Goal: Feedback & Contribution: Submit feedback/report problem

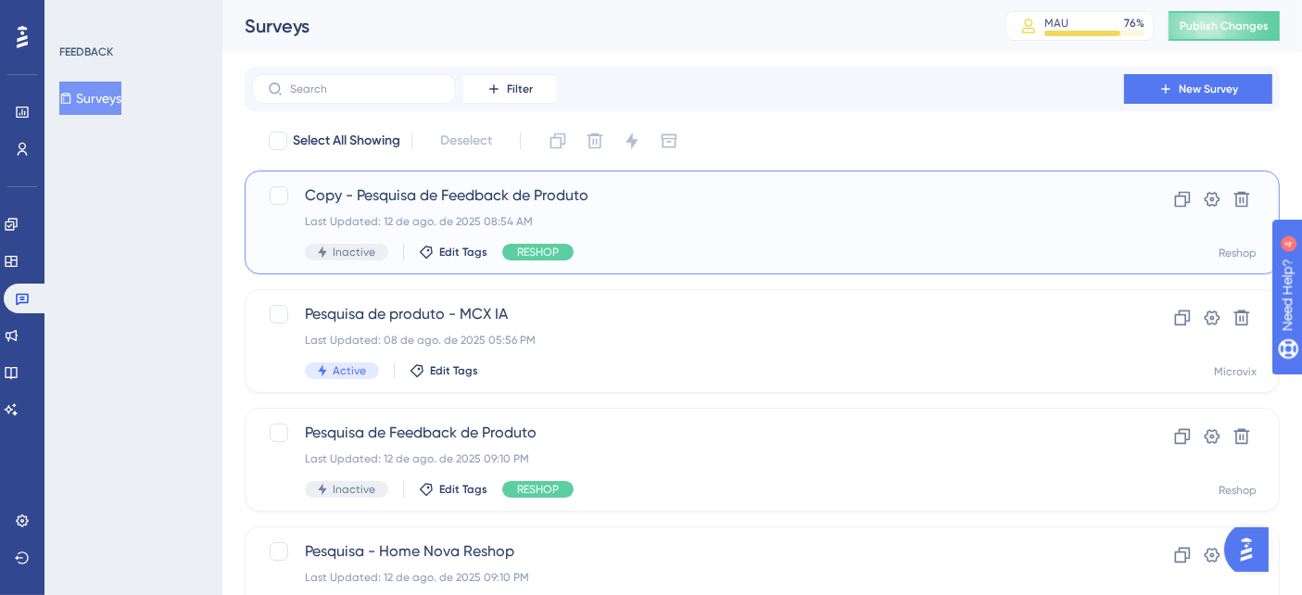
click at [667, 212] on div "Copy - Pesquisa de Feedback de Produto Last Updated: 12 de ago. de 2025 08:54 A…" at bounding box center [688, 222] width 766 height 76
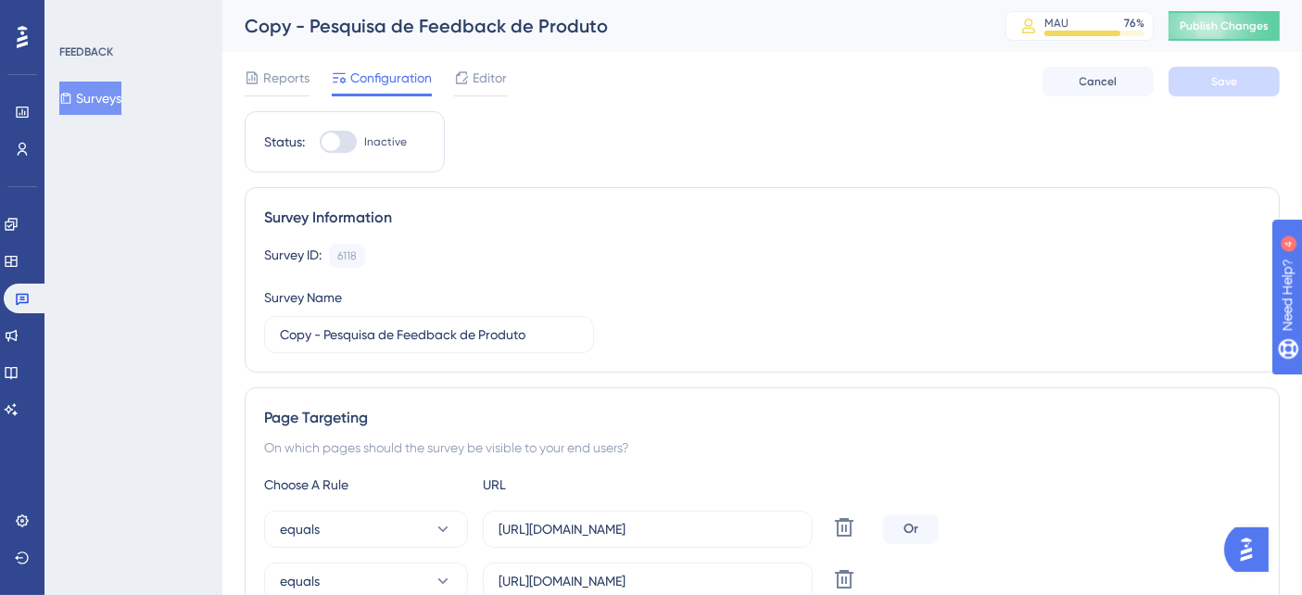
click at [94, 107] on button "Surveys" at bounding box center [90, 98] width 62 height 33
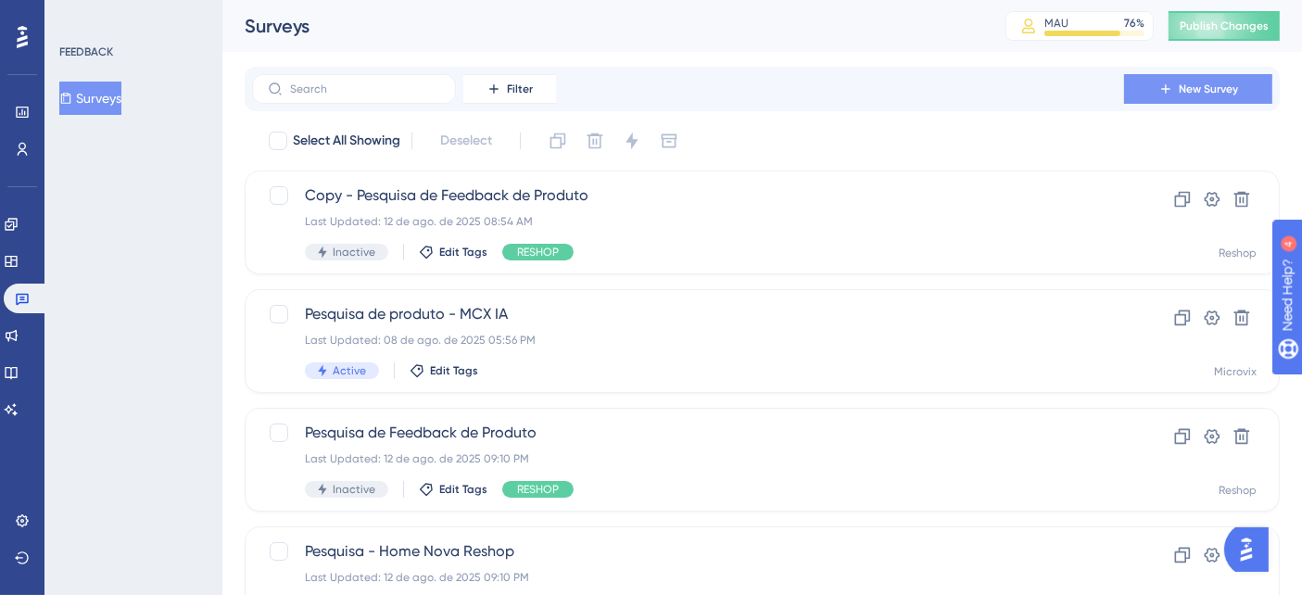
click at [1208, 81] on button "New Survey" at bounding box center [1198, 89] width 148 height 30
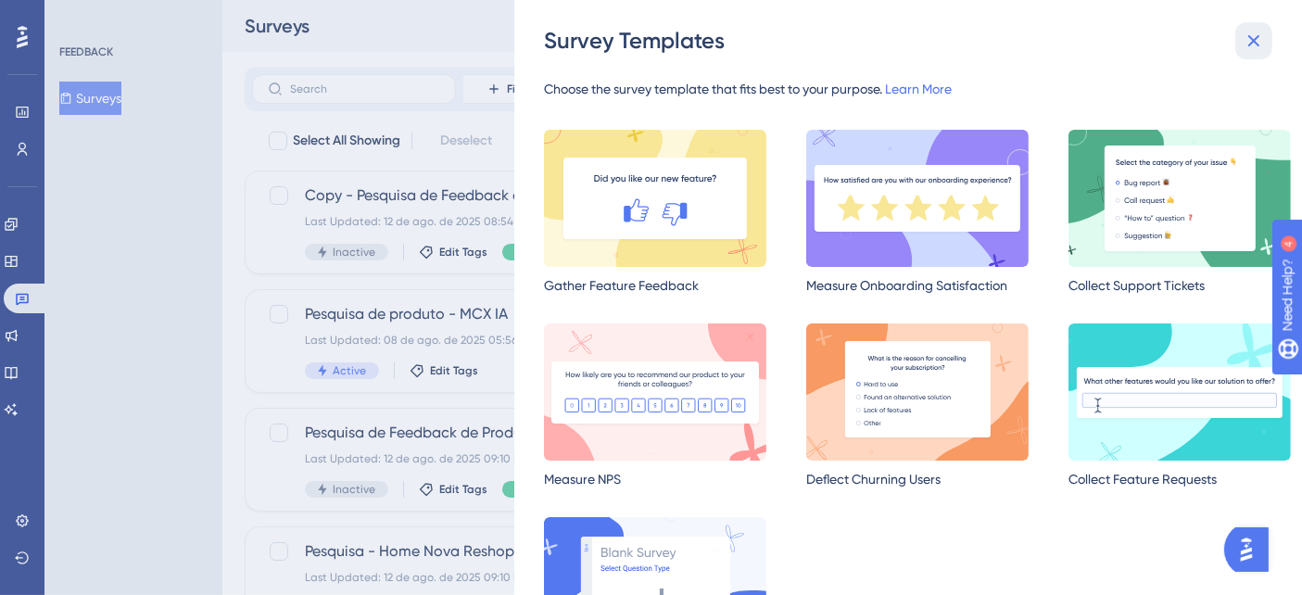
click at [1256, 47] on icon at bounding box center [1254, 41] width 22 height 22
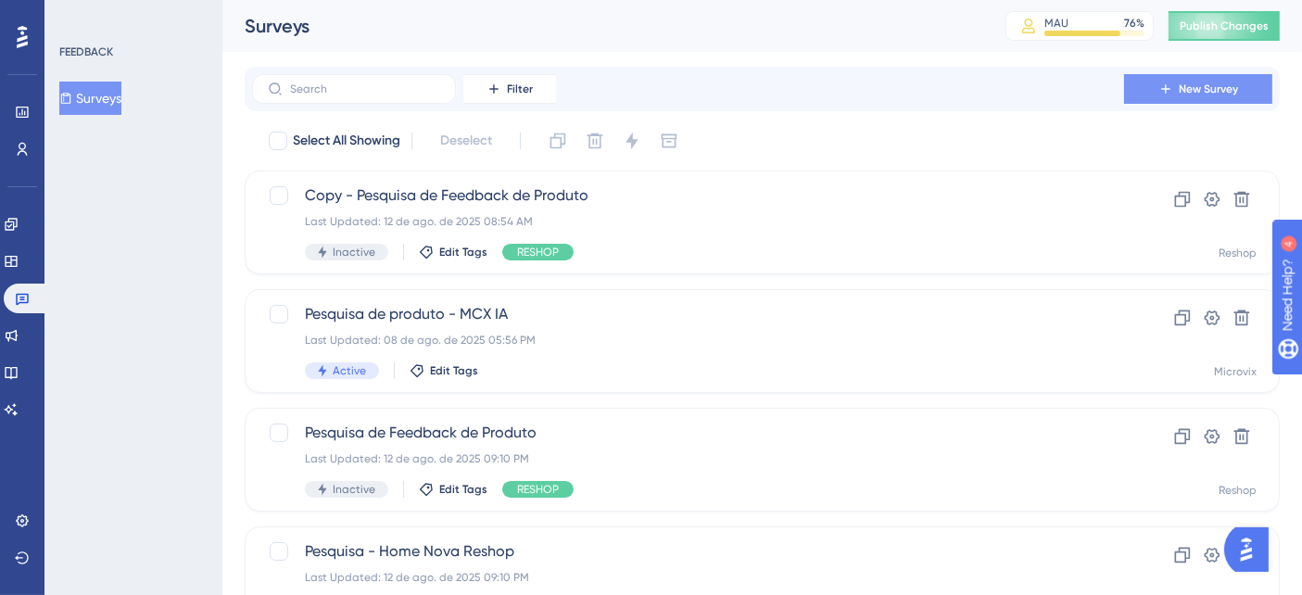
click at [1178, 88] on button "New Survey" at bounding box center [1198, 89] width 148 height 30
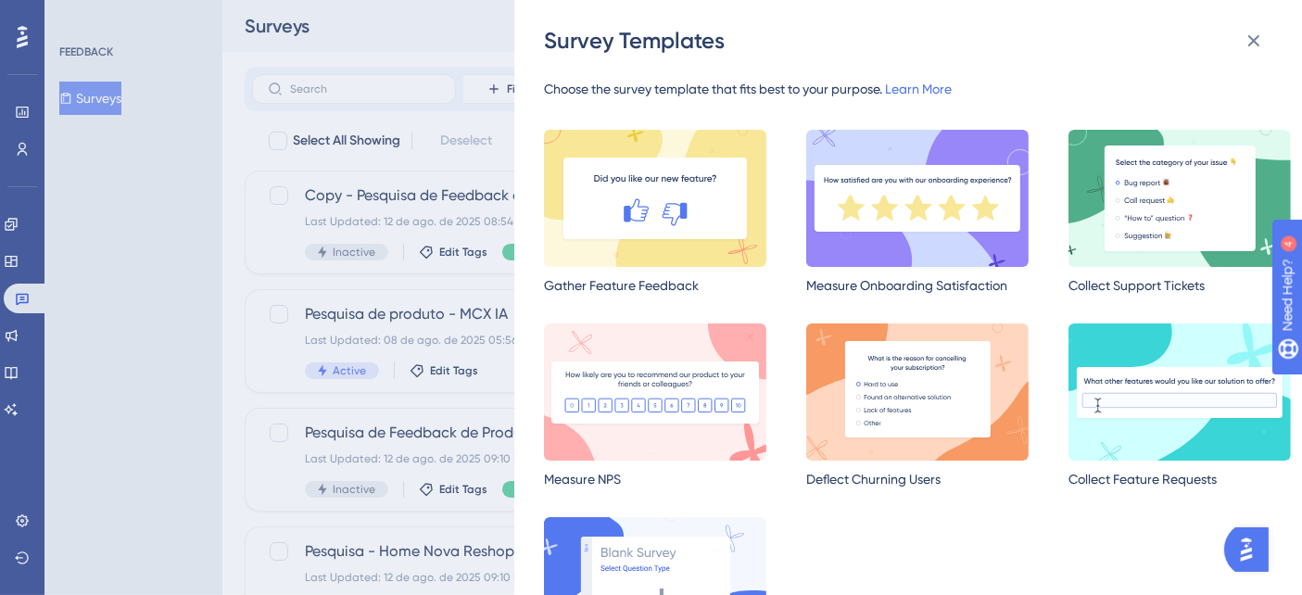
click at [903, 198] on img at bounding box center [917, 198] width 222 height 137
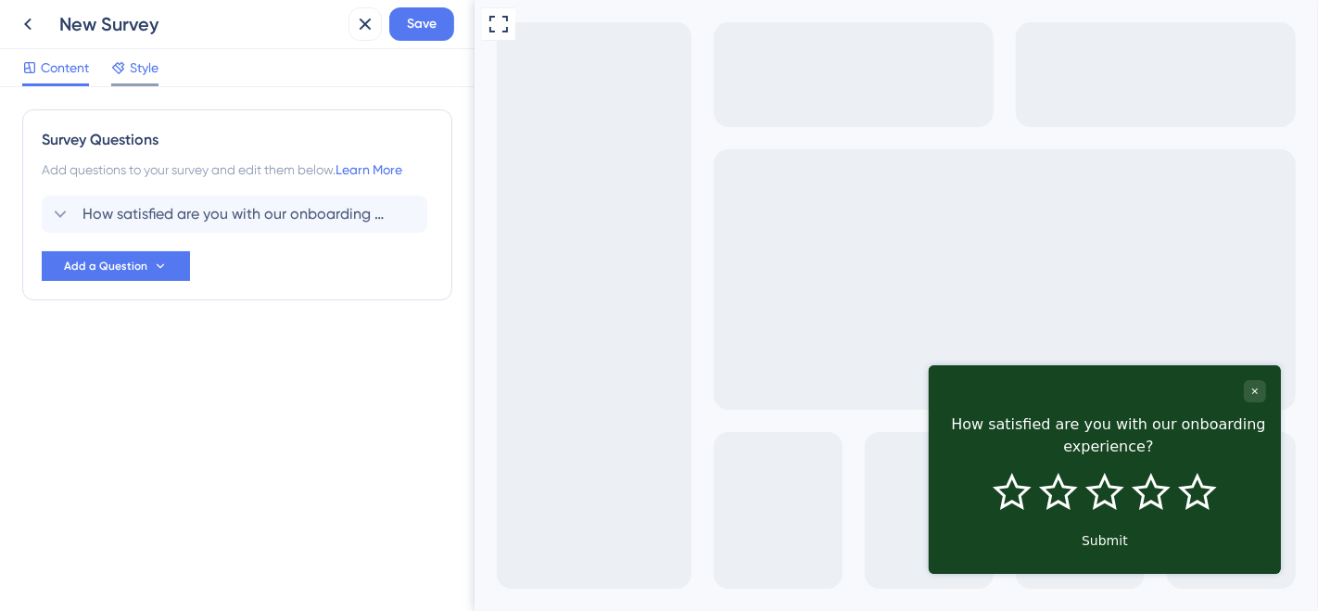
click at [130, 81] on div "Style" at bounding box center [134, 72] width 47 height 30
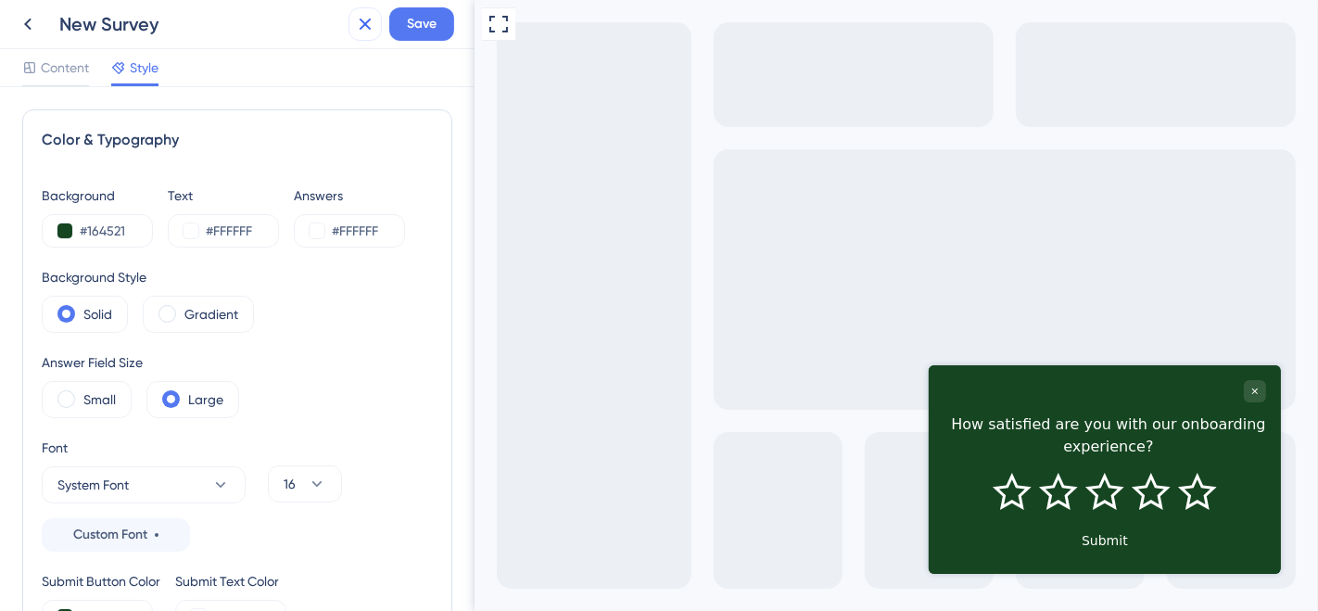
click at [362, 25] on icon at bounding box center [365, 24] width 22 height 22
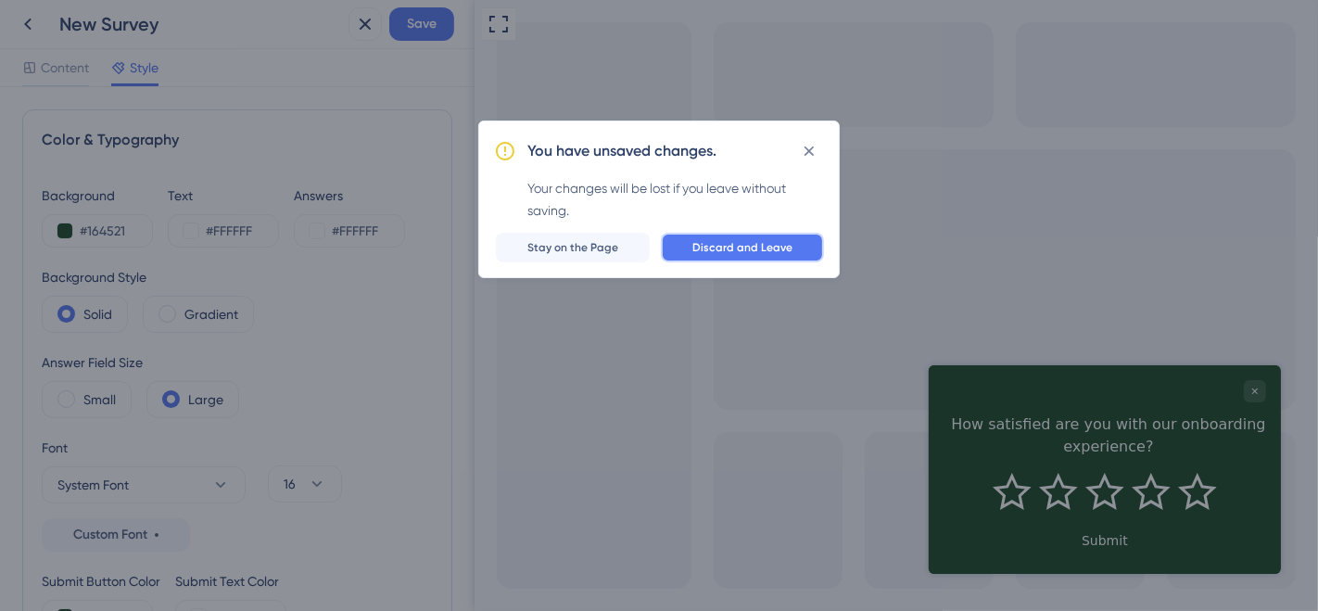
click at [701, 248] on span "Discard and Leave" at bounding box center [742, 247] width 100 height 15
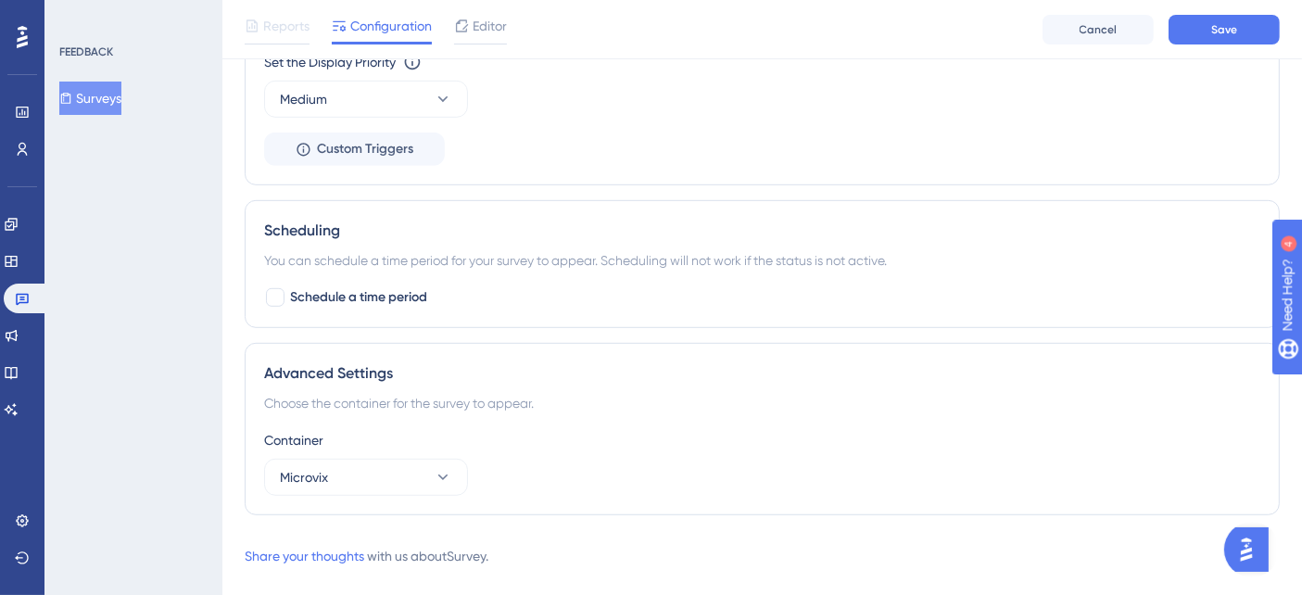
scroll to position [1104, 0]
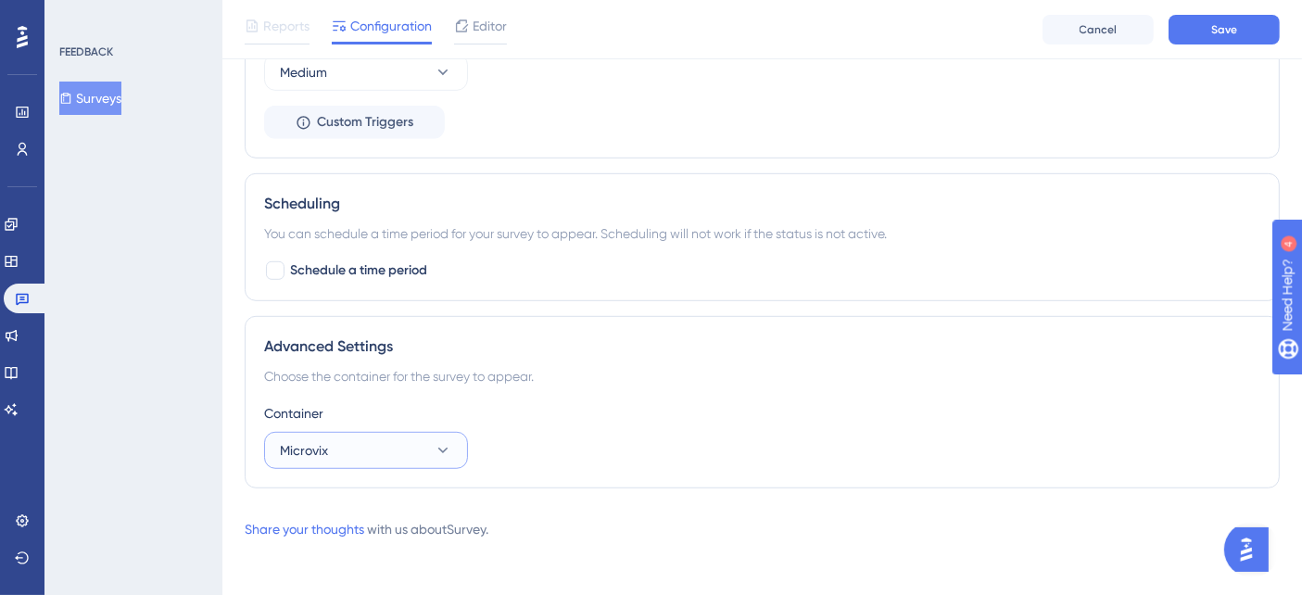
click at [448, 445] on icon at bounding box center [443, 450] width 19 height 19
click at [353, 496] on div "Reshop Reshop" at bounding box center [366, 506] width 150 height 37
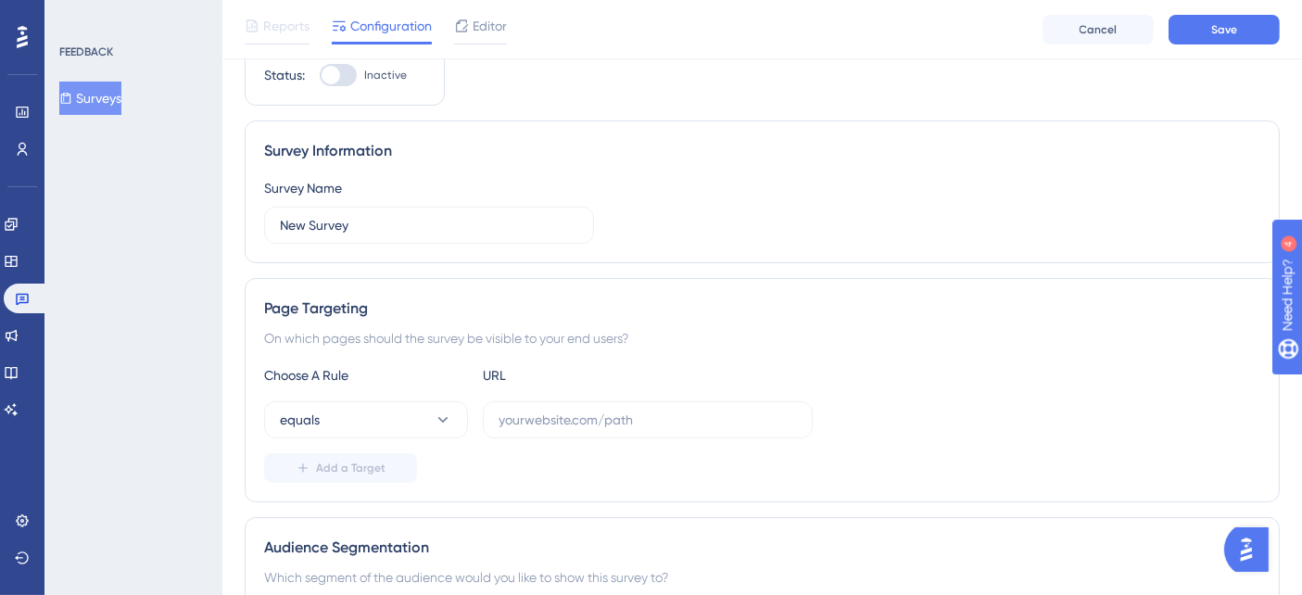
scroll to position [0, 0]
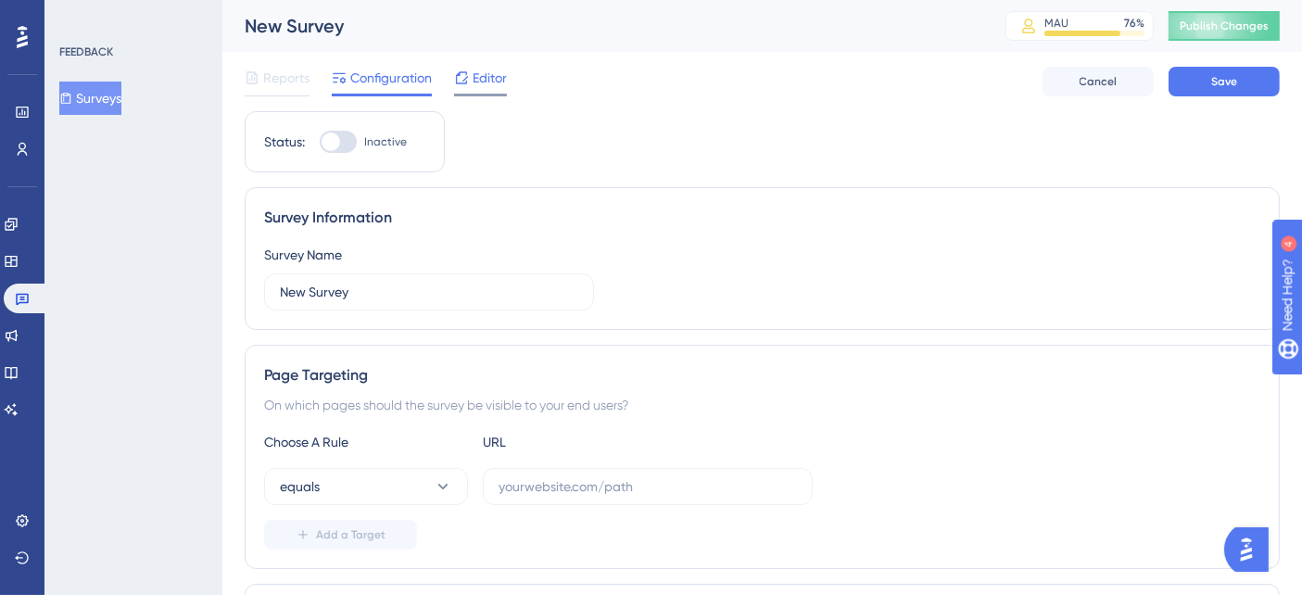
click at [495, 78] on span "Editor" at bounding box center [490, 78] width 34 height 22
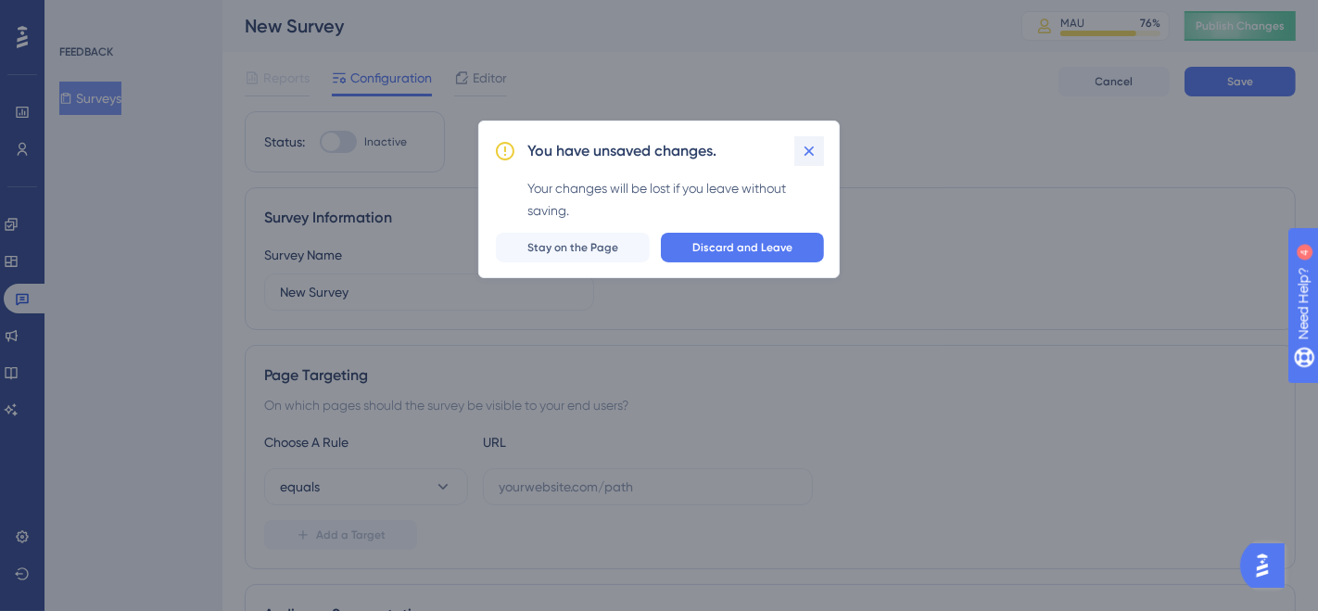
click at [817, 151] on icon at bounding box center [809, 151] width 19 height 19
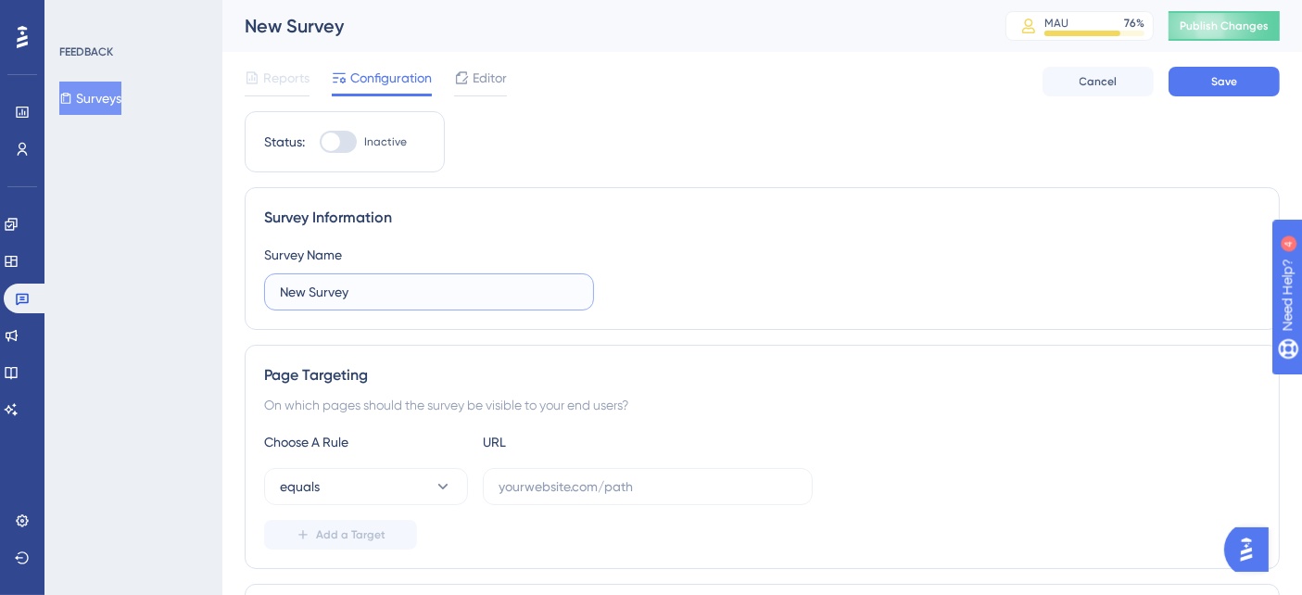
drag, startPoint x: 403, startPoint y: 292, endPoint x: 174, endPoint y: 297, distance: 228.9
type input "CSAT - Reshop"
click at [482, 88] on span "Editor" at bounding box center [490, 78] width 34 height 22
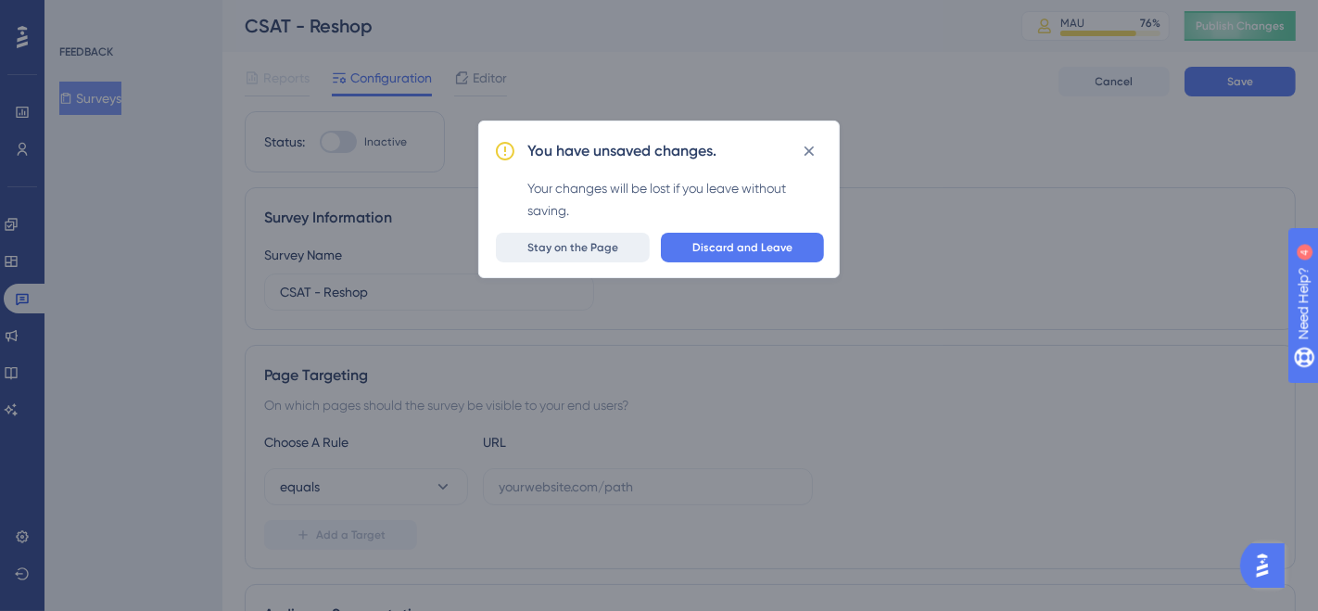
click at [603, 254] on button "Stay on the Page" at bounding box center [573, 248] width 154 height 30
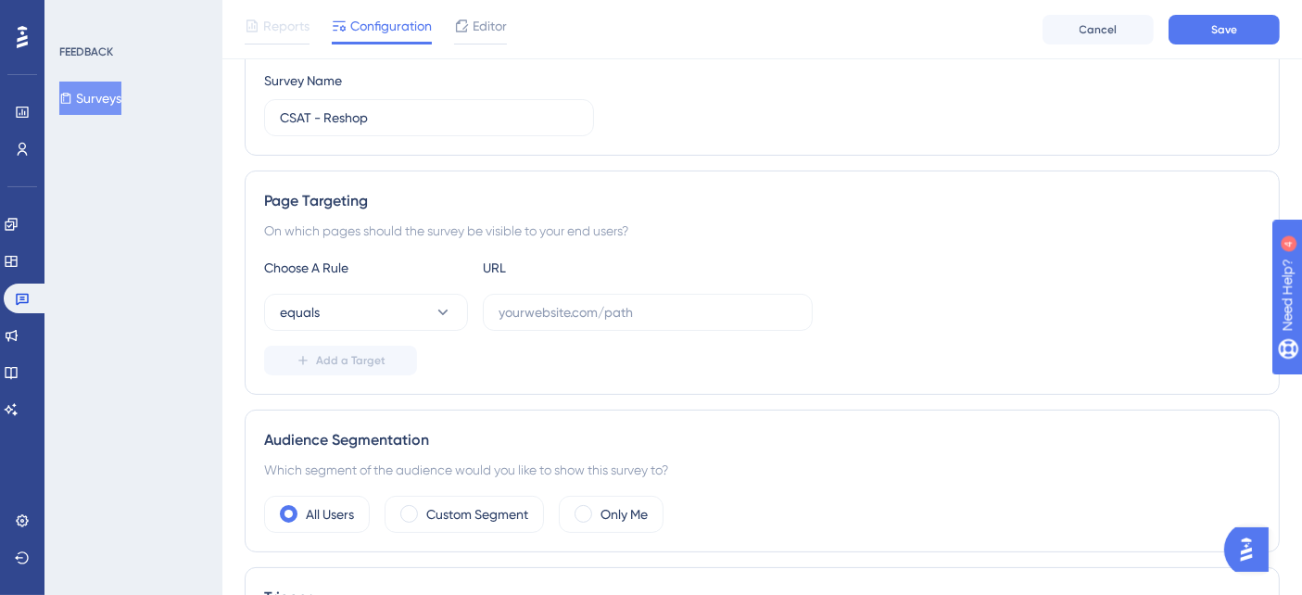
scroll to position [309, 0]
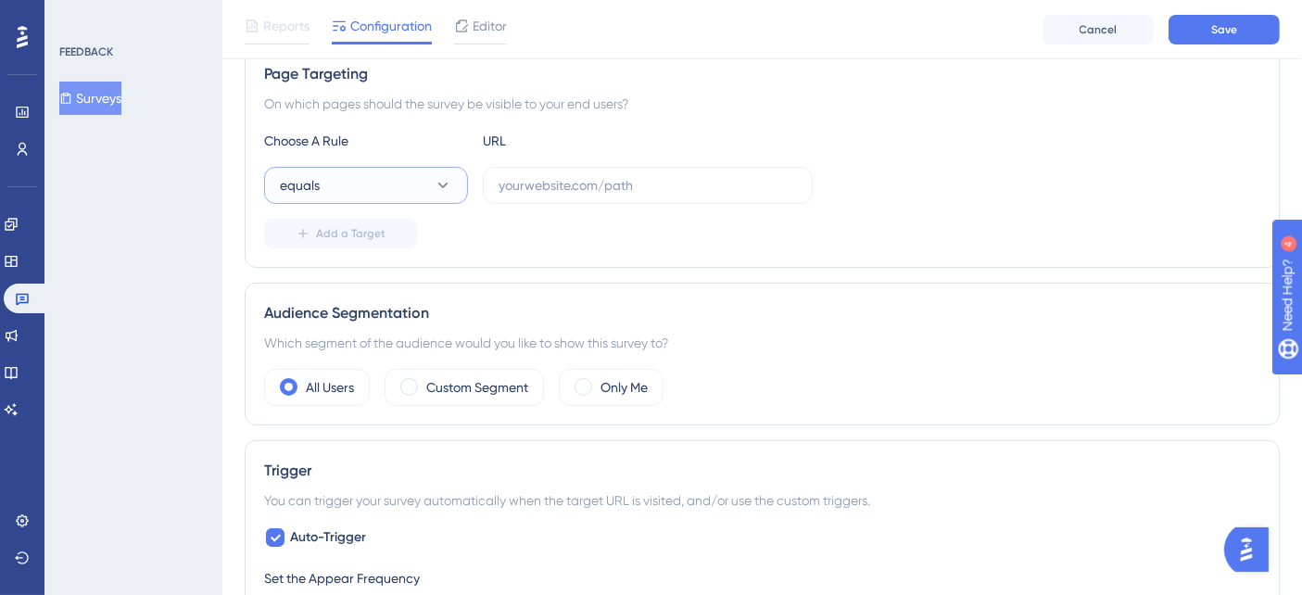
click at [385, 173] on button "equals" at bounding box center [366, 185] width 204 height 37
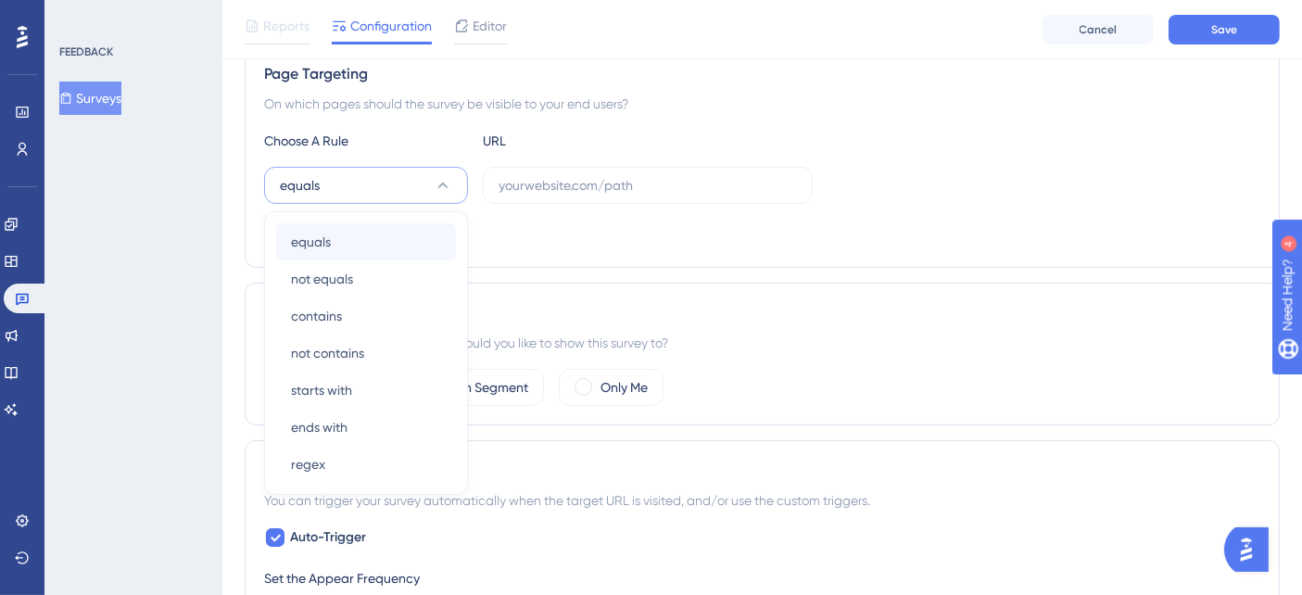
scroll to position [335, 0]
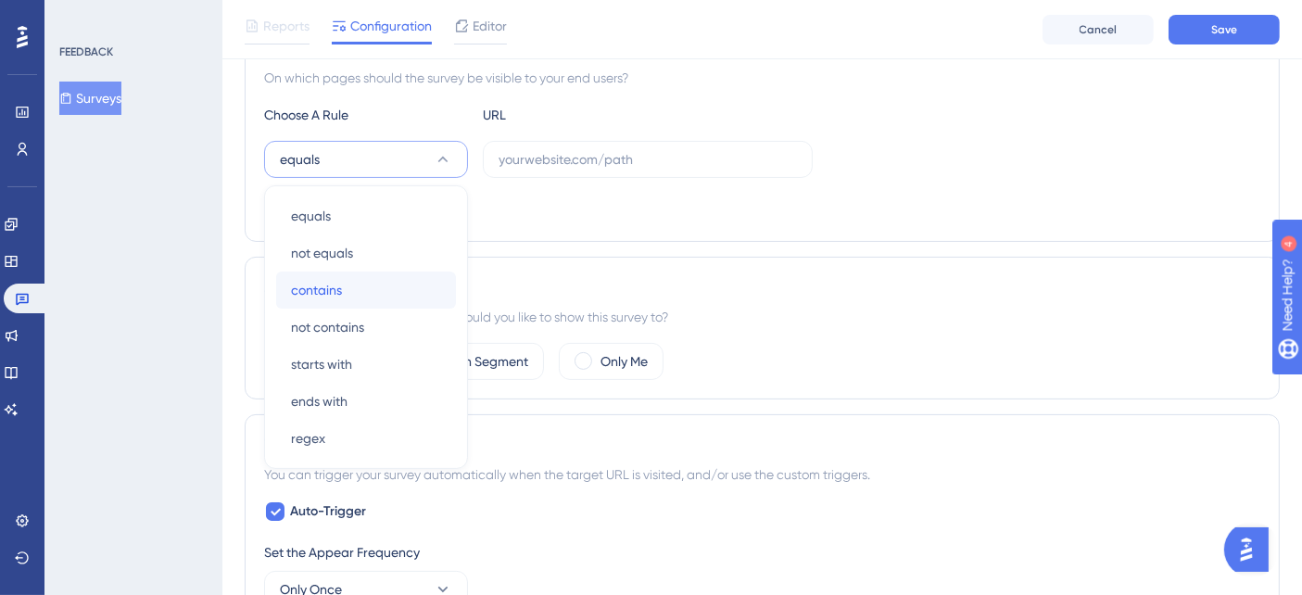
click at [341, 288] on span "contains" at bounding box center [316, 290] width 51 height 22
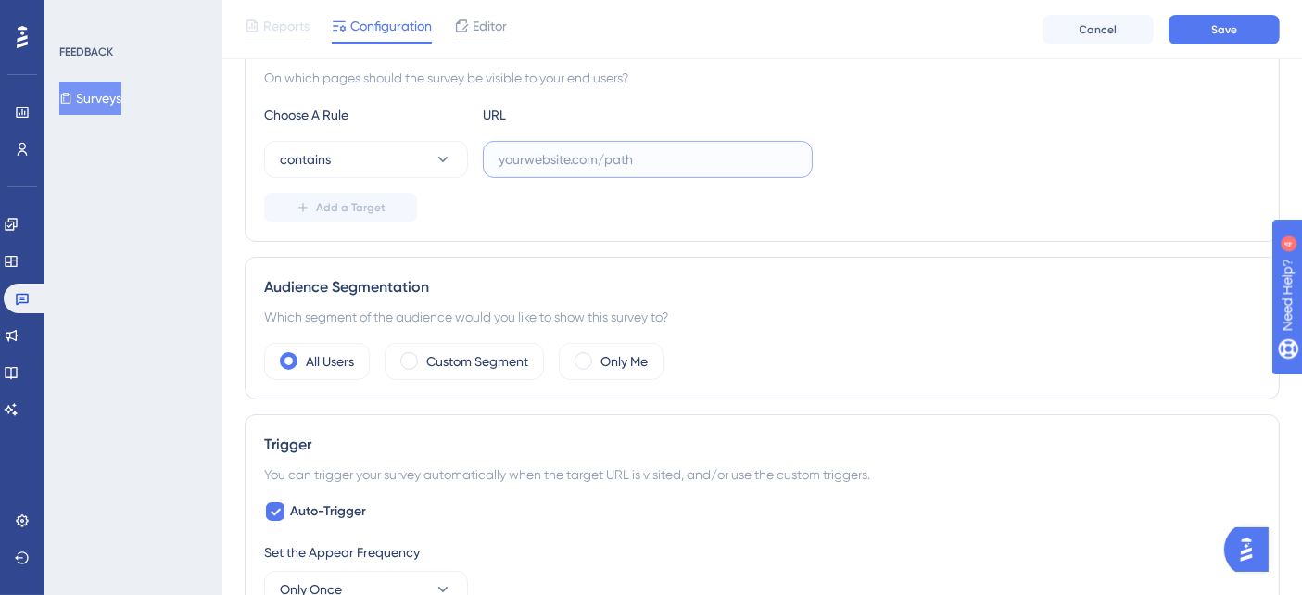
click at [562, 160] on input "text" at bounding box center [648, 159] width 298 height 20
paste input "https://reshop.linx.com.br/Loyalty"
type input "https://reshop.linx.com.br/Loyalty"
click at [936, 163] on div "contains https://reshop.linx.com.br/Loyalty" at bounding box center [762, 159] width 996 height 37
click at [337, 196] on button "Add a Target" at bounding box center [340, 208] width 153 height 30
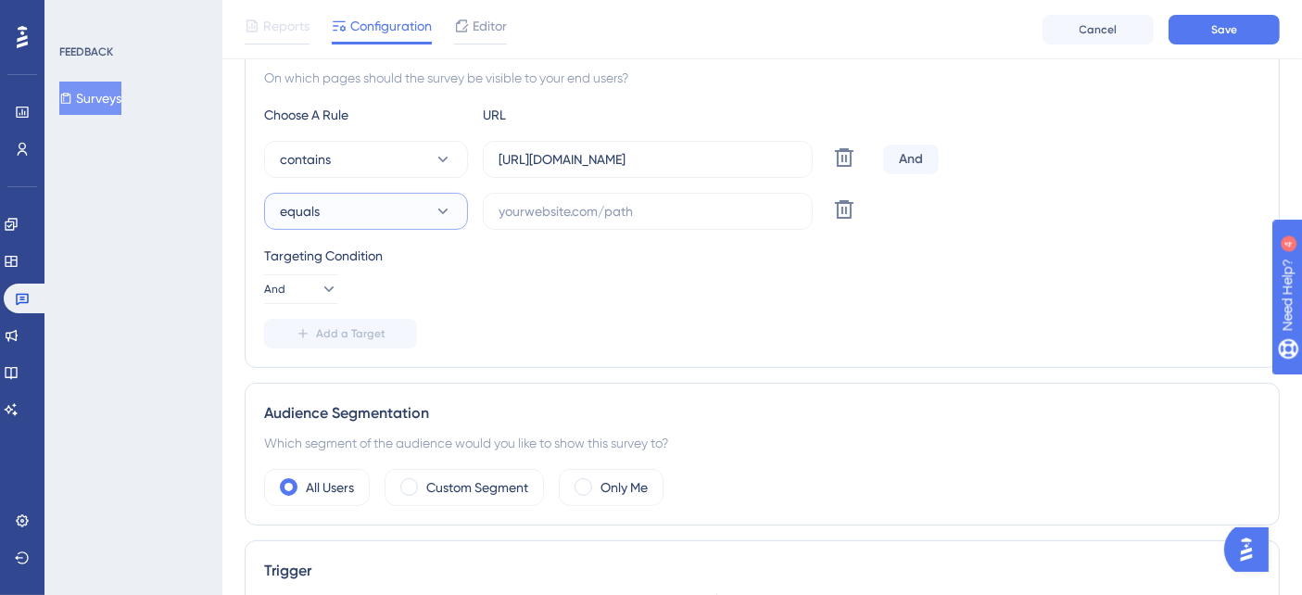
click at [420, 212] on button "equals" at bounding box center [366, 211] width 204 height 37
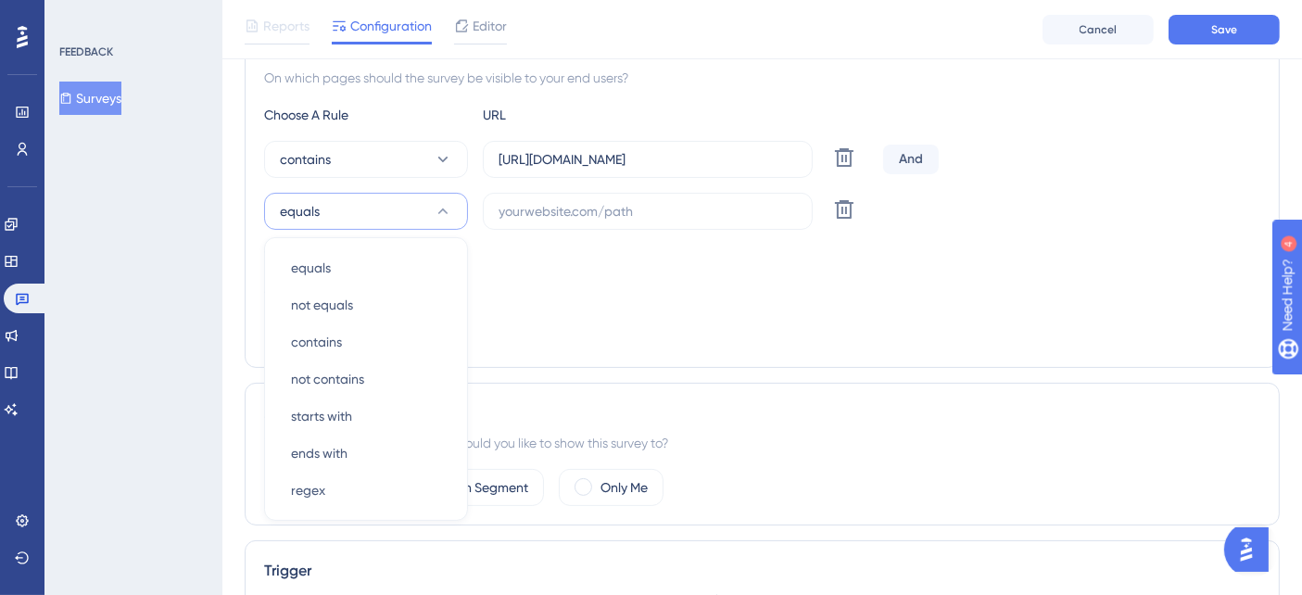
scroll to position [414, 0]
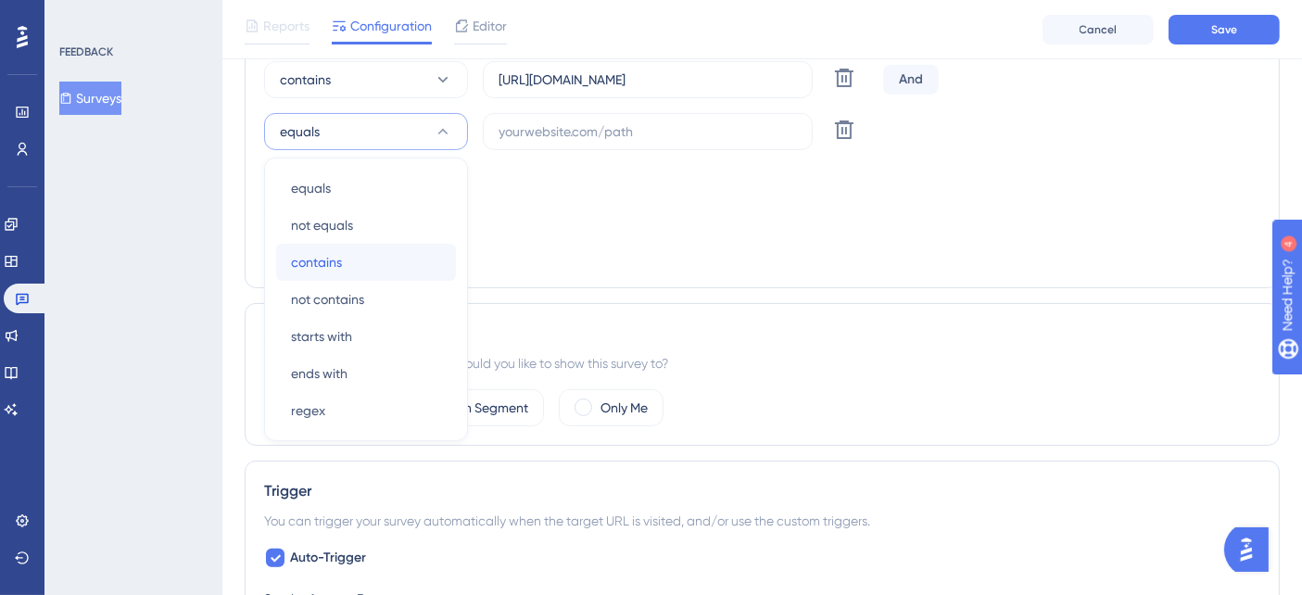
click at [360, 258] on div "contains contains" at bounding box center [366, 262] width 150 height 37
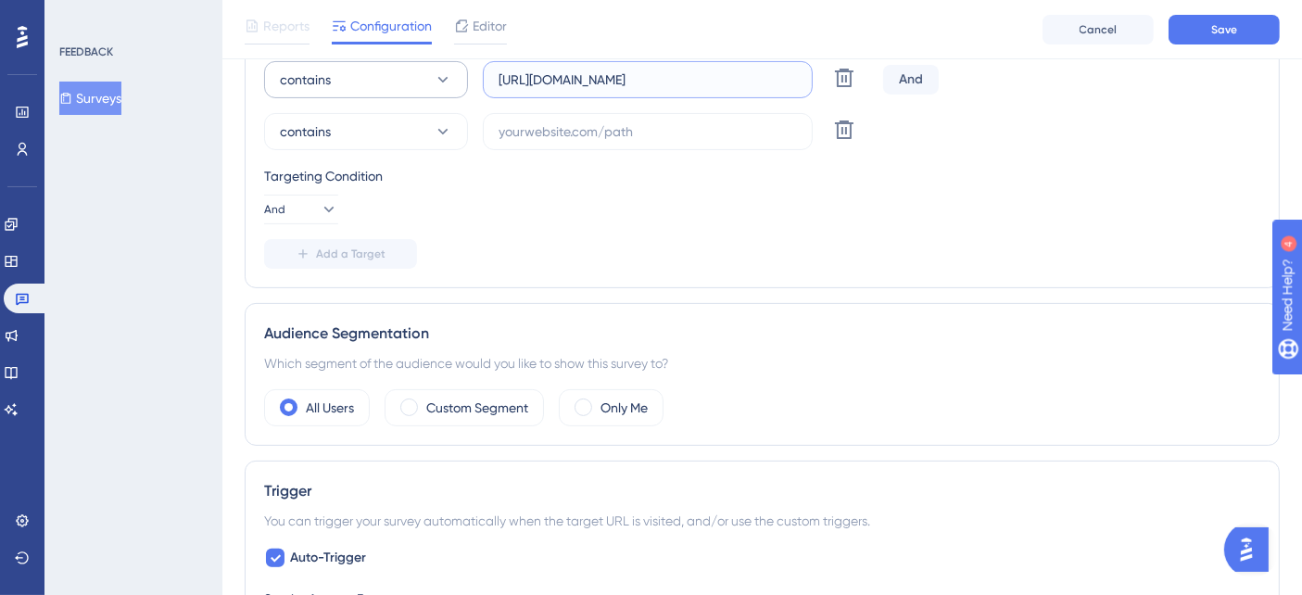
drag, startPoint x: 536, startPoint y: 77, endPoint x: 434, endPoint y: 77, distance: 101.9
click at [436, 77] on div "contains https://reshop.linx.com.br/Loyalty Delete" at bounding box center [570, 79] width 612 height 37
click at [539, 128] on input "text" at bounding box center [648, 131] width 298 height 20
paste input "https://reshop.linx.com.br/Loyalty"
click at [582, 126] on input "https://reshop.linx.com.br/Loyalty" at bounding box center [648, 131] width 298 height 20
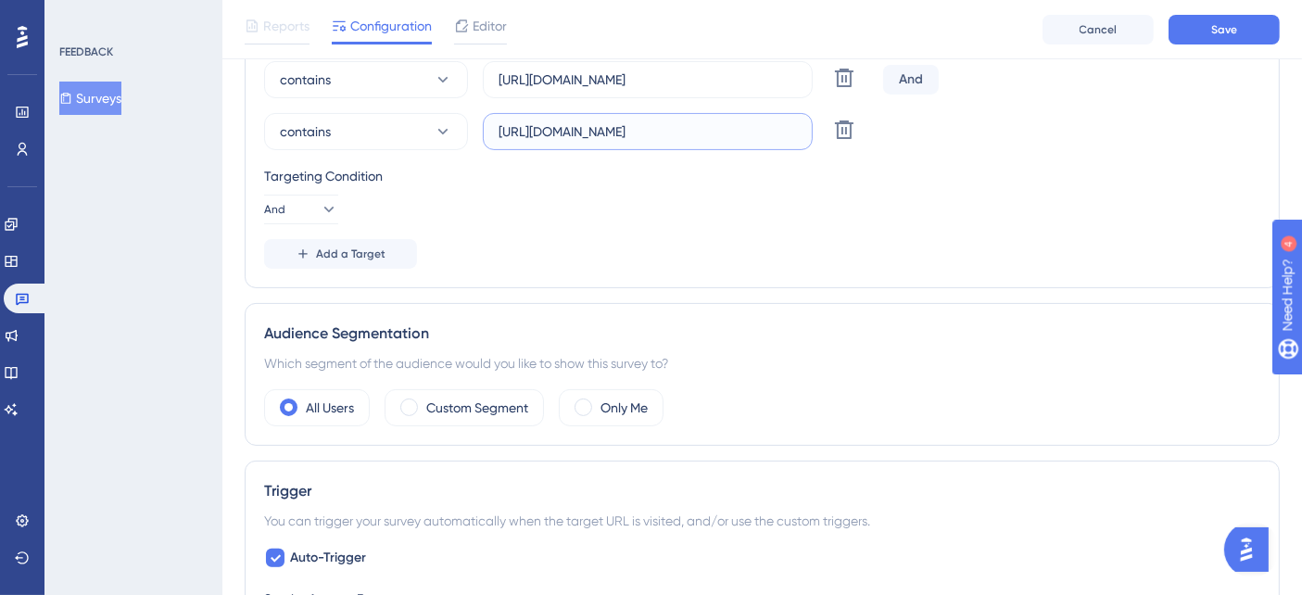
type input "https://reshopfood.linx.com.br/Loyalty"
click at [688, 192] on div "Targeting Condition And" at bounding box center [762, 194] width 996 height 59
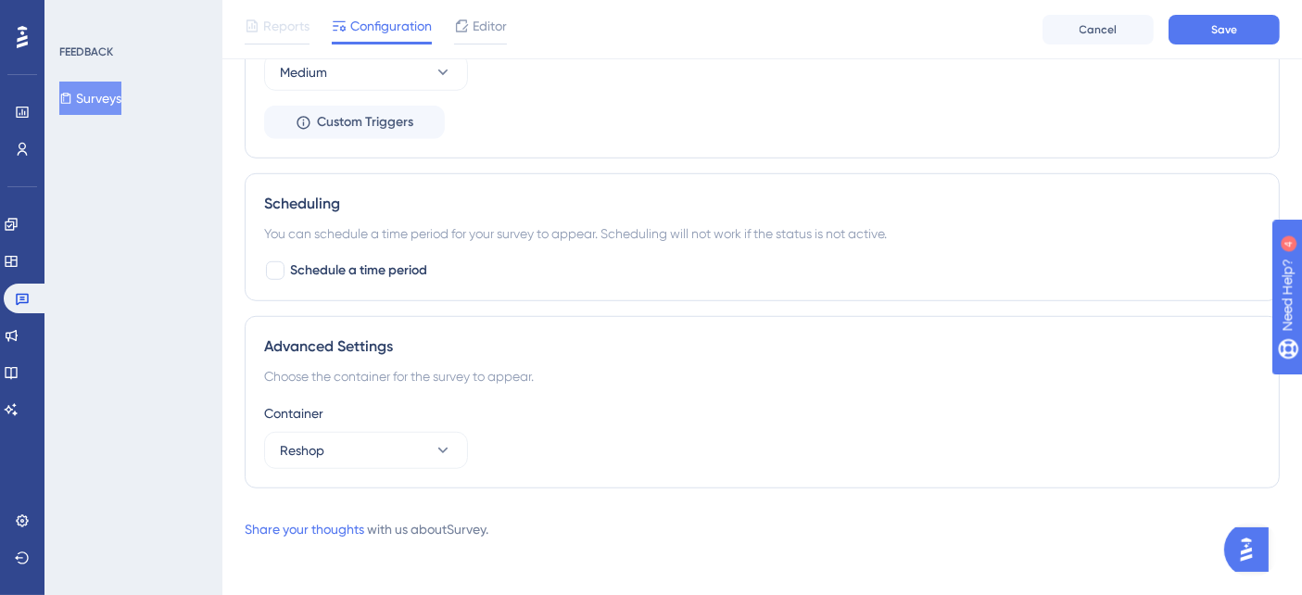
scroll to position [714, 0]
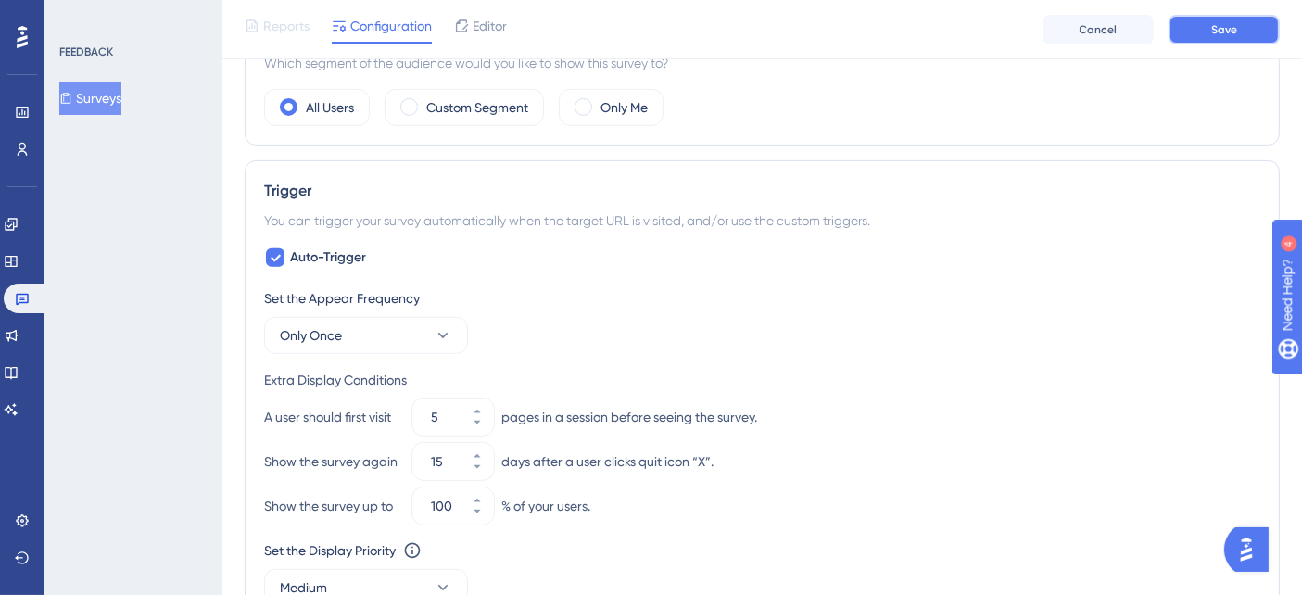
click at [1241, 25] on button "Save" at bounding box center [1223, 30] width 111 height 30
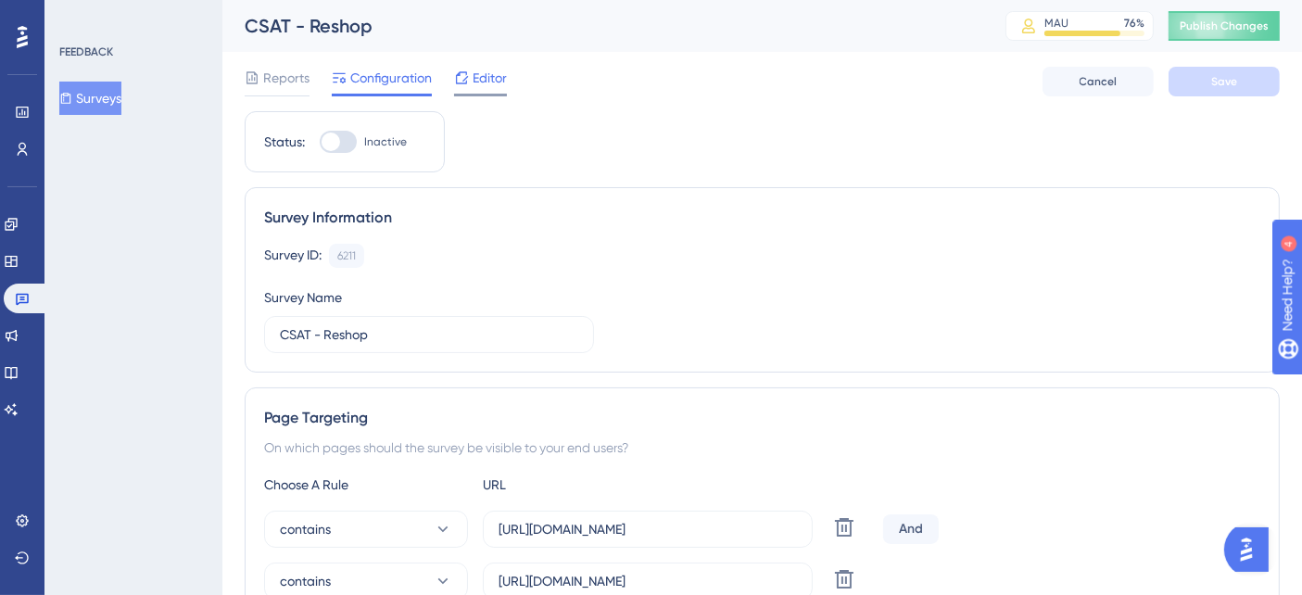
click at [480, 82] on span "Editor" at bounding box center [490, 78] width 34 height 22
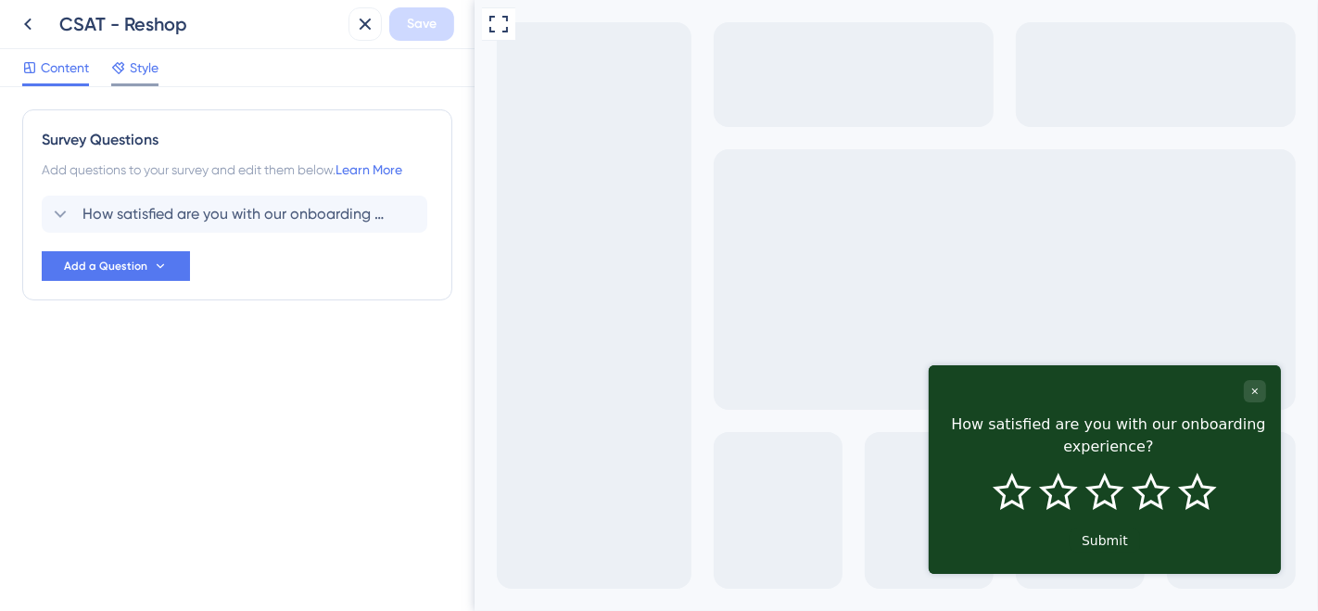
click at [138, 68] on span "Style" at bounding box center [144, 68] width 29 height 22
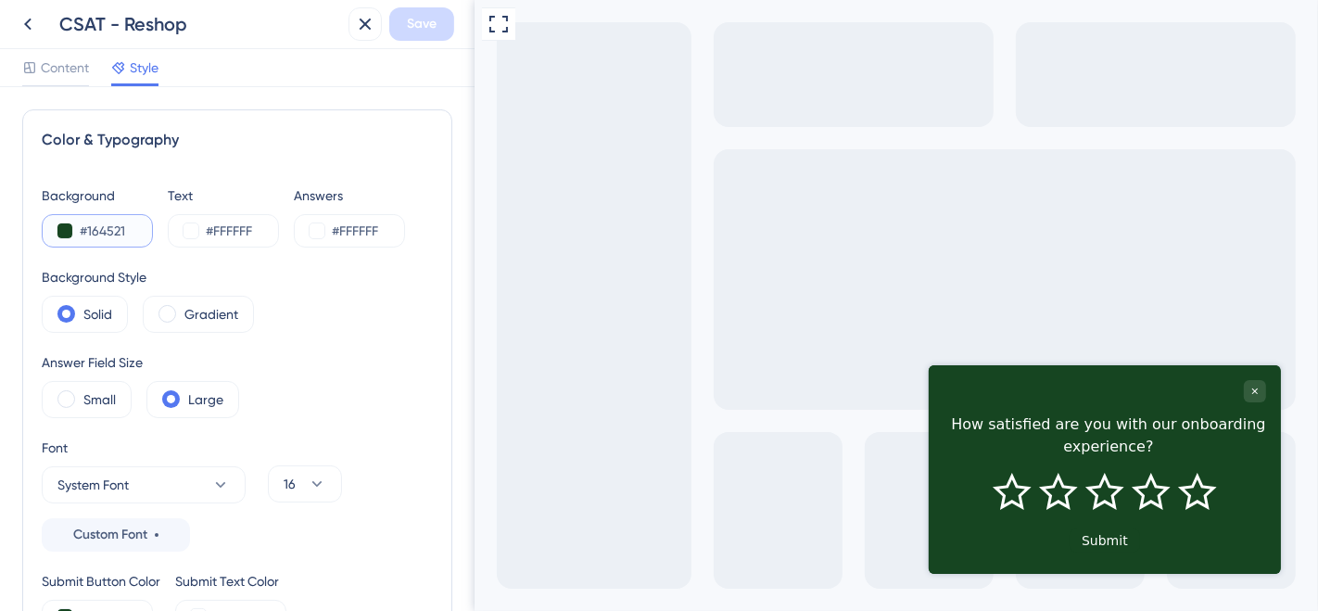
drag, startPoint x: 113, startPoint y: 224, endPoint x: 72, endPoint y: 226, distance: 40.8
click at [72, 226] on div "#164521" at bounding box center [97, 230] width 111 height 33
paste input "411E5A"
type input "#411E5A"
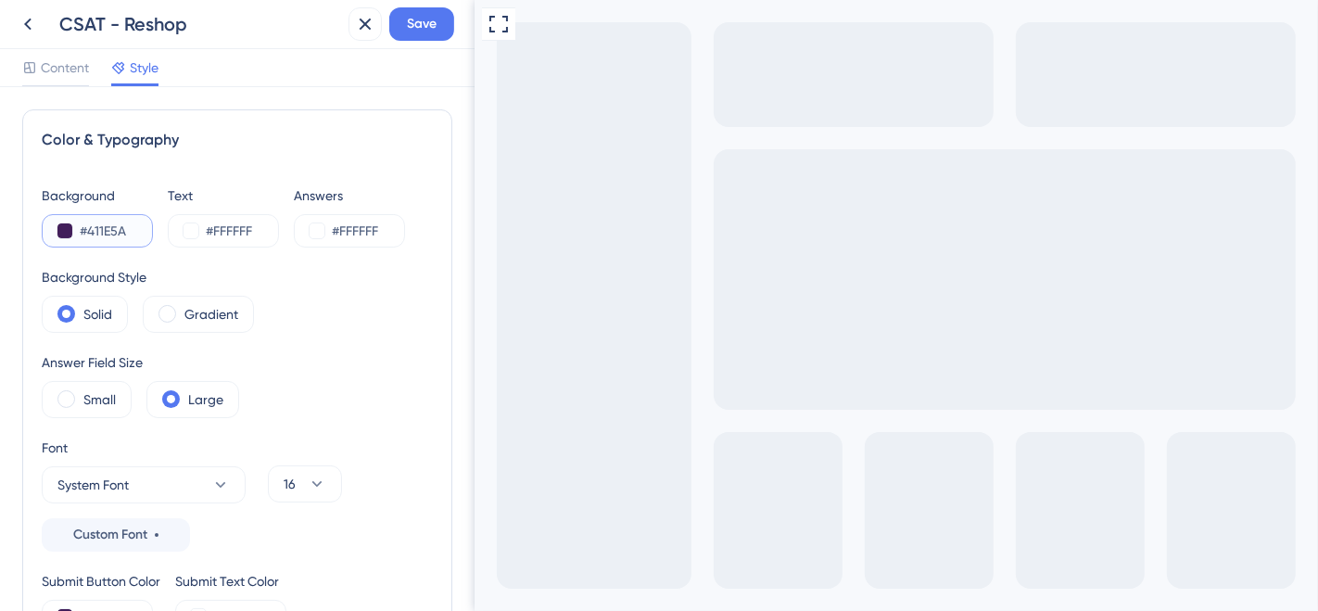
type input "#411E5A"
drag, startPoint x: 396, startPoint y: 234, endPoint x: 335, endPoint y: 238, distance: 61.3
click at [335, 238] on input "#FFFFFF" at bounding box center [370, 231] width 76 height 22
paste input "280A3C"
type input "#FFFFFF"
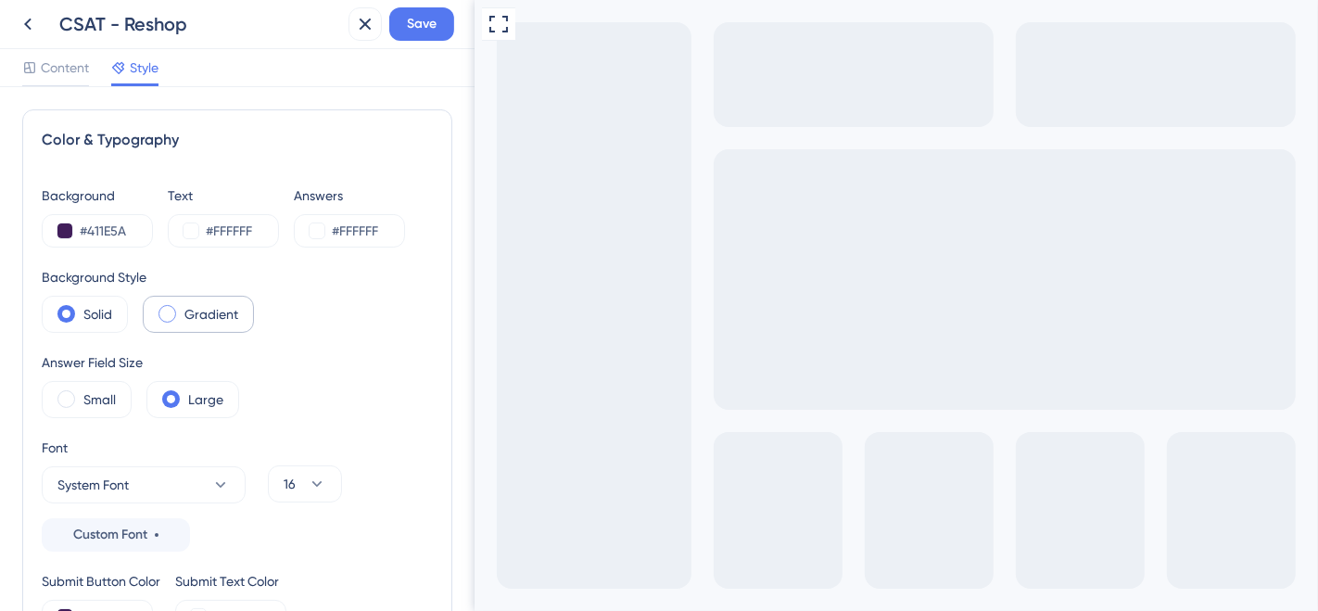
click at [229, 313] on label "Gradient" at bounding box center [211, 314] width 54 height 22
click at [89, 308] on label "Solid" at bounding box center [97, 314] width 29 height 22
click at [87, 403] on label "Small" at bounding box center [99, 399] width 32 height 22
click at [194, 396] on label "Large" at bounding box center [205, 399] width 35 height 22
click at [221, 477] on icon at bounding box center [220, 484] width 19 height 19
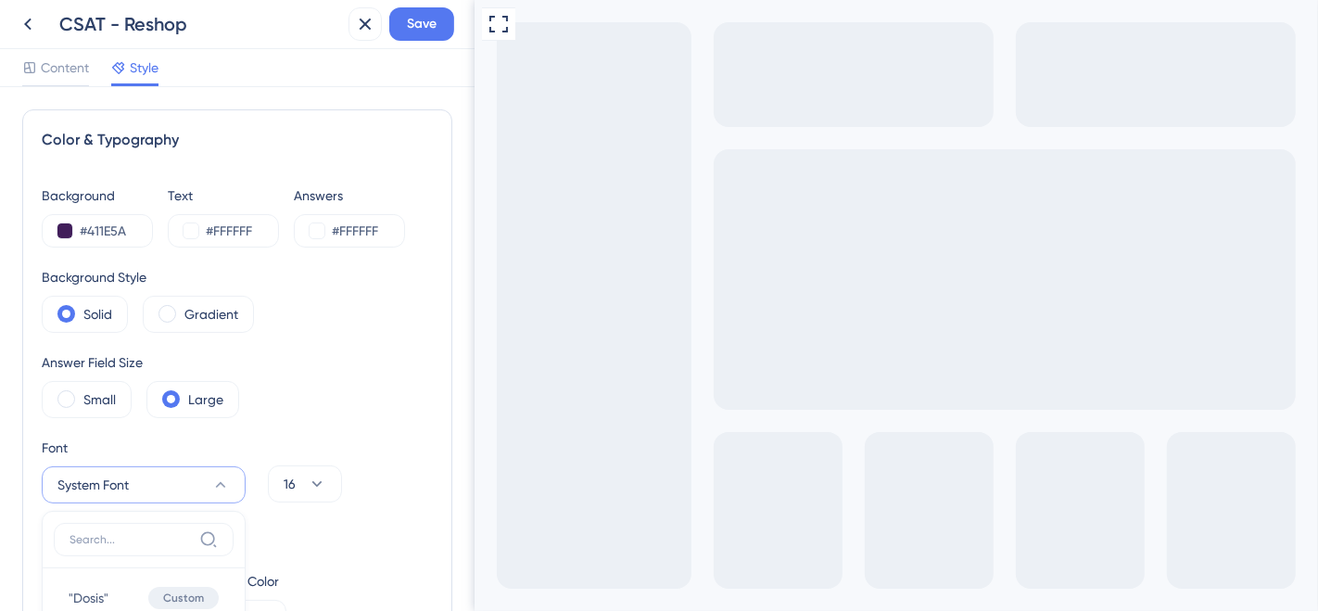
scroll to position [343, 0]
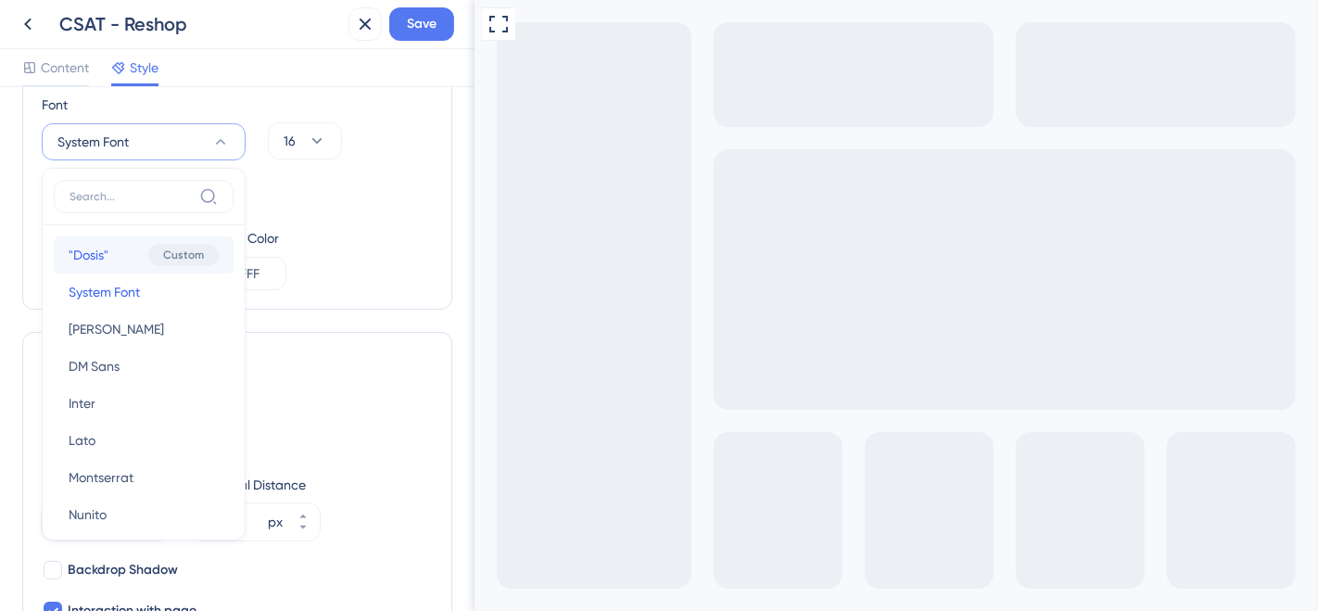
click at [108, 247] on button ""Dosis" "Dosis" Custom" at bounding box center [144, 254] width 180 height 37
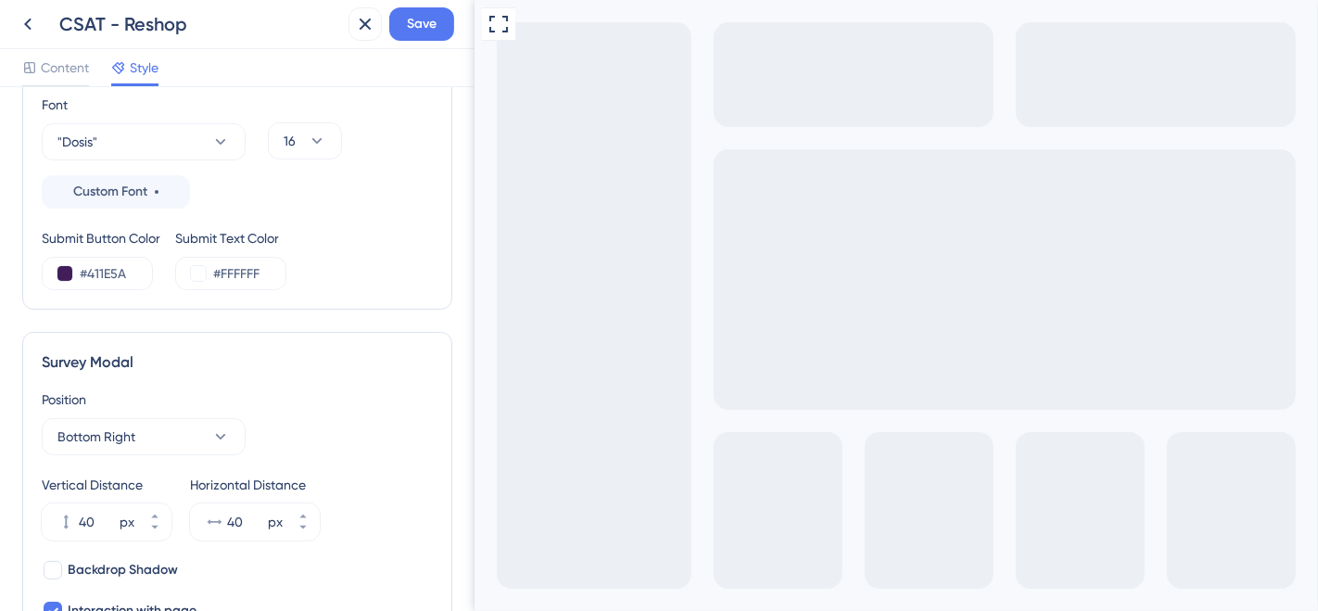
scroll to position [549, 0]
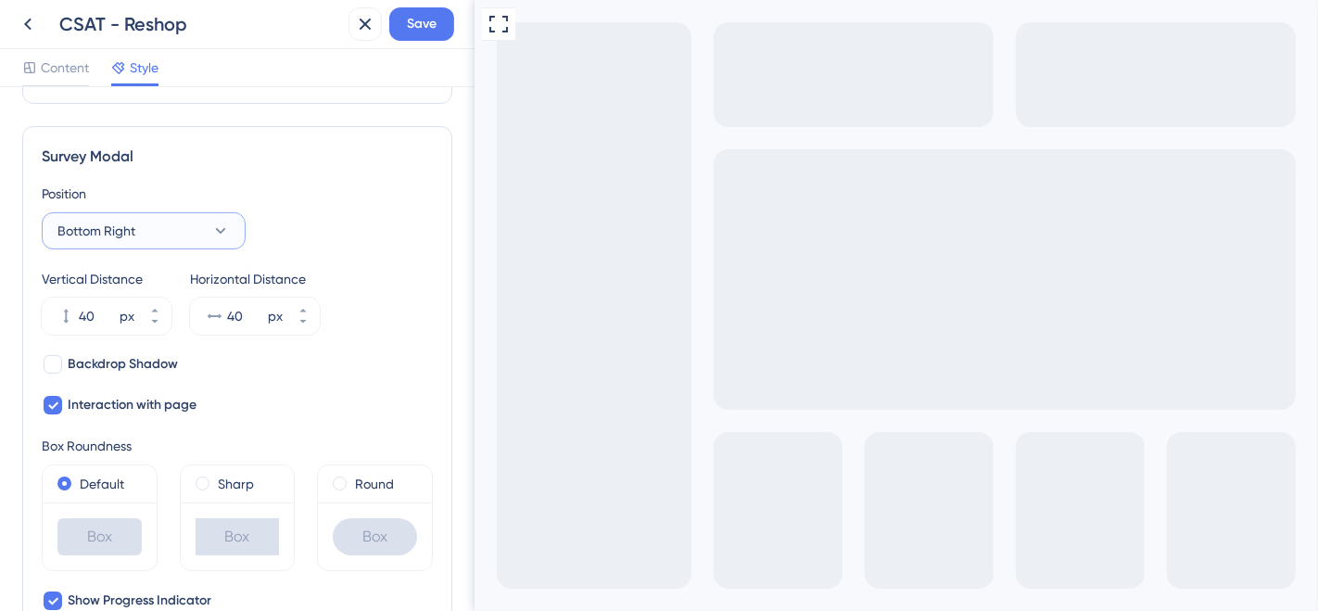
click at [174, 226] on button "Bottom Right" at bounding box center [144, 230] width 204 height 37
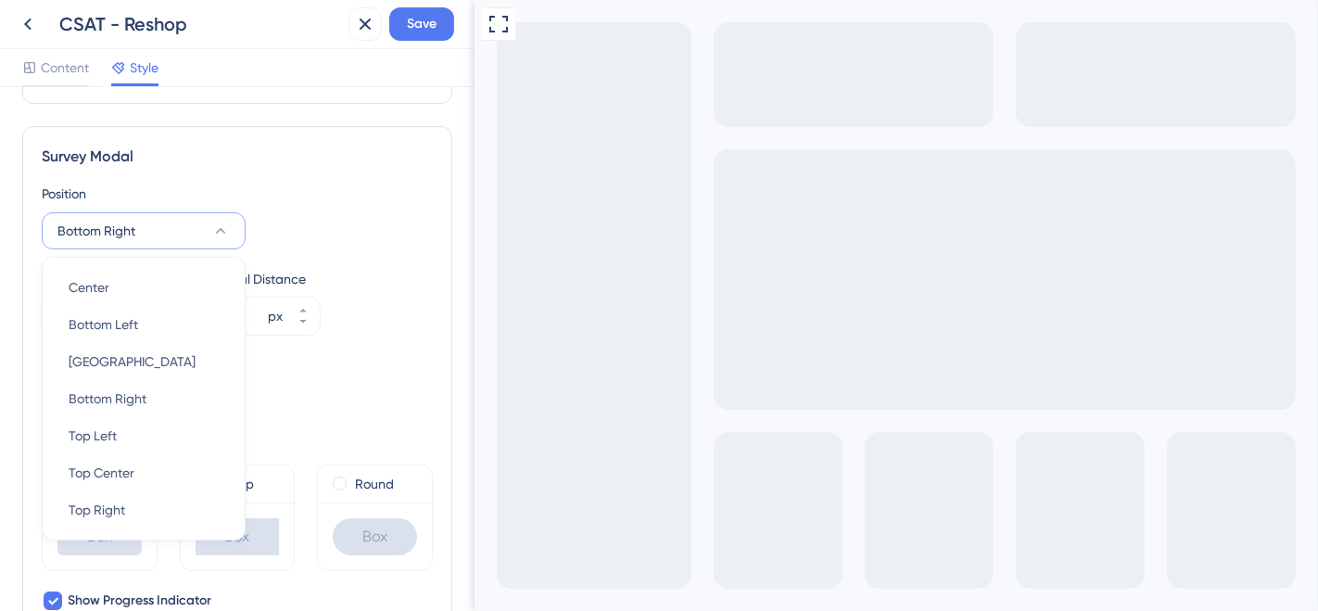
scroll to position [593, 0]
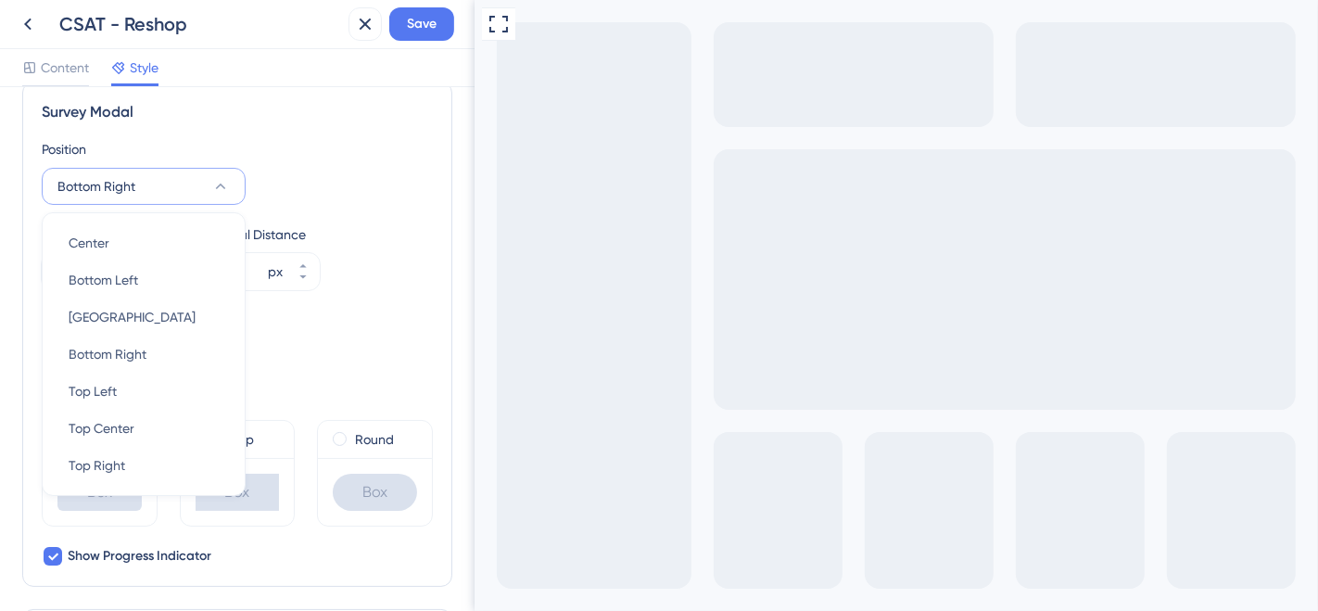
click at [185, 188] on button "Bottom Right" at bounding box center [144, 186] width 204 height 37
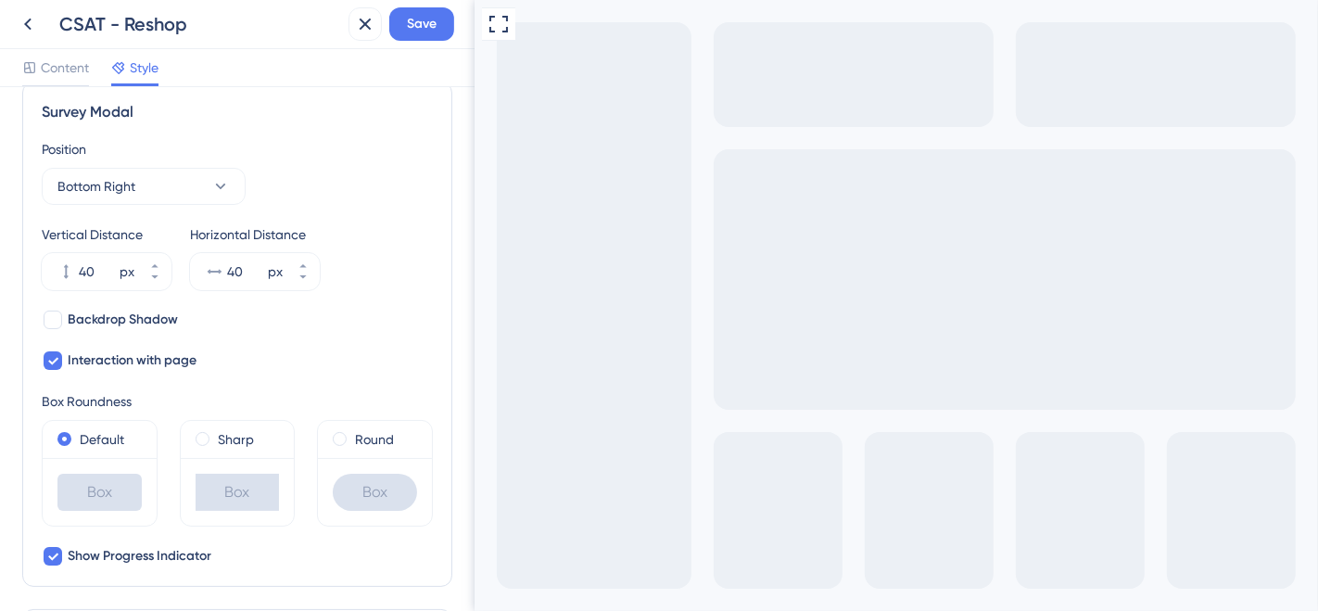
scroll to position [284, 0]
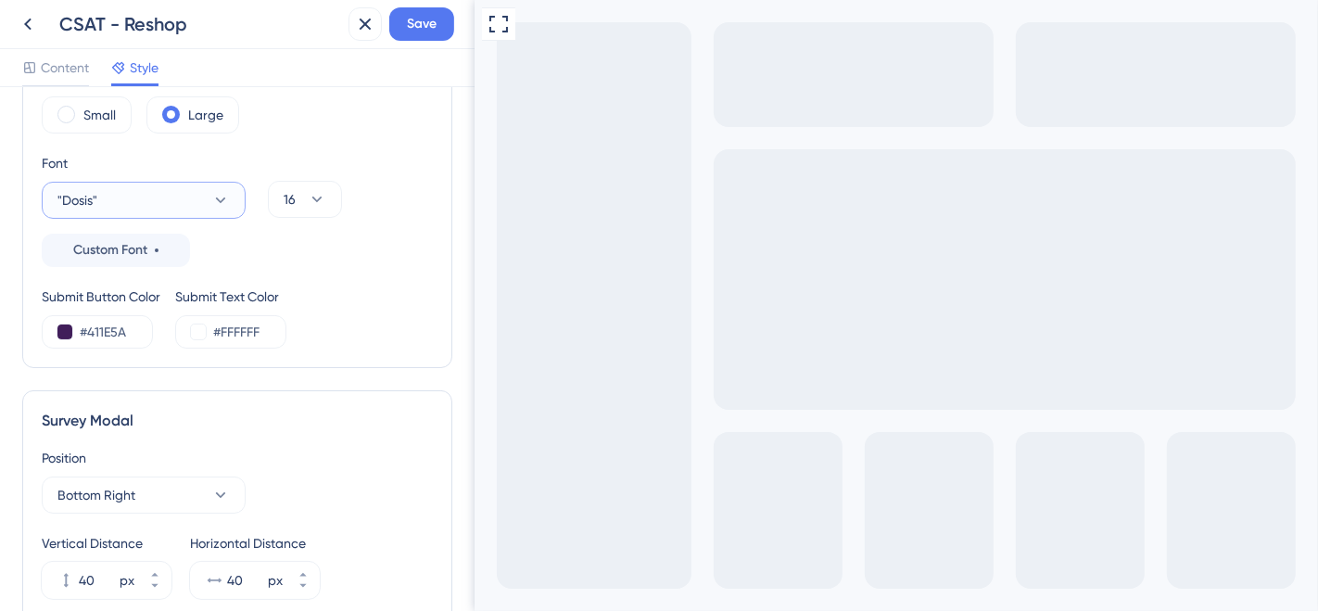
click at [137, 189] on button ""Dosis"" at bounding box center [144, 200] width 204 height 37
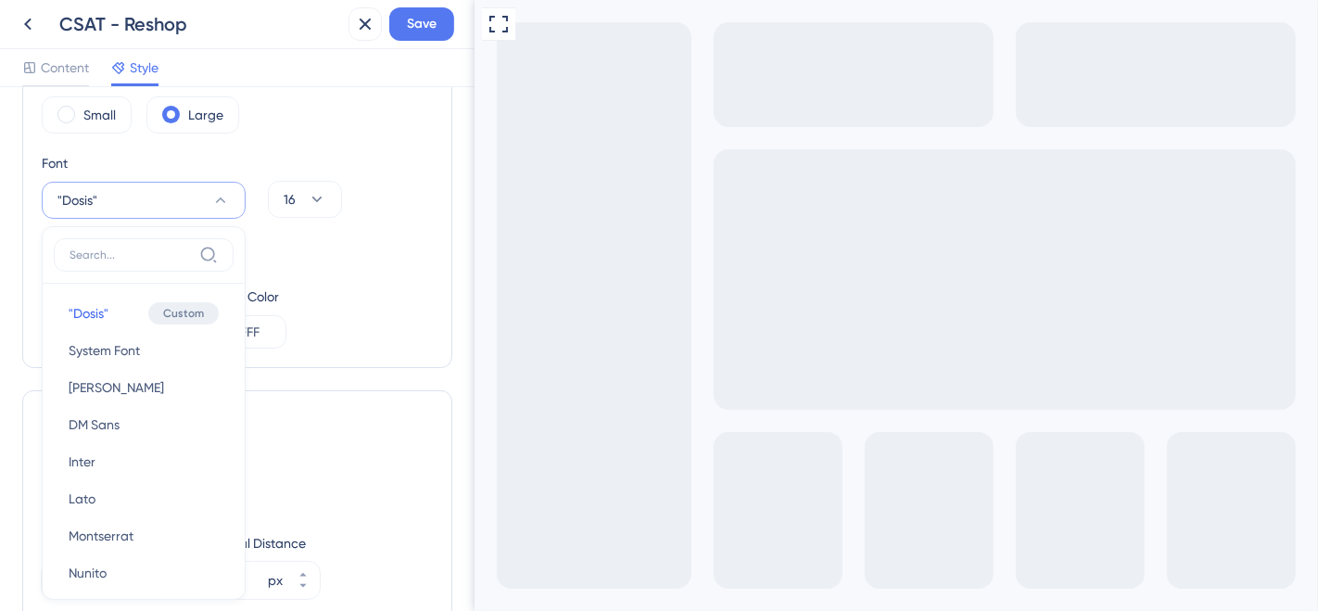
scroll to position [333, 0]
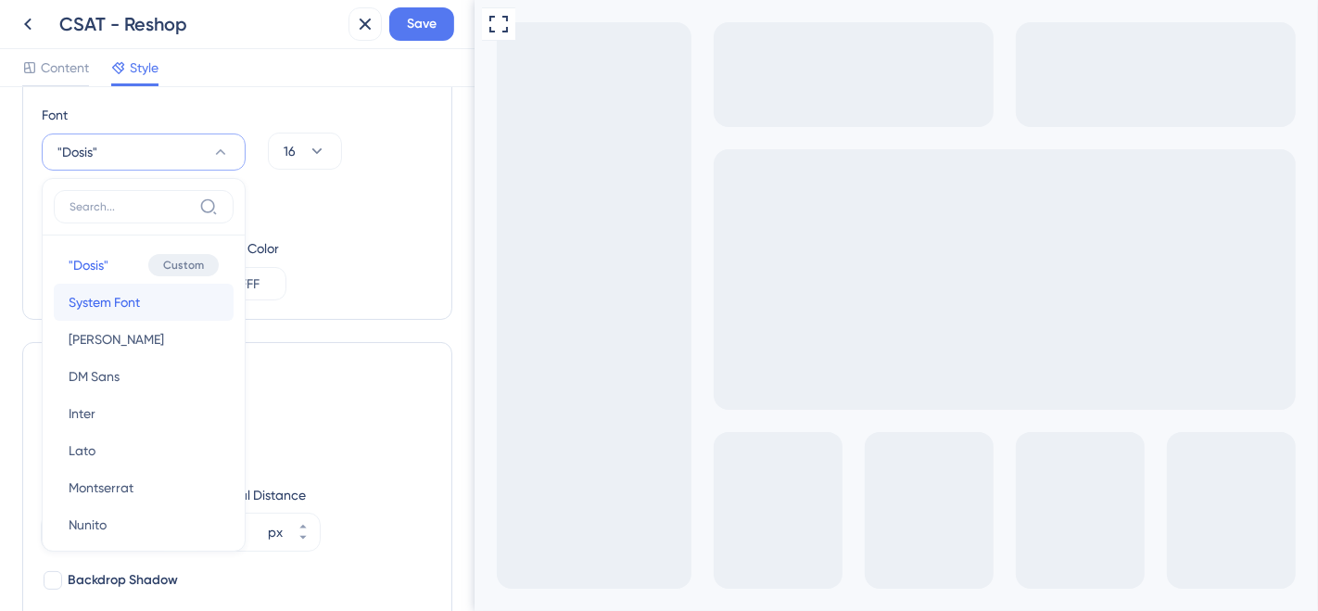
click at [113, 306] on span "System Font" at bounding box center [104, 302] width 71 height 22
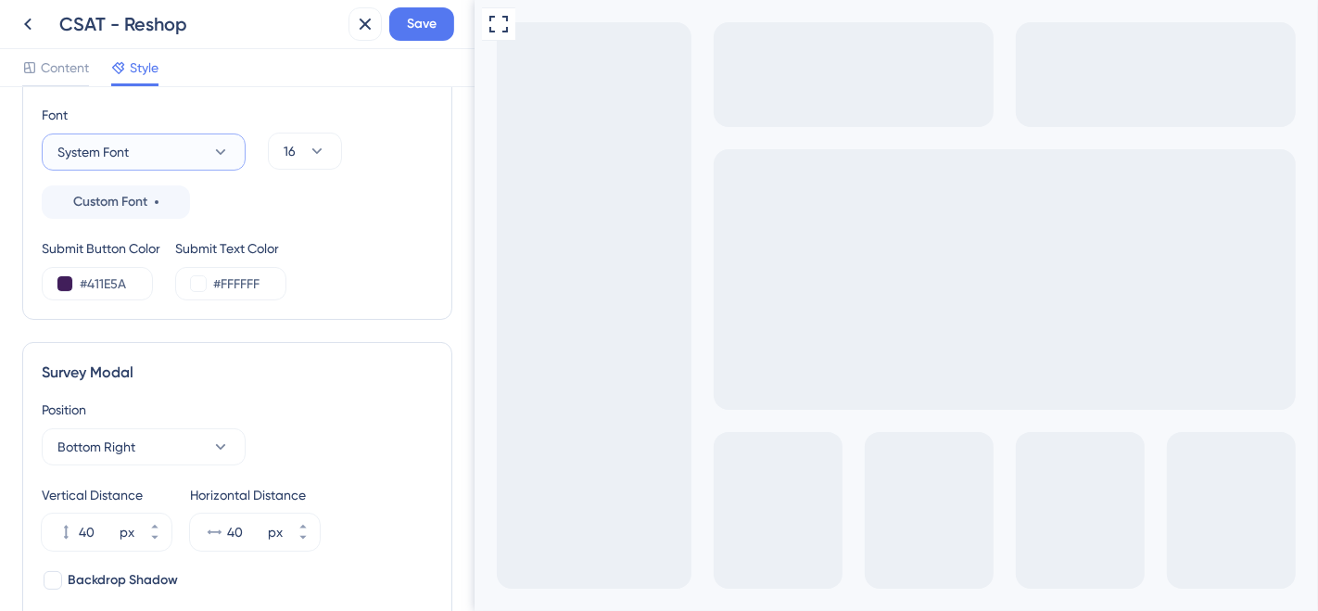
click at [201, 147] on button "System Font" at bounding box center [144, 151] width 204 height 37
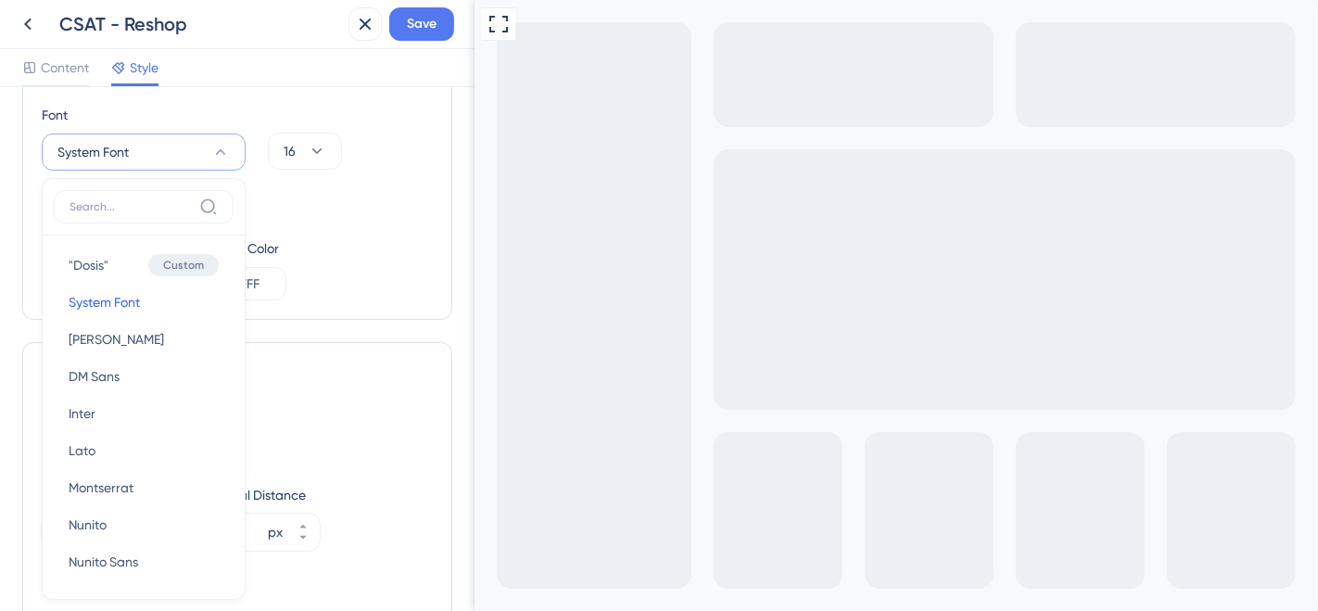
scroll to position [367, 0]
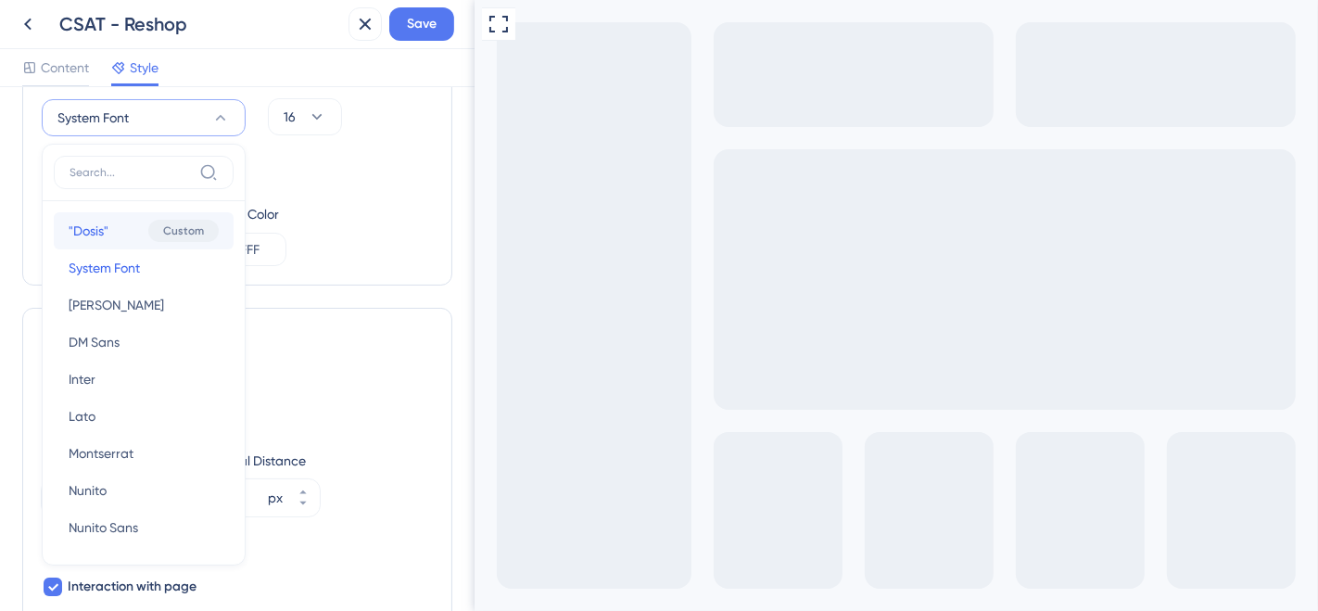
click at [70, 225] on span ""Dosis"" at bounding box center [89, 231] width 40 height 22
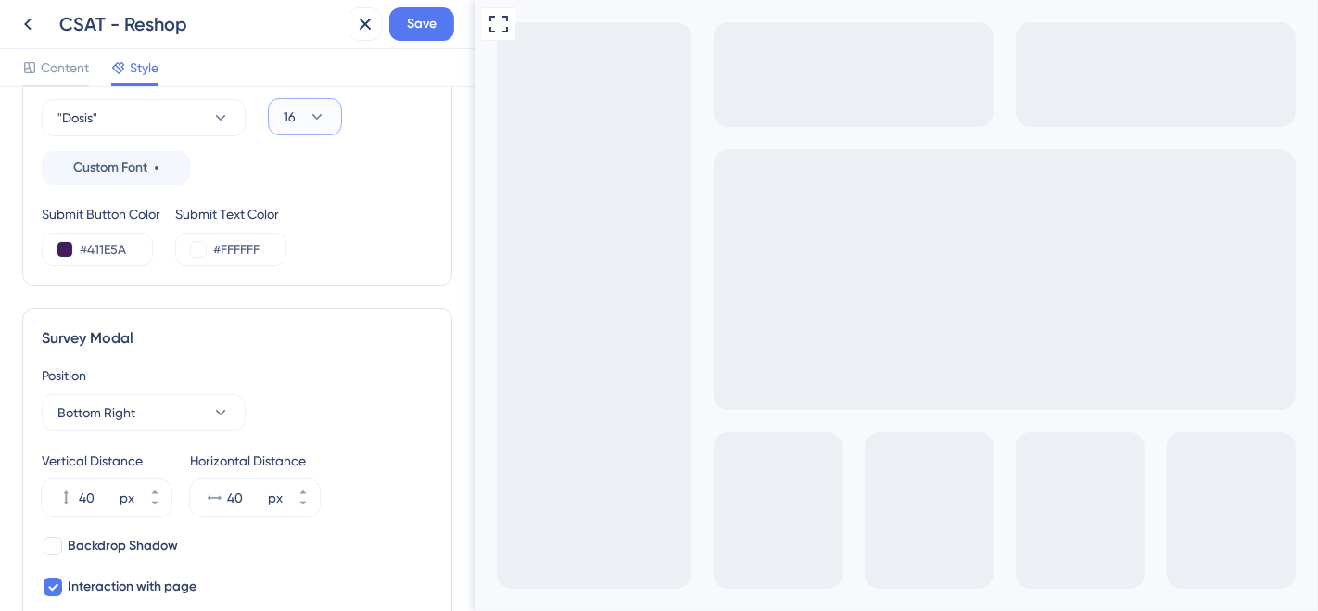
click at [322, 109] on icon at bounding box center [317, 116] width 19 height 19
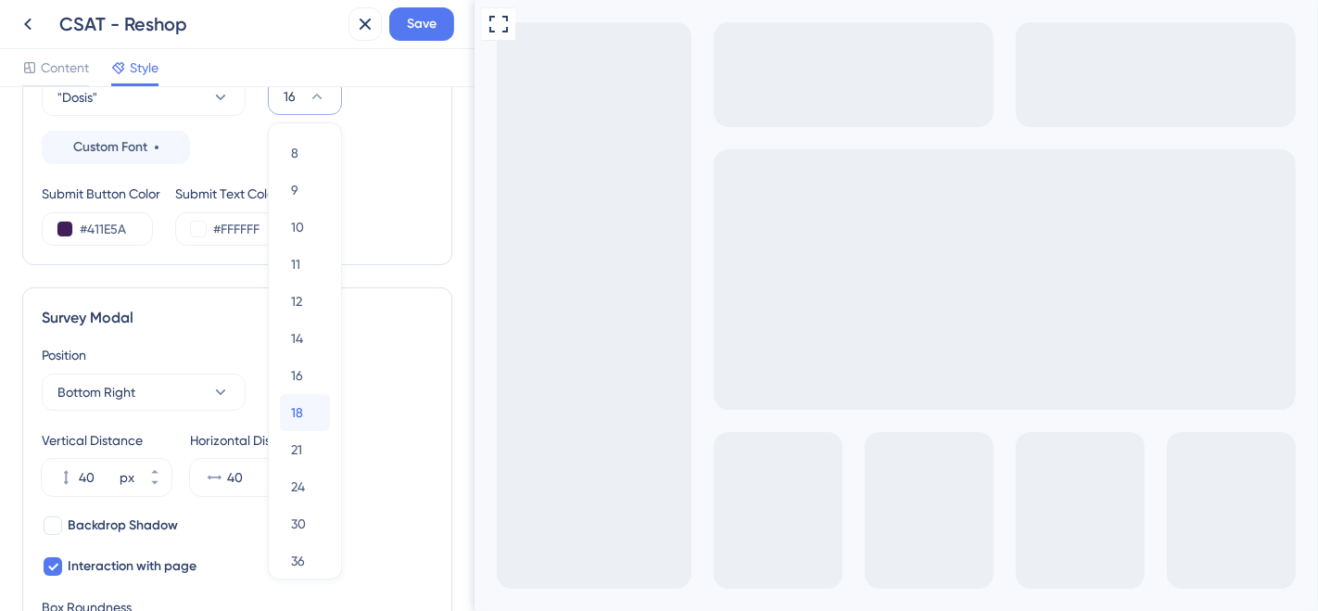
click at [302, 400] on div "18 18" at bounding box center [305, 412] width 28 height 37
click at [395, 184] on div "Submit Button Color #411E5A Submit Text Color #FFFFFF" at bounding box center [237, 214] width 391 height 63
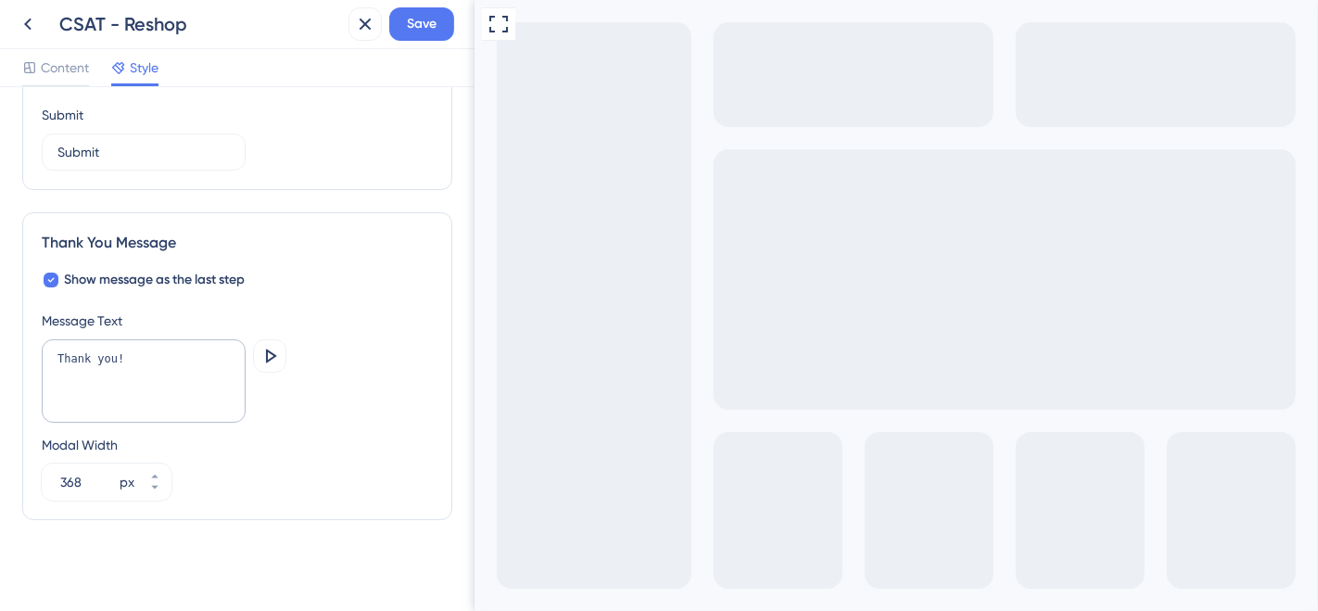
scroll to position [725, 0]
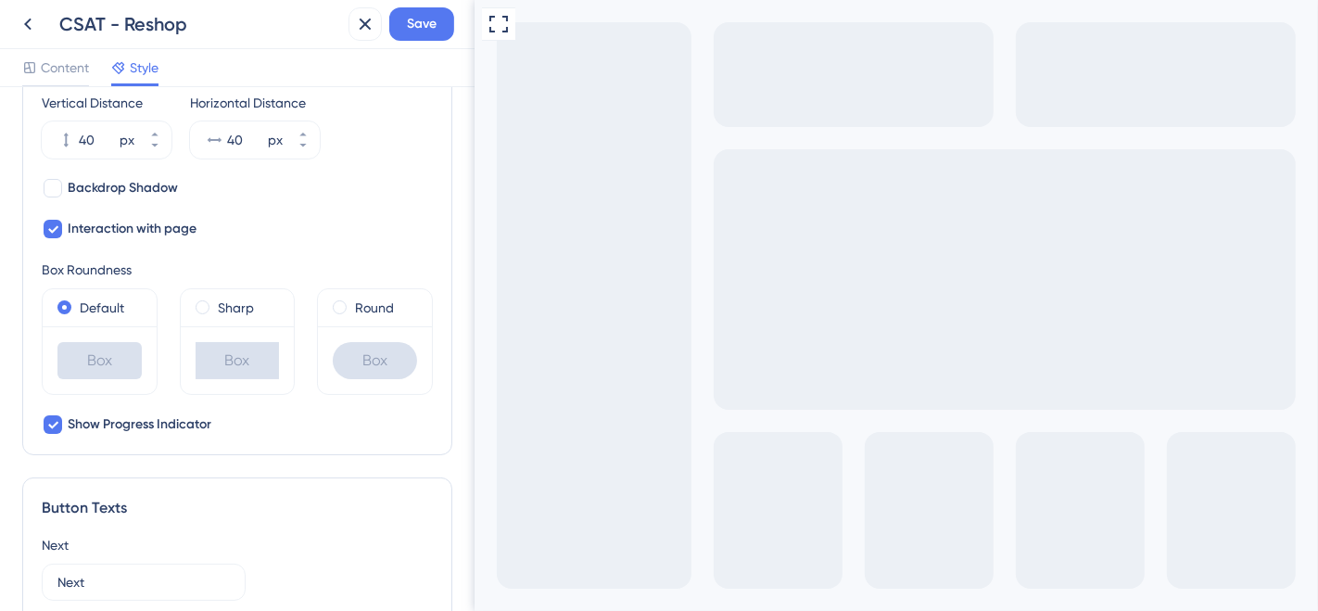
click at [347, 326] on div "Box" at bounding box center [375, 360] width 114 height 68
click at [337, 308] on div "Round" at bounding box center [375, 308] width 84 height 22
click at [71, 306] on div "Default" at bounding box center [99, 308] width 84 height 22
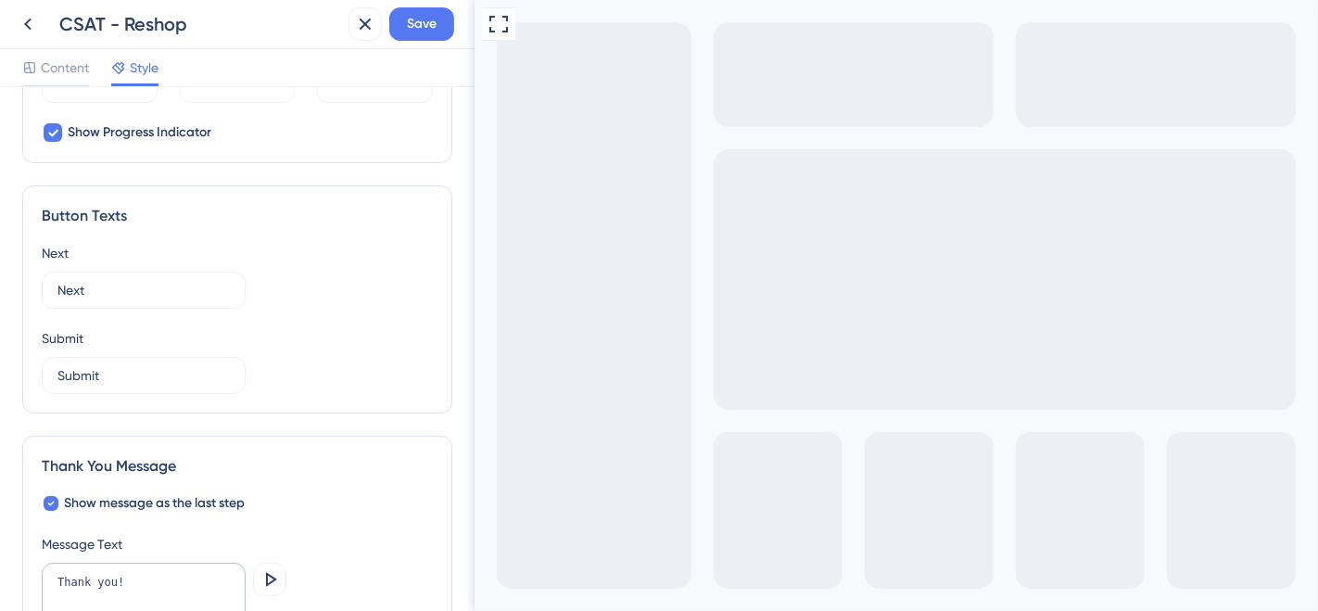
scroll to position [1034, 0]
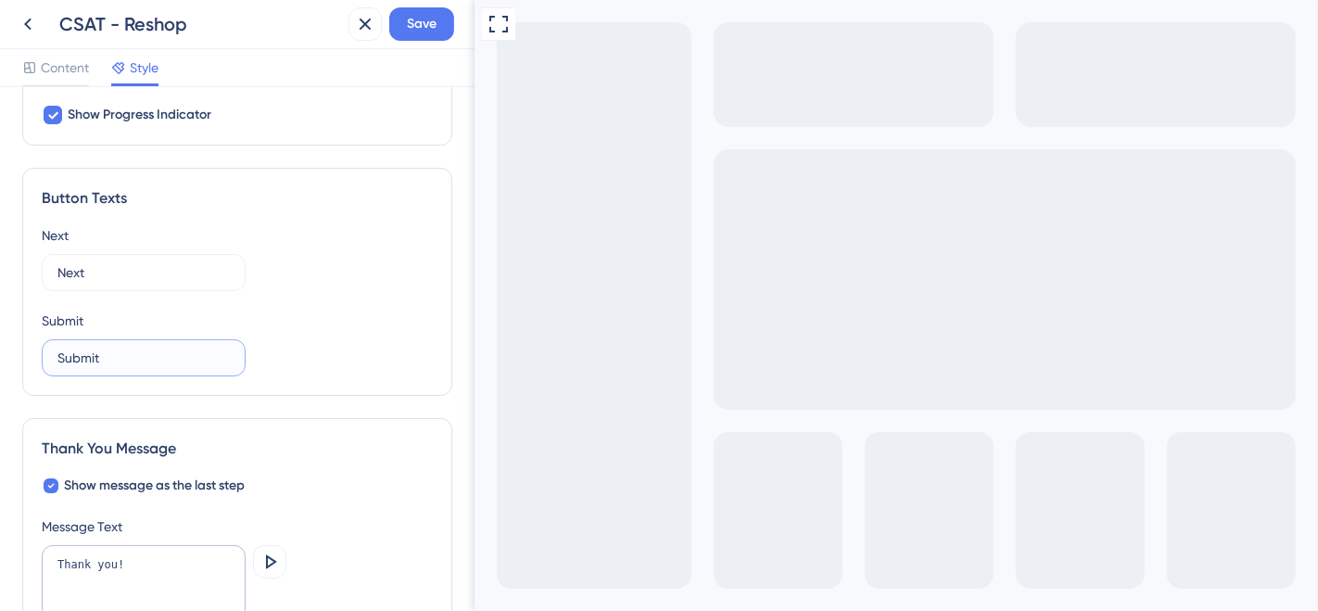
drag, startPoint x: 132, startPoint y: 353, endPoint x: 58, endPoint y: 356, distance: 73.3
click at [58, 356] on input "Submit" at bounding box center [143, 357] width 172 height 20
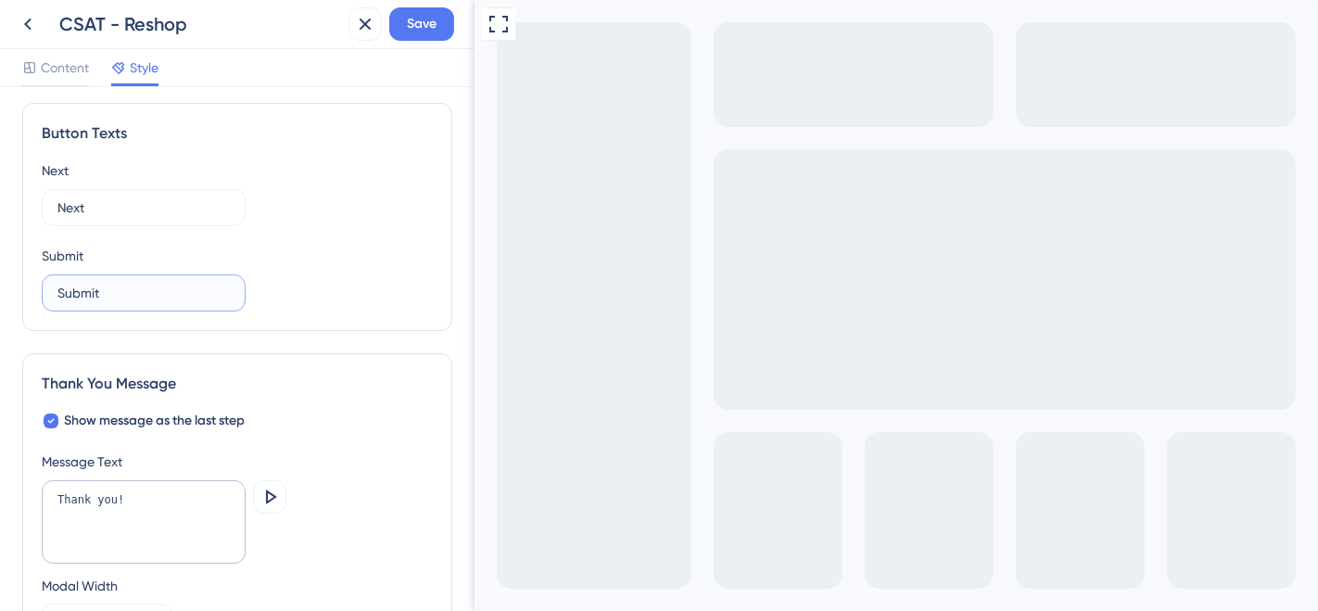
scroll to position [1132, 0]
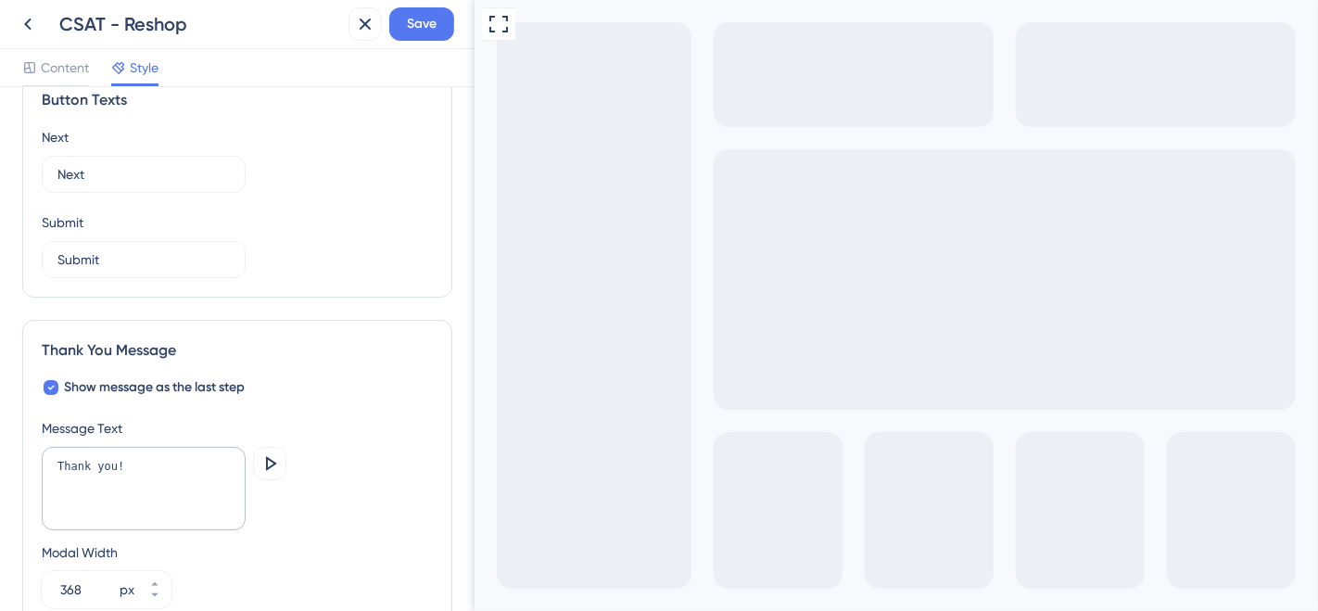
click at [298, 357] on div "Thank You Message" at bounding box center [237, 350] width 391 height 22
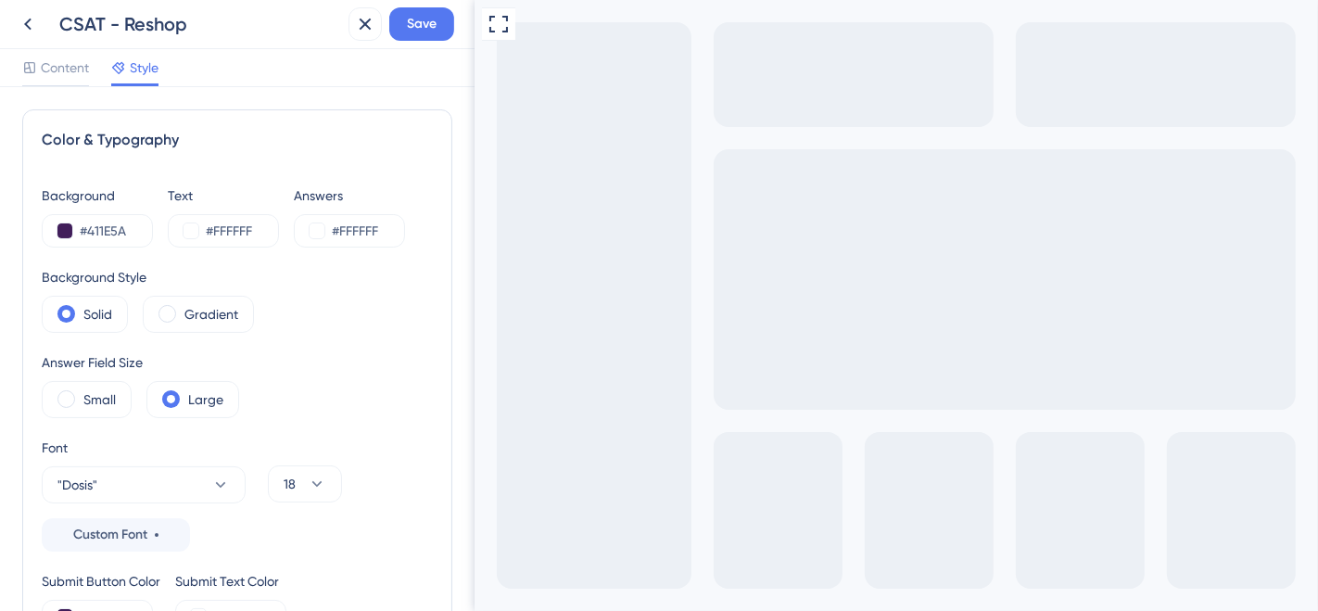
scroll to position [0, 0]
click at [43, 65] on span "Content" at bounding box center [65, 68] width 48 height 22
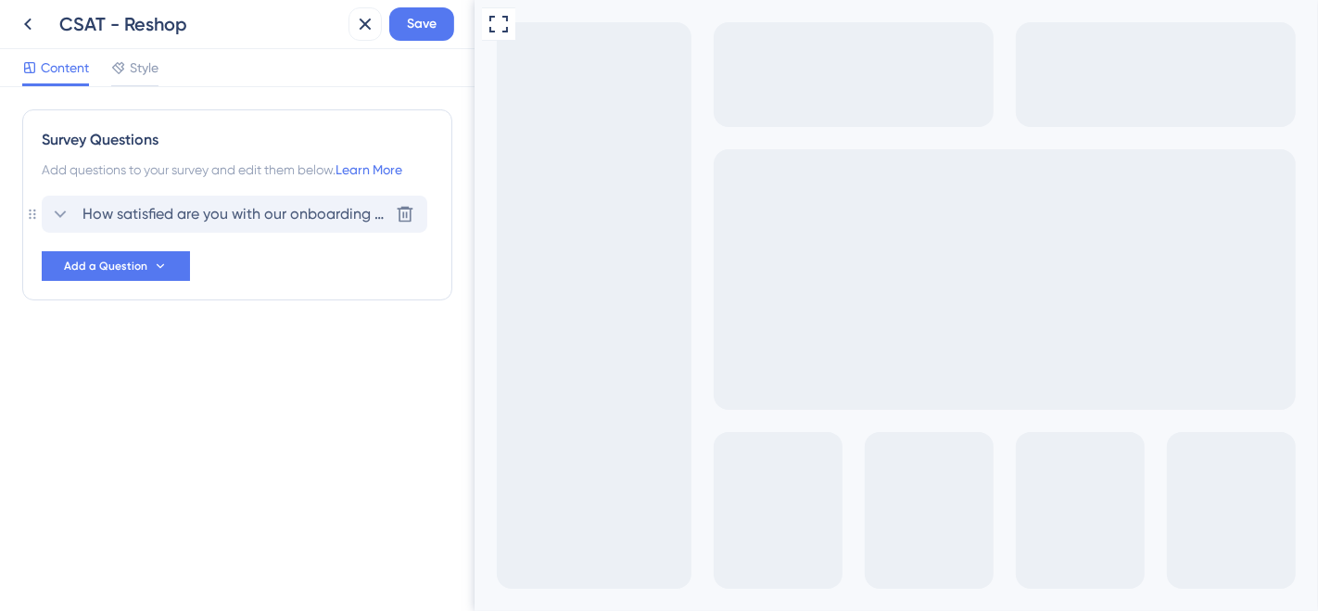
click at [106, 213] on span "How satisfied are you with our onboarding experience?" at bounding box center [235, 214] width 306 height 22
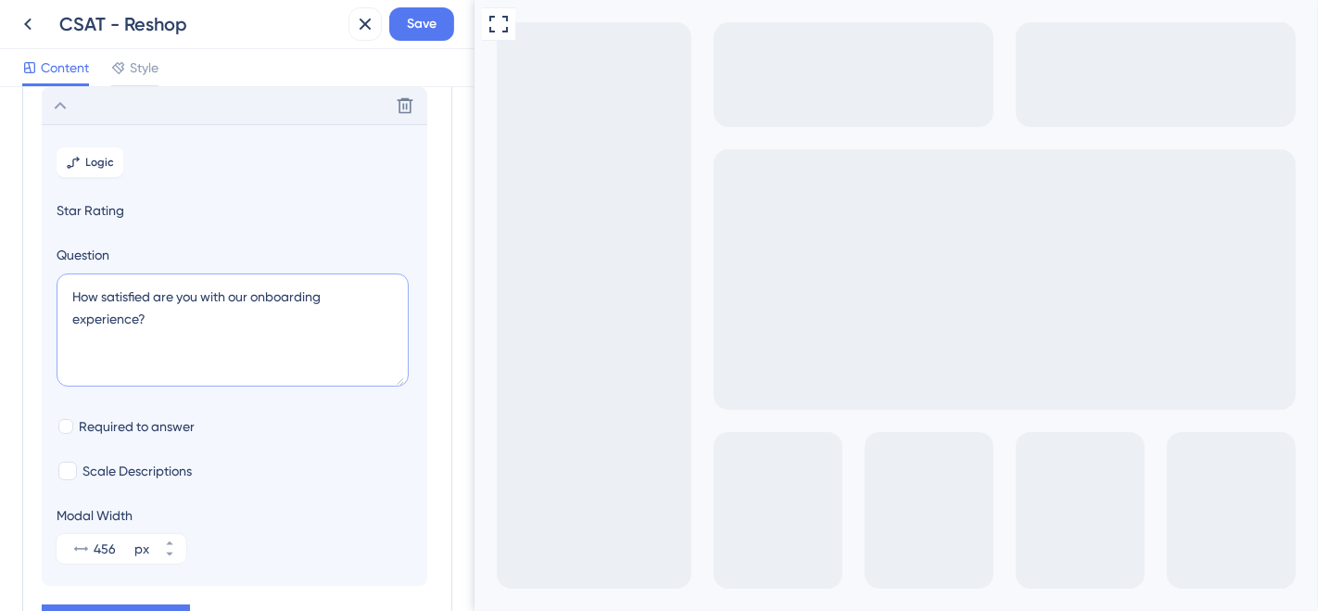
drag, startPoint x: 183, startPoint y: 332, endPoint x: 37, endPoint y: 284, distance: 153.2
click at [37, 284] on div "Survey Questions Add questions to your survey and edit them below. Learn More D…" at bounding box center [237, 327] width 430 height 652
type textarea "Q"
drag, startPoint x: 81, startPoint y: 292, endPoint x: 71, endPoint y: 295, distance: 9.7
click at [71, 295] on textarea "Pode nos ajudar? Qual o seu nível de satisfação com o Reshop?" at bounding box center [233, 329] width 352 height 113
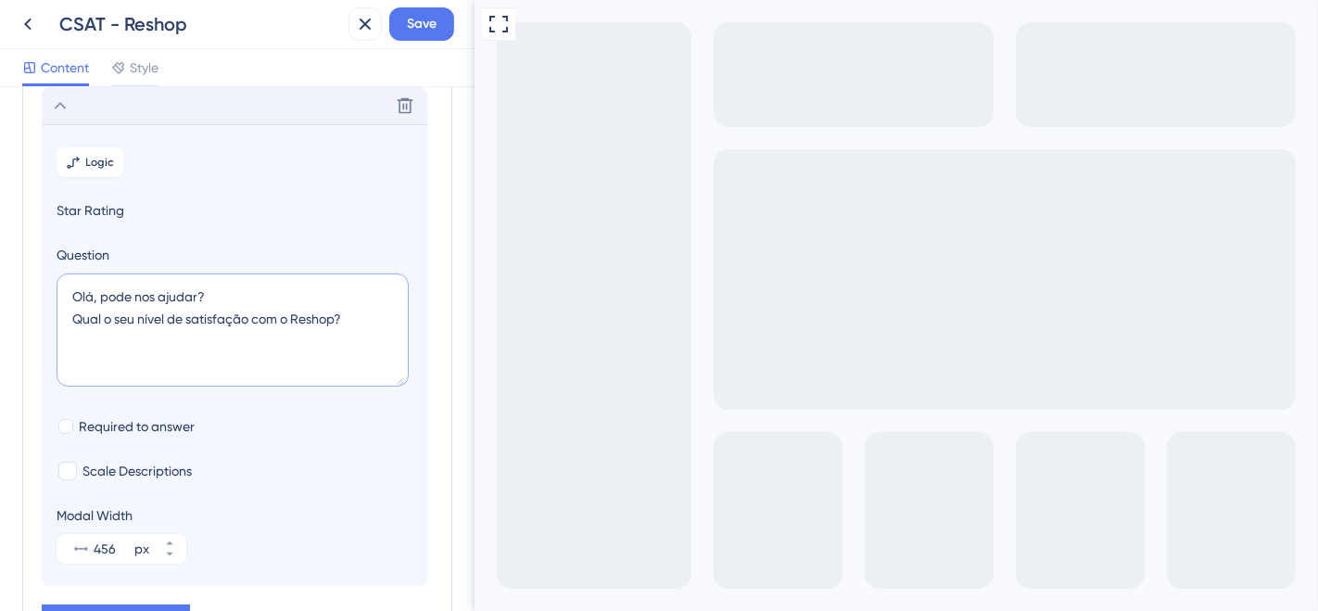
click at [96, 295] on textarea "Olá, pode nos ajudar? Qual o seu nível de satisfação com o Reshop?" at bounding box center [233, 329] width 352 height 113
drag, startPoint x: 109, startPoint y: 293, endPoint x: 100, endPoint y: 296, distance: 9.7
click at [100, 296] on textarea "Olá! pode nos ajudar? Qual o seu nível de satisfação com o Reshop?" at bounding box center [233, 329] width 352 height 113
click at [94, 297] on textarea "Olá! Pode nos ajudar? Qual o seu nível de satisfação com o Reshop?" at bounding box center [233, 329] width 352 height 113
click at [98, 297] on textarea "Olá! Pode nos ajudar? Qual o seu nível de satisfação com o Reshop?" at bounding box center [233, 329] width 352 height 113
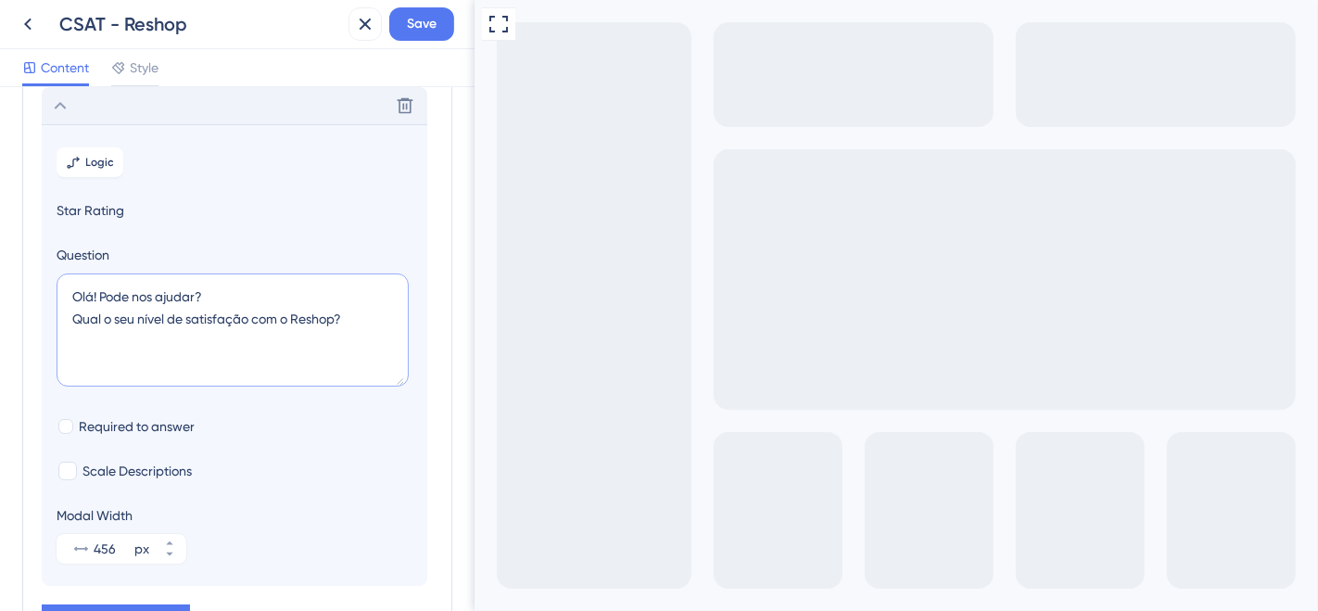
type textarea "Olá! Pode nos ajudar? Qual o seu nível de satisfação com o Reshop?"
drag, startPoint x: 619, startPoint y: 669, endPoint x: 764, endPoint y: 672, distance: 145.5
click at [234, 300] on textarea "Olá! Pode nos ajudar? Qual o seu nível de satisfação com o Reshop?" at bounding box center [233, 329] width 352 height 113
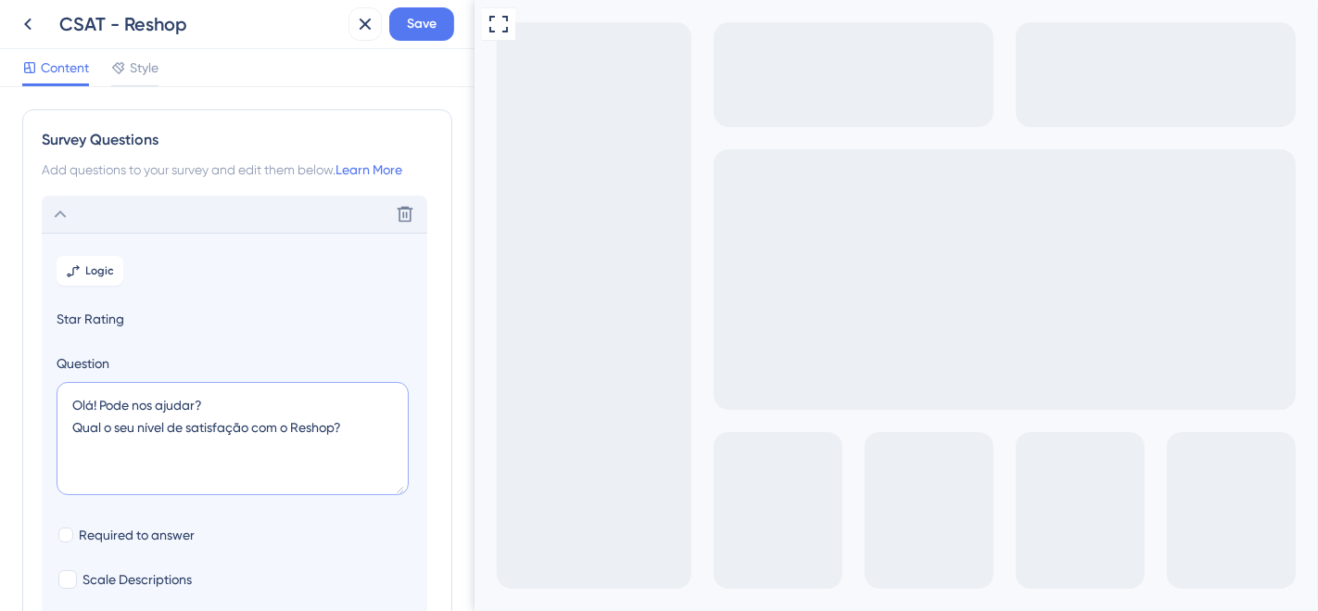
drag, startPoint x: 364, startPoint y: 430, endPoint x: 60, endPoint y: 411, distance: 304.5
click at [60, 411] on textarea "Olá! Pode nos ajudar? Qual o seu nível de satisfação com o Reshop?" at bounding box center [233, 438] width 352 height 113
click at [134, 425] on textarea "Olá! Pode nos ajudar? Qual o seu nível de satisfação com o Reshop?" at bounding box center [233, 438] width 352 height 113
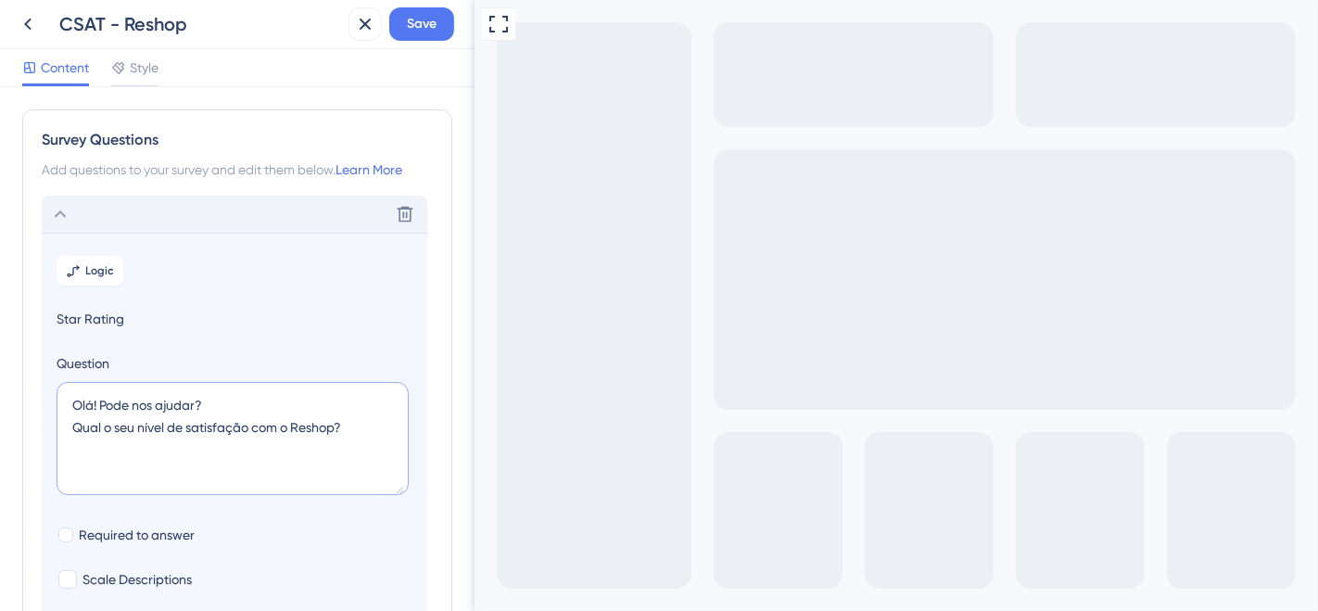
click at [134, 425] on textarea "Olá! Pode nos ajudar? Qual o seu nível de satisfação com o Reshop?" at bounding box center [233, 438] width 352 height 113
click at [335, 424] on textarea "Olá! Pode nos ajudar? Qual o seu nível de satisfação com o Reshop?" at bounding box center [233, 438] width 352 height 113
click at [144, 58] on span "Style" at bounding box center [144, 68] width 29 height 22
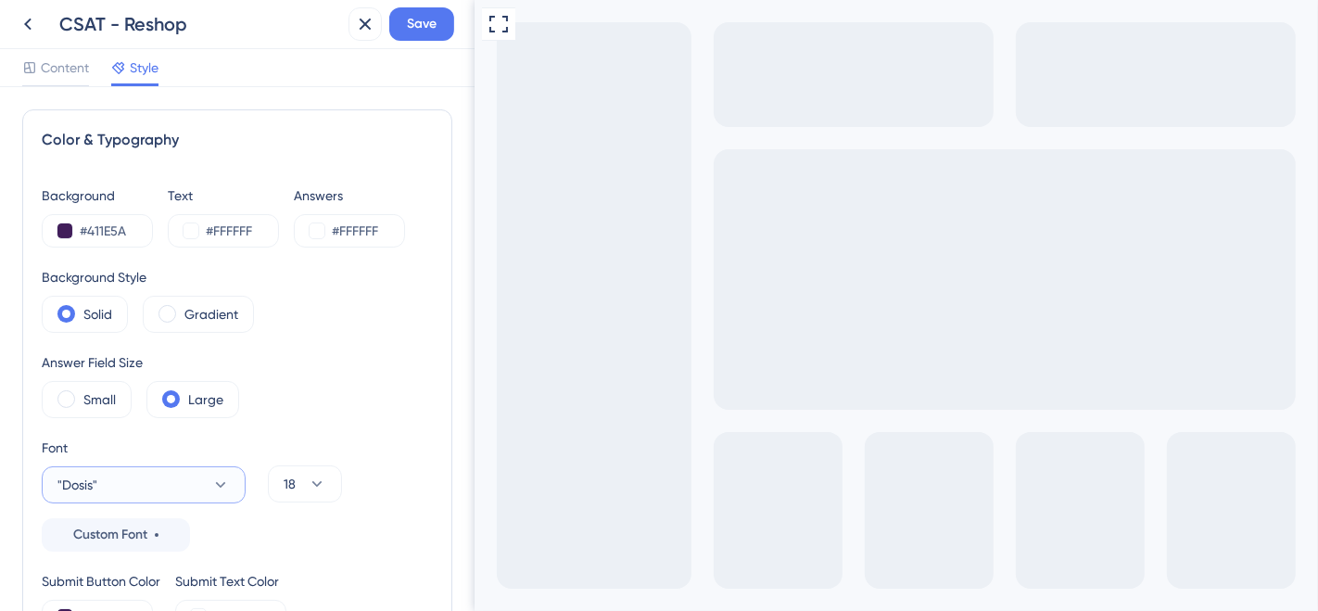
click at [201, 483] on button ""Dosis"" at bounding box center [144, 484] width 204 height 37
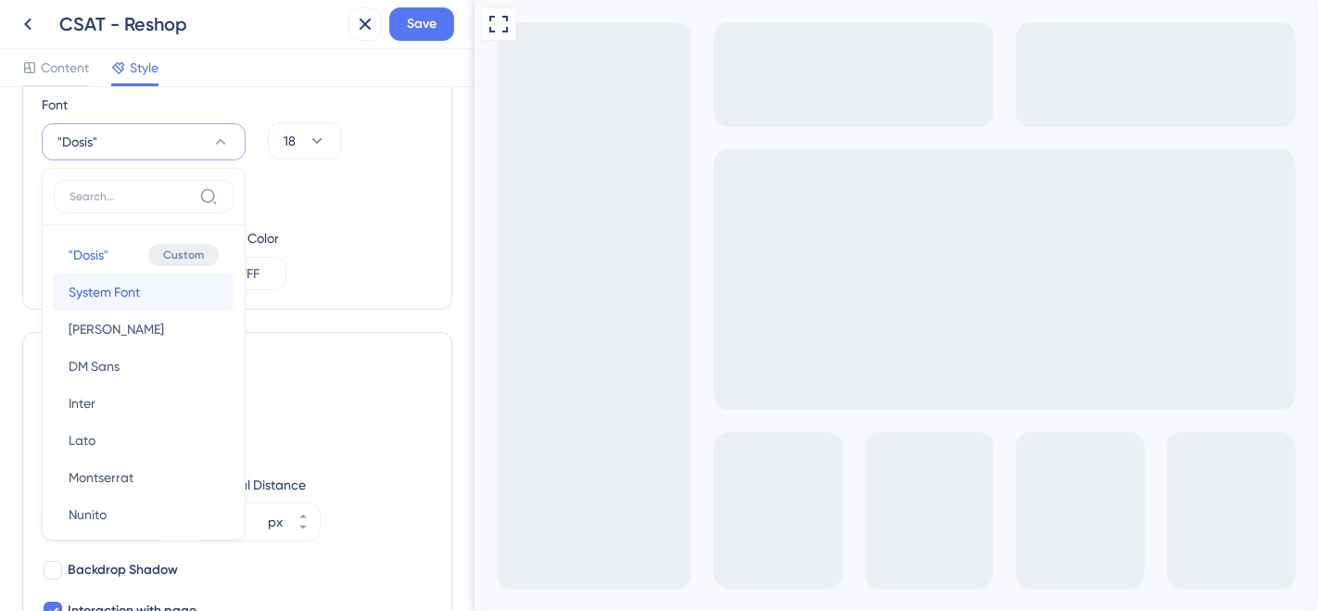
click at [137, 288] on span "System Font" at bounding box center [104, 292] width 71 height 22
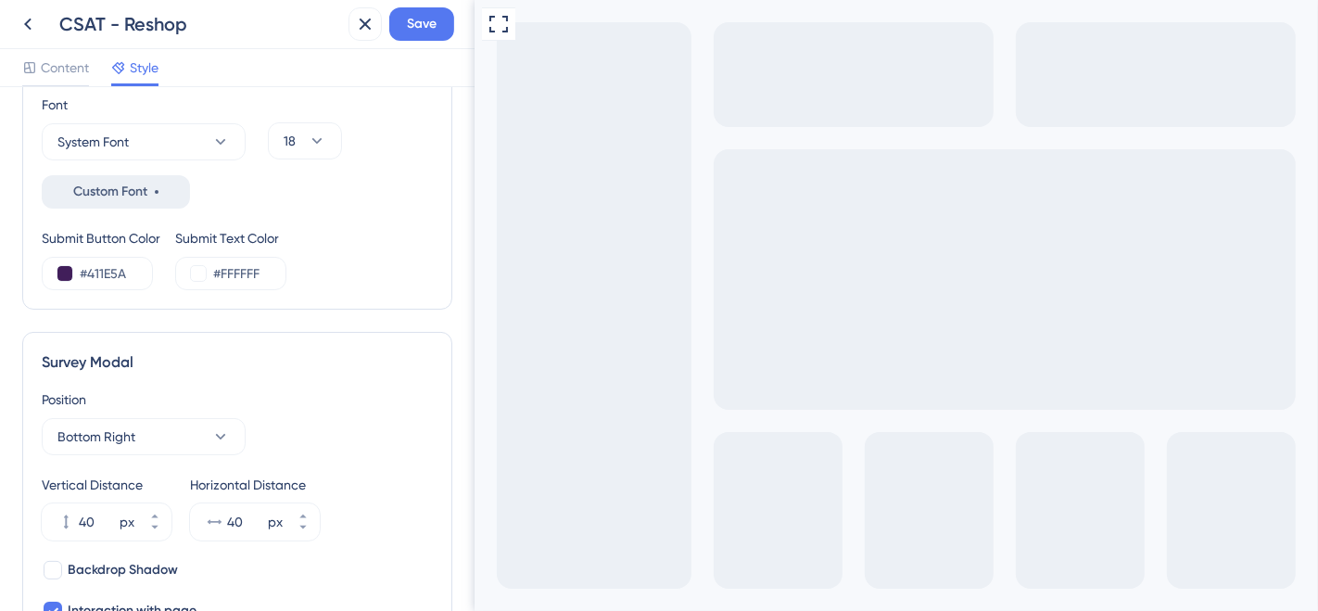
click at [111, 189] on span "Custom Font" at bounding box center [110, 192] width 74 height 22
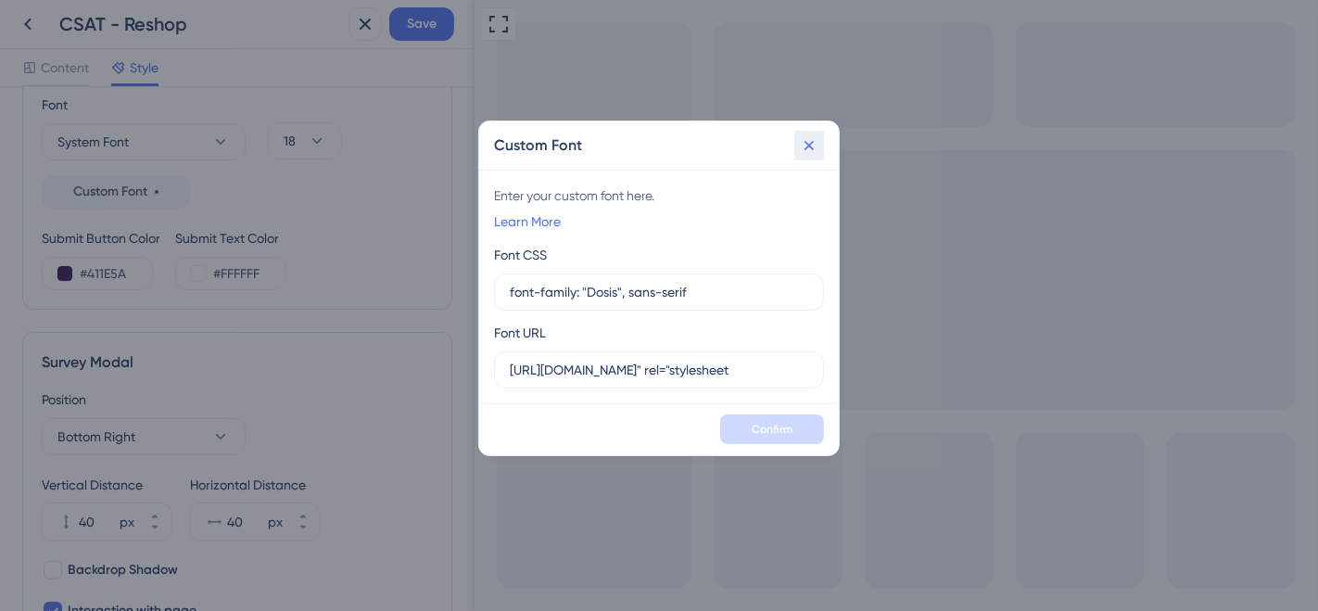
click at [810, 147] on icon at bounding box center [809, 145] width 19 height 19
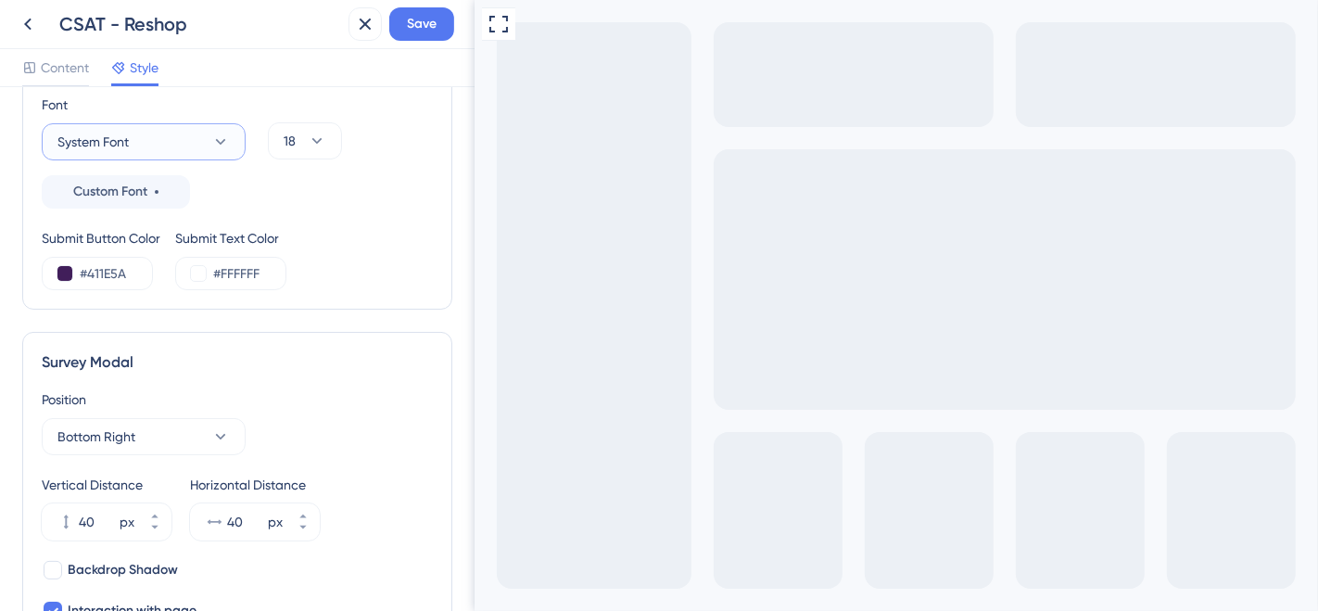
click at [217, 137] on icon at bounding box center [220, 142] width 19 height 19
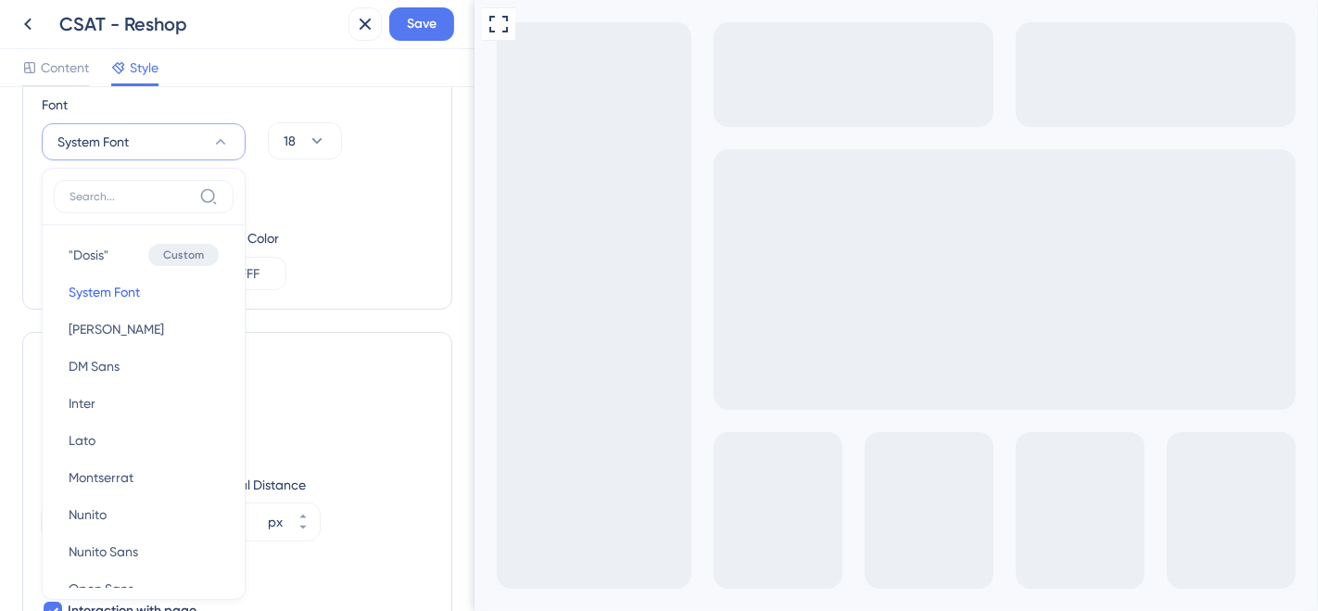
scroll to position [375, 0]
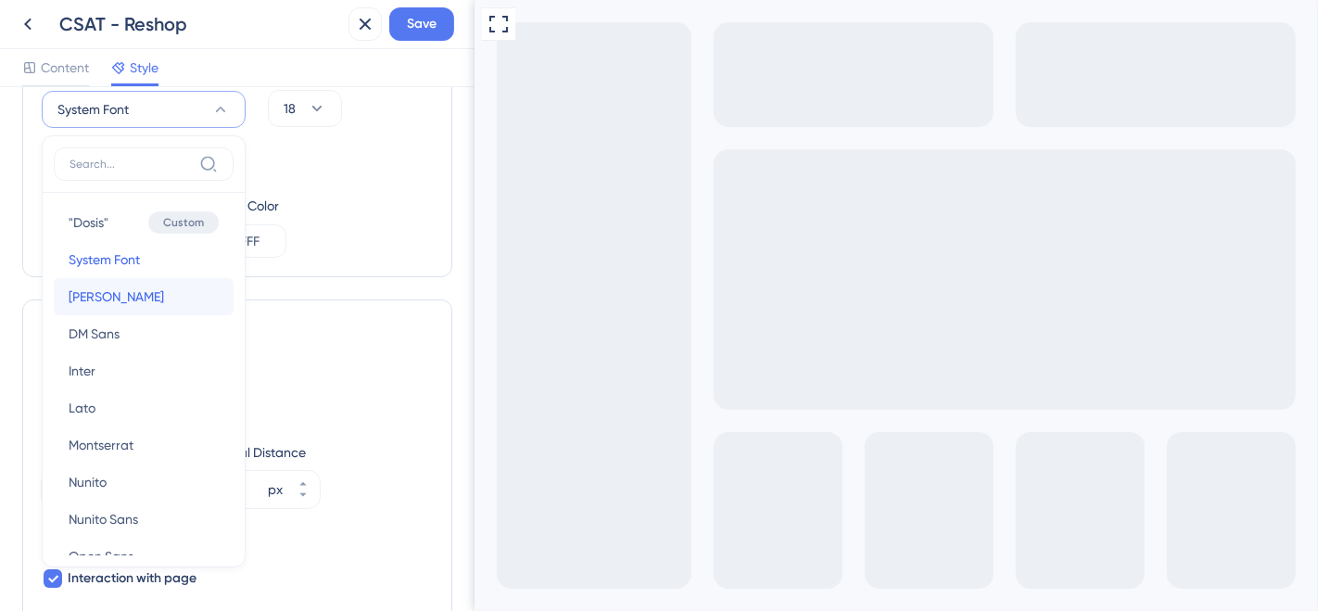
click at [99, 300] on span "Barlow" at bounding box center [116, 296] width 95 height 22
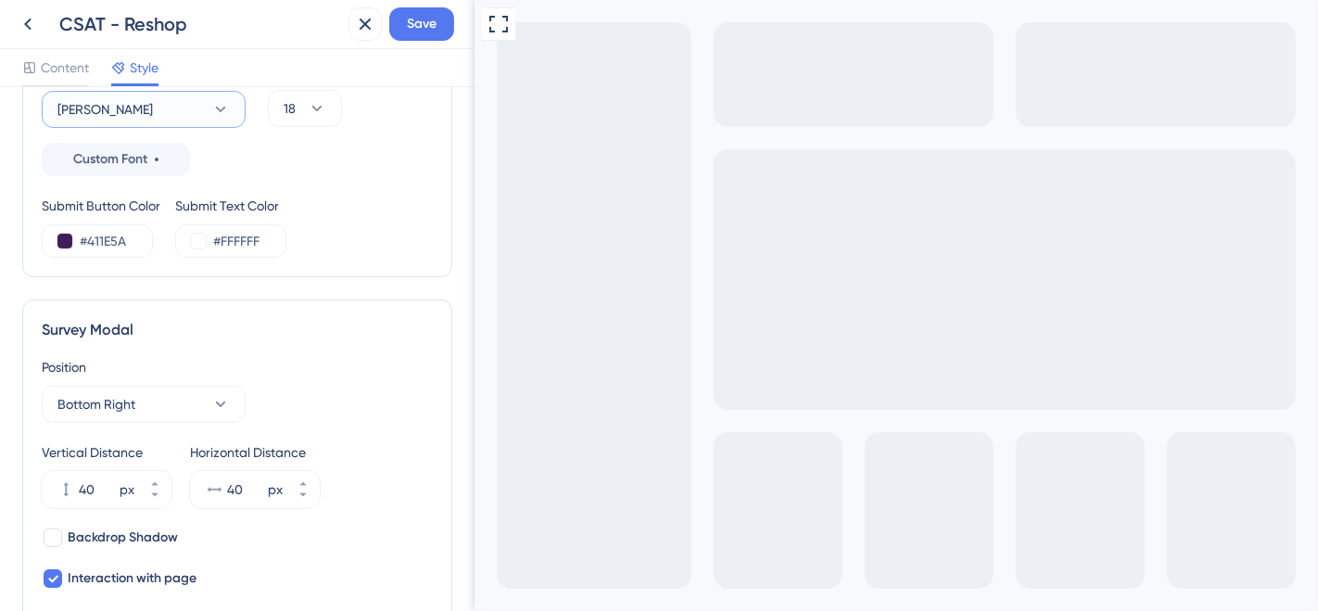
click at [198, 106] on button "Barlow" at bounding box center [144, 109] width 204 height 37
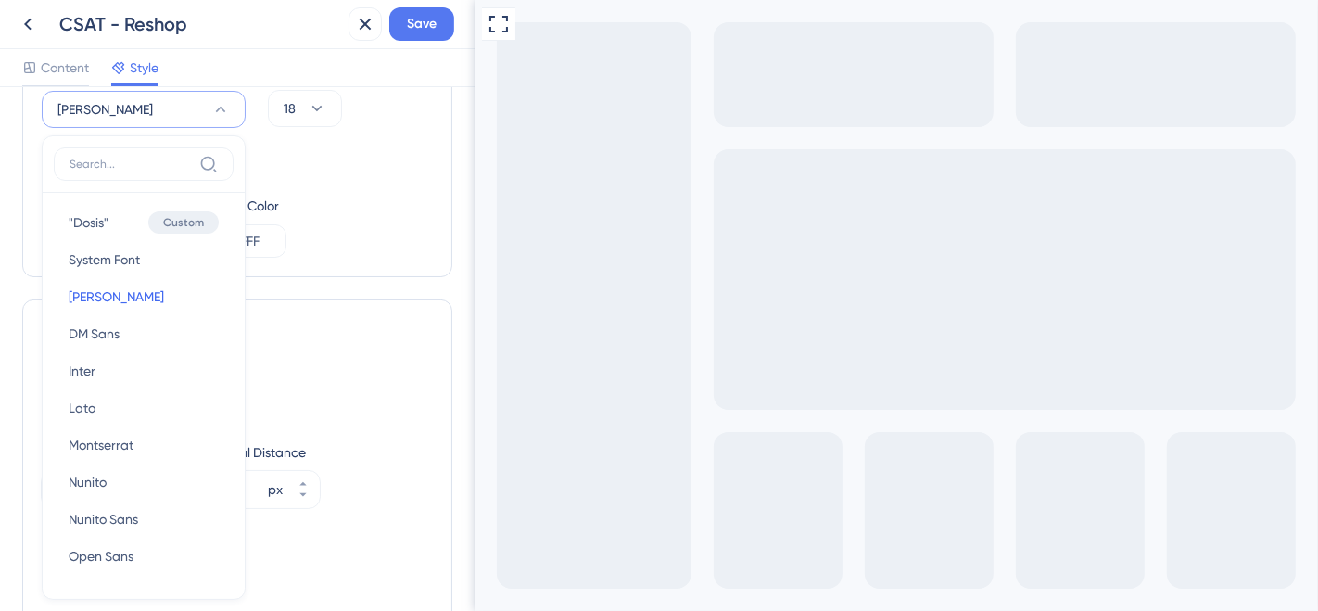
scroll to position [388, 0]
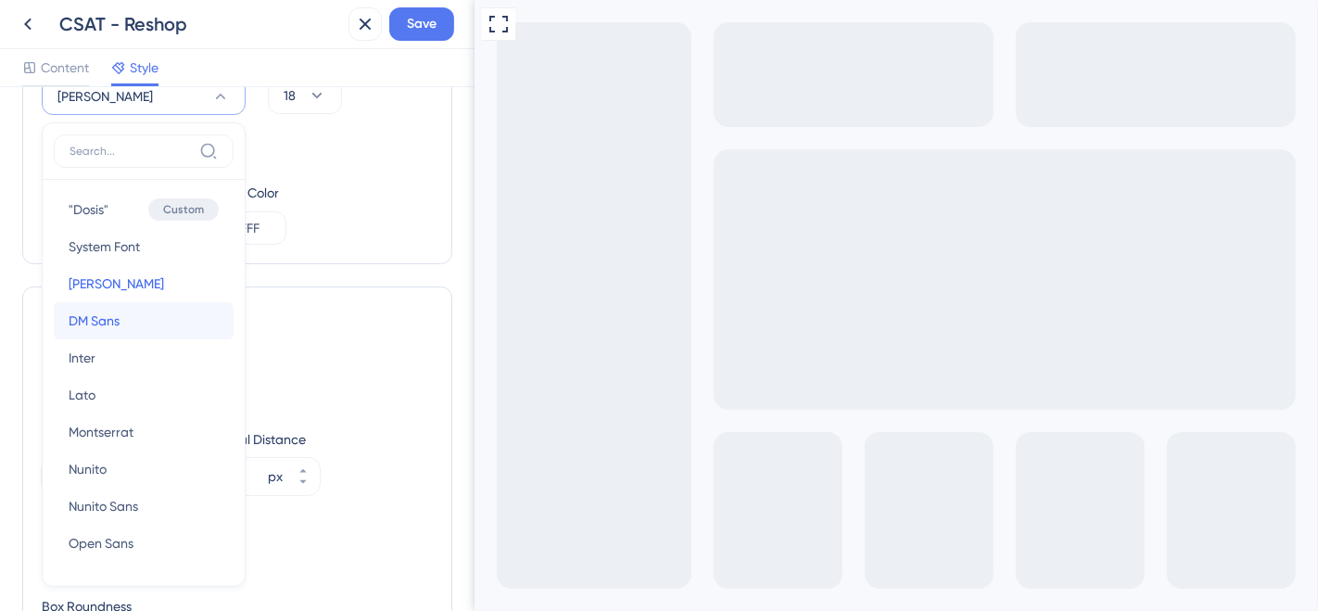
click at [149, 306] on button "DM Sans DM Sans" at bounding box center [144, 320] width 180 height 37
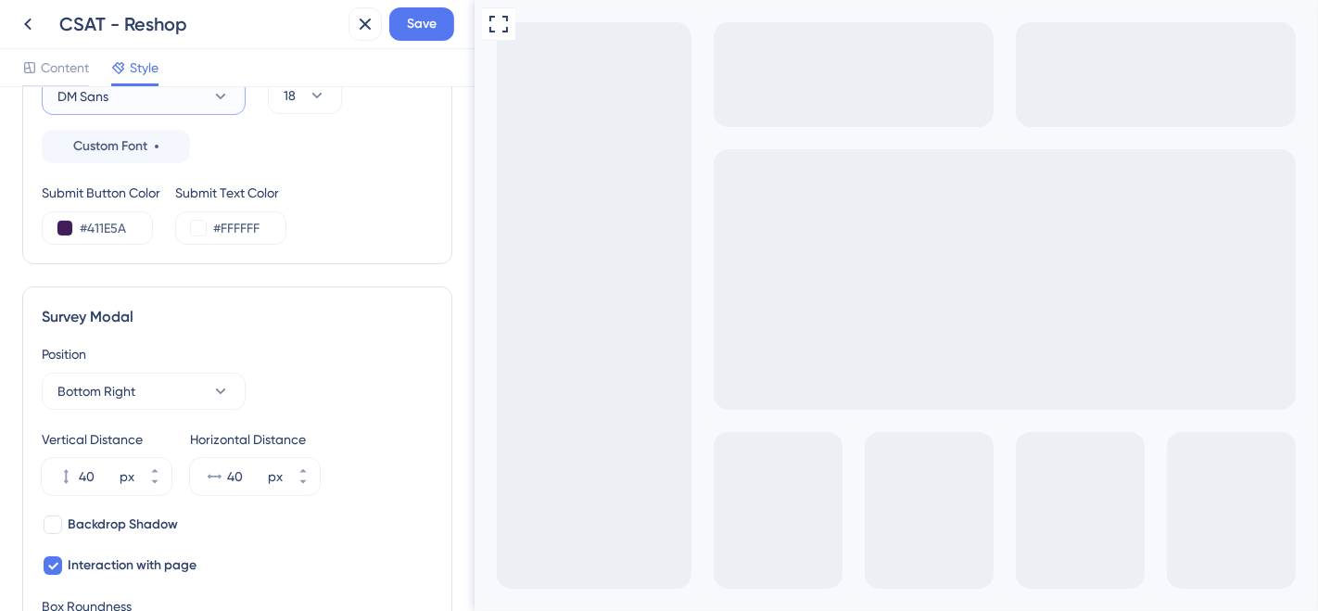
click at [230, 104] on button "DM Sans" at bounding box center [144, 96] width 204 height 37
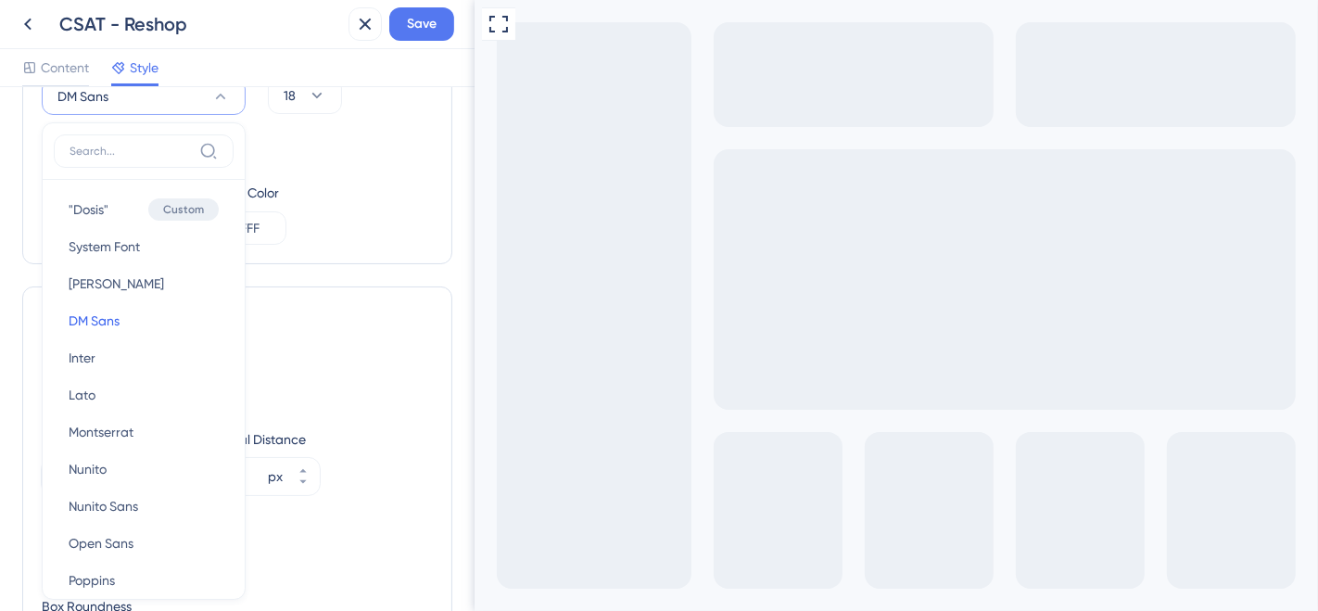
scroll to position [378, 0]
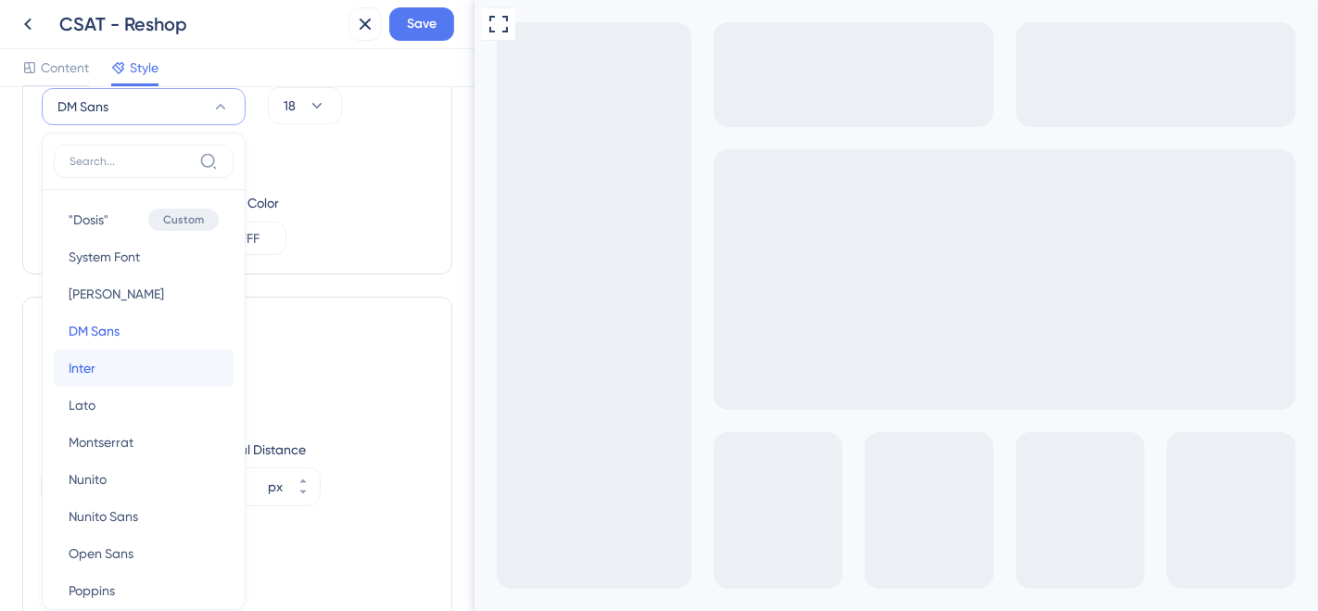
click at [119, 353] on button "Inter Inter" at bounding box center [144, 367] width 180 height 37
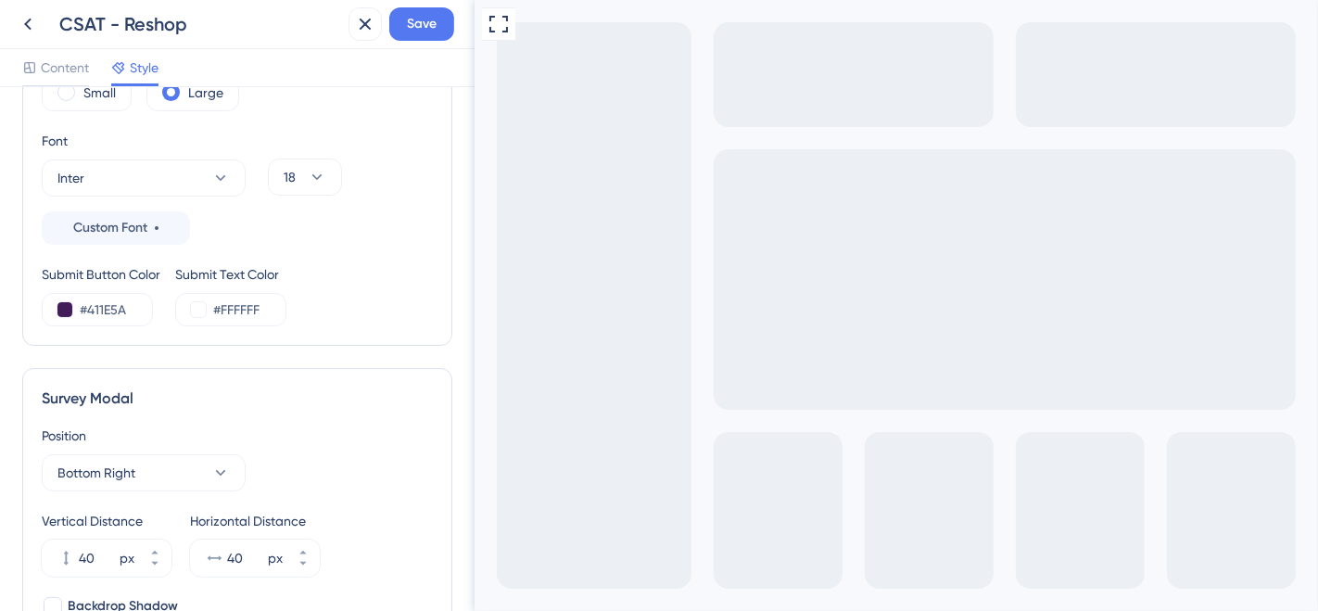
scroll to position [275, 0]
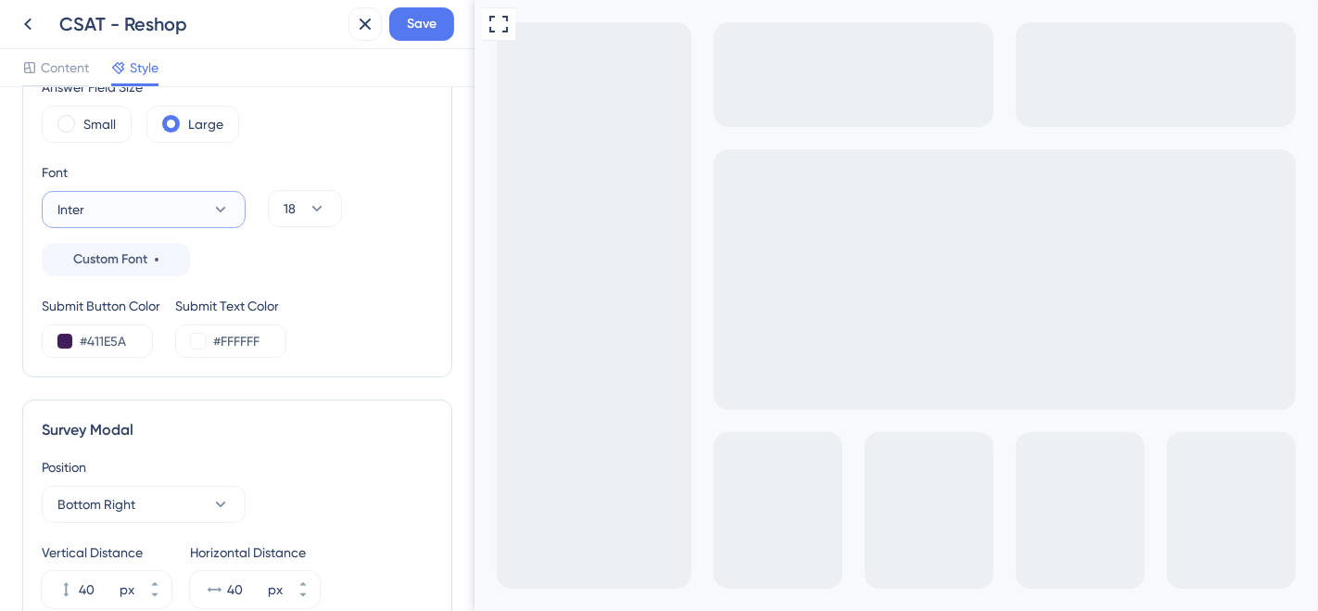
click at [235, 206] on button "Inter" at bounding box center [144, 209] width 204 height 37
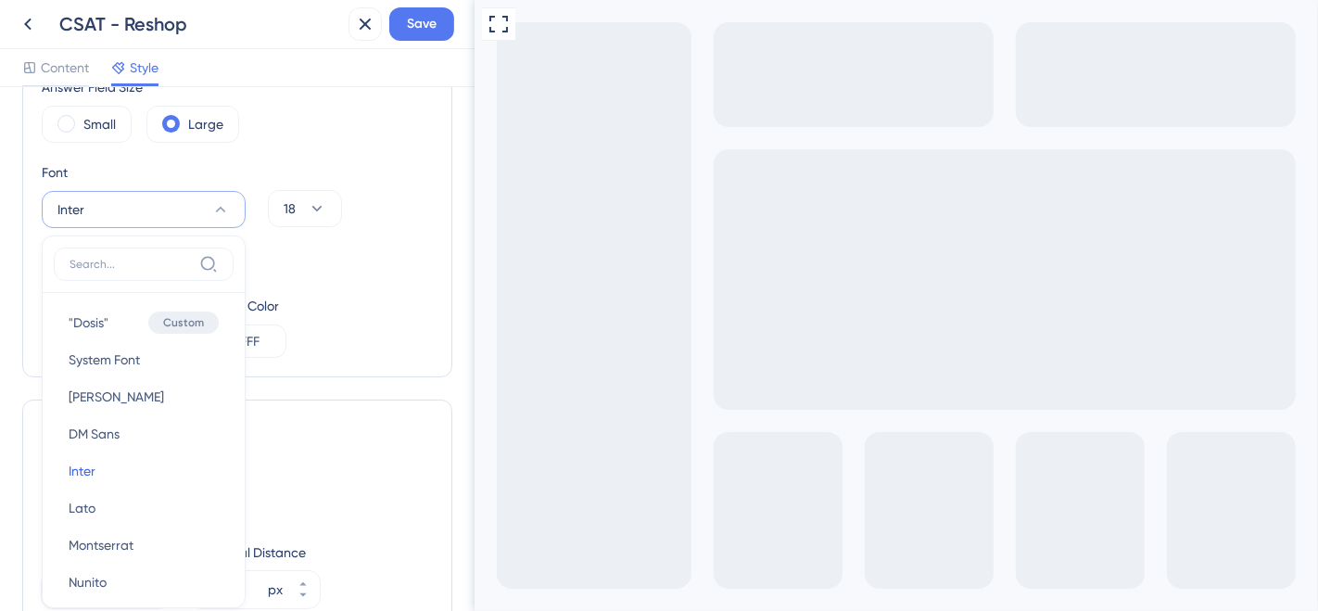
scroll to position [343, 0]
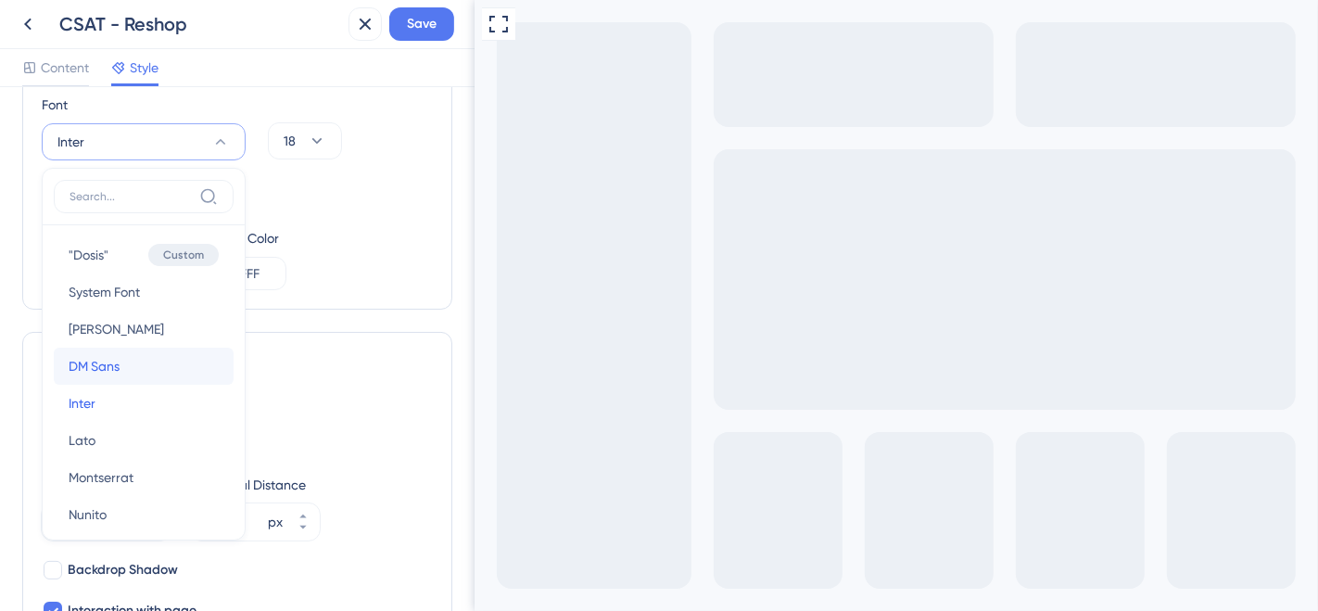
click at [120, 367] on span "DM Sans" at bounding box center [94, 366] width 51 height 22
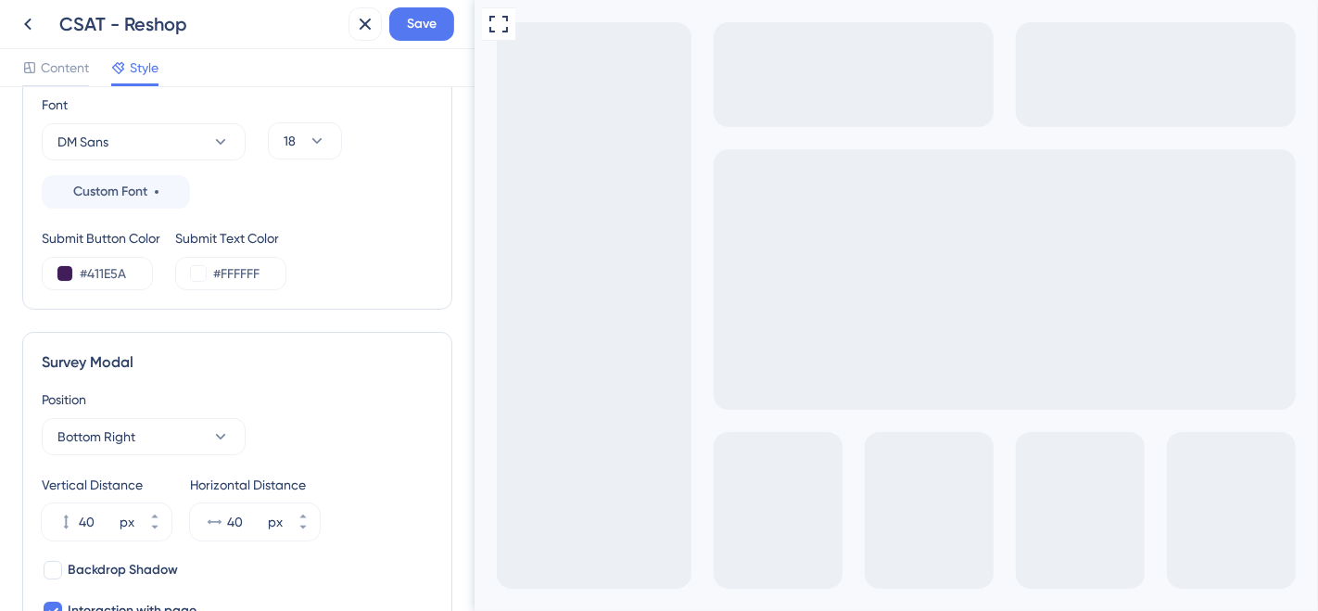
click at [228, 120] on div "Font DM Sans" at bounding box center [144, 127] width 204 height 67
click at [225, 133] on icon at bounding box center [220, 142] width 19 height 19
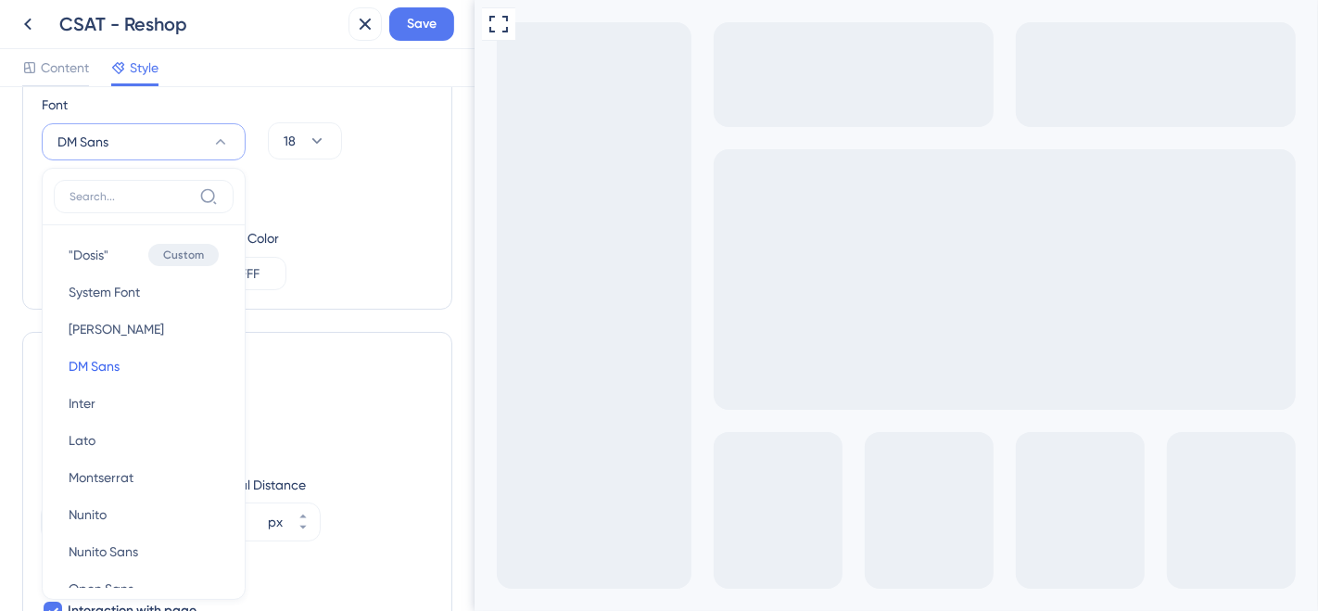
scroll to position [372, 0]
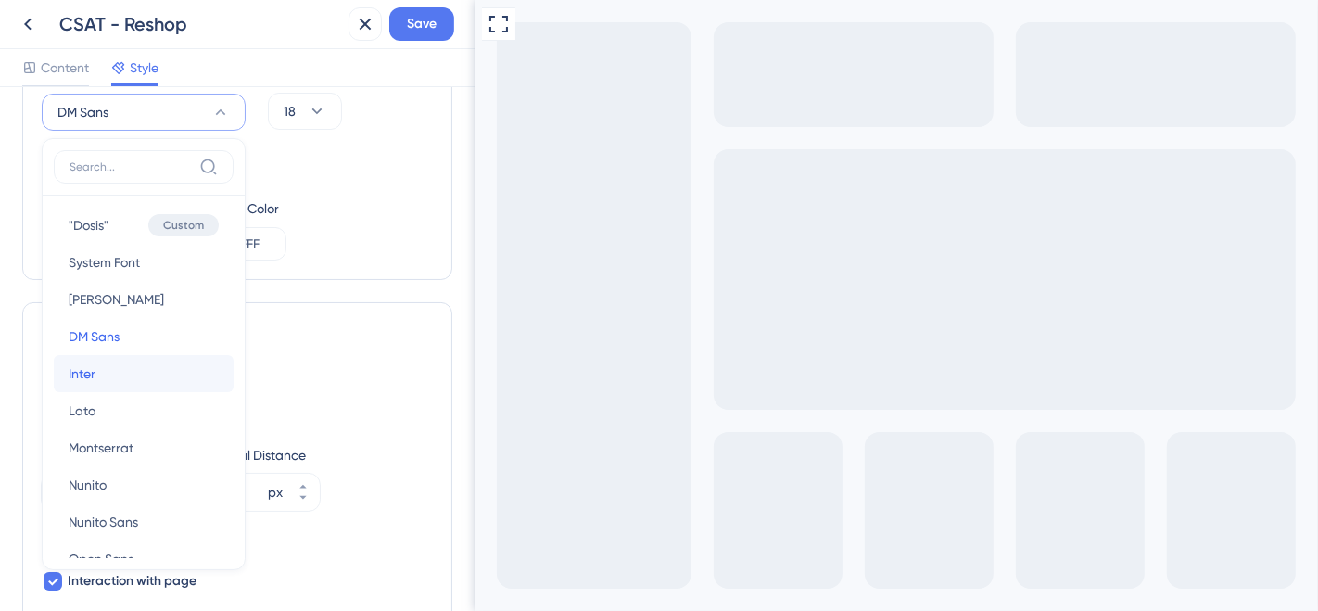
click at [100, 372] on button "Inter Inter" at bounding box center [144, 373] width 180 height 37
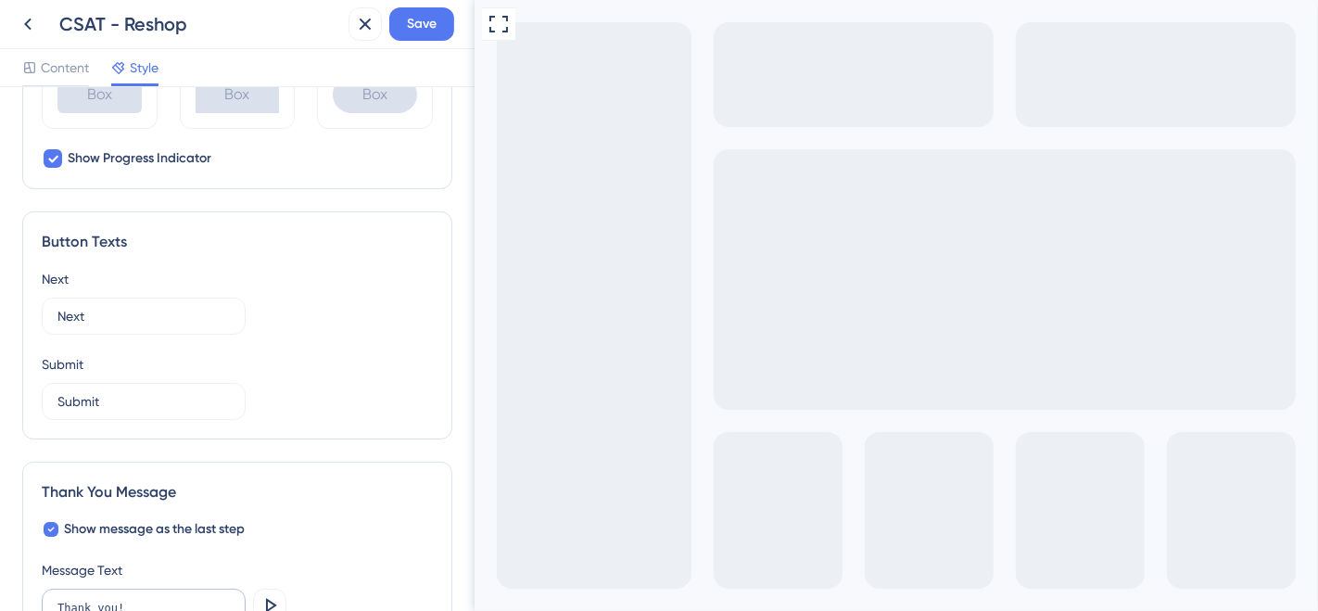
scroll to position [1093, 0]
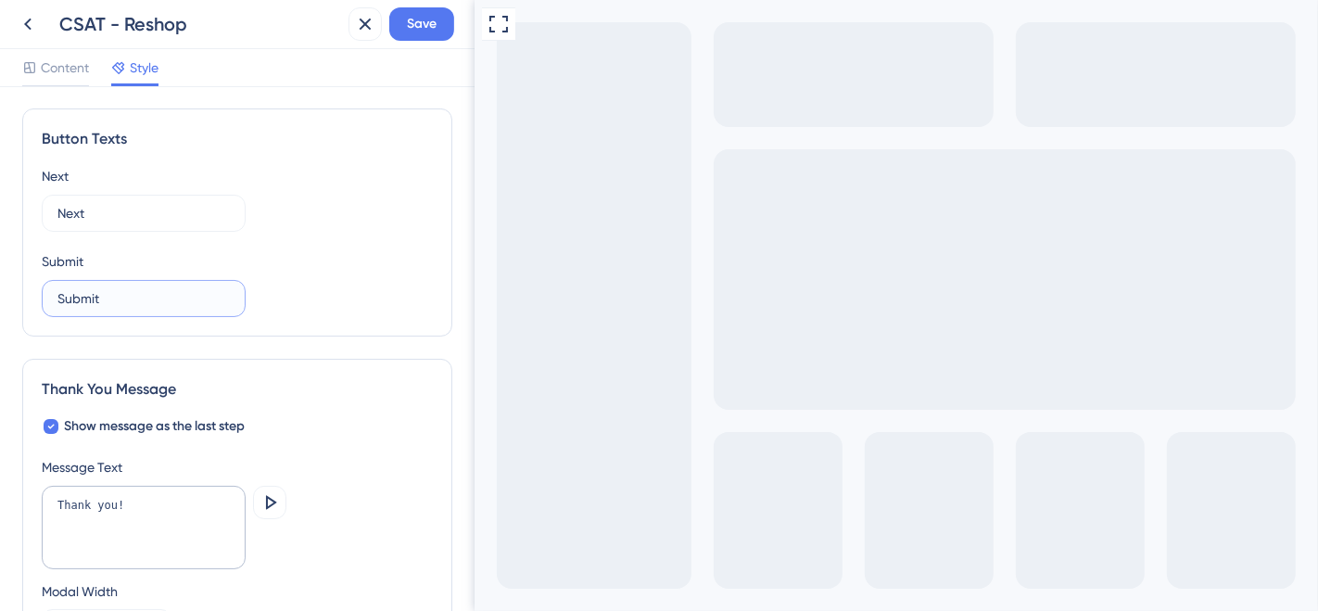
drag, startPoint x: 126, startPoint y: 298, endPoint x: 47, endPoint y: 298, distance: 78.8
click at [47, 298] on label "Submit" at bounding box center [144, 298] width 204 height 37
type input "Enviar"
click at [51, 294] on label "Enviar" at bounding box center [144, 298] width 204 height 37
click at [57, 294] on input "Enviar" at bounding box center [143, 298] width 172 height 20
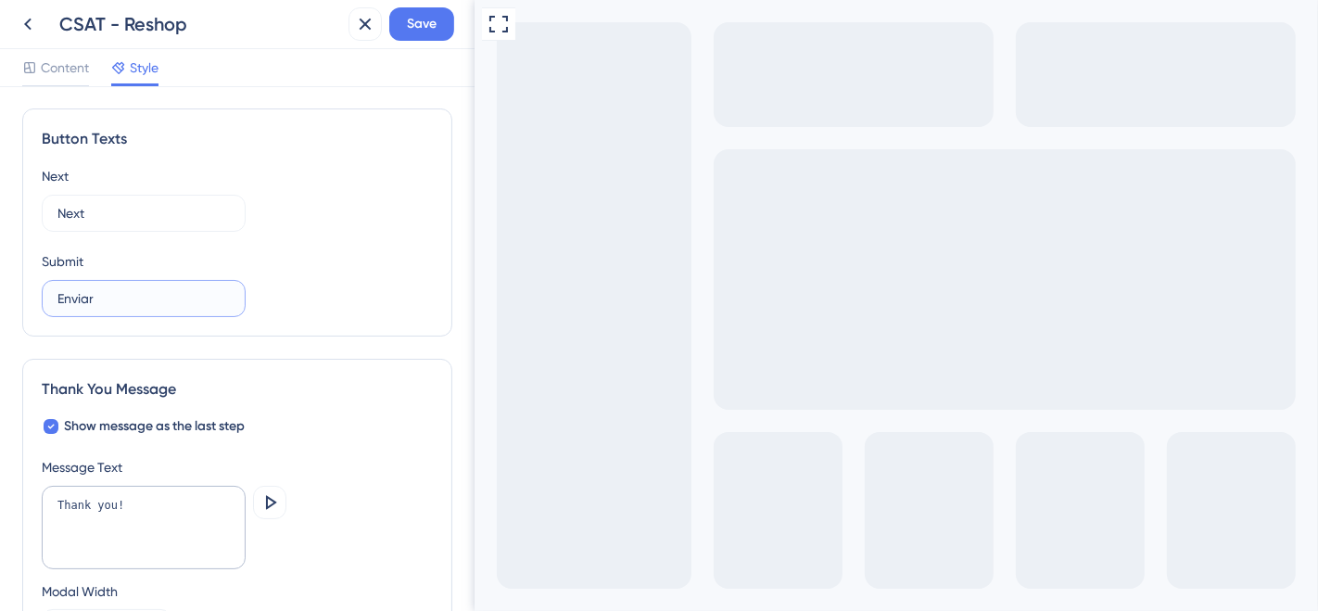
drag, startPoint x: 130, startPoint y: 297, endPoint x: 20, endPoint y: 297, distance: 109.3
click at [20, 297] on div "Color & Typography Background #411E5A Text #FFFFFF Answers #FFFFFF Background S…" at bounding box center [237, 349] width 474 height 524
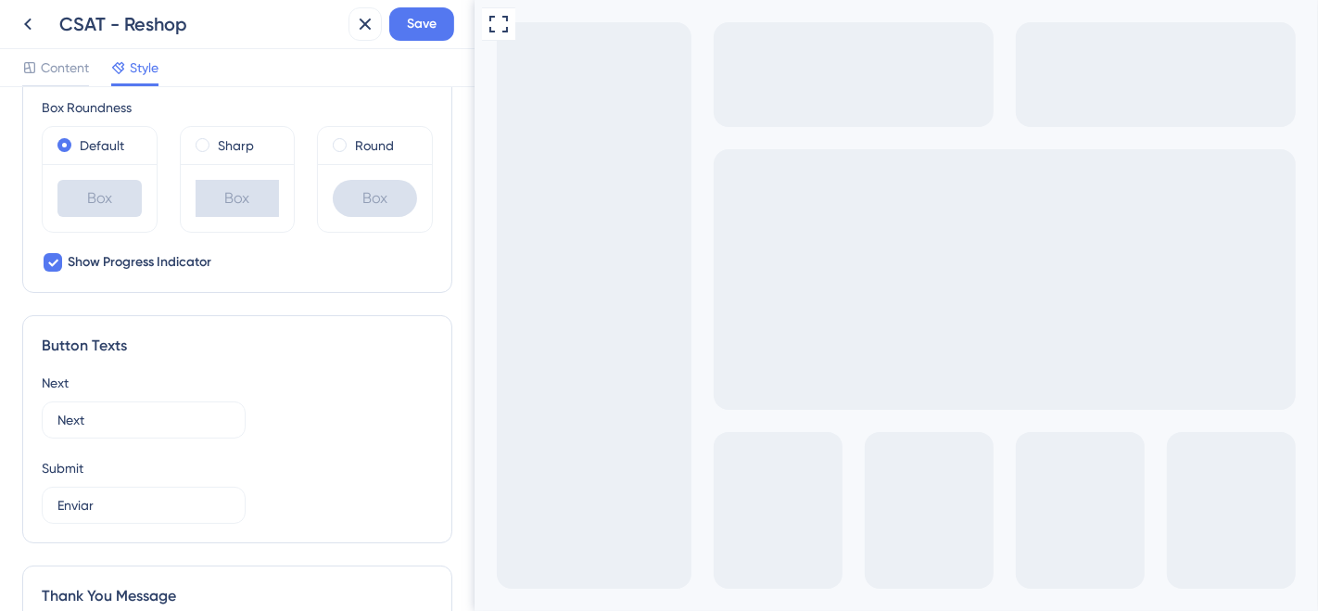
click at [347, 436] on div "Next Next Submit Enviar" at bounding box center [237, 448] width 391 height 152
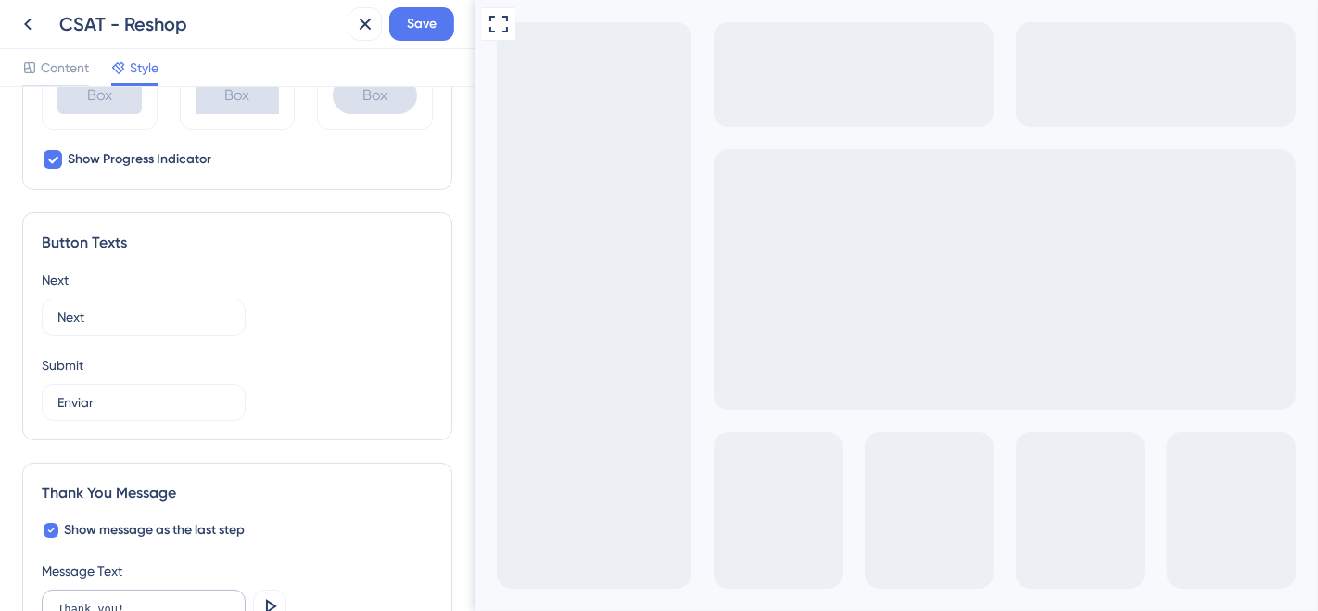
scroll to position [1196, 0]
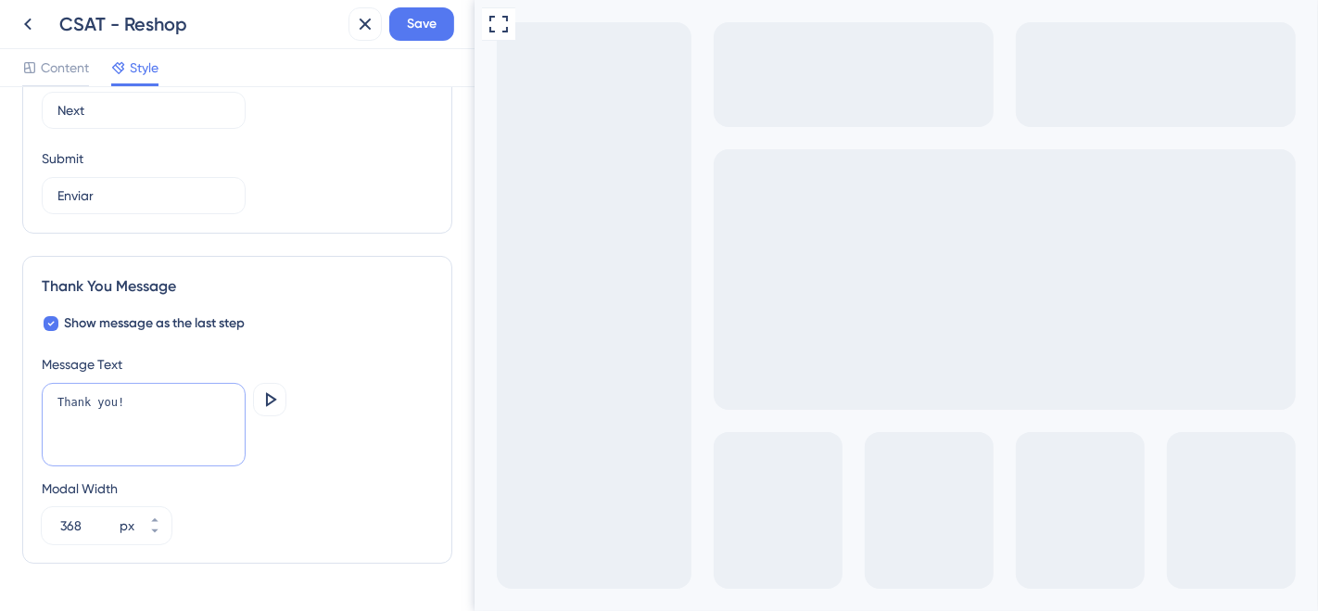
drag, startPoint x: 145, startPoint y: 393, endPoint x: 0, endPoint y: 393, distance: 144.5
click at [0, 393] on div "Color & Typography Background #411E5A Text #FFFFFF Answers #FFFFFF Background S…" at bounding box center [237, 349] width 474 height 524
type textarea "Obrigado!"
click at [267, 393] on icon at bounding box center [270, 399] width 22 height 22
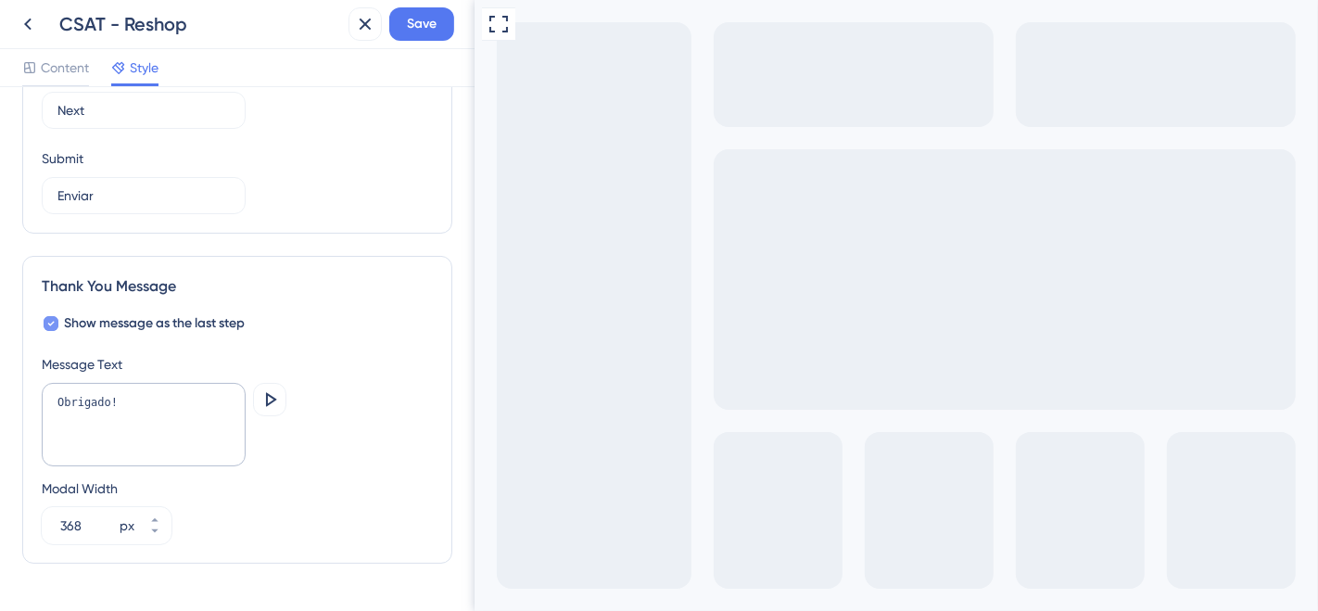
click at [56, 317] on div at bounding box center [51, 323] width 15 height 15
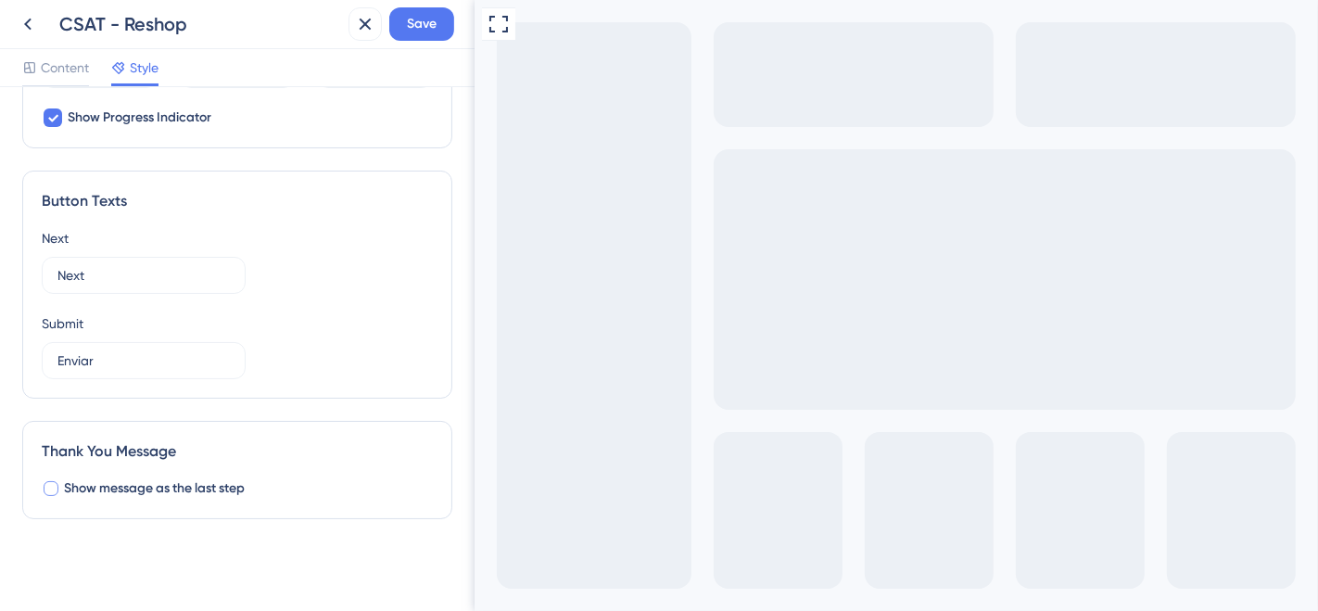
click at [51, 490] on div at bounding box center [51, 488] width 15 height 15
checkbox input "true"
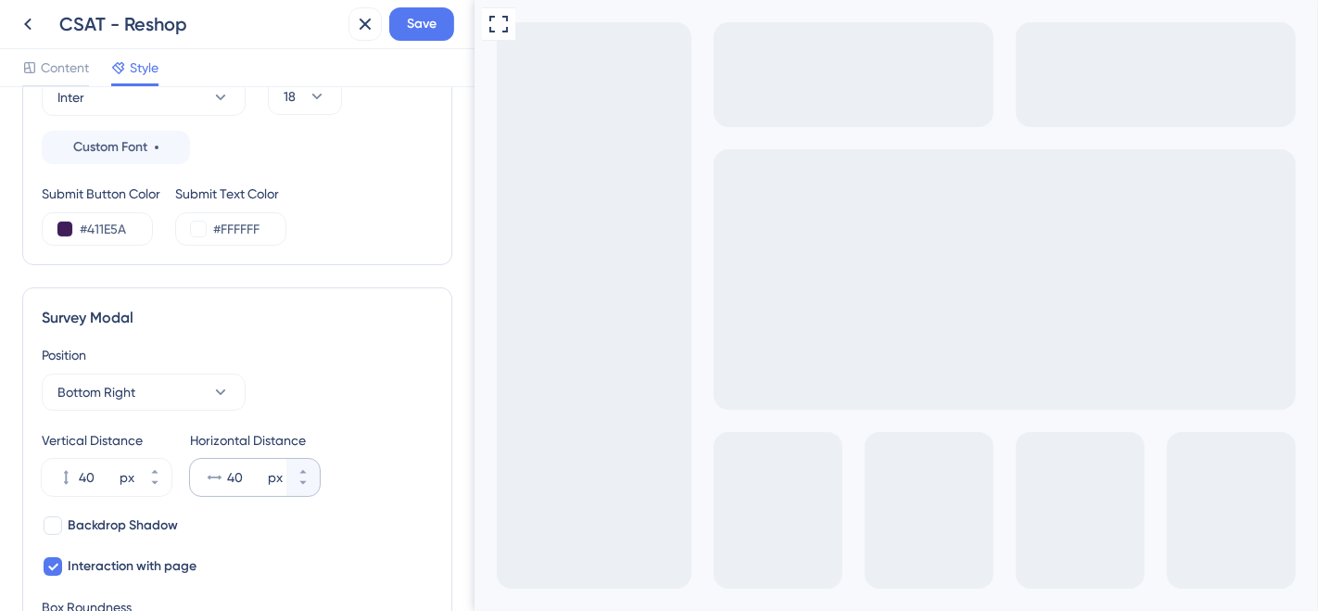
scroll to position [270, 0]
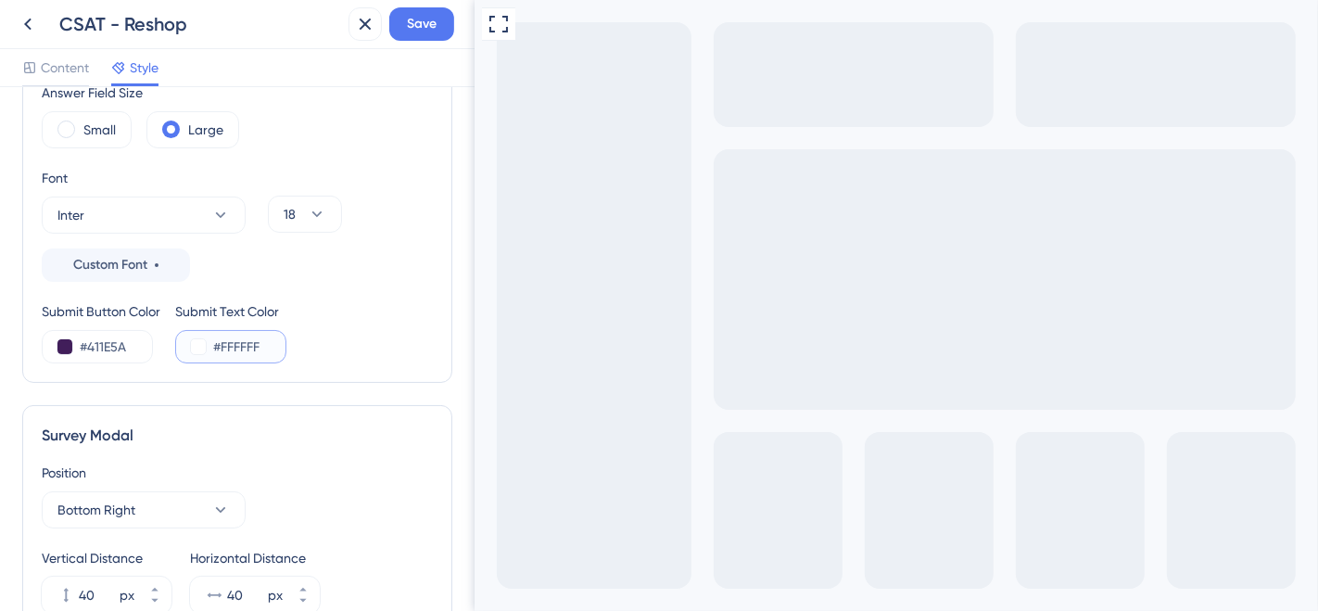
drag, startPoint x: 214, startPoint y: 343, endPoint x: 272, endPoint y: 342, distance: 58.4
click at [272, 342] on input "#FFFFFF" at bounding box center [251, 346] width 76 height 22
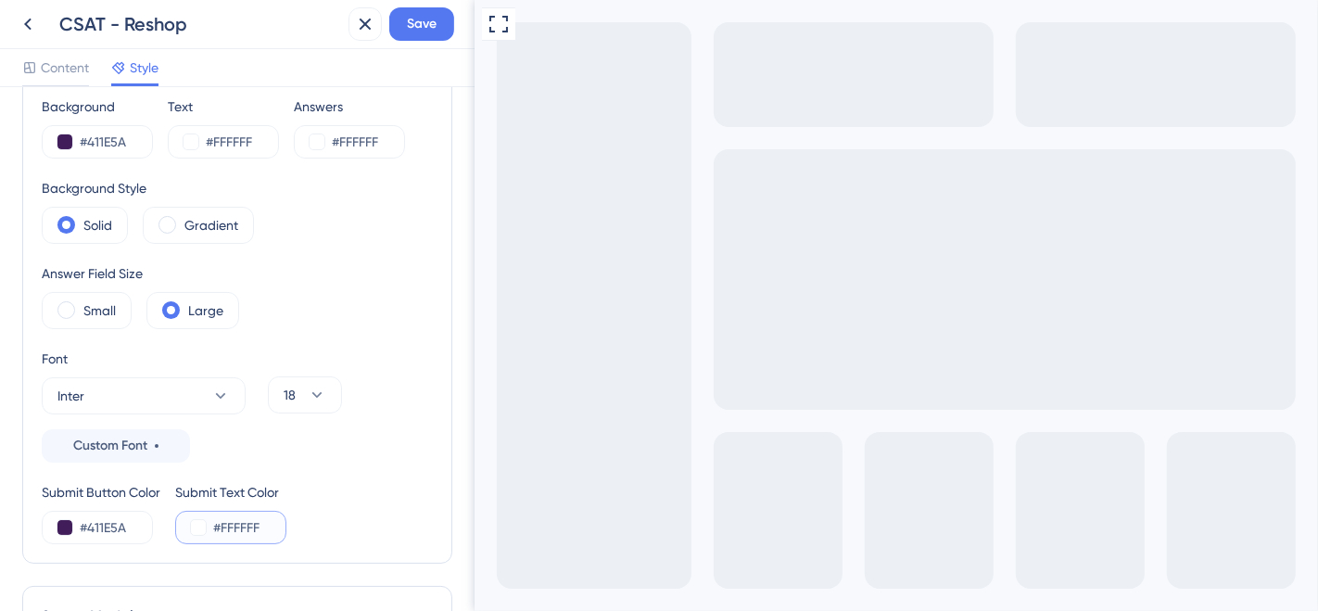
scroll to position [206, 0]
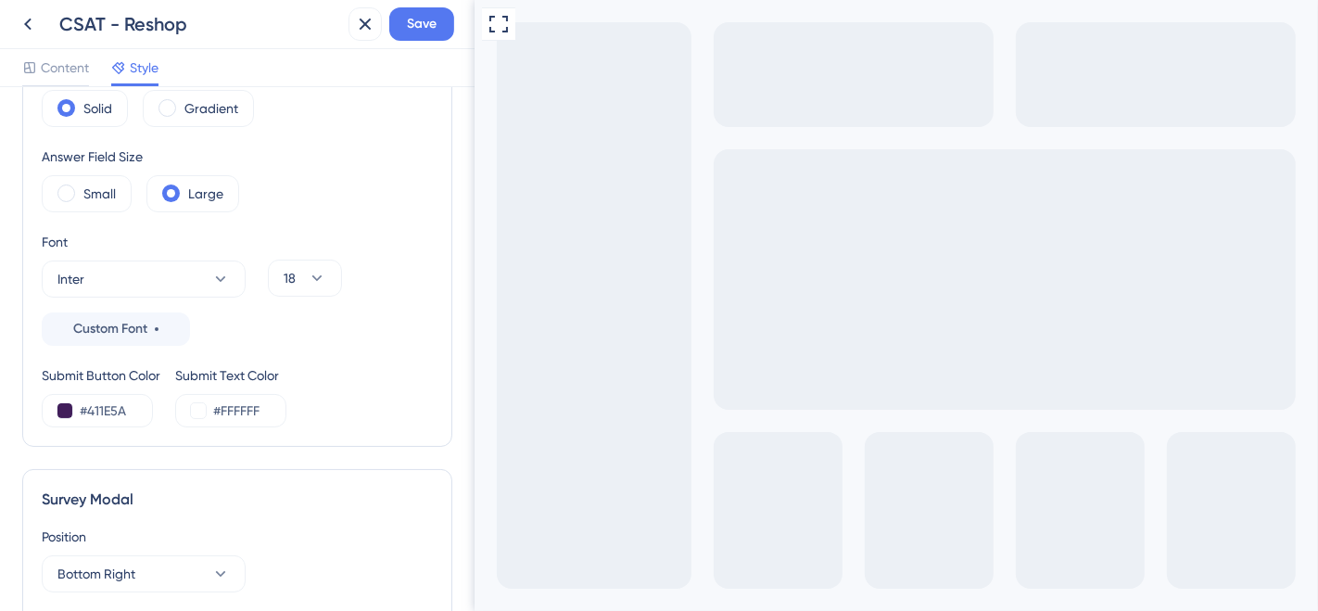
click at [354, 391] on div "Submit Button Color #411E5A Submit Text Color #FFFFFF" at bounding box center [237, 395] width 391 height 63
drag, startPoint x: 131, startPoint y: 413, endPoint x: 78, endPoint y: 411, distance: 52.8
click at [78, 411] on div "#411E5A" at bounding box center [97, 410] width 111 height 33
click at [379, 342] on div "Font Inter Custom Font 18" at bounding box center [237, 288] width 391 height 115
drag, startPoint x: 140, startPoint y: 413, endPoint x: 71, endPoint y: 412, distance: 68.6
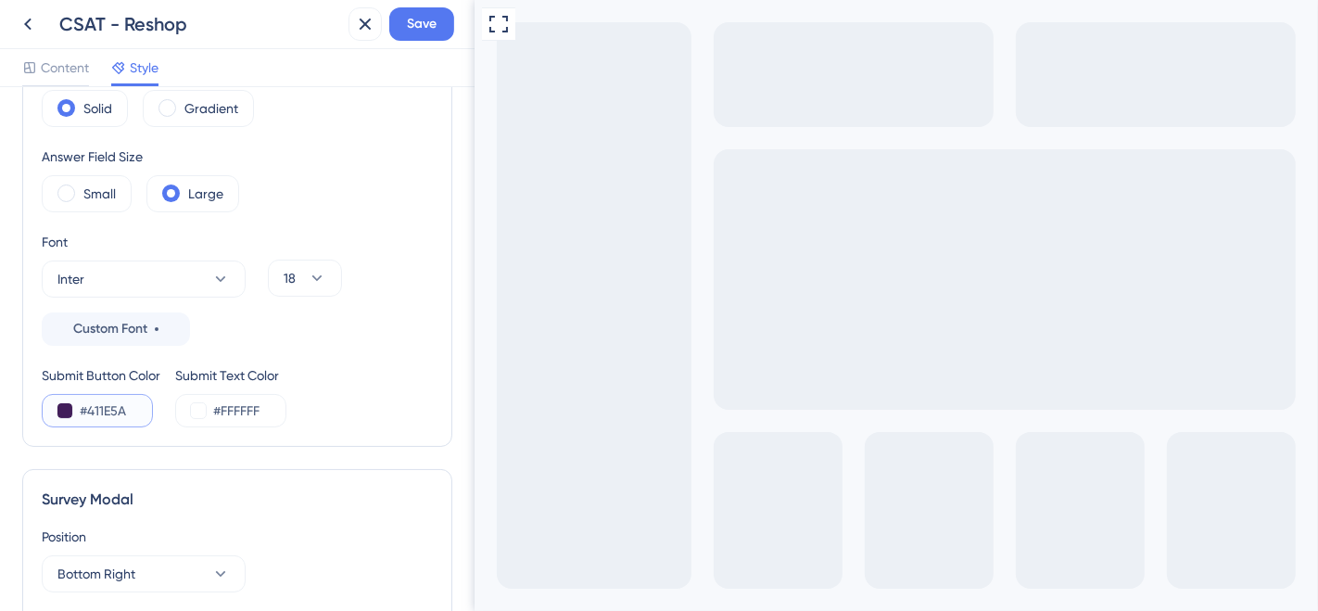
click at [71, 412] on div "#411E5A" at bounding box center [97, 410] width 111 height 33
type input "#"
drag, startPoint x: 267, startPoint y: 406, endPoint x: 213, endPoint y: 410, distance: 53.9
click at [213, 410] on input "#FFFFFF" at bounding box center [251, 410] width 76 height 22
paste input "411E5A"
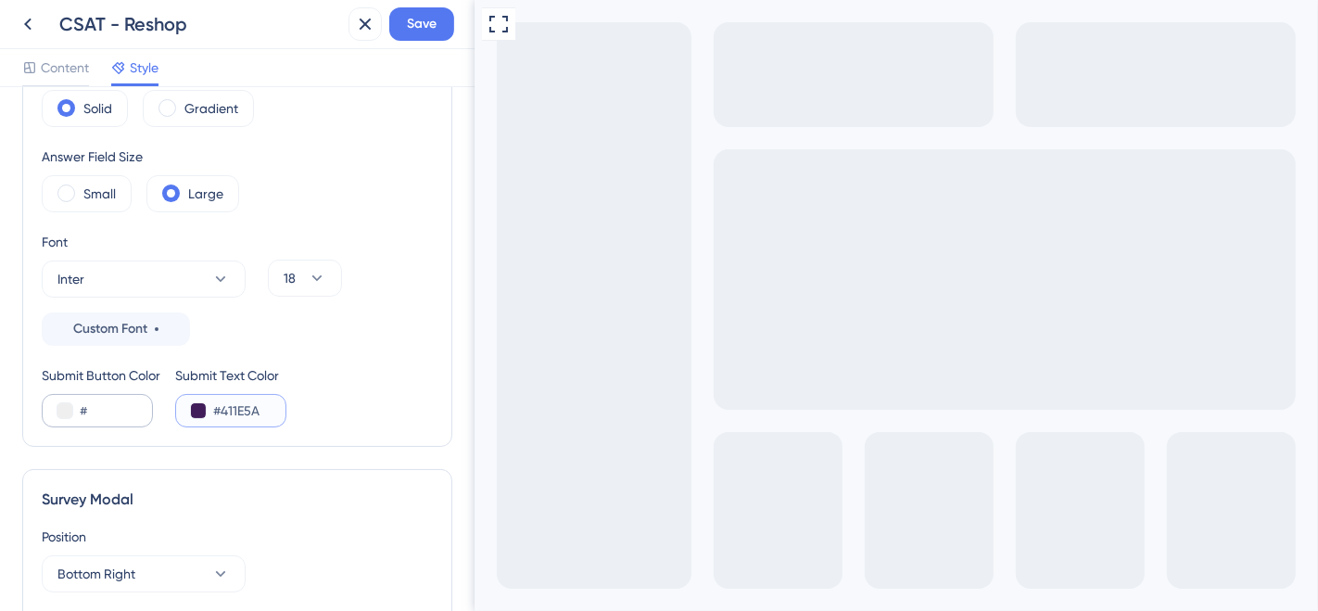
type input "#411E5A"
click at [113, 400] on input "#" at bounding box center [118, 410] width 76 height 22
type input "#FFFFFF"
click at [330, 345] on div "Background #411E5A Text #FFFFFF Answers #FFFFFF Background Style Solid Gradient…" at bounding box center [237, 203] width 391 height 448
drag, startPoint x: 593, startPoint y: 670, endPoint x: 874, endPoint y: 701, distance: 282.5
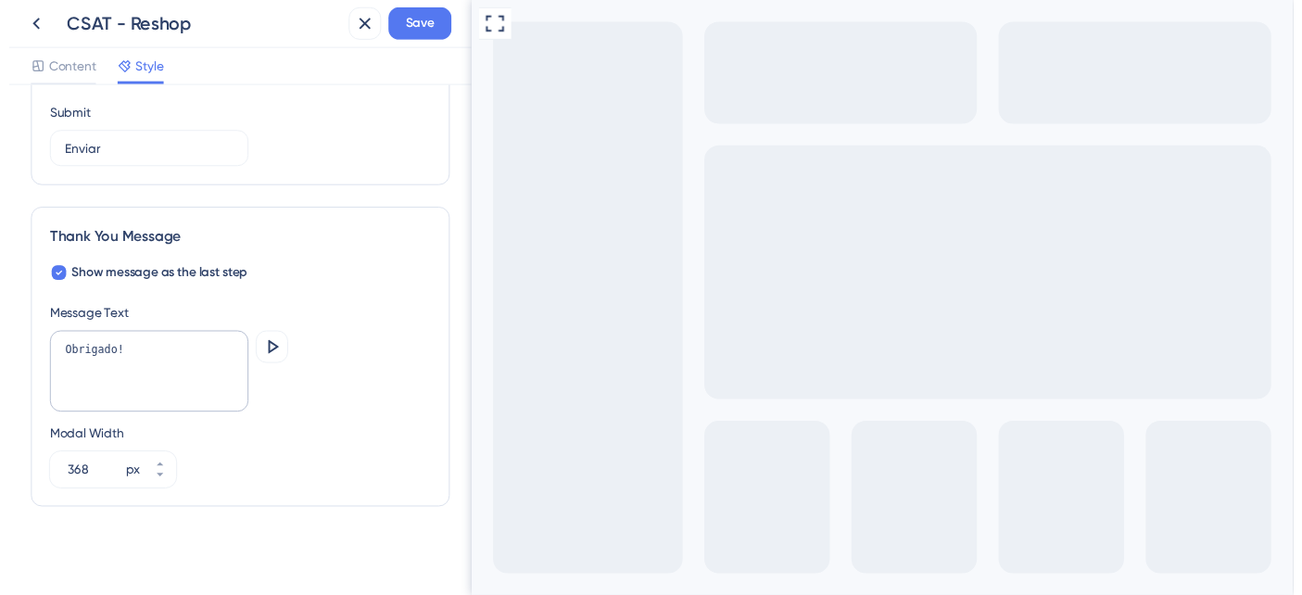
scroll to position [931, 0]
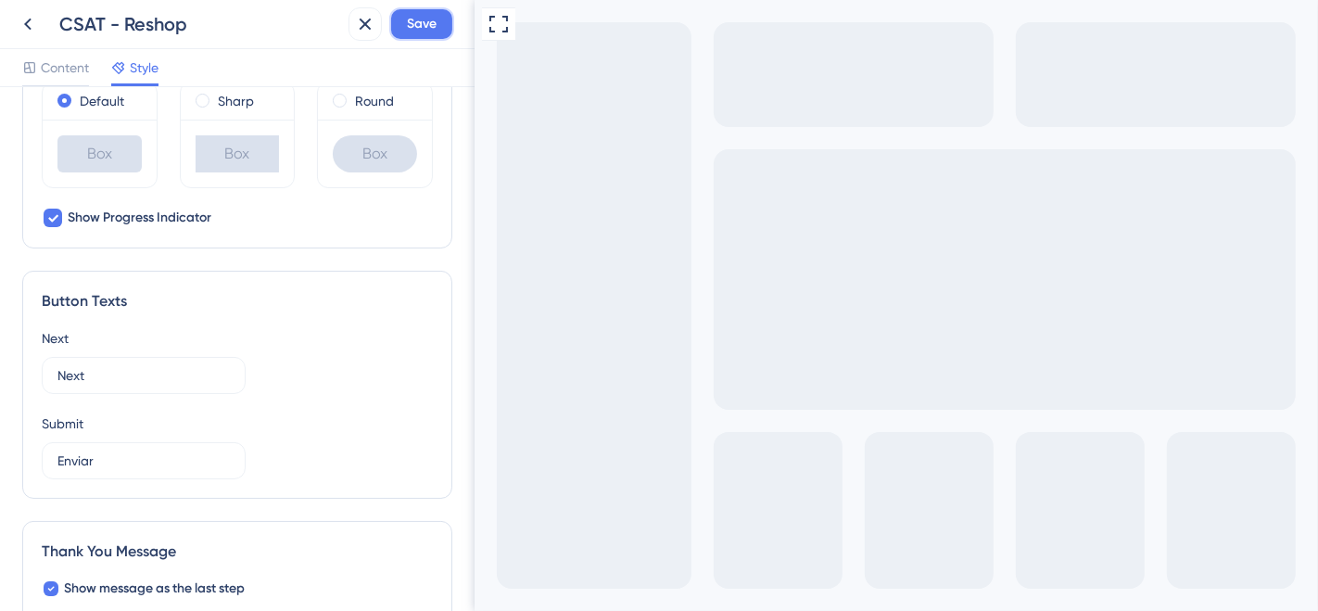
click at [400, 17] on button "Save" at bounding box center [421, 23] width 65 height 33
click at [436, 57] on div "Content Style" at bounding box center [237, 68] width 474 height 38
click at [355, 32] on icon at bounding box center [365, 24] width 22 height 22
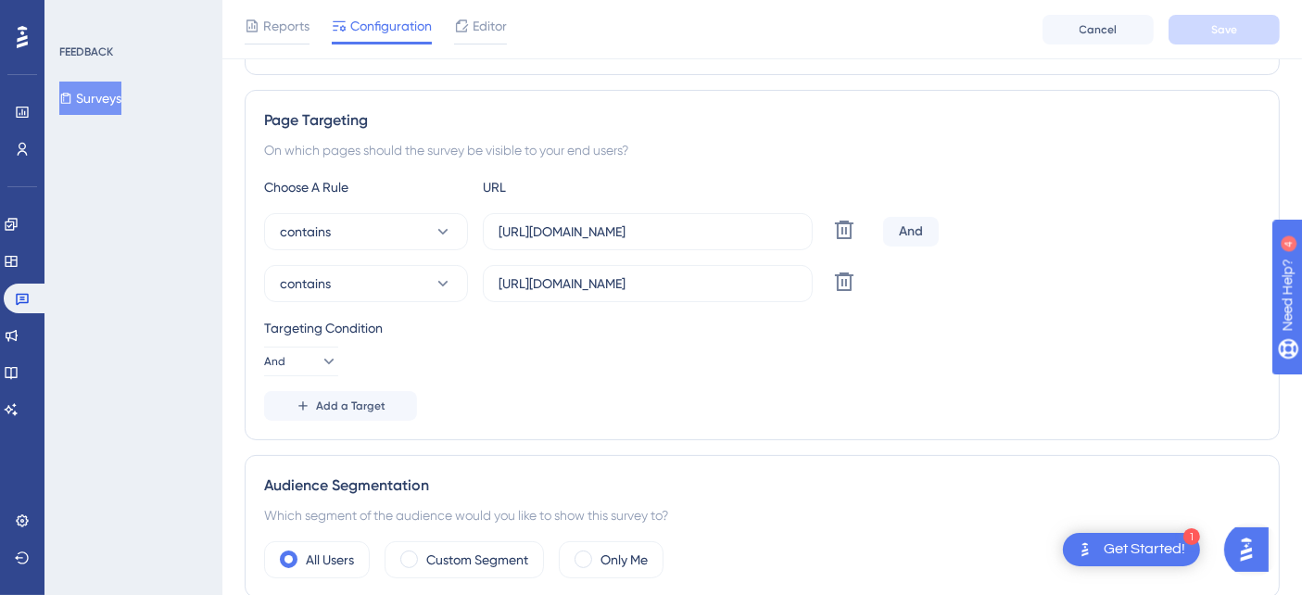
scroll to position [309, 0]
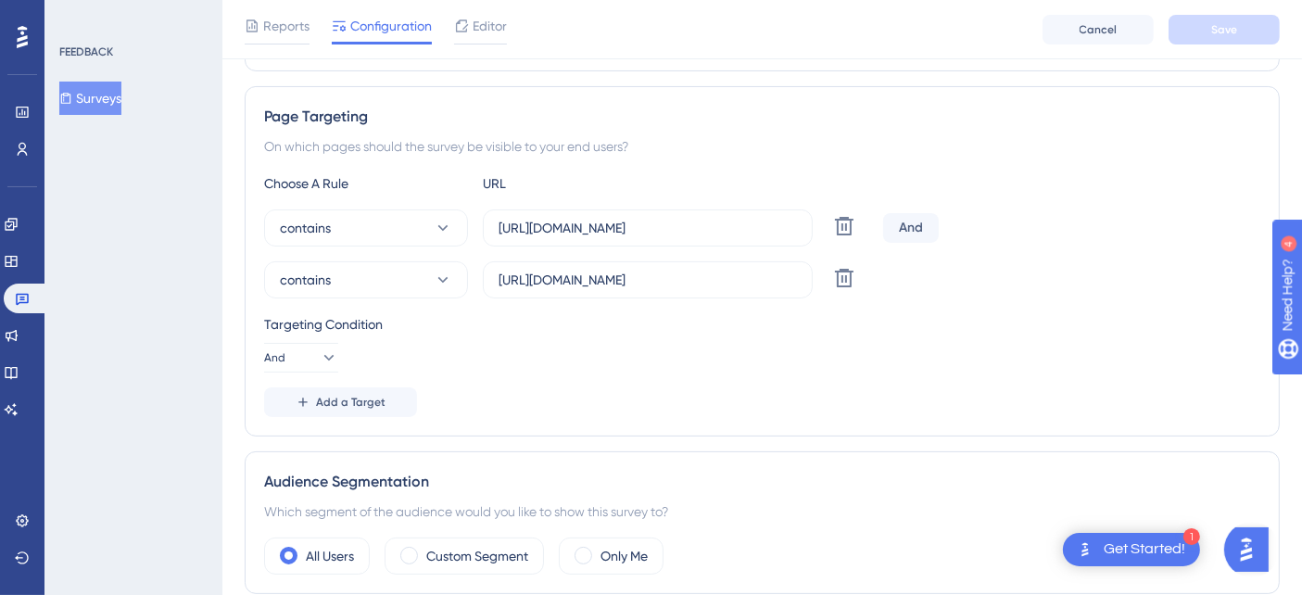
click at [914, 229] on div "And" at bounding box center [911, 228] width 56 height 30
click at [325, 351] on icon at bounding box center [328, 357] width 19 height 19
click at [302, 455] on div "Or Or" at bounding box center [301, 447] width 35 height 37
click at [804, 384] on div "Choose A Rule URL contains https://reshop.linx.com.br/Loyalty Delete Or contain…" at bounding box center [762, 294] width 996 height 245
drag, startPoint x: 486, startPoint y: 234, endPoint x: 731, endPoint y: 210, distance: 245.8
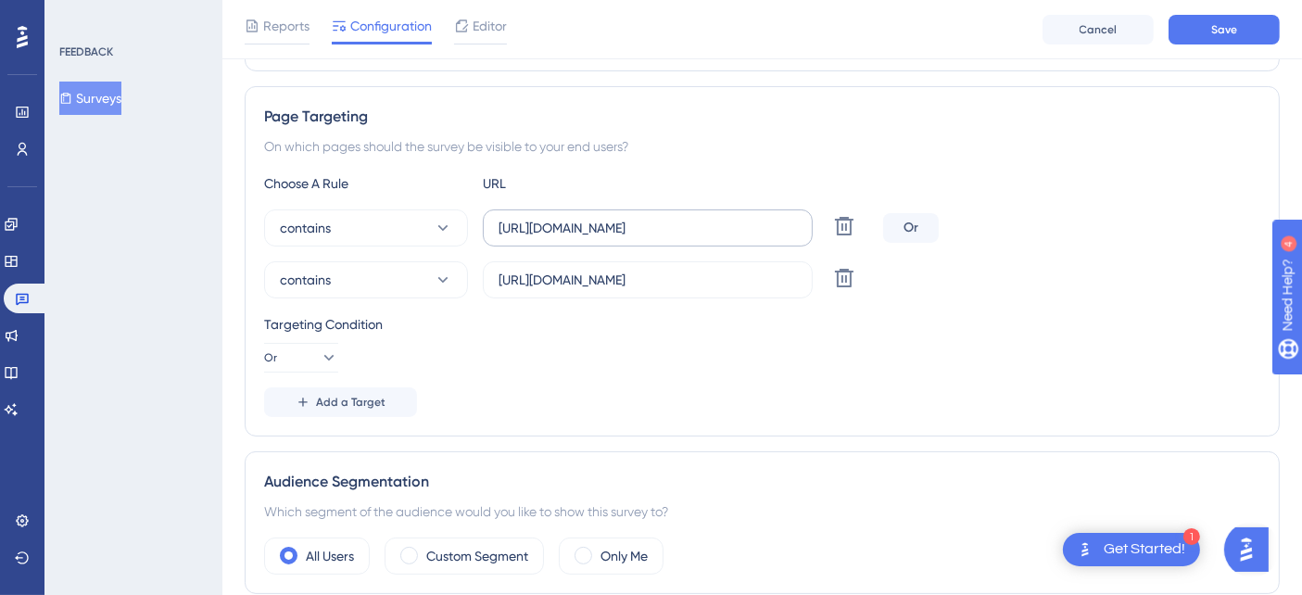
click at [731, 210] on label "https://reshop.linx.com.br/Loyalty" at bounding box center [648, 227] width 330 height 37
drag, startPoint x: 500, startPoint y: 280, endPoint x: 802, endPoint y: 281, distance: 301.1
click at [802, 281] on label "https://reshopfood.linx.com.br/Loyalty" at bounding box center [648, 279] width 330 height 37
click at [764, 283] on input "https://reshopfood.linx.com.br/Loyalty" at bounding box center [648, 280] width 298 height 20
click at [583, 387] on div "Add a Target" at bounding box center [762, 402] width 996 height 30
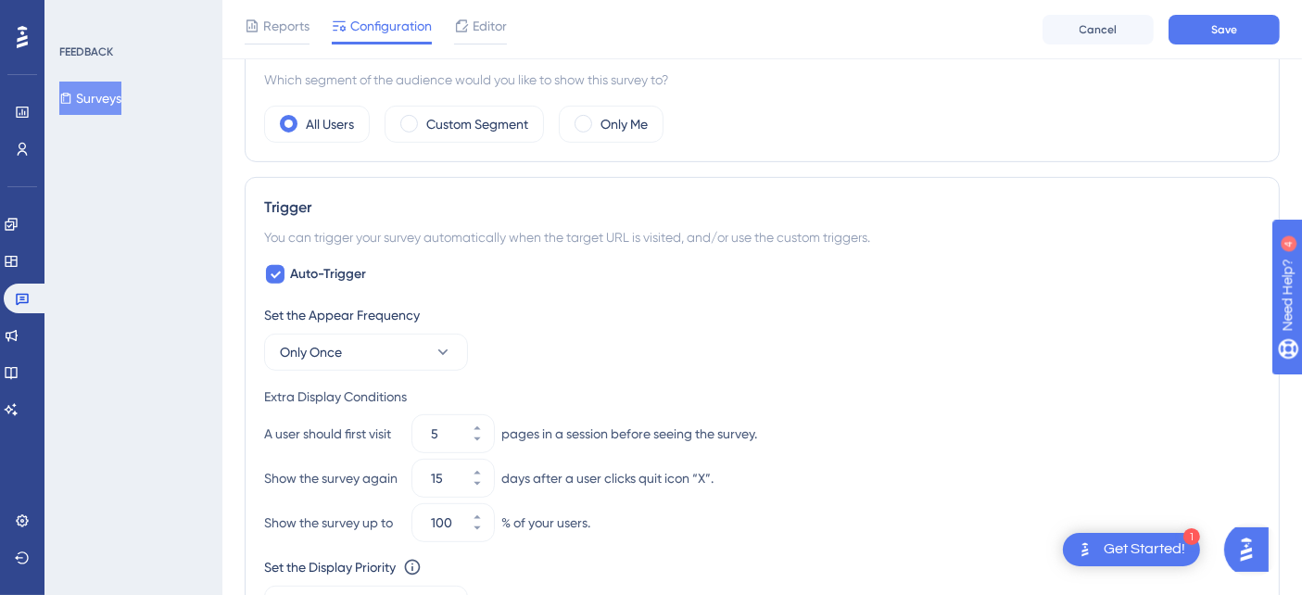
scroll to position [823, 0]
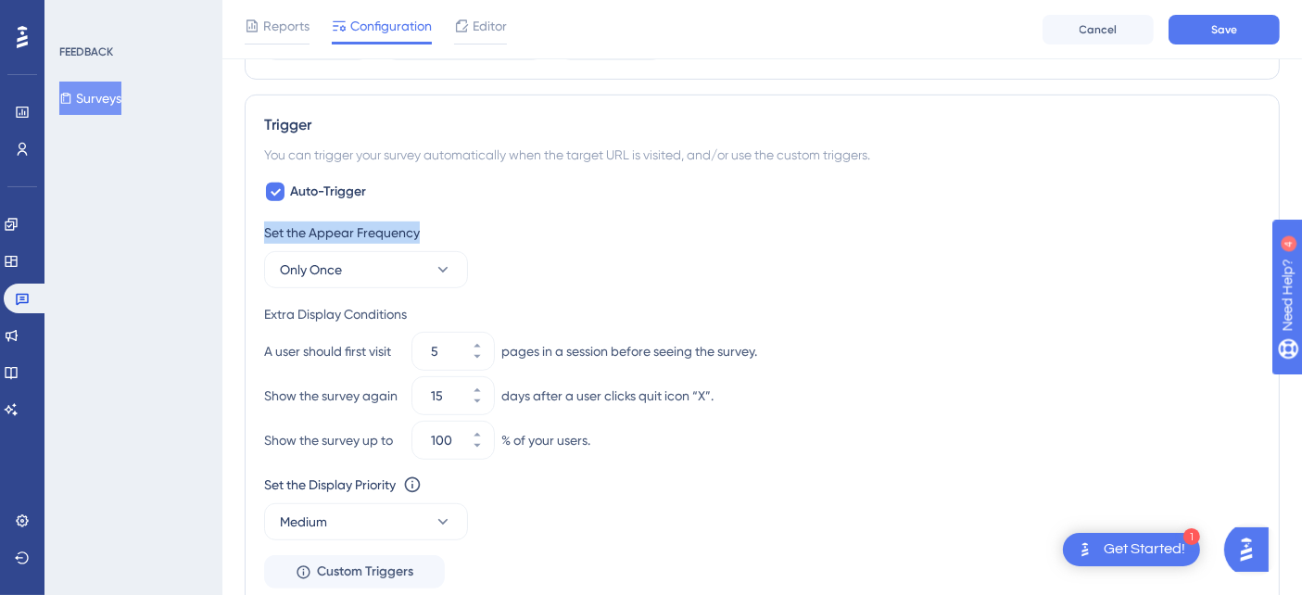
drag, startPoint x: 251, startPoint y: 226, endPoint x: 471, endPoint y: 230, distance: 219.6
click at [471, 230] on div "Trigger You can trigger your survey automatically when the target URL is visite…" at bounding box center [762, 351] width 1035 height 513
click at [482, 337] on button "5" at bounding box center [477, 342] width 33 height 19
click at [482, 354] on button "6" at bounding box center [477, 360] width 33 height 19
click at [482, 354] on button "5" at bounding box center [477, 360] width 33 height 19
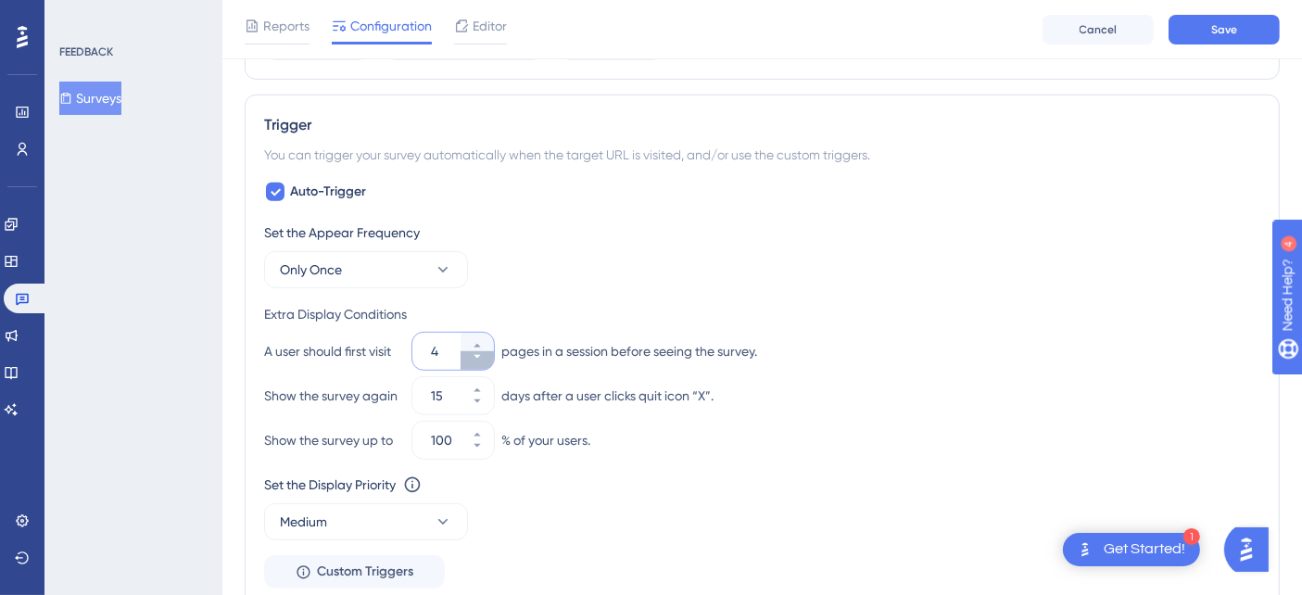
click at [482, 354] on button "4" at bounding box center [477, 360] width 33 height 19
click at [482, 354] on button "3" at bounding box center [477, 360] width 33 height 19
click at [482, 354] on button "2" at bounding box center [477, 360] width 33 height 19
type input "1"
click at [822, 430] on div "Show the survey up to 100 % of your users." at bounding box center [762, 440] width 996 height 37
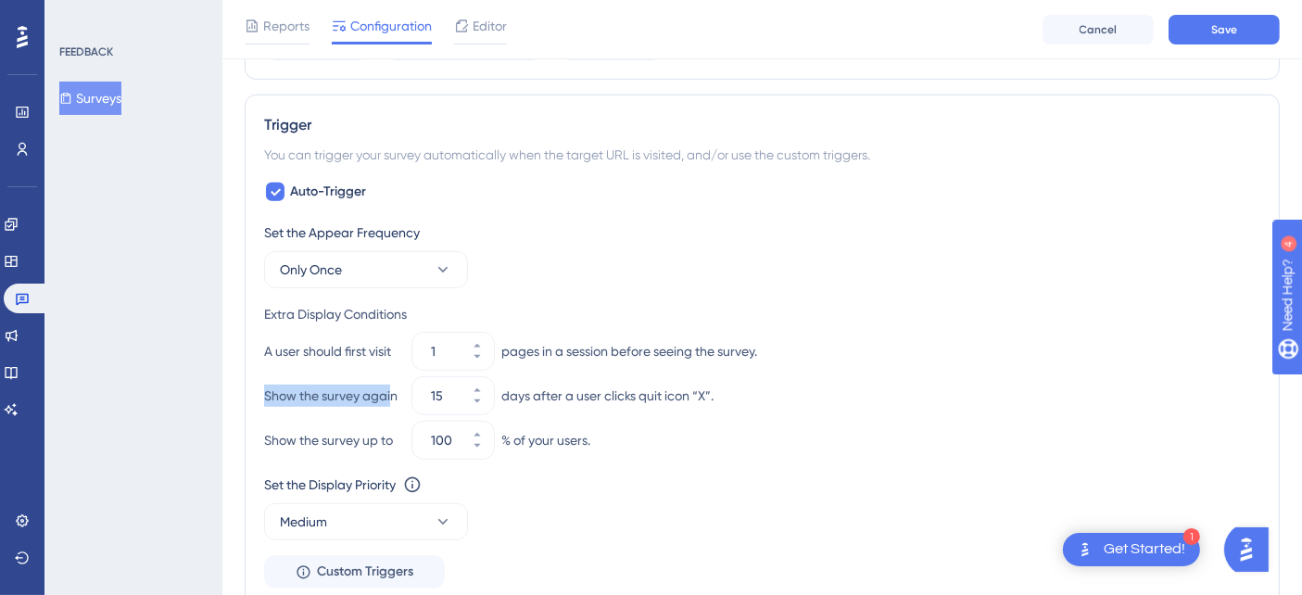
drag, startPoint x: 258, startPoint y: 393, endPoint x: 450, endPoint y: 409, distance: 193.4
click at [393, 397] on div "Trigger You can trigger your survey automatically when the target URL is visite…" at bounding box center [762, 351] width 1035 height 513
click at [476, 388] on icon at bounding box center [476, 390] width 6 height 4
click at [475, 398] on icon at bounding box center [477, 401] width 11 height 11
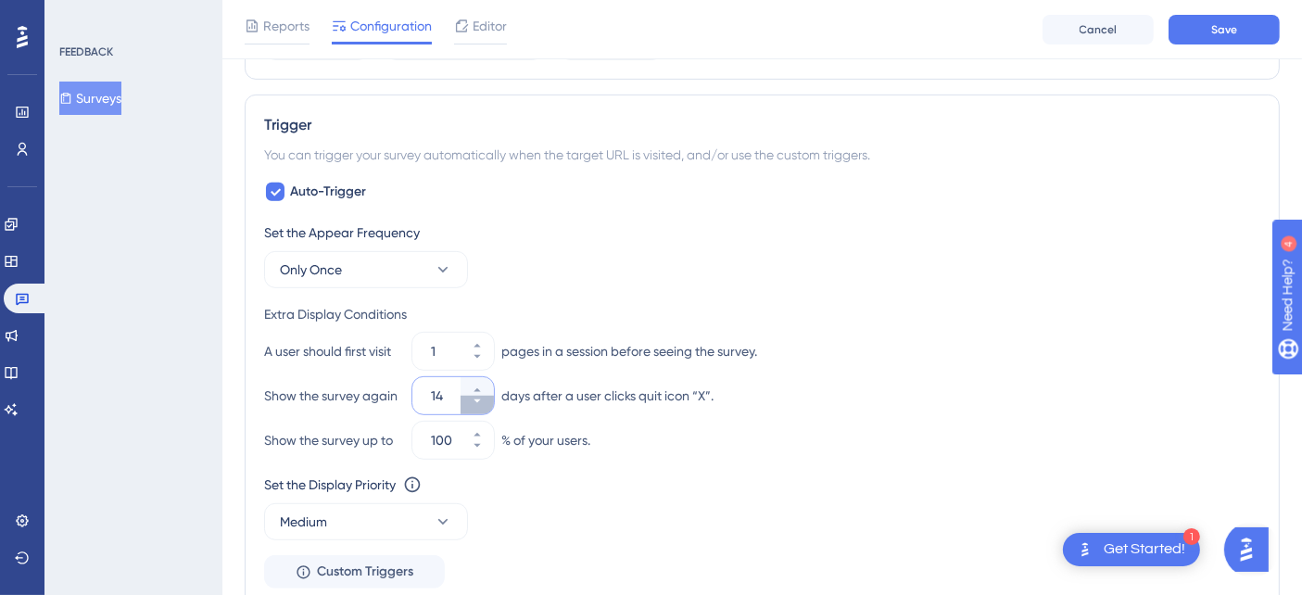
click at [475, 398] on icon at bounding box center [477, 401] width 11 height 11
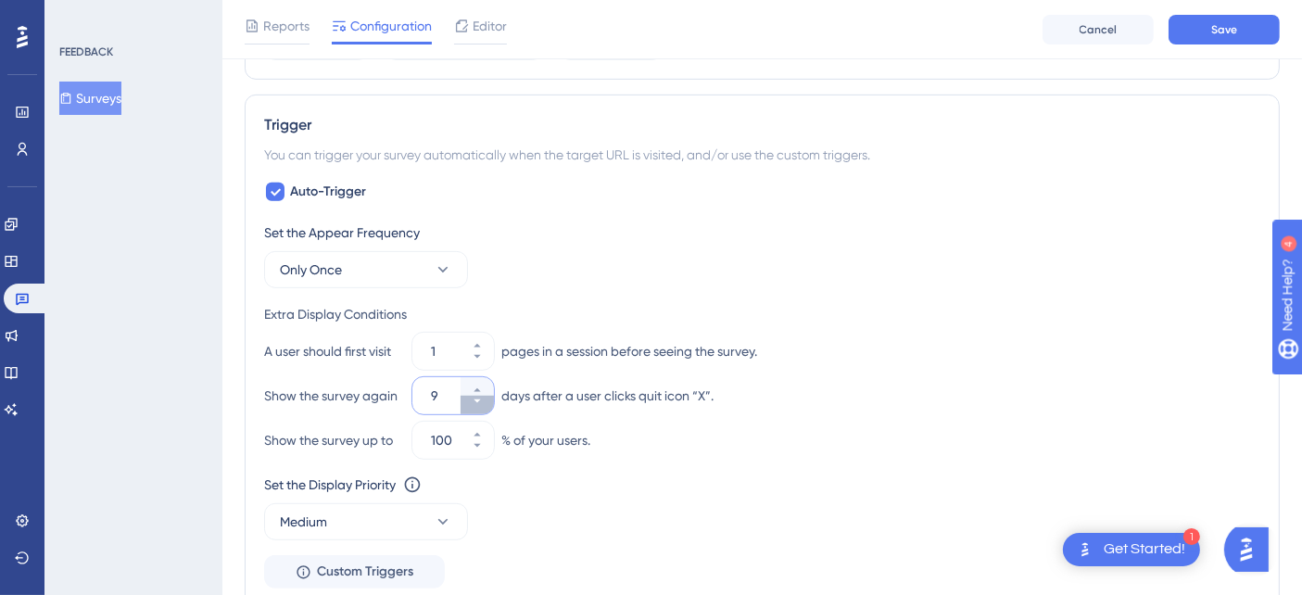
click at [475, 398] on icon at bounding box center [477, 401] width 11 height 11
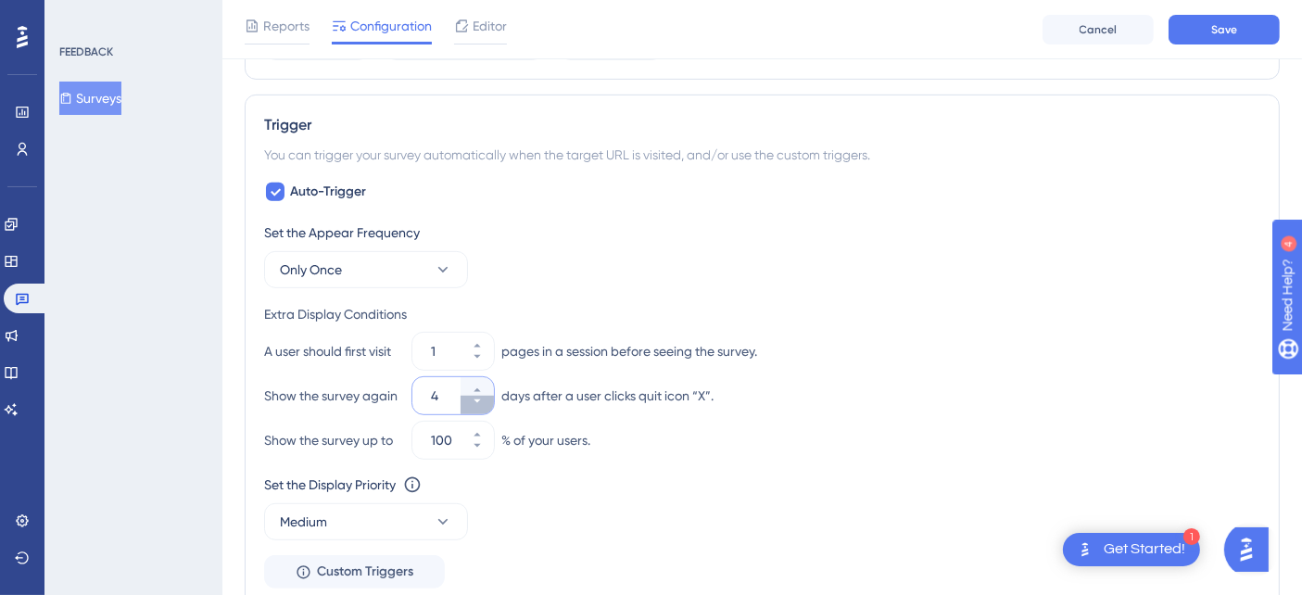
click at [475, 398] on icon at bounding box center [477, 401] width 11 height 11
type input "1"
click at [839, 414] on div "Extra Display Conditions A user should first visit 1 pages in a session before …" at bounding box center [762, 381] width 996 height 156
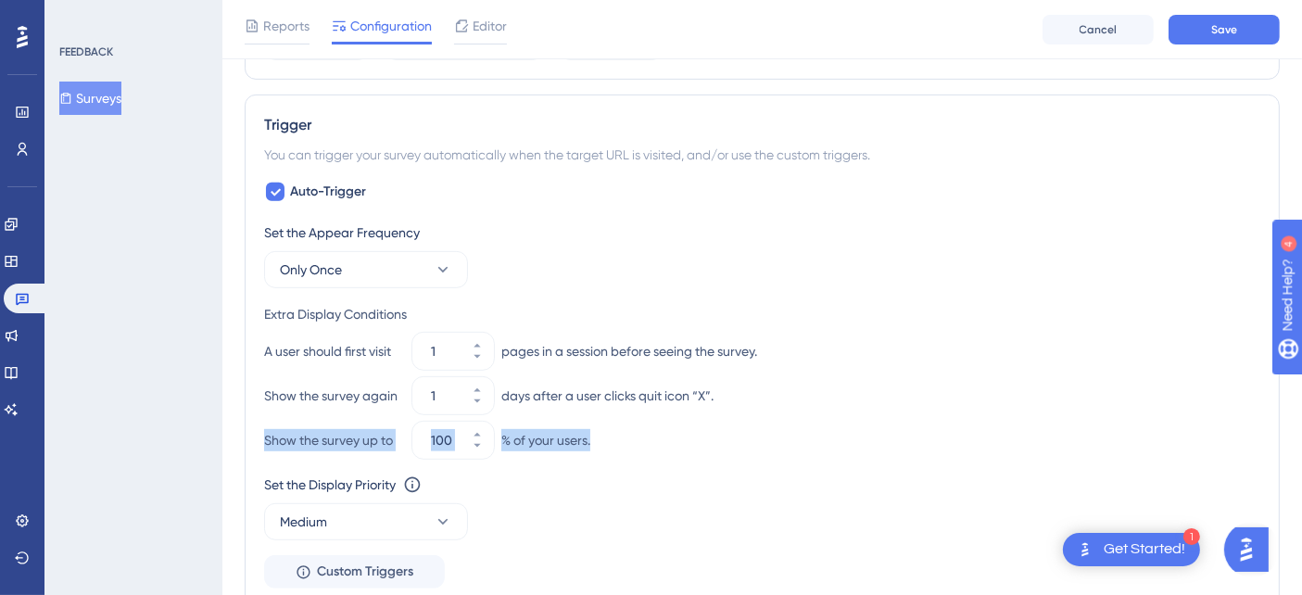
drag, startPoint x: 697, startPoint y: 440, endPoint x: 256, endPoint y: 455, distance: 441.3
click at [256, 455] on div "Trigger You can trigger your survey automatically when the target URL is visite…" at bounding box center [762, 351] width 1035 height 513
click at [954, 437] on div "Show the survey up to 100 % of your users." at bounding box center [762, 440] width 996 height 37
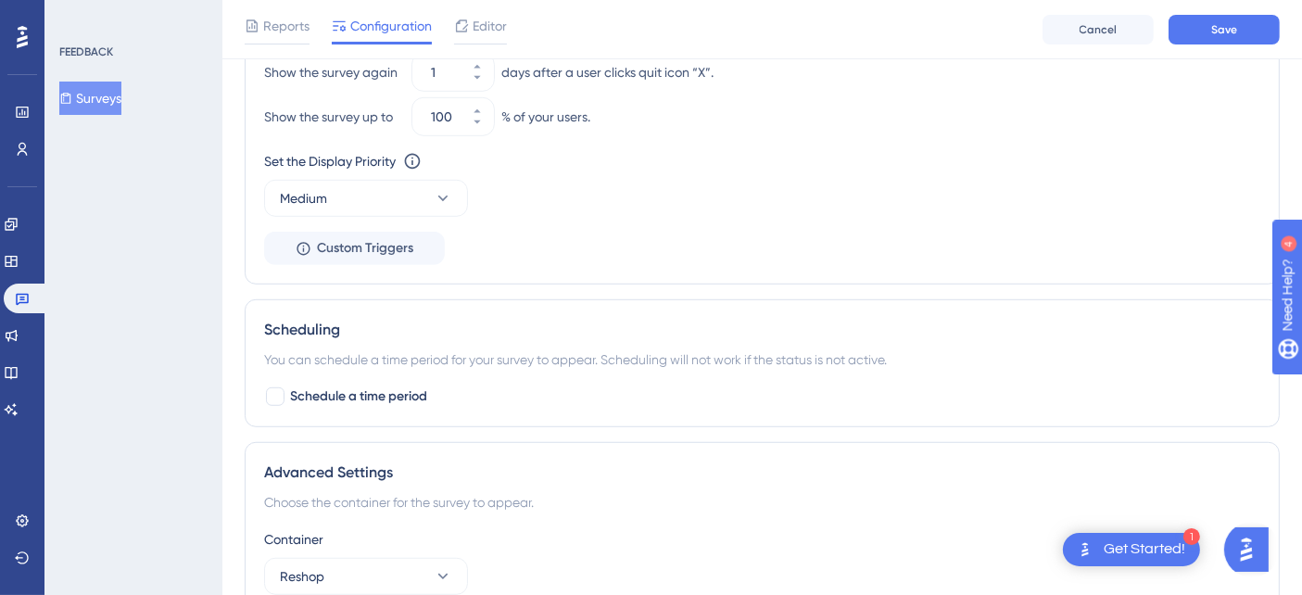
scroll to position [1271, 0]
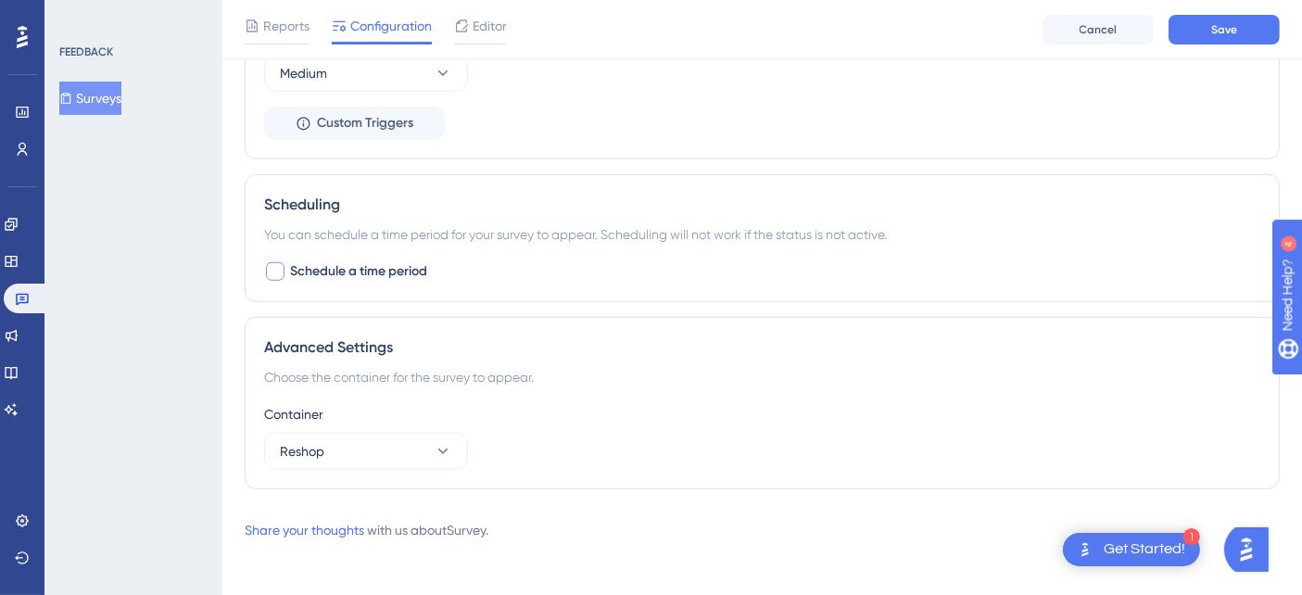
click at [271, 272] on div at bounding box center [275, 271] width 19 height 19
checkbox input "true"
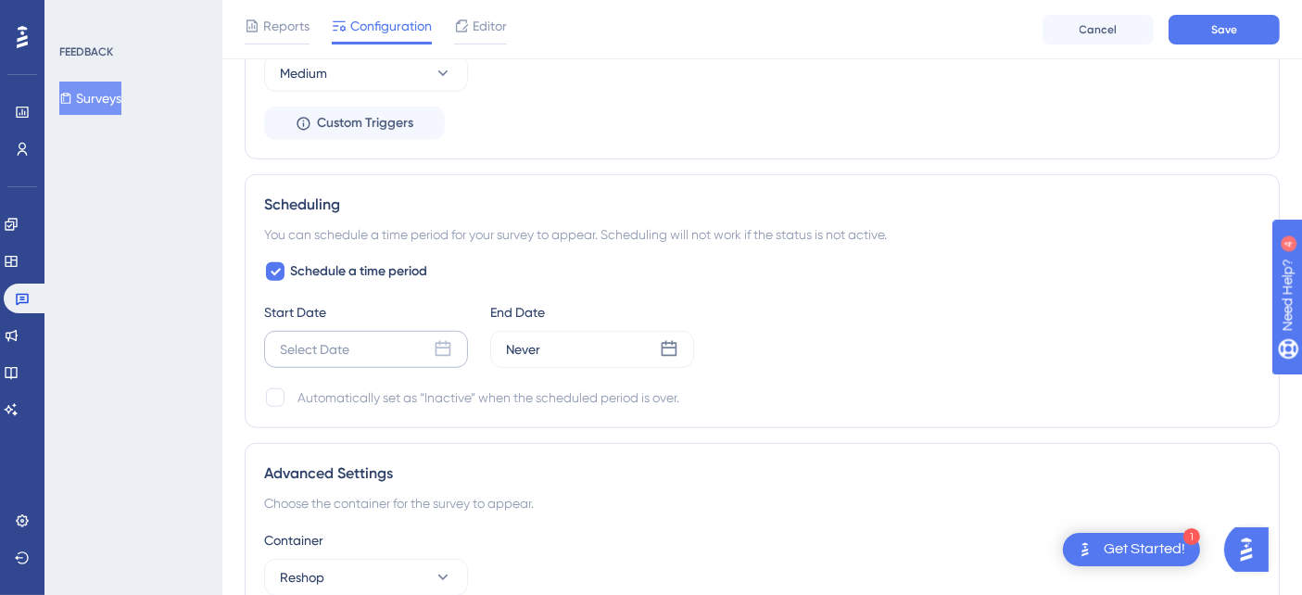
click at [439, 347] on icon at bounding box center [443, 349] width 19 height 19
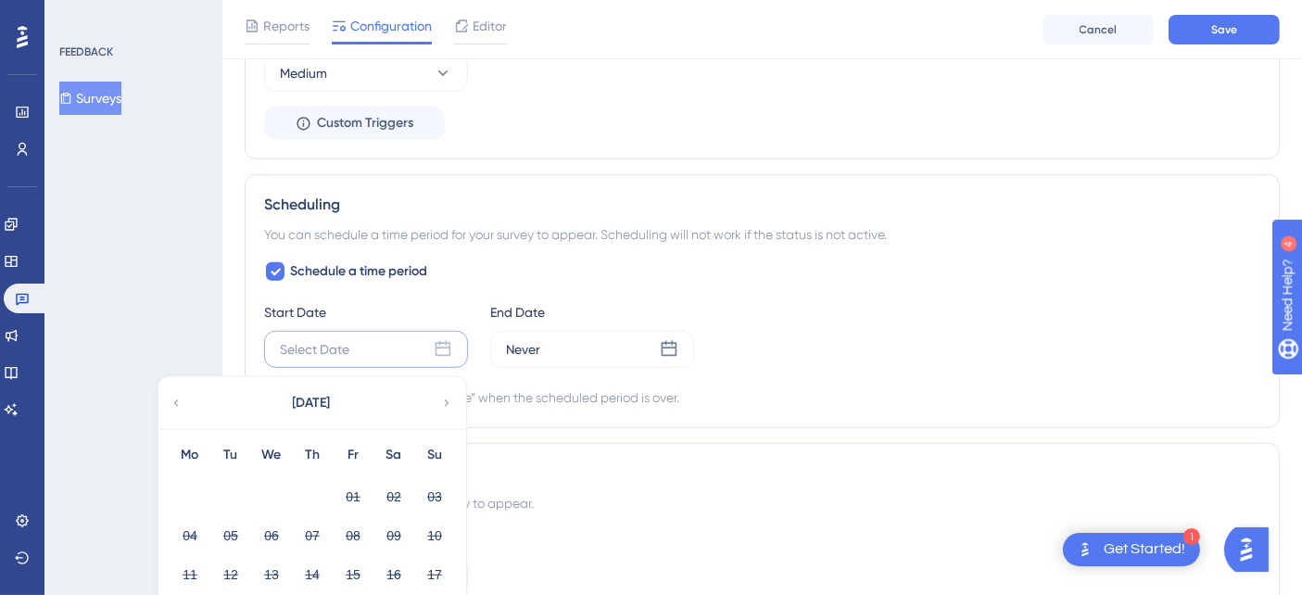
scroll to position [1374, 0]
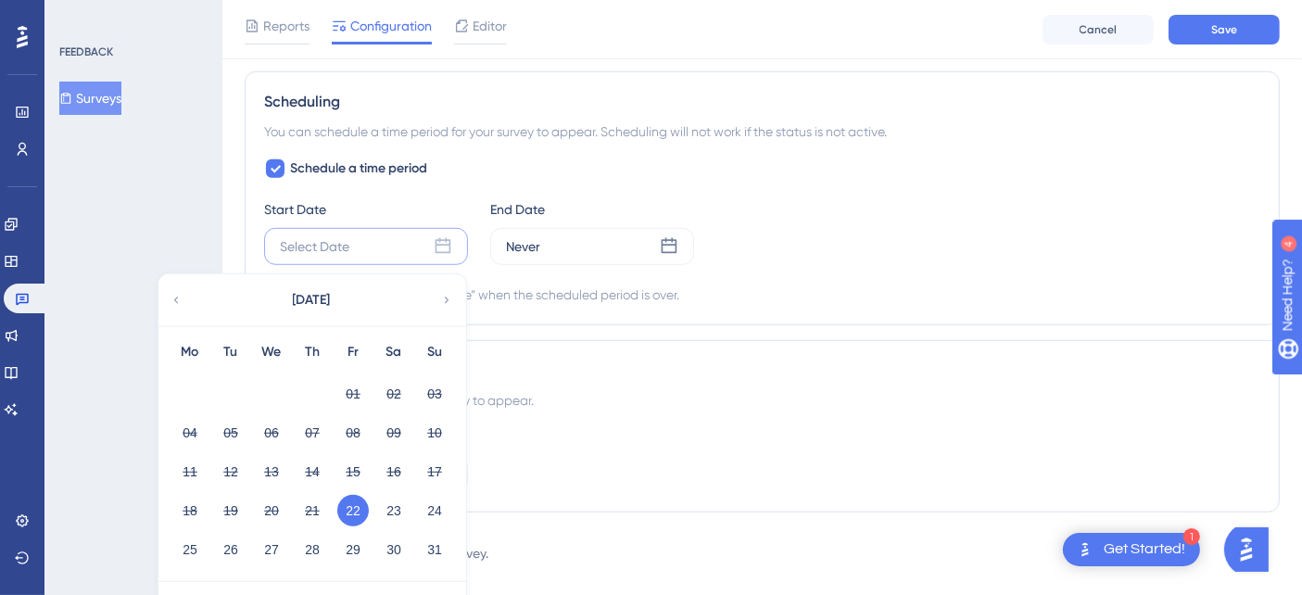
click at [346, 506] on button "22" at bounding box center [353, 511] width 32 height 32
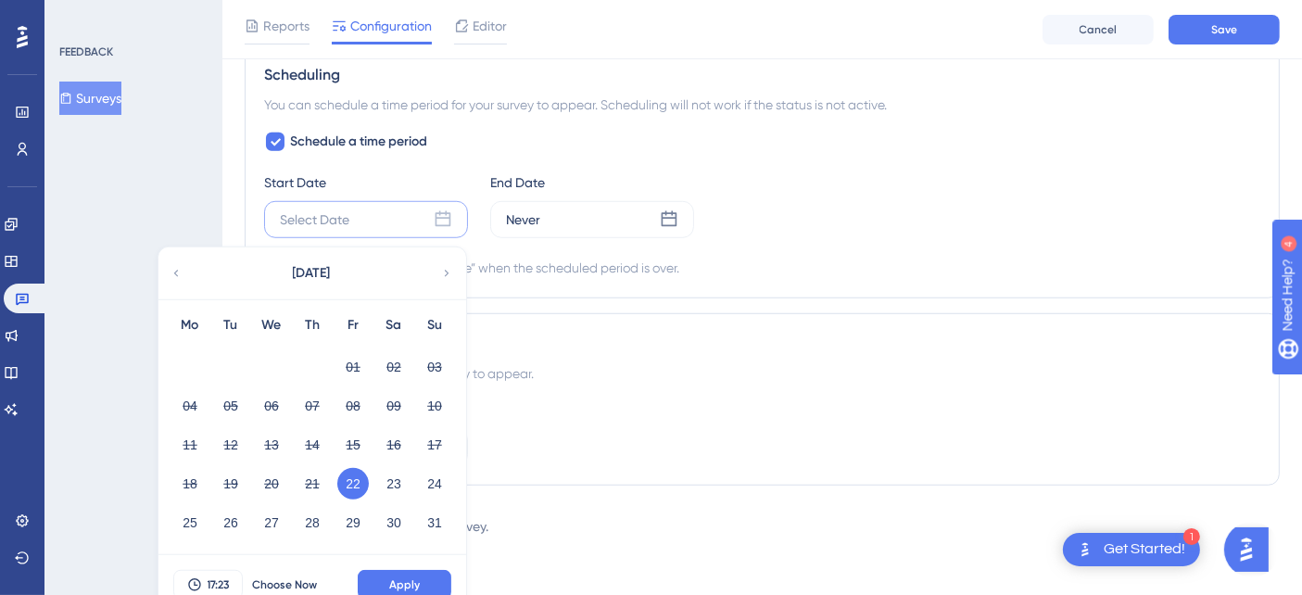
scroll to position [1416, 0]
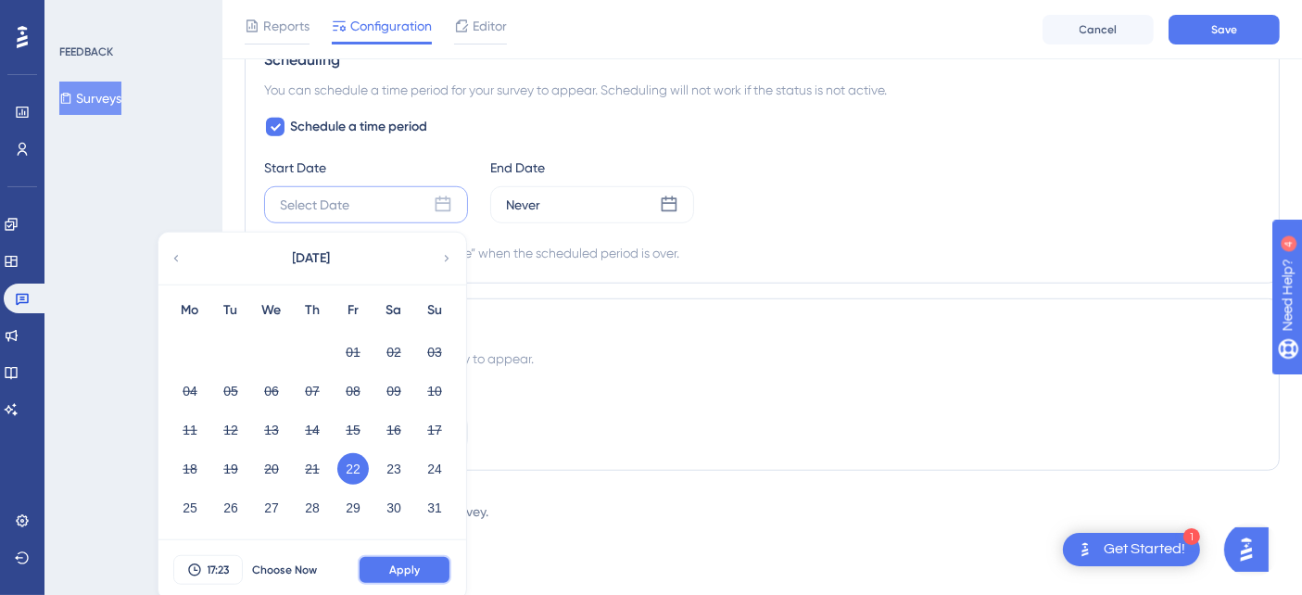
click at [426, 560] on button "Apply" at bounding box center [405, 570] width 94 height 30
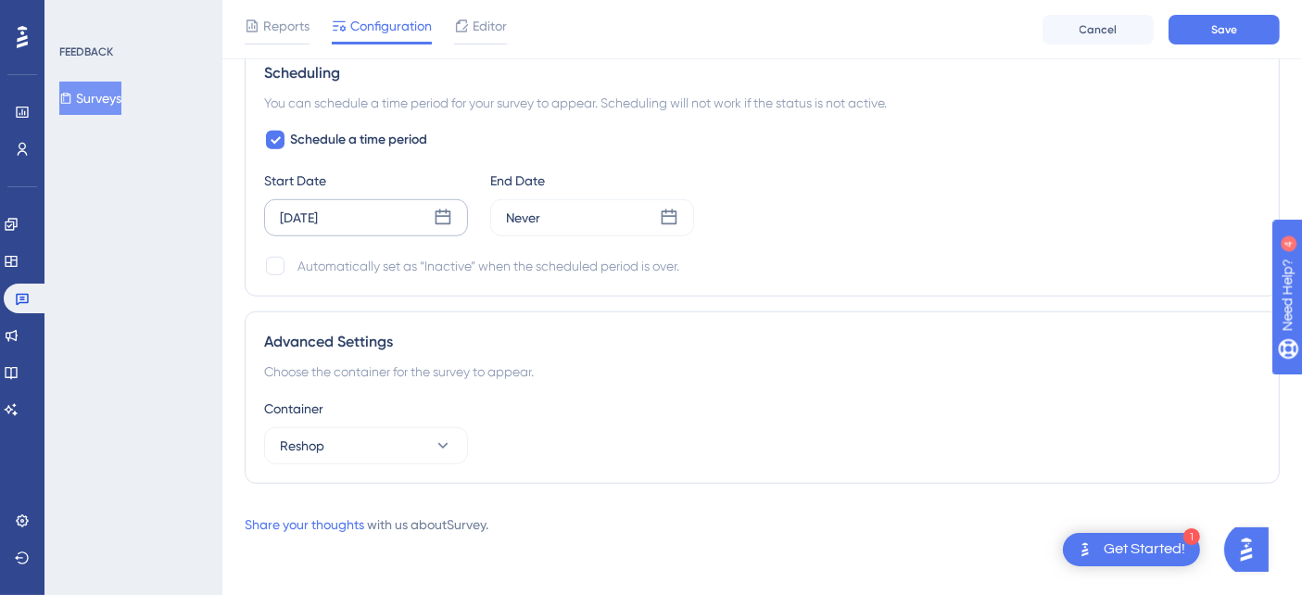
scroll to position [1397, 0]
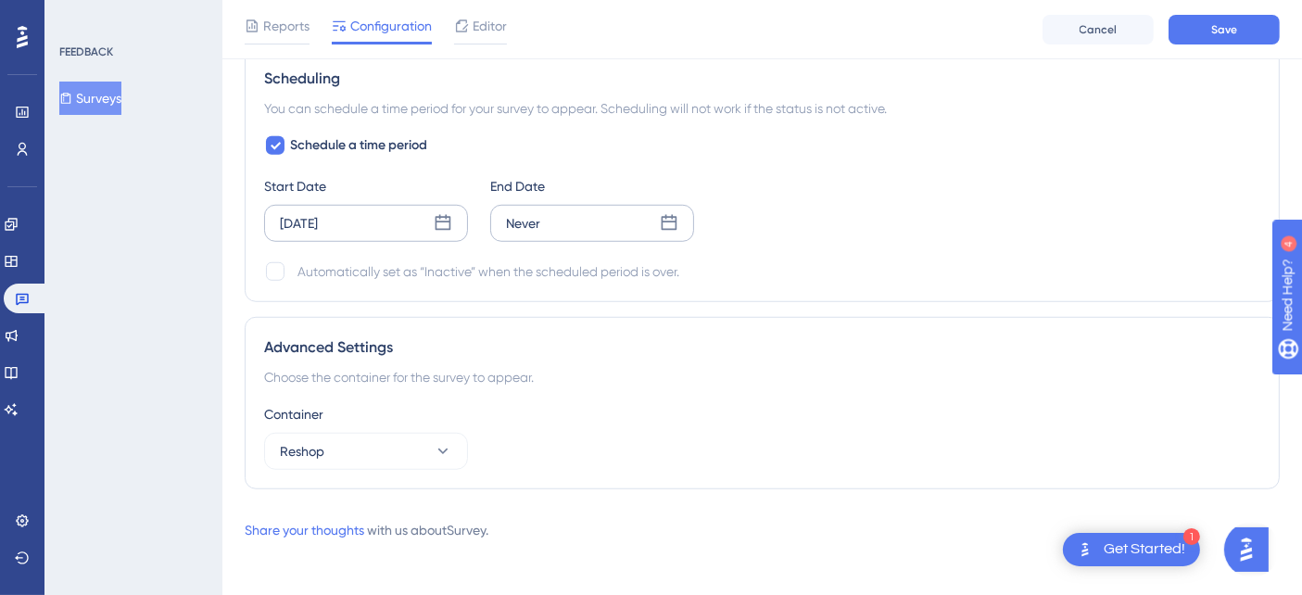
click at [660, 216] on icon at bounding box center [669, 223] width 19 height 19
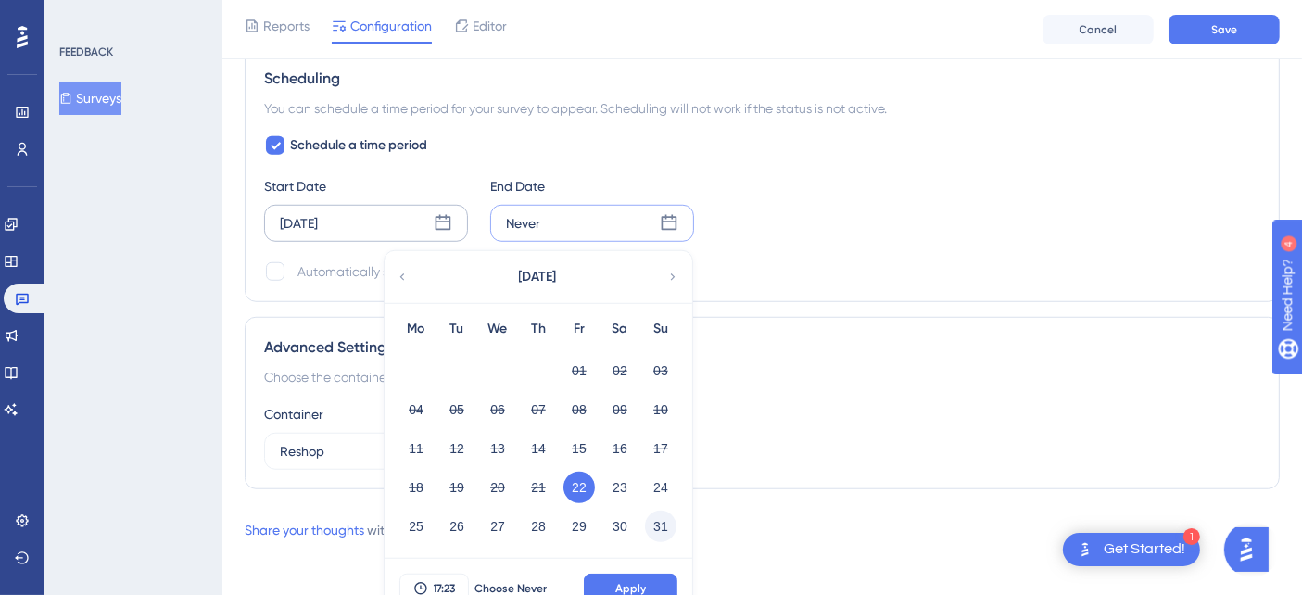
click at [660, 524] on button "31" at bounding box center [661, 527] width 32 height 32
click at [636, 581] on span "Apply" at bounding box center [630, 588] width 31 height 15
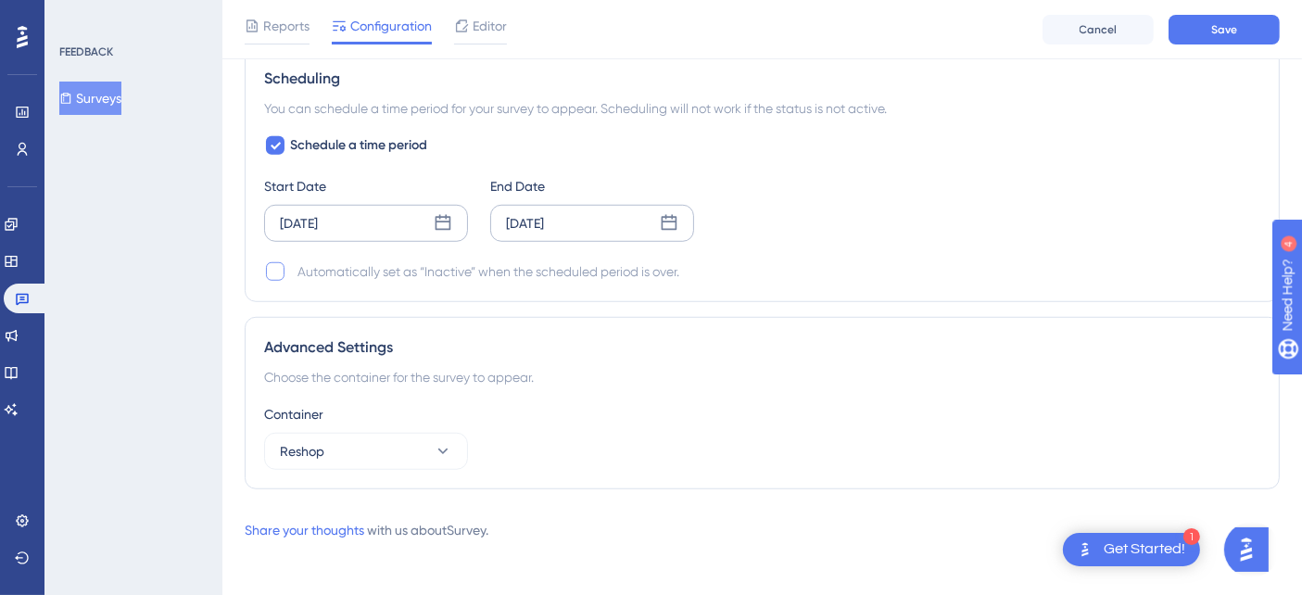
click at [267, 263] on div at bounding box center [275, 271] width 19 height 19
checkbox input "true"
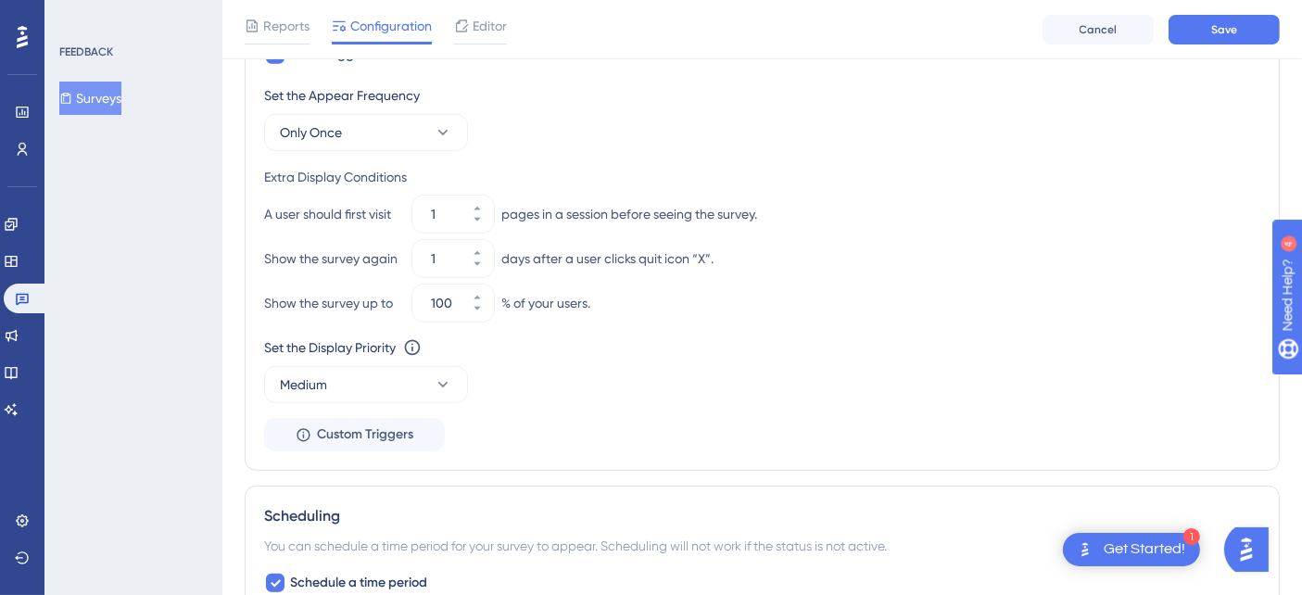
scroll to position [780, 0]
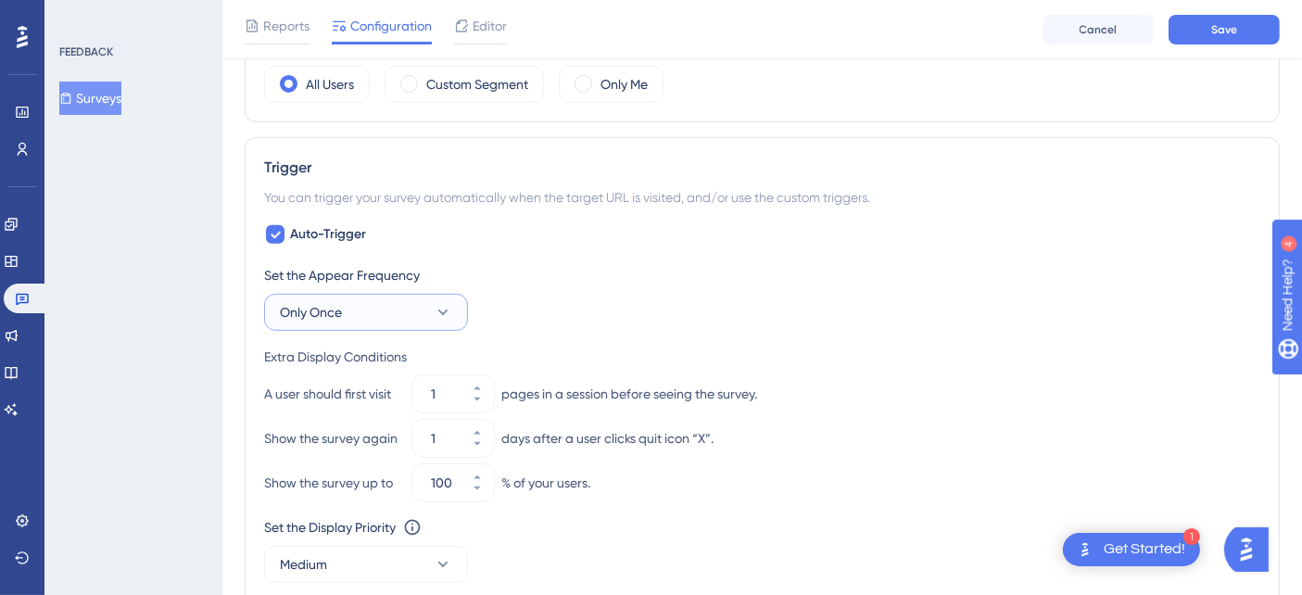
click at [447, 310] on icon at bounding box center [443, 312] width 19 height 19
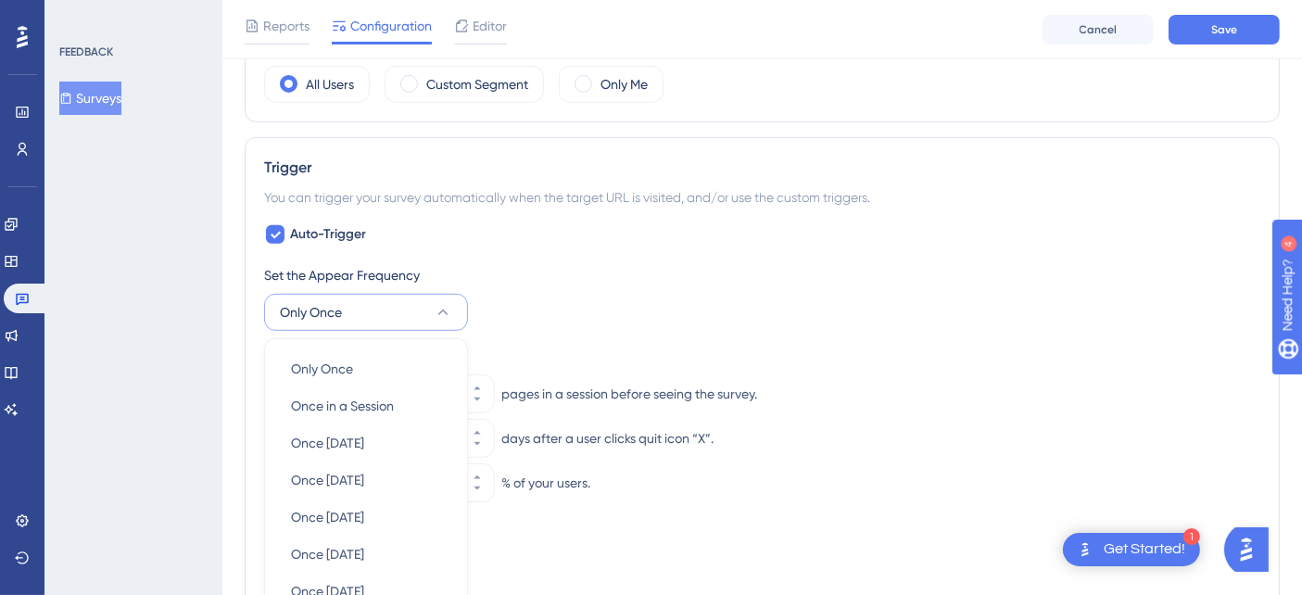
scroll to position [995, 0]
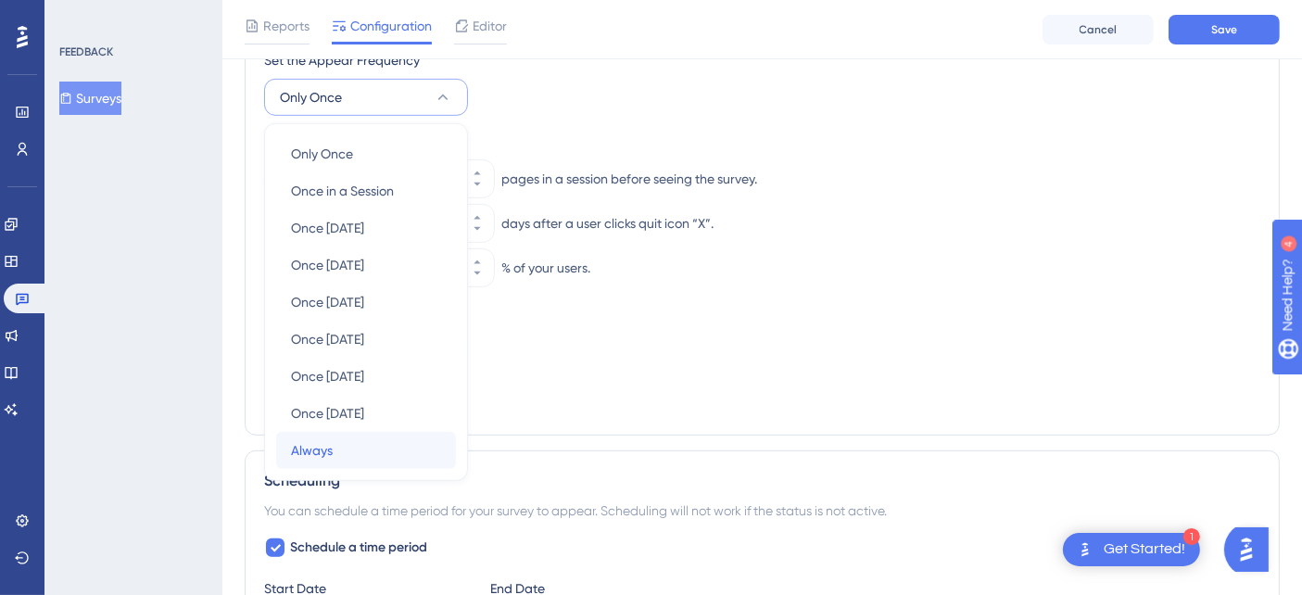
click at [362, 459] on div "Always Always" at bounding box center [366, 450] width 150 height 37
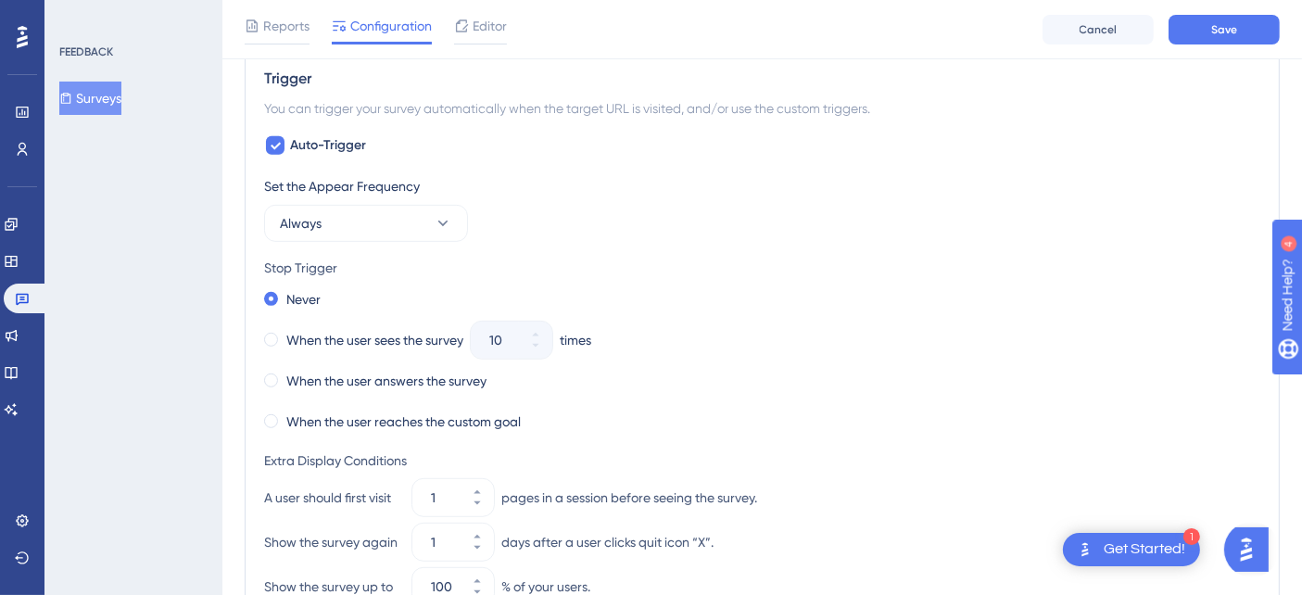
scroll to position [972, 0]
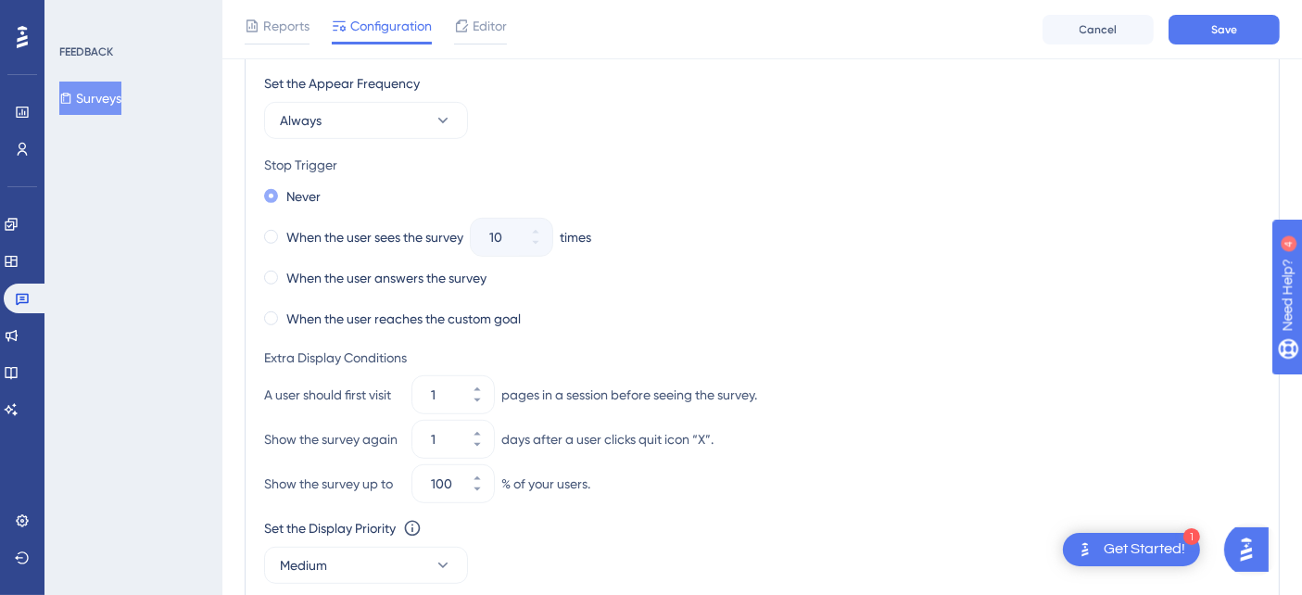
drag, startPoint x: 353, startPoint y: 201, endPoint x: 295, endPoint y: 200, distance: 58.4
click at [295, 200] on div "Never" at bounding box center [762, 196] width 996 height 26
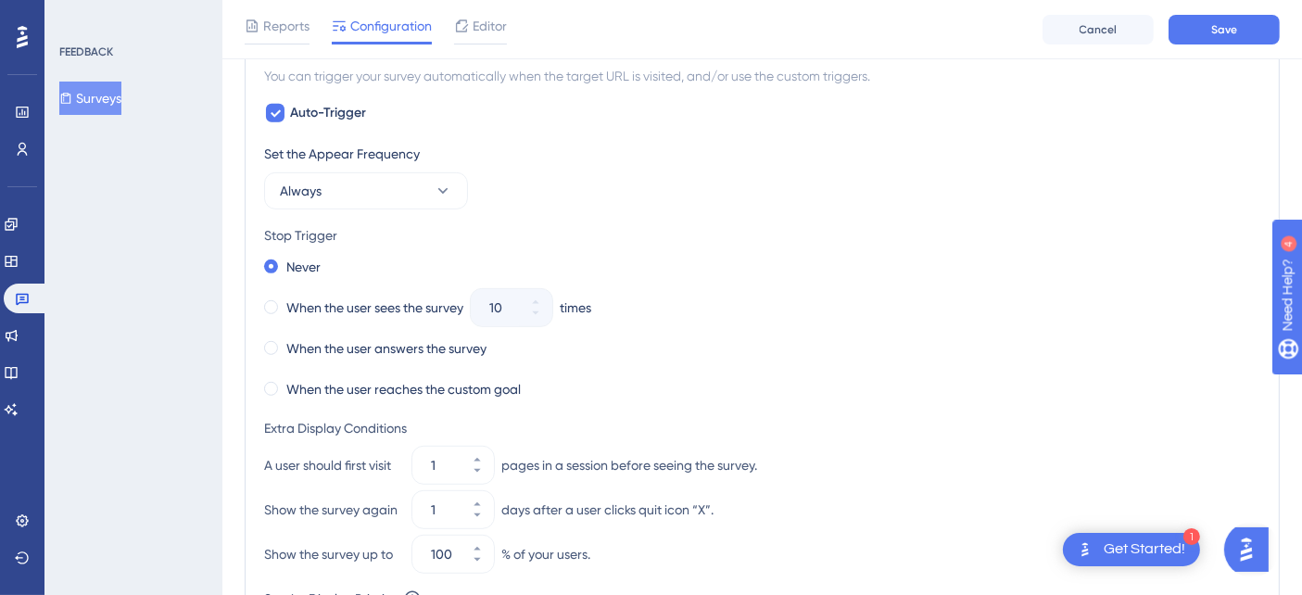
scroll to position [869, 0]
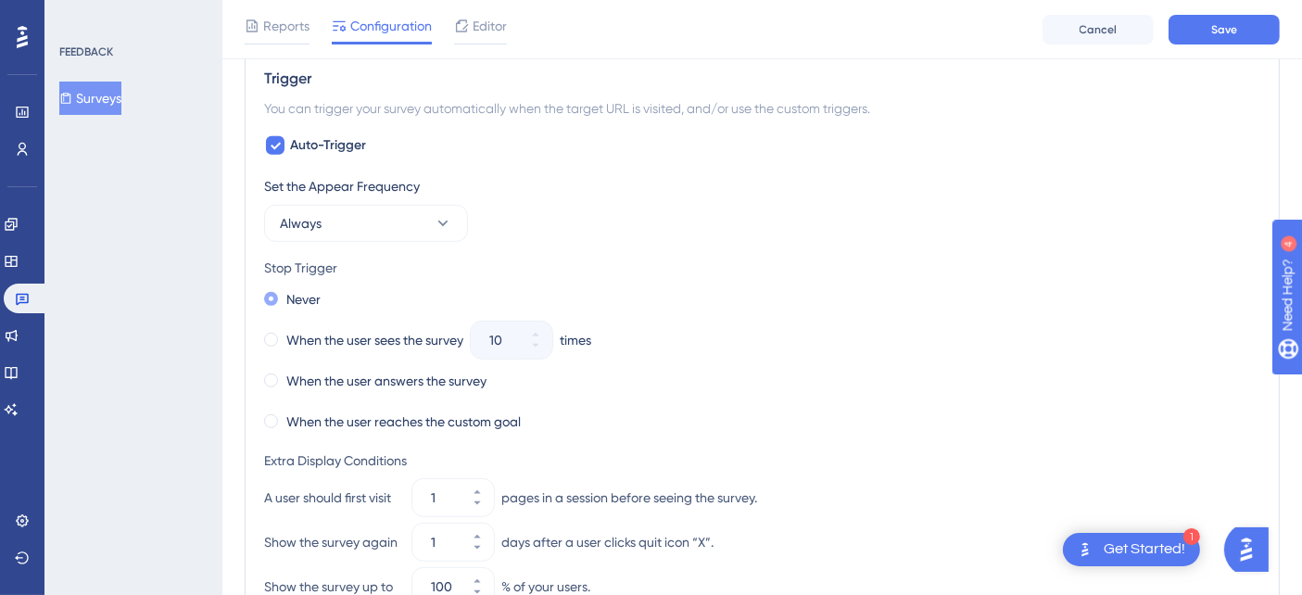
drag, startPoint x: 338, startPoint y: 297, endPoint x: 295, endPoint y: 297, distance: 43.6
click at [295, 297] on div "Never" at bounding box center [762, 299] width 996 height 26
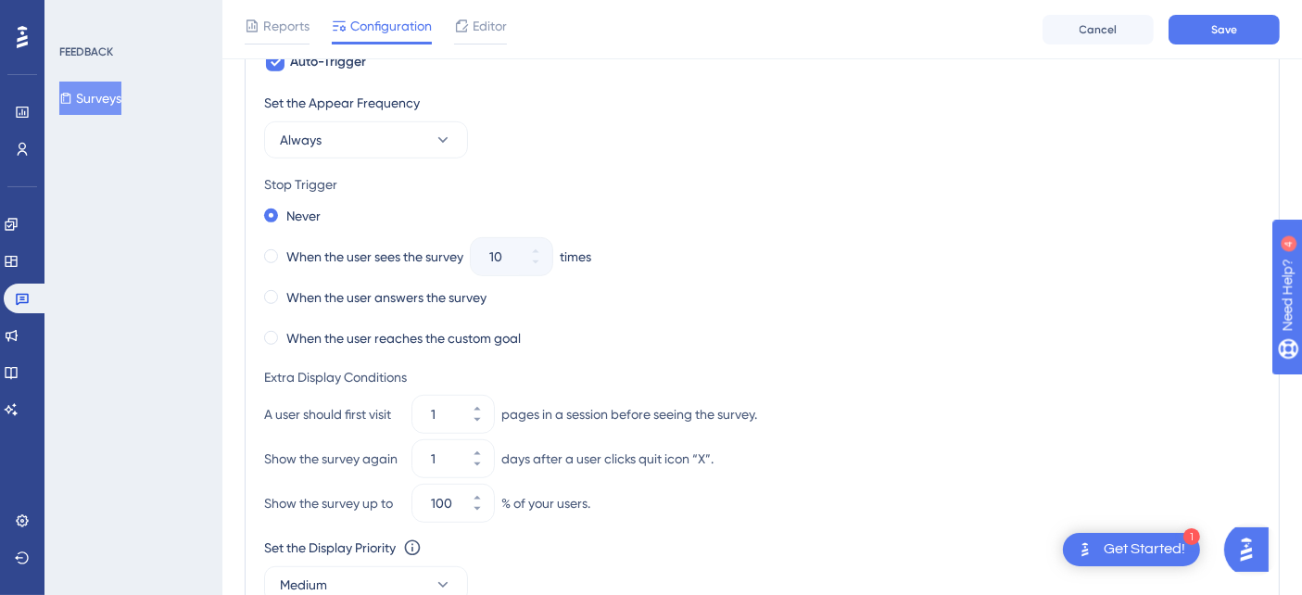
scroll to position [972, 0]
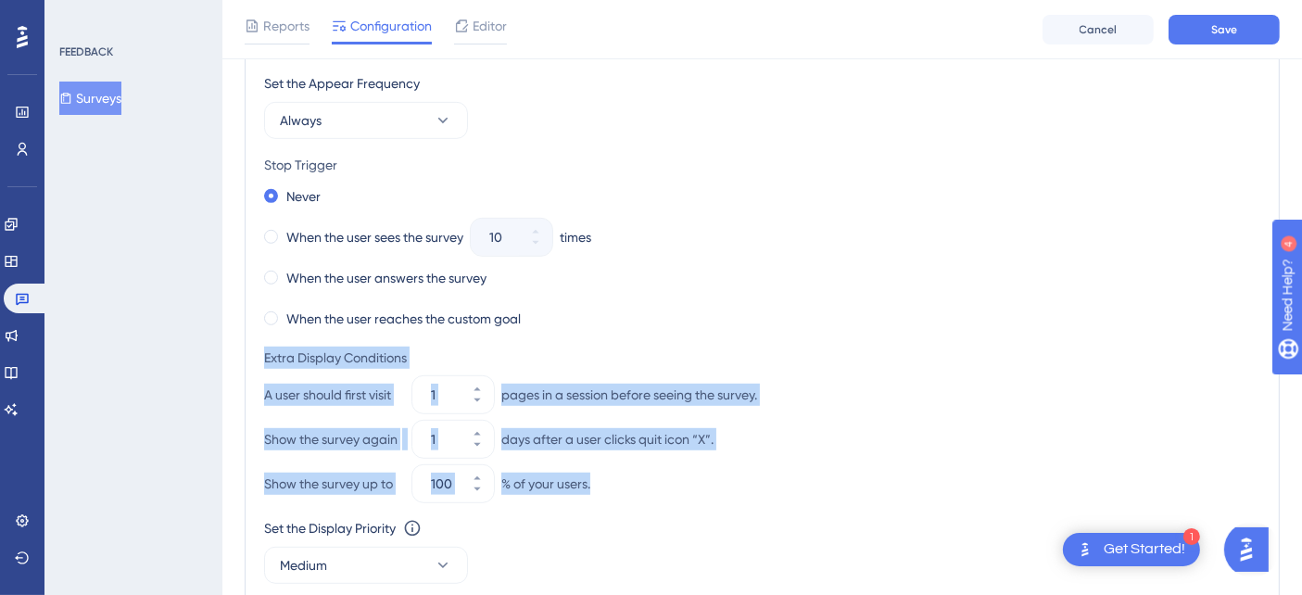
drag, startPoint x: 261, startPoint y: 351, endPoint x: 745, endPoint y: 486, distance: 502.0
click at [745, 486] on div "Trigger You can trigger your survey automatically when the target URL is visite…" at bounding box center [762, 298] width 1035 height 706
click at [745, 486] on div "Show the survey up to 100 % of your users." at bounding box center [762, 483] width 996 height 37
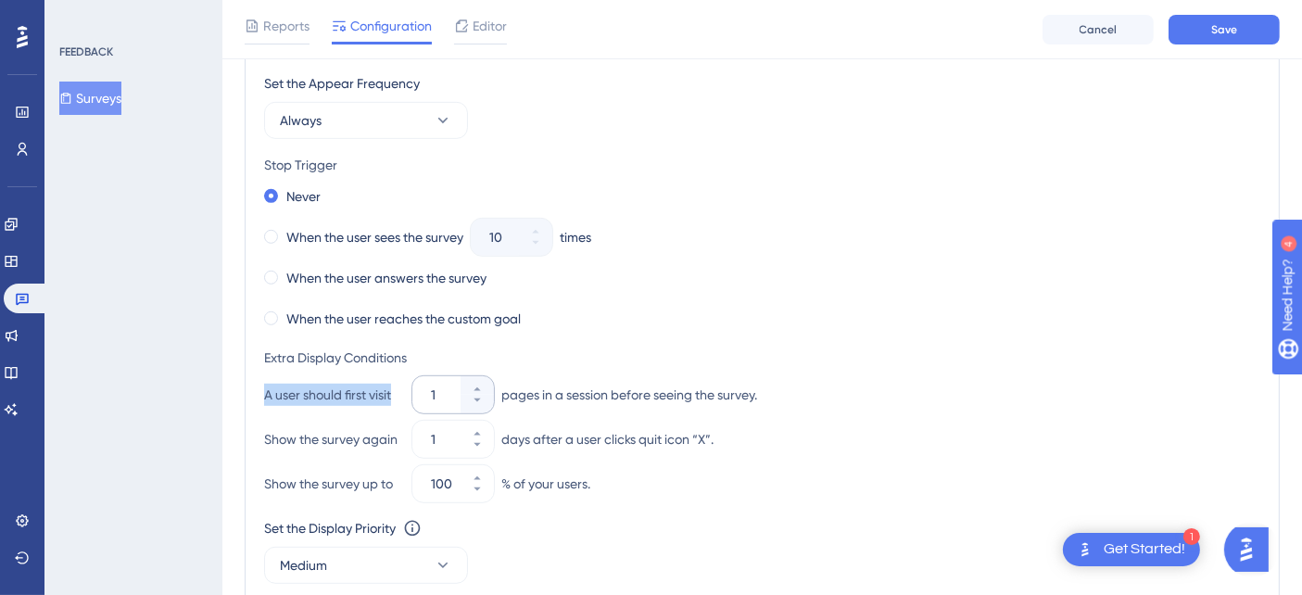
drag, startPoint x: 257, startPoint y: 396, endPoint x: 429, endPoint y: 396, distance: 172.3
click at [429, 396] on div "Trigger You can trigger your survey automatically when the target URL is visite…" at bounding box center [762, 298] width 1035 height 706
click at [630, 347] on div "Extra Display Conditions" at bounding box center [762, 358] width 996 height 22
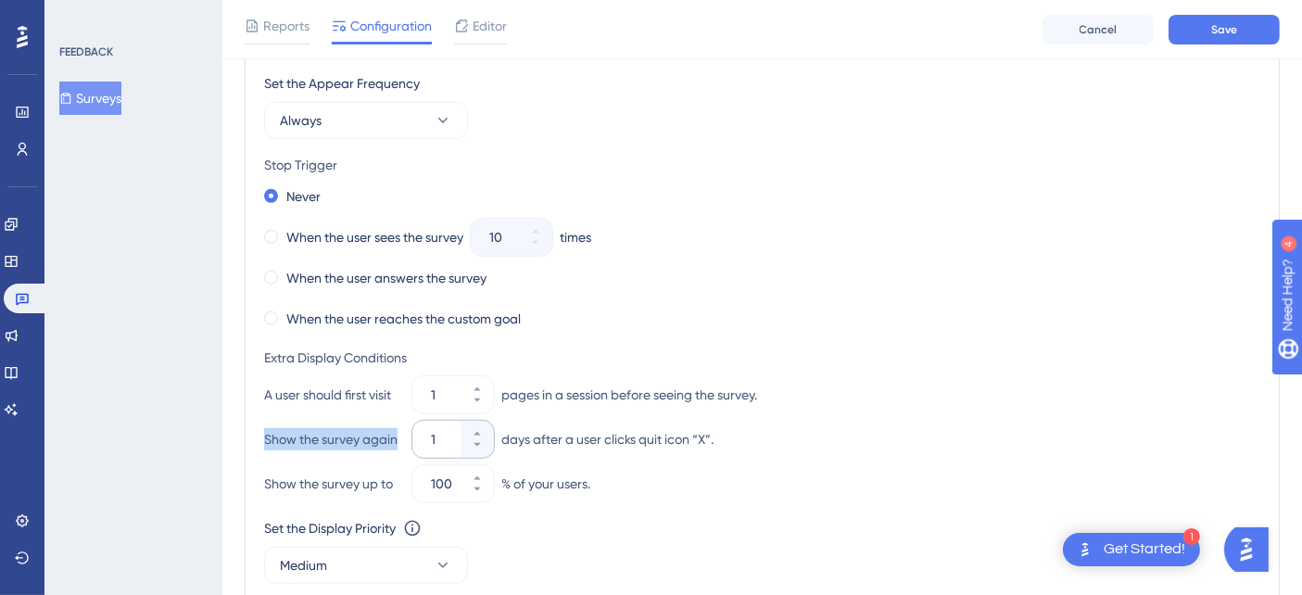
drag, startPoint x: 261, startPoint y: 438, endPoint x: 417, endPoint y: 436, distance: 155.7
click at [417, 436] on div "Trigger You can trigger your survey automatically when the target URL is visite…" at bounding box center [762, 298] width 1035 height 706
drag, startPoint x: 694, startPoint y: 443, endPoint x: 719, endPoint y: 439, distance: 25.3
click at [719, 439] on div "Show the survey again 1 days after a user clicks quit icon “X”." at bounding box center [762, 439] width 996 height 37
click at [738, 437] on div "Show the survey again 1 days after a user clicks quit icon “X”." at bounding box center [762, 439] width 996 height 37
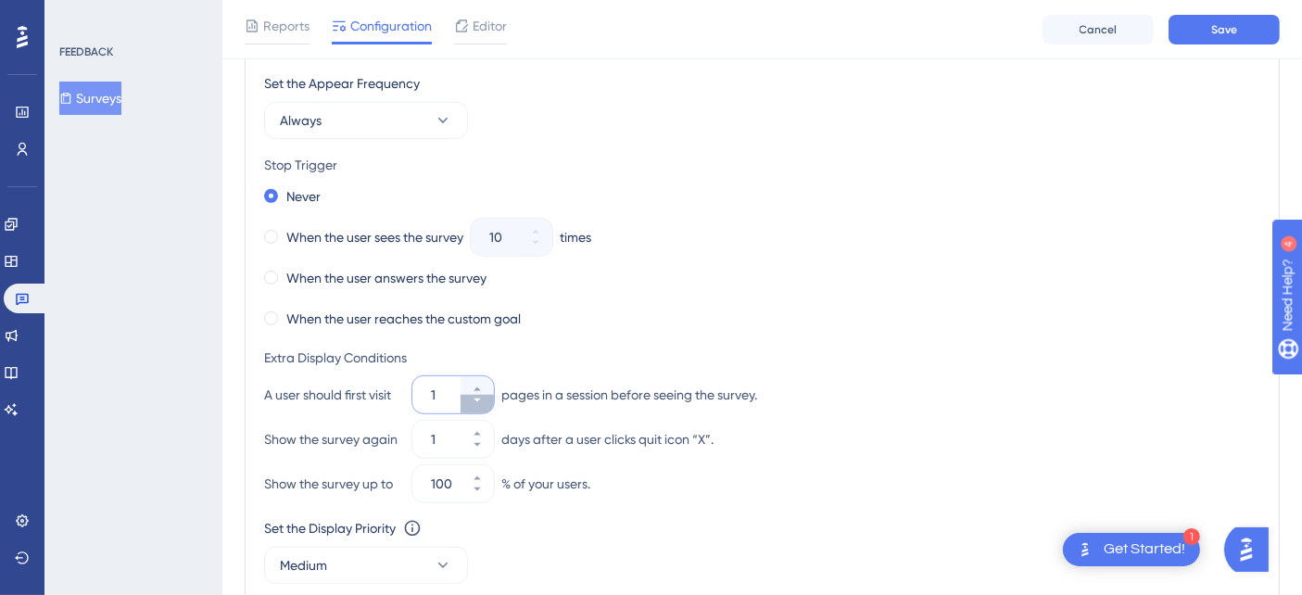
click at [479, 400] on icon at bounding box center [477, 400] width 11 height 11
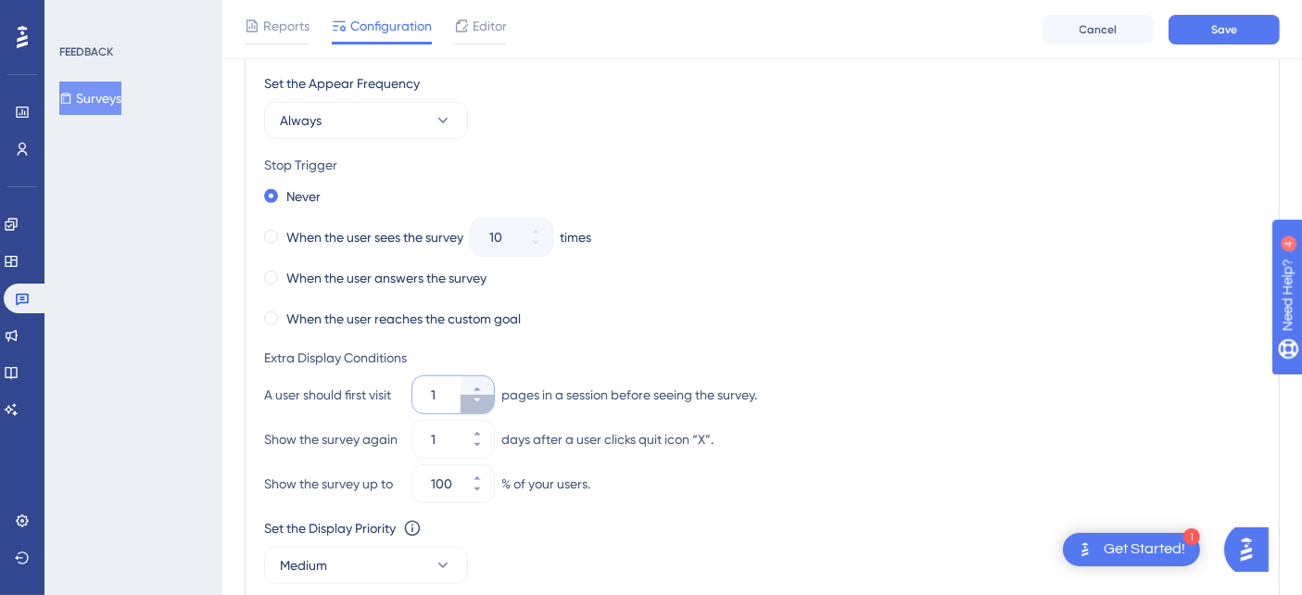
click at [479, 400] on icon at bounding box center [477, 400] width 11 height 11
type input "1"
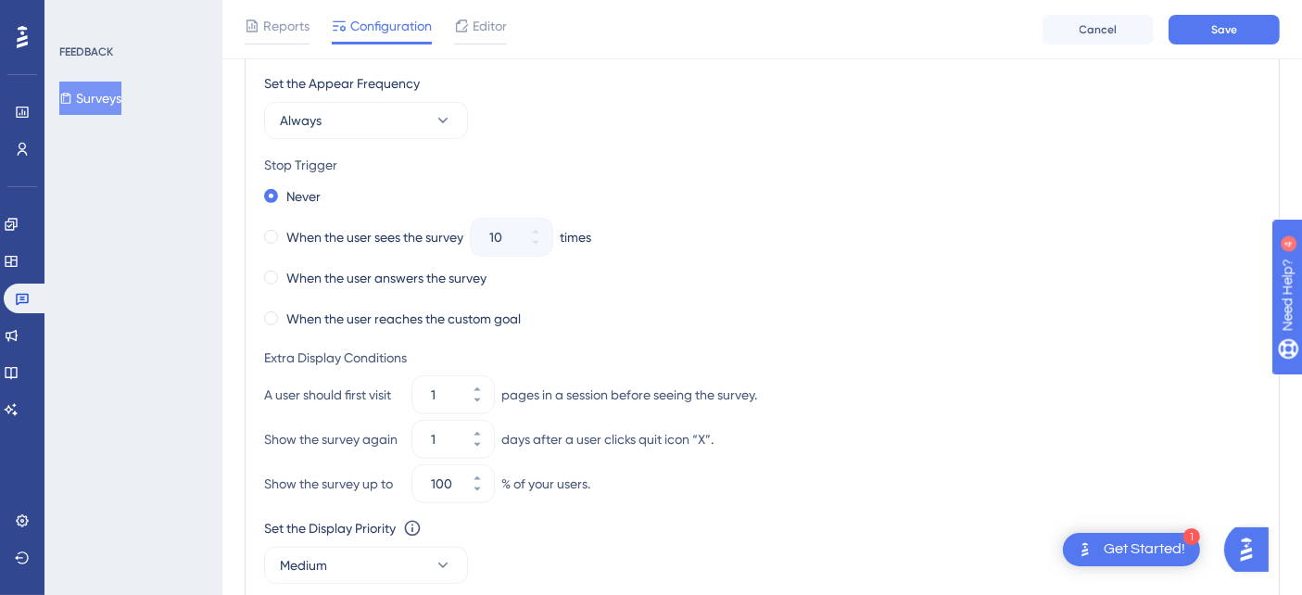
click at [878, 333] on div "Set the Appear Frequency Always Stop Trigger Never When the user sees the surve…" at bounding box center [762, 352] width 996 height 560
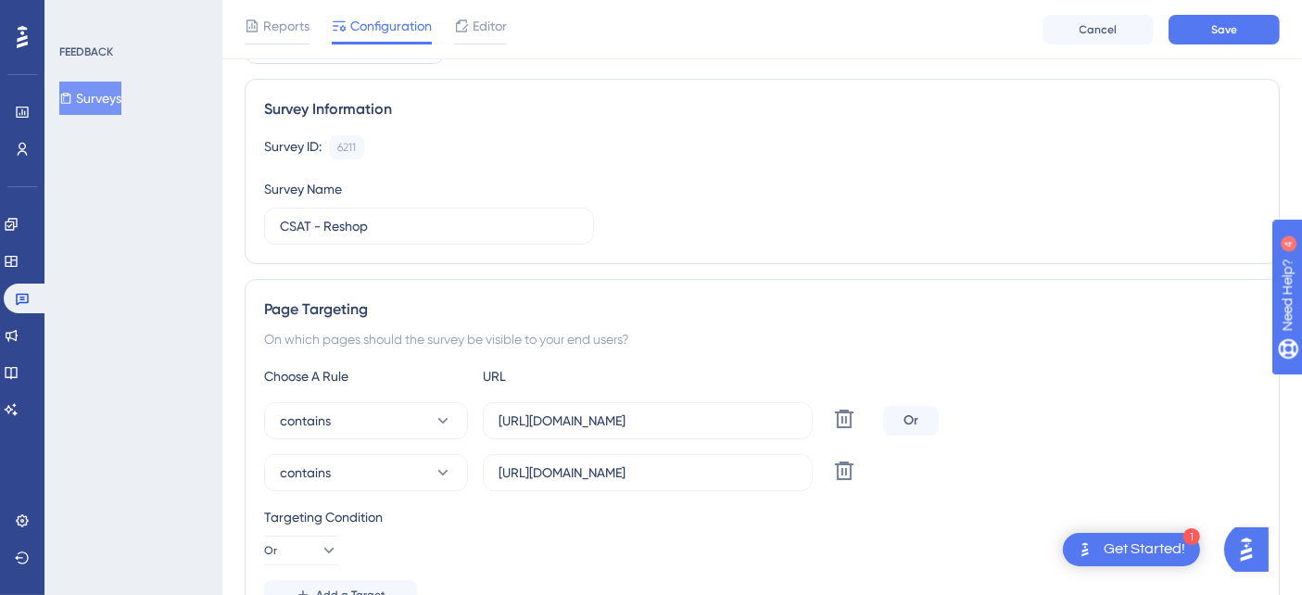
scroll to position [0, 0]
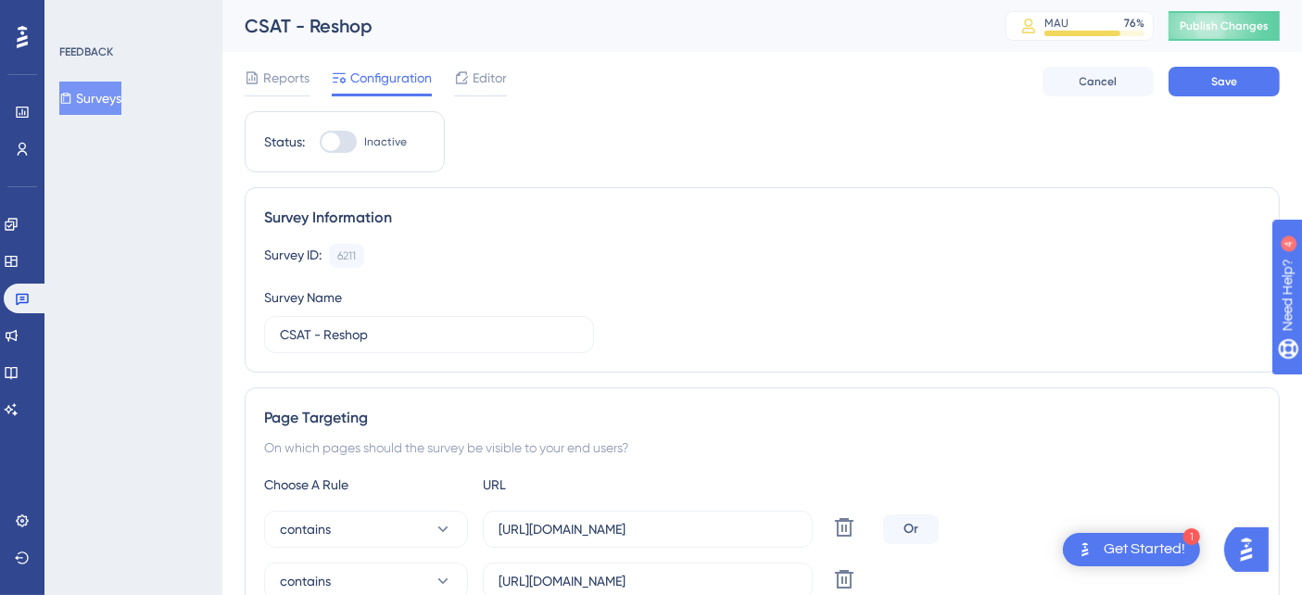
click at [349, 145] on div at bounding box center [338, 142] width 37 height 22
click at [320, 143] on input "Inactive" at bounding box center [319, 142] width 1 height 1
checkbox input "true"
click at [1255, 88] on button "Save" at bounding box center [1223, 82] width 111 height 30
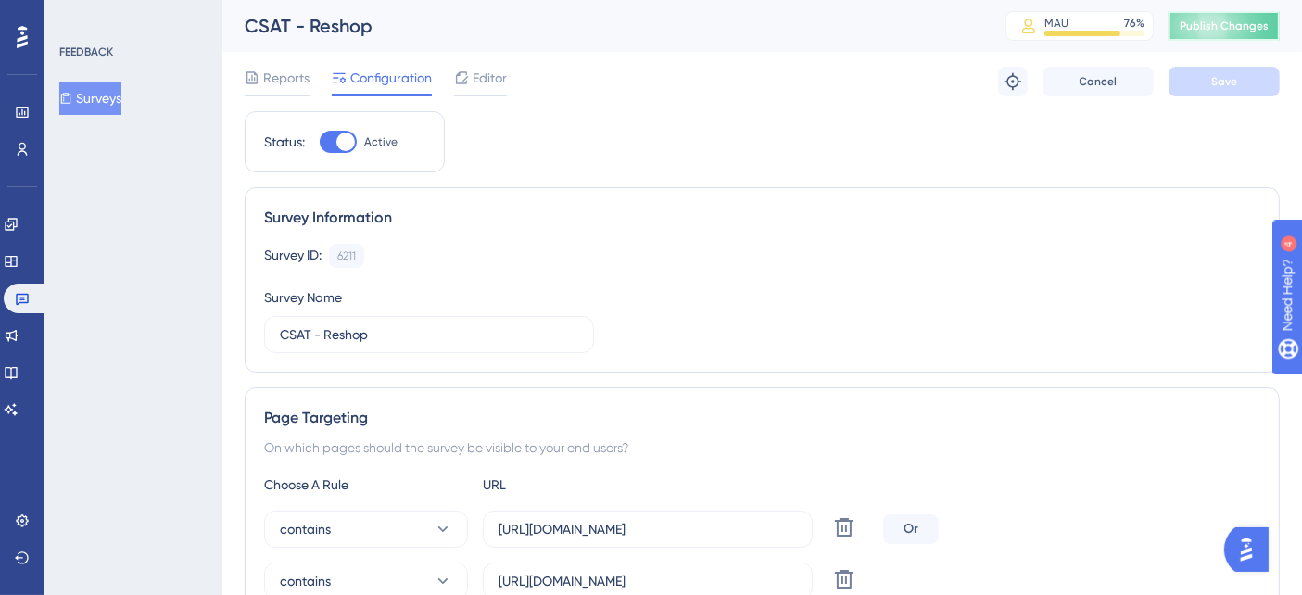
click at [1223, 34] on button "Publish Changes" at bounding box center [1223, 26] width 111 height 30
click at [92, 96] on button "Surveys" at bounding box center [90, 98] width 62 height 33
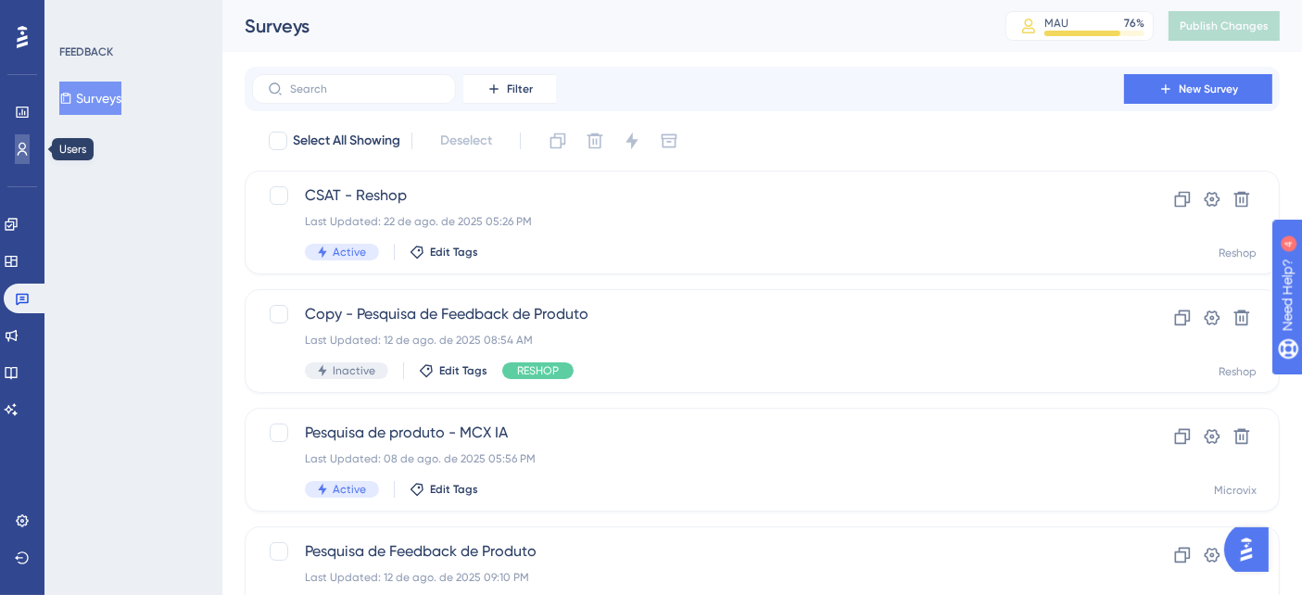
click at [20, 147] on icon at bounding box center [22, 149] width 15 height 15
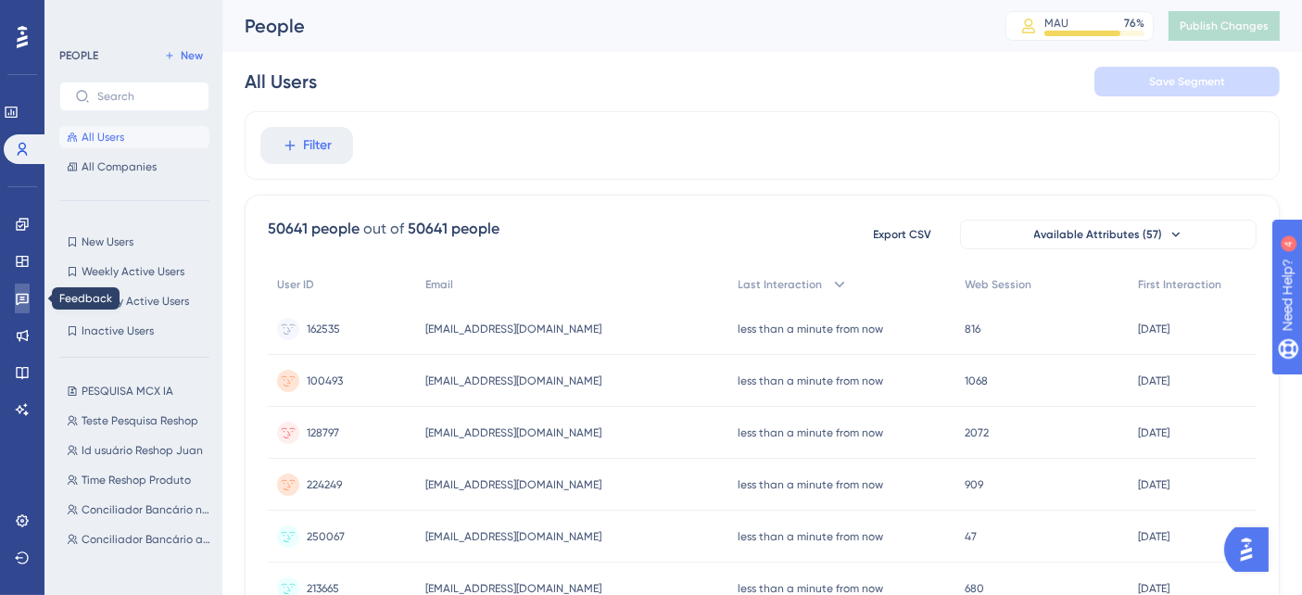
click at [22, 297] on icon at bounding box center [22, 300] width 13 height 12
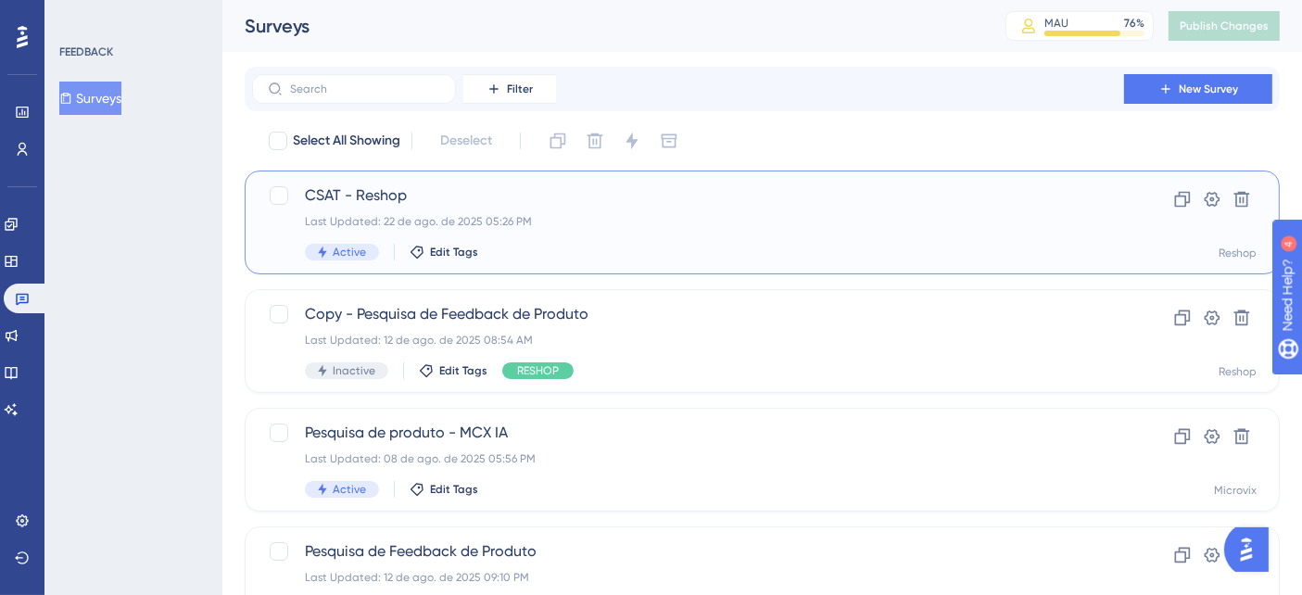
click at [618, 208] on div "CSAT - Reshop Last Updated: 22 de ago. de 2025 05:26 PM Active Edit Tags" at bounding box center [688, 222] width 766 height 76
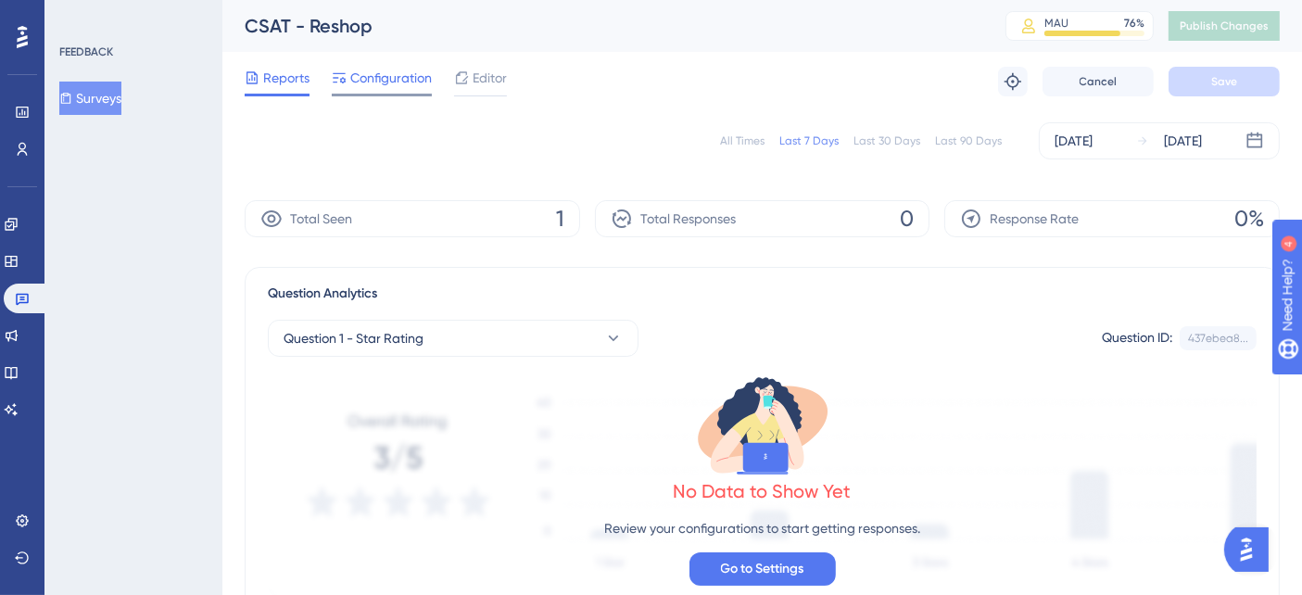
click at [395, 68] on span "Configuration" at bounding box center [391, 78] width 82 height 22
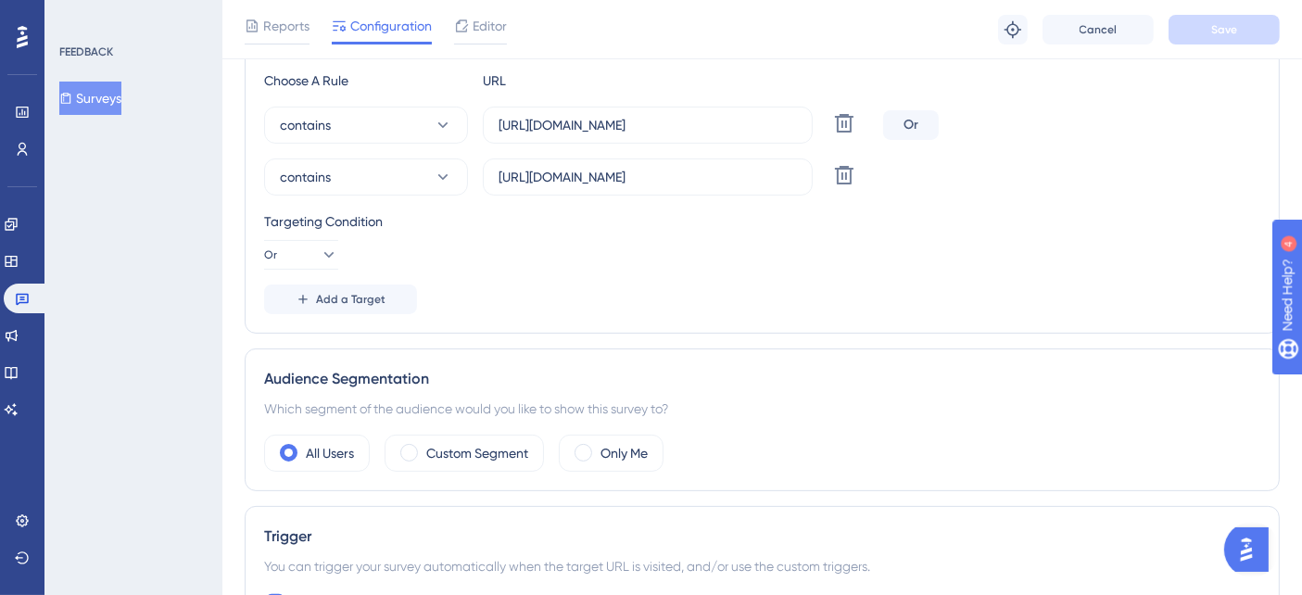
scroll to position [617, 0]
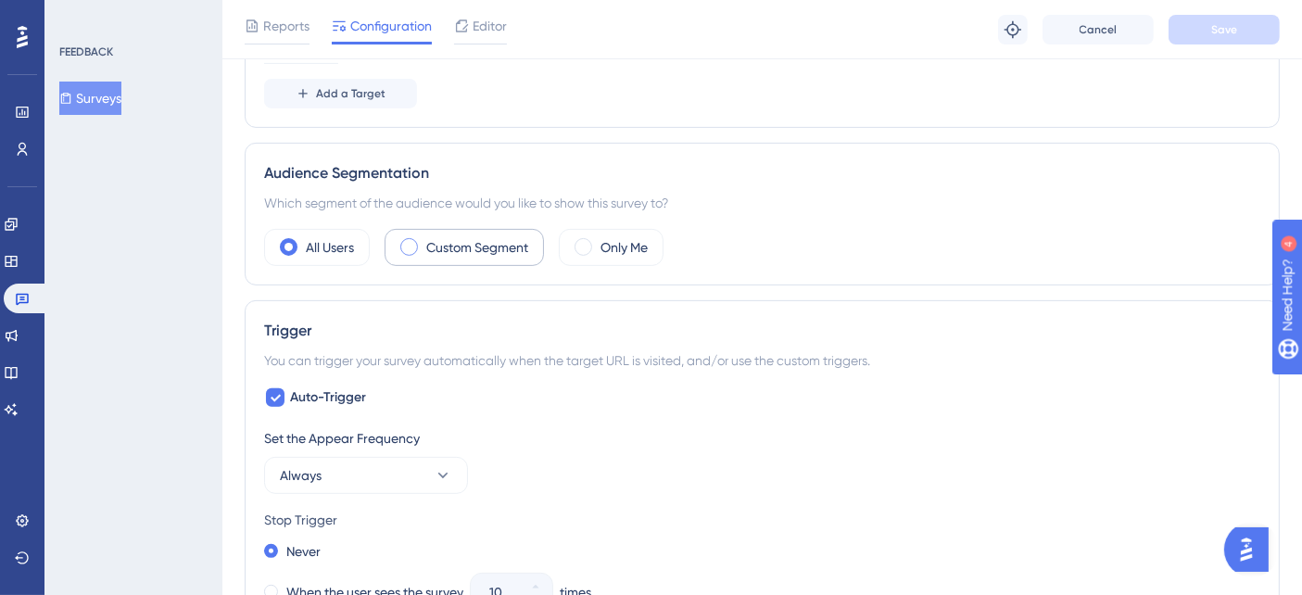
click at [430, 243] on label "Custom Segment" at bounding box center [477, 247] width 102 height 22
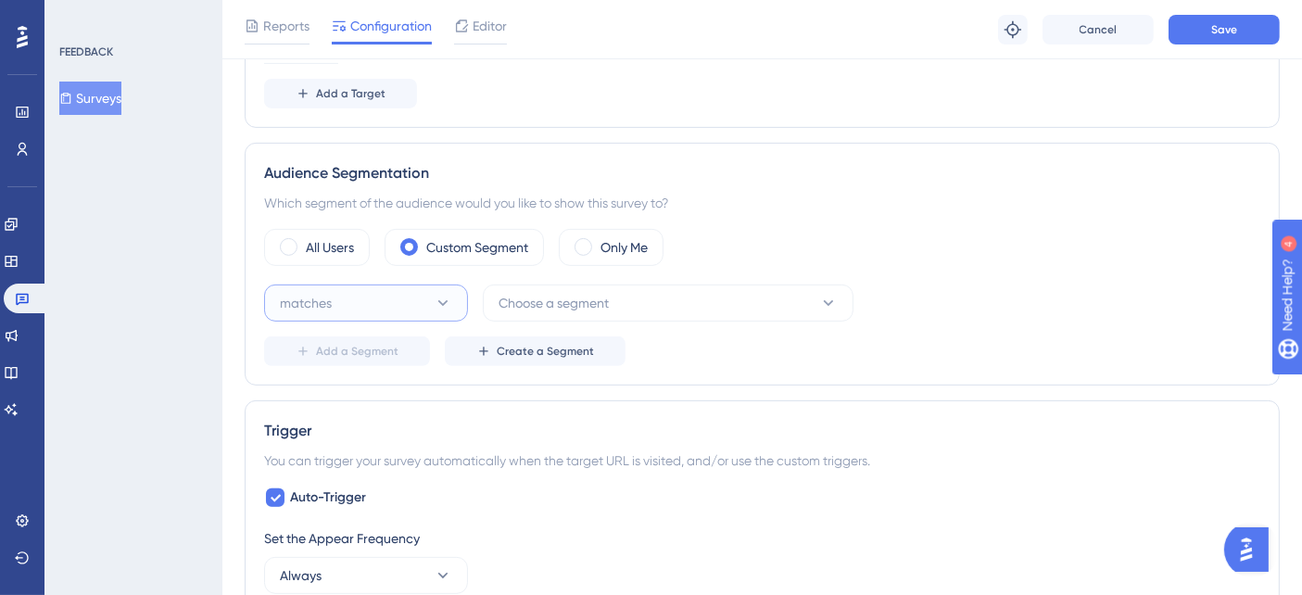
click at [452, 298] on button "matches" at bounding box center [366, 302] width 204 height 37
click at [322, 359] on span "matches" at bounding box center [317, 359] width 52 height 22
click at [819, 295] on icon at bounding box center [828, 303] width 19 height 19
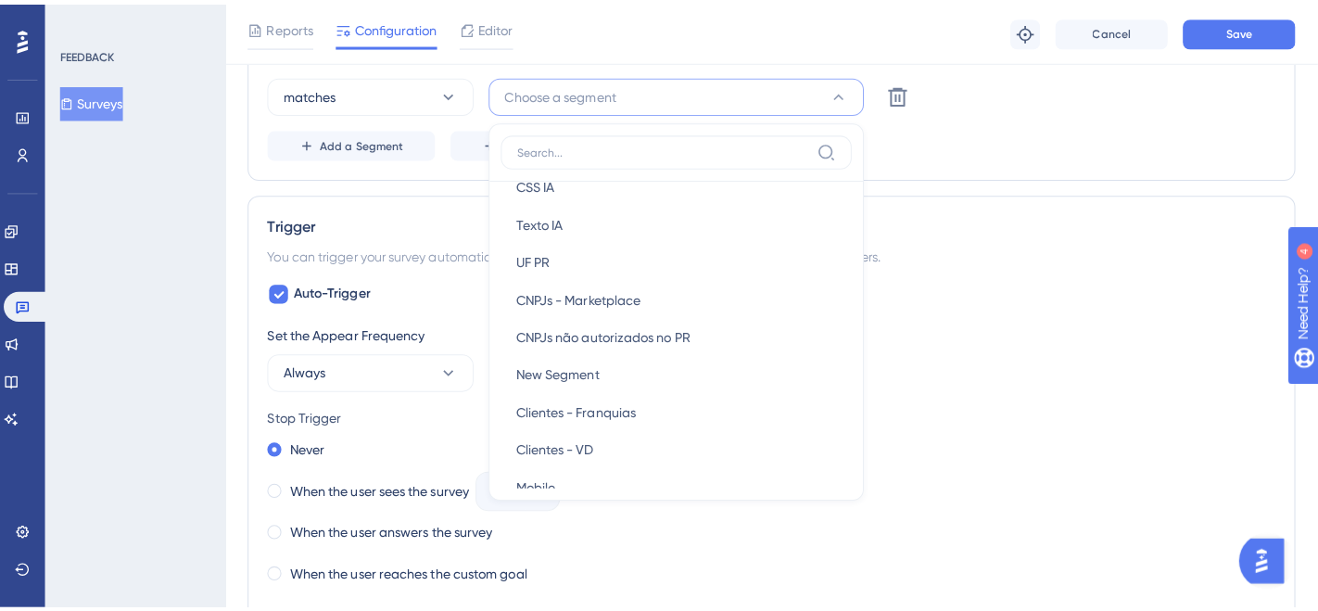
scroll to position [533, 0]
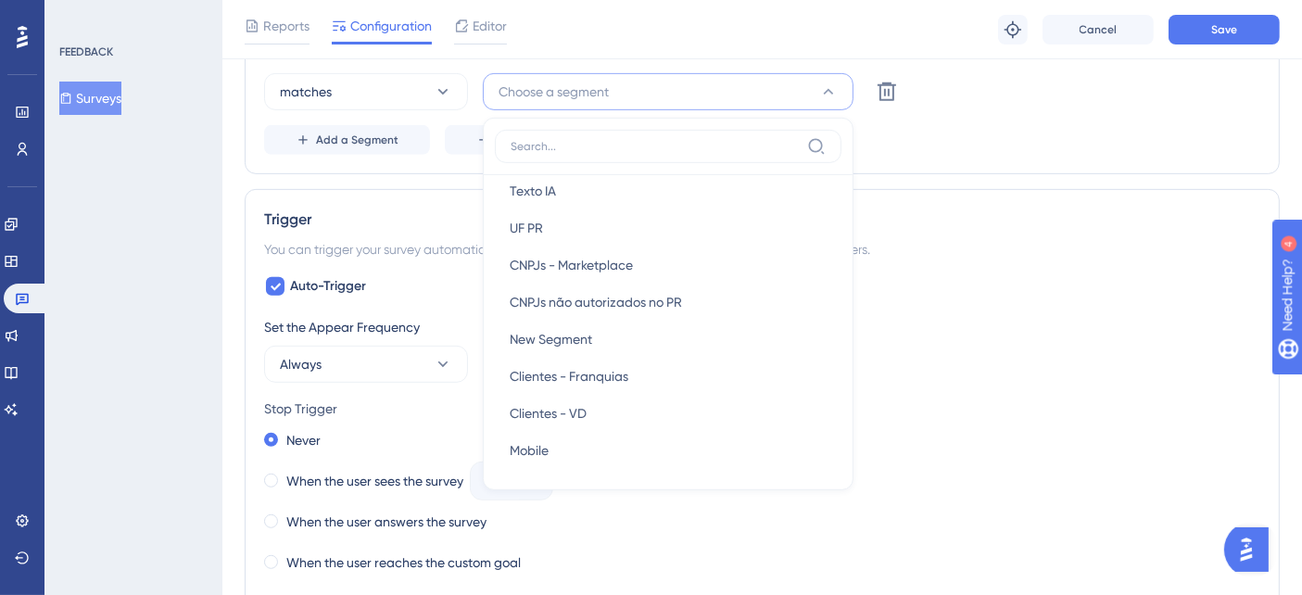
click at [1085, 159] on div "Audience Segmentation Which segment of the audience would you like to show this…" at bounding box center [762, 52] width 1035 height 243
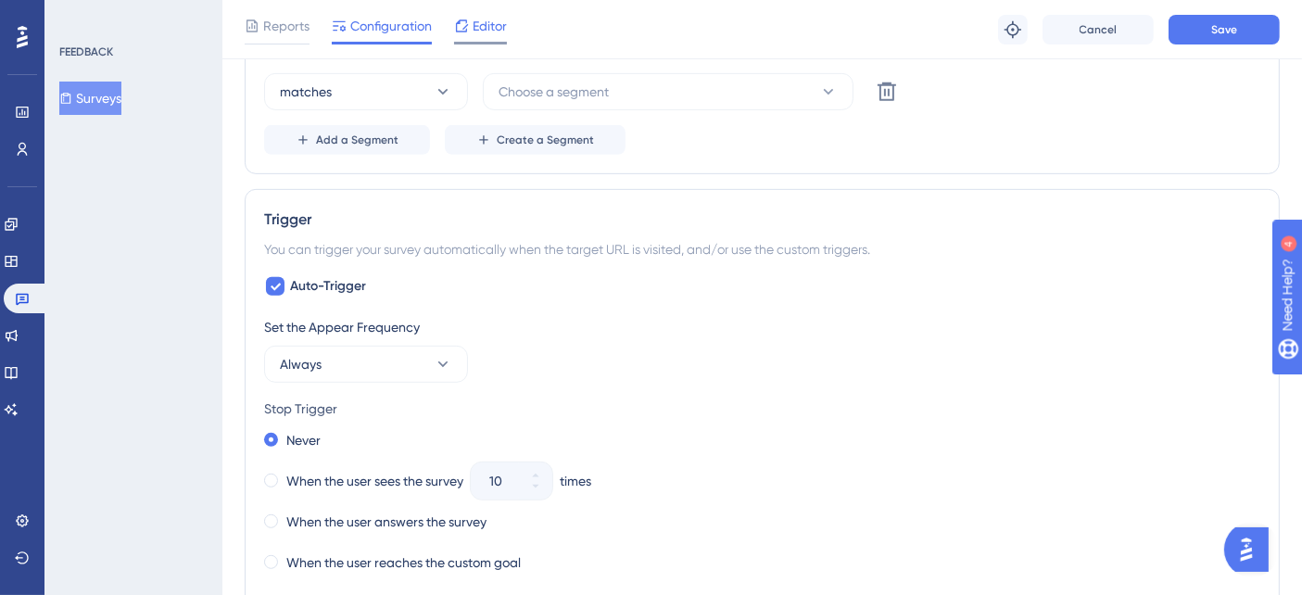
click at [478, 22] on span "Editor" at bounding box center [490, 26] width 34 height 22
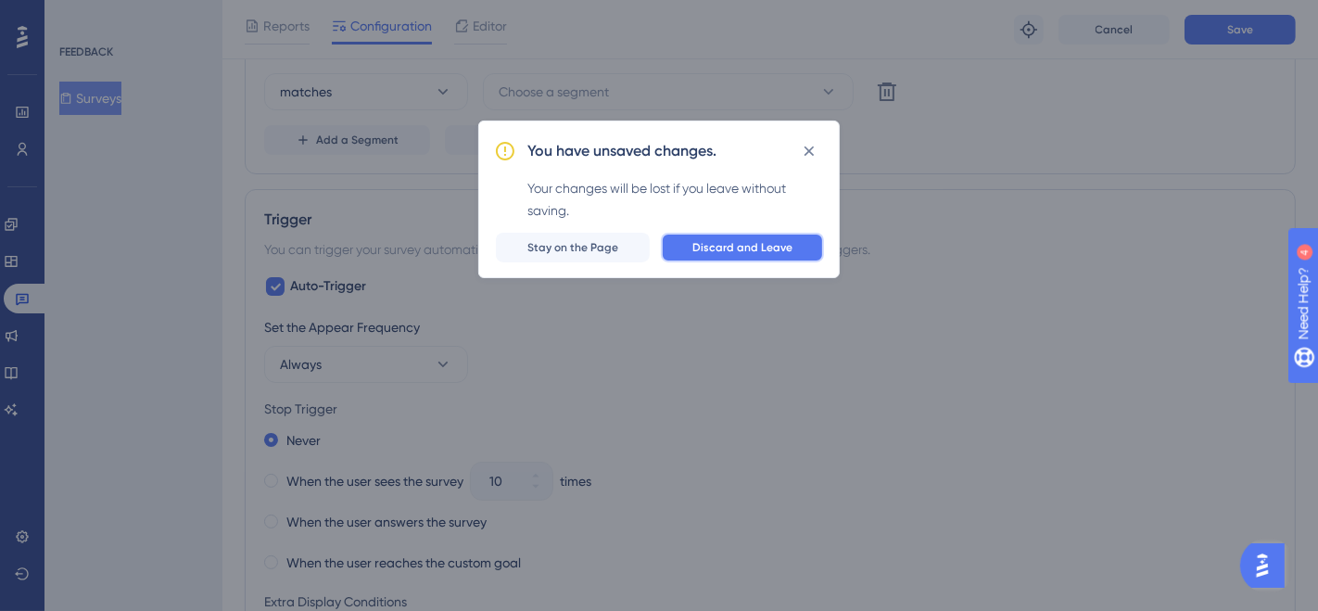
click at [709, 251] on span "Discard and Leave" at bounding box center [742, 247] width 100 height 15
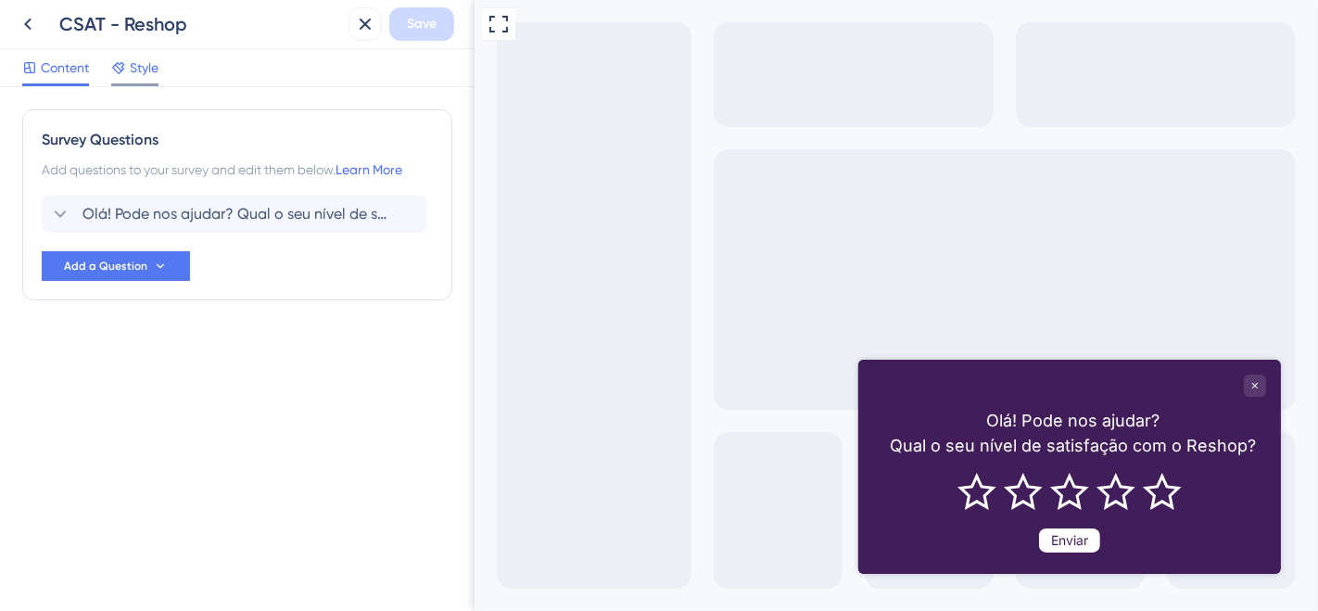
click at [128, 68] on div "Style" at bounding box center [134, 68] width 47 height 22
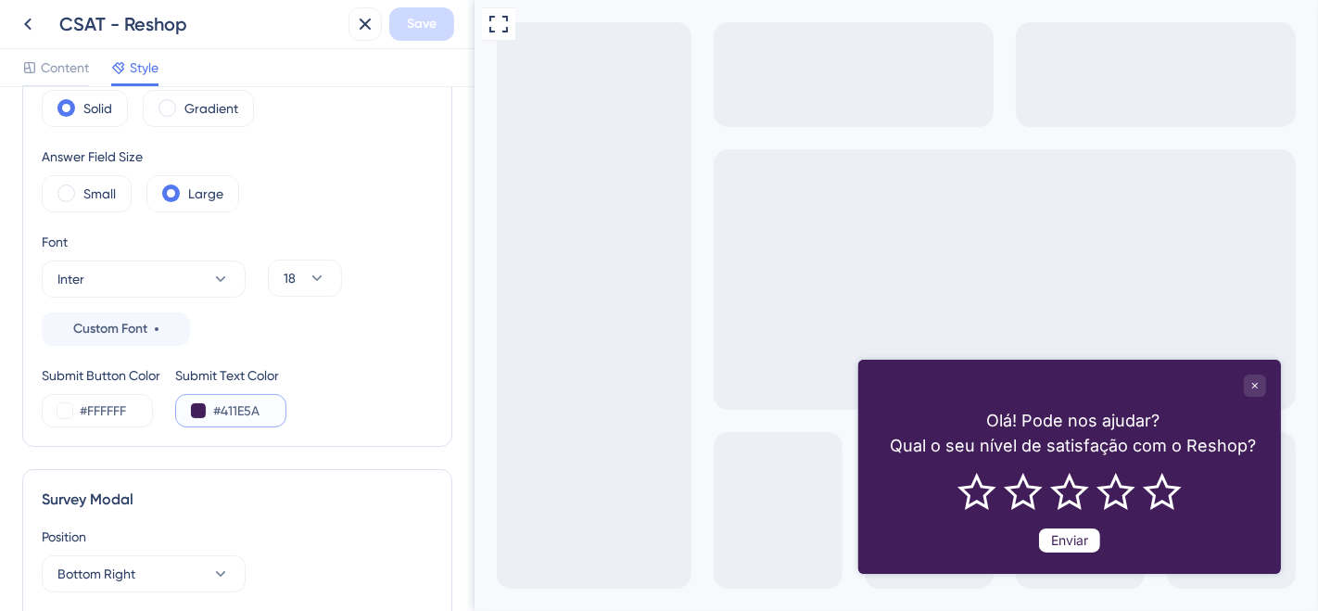
drag, startPoint x: 265, startPoint y: 417, endPoint x: 183, endPoint y: 410, distance: 82.7
click at [183, 410] on div "#411E5A" at bounding box center [230, 410] width 111 height 33
drag, startPoint x: 117, startPoint y: 406, endPoint x: 102, endPoint y: 406, distance: 14.8
click at [102, 406] on div "Submit Button Color #FFFFFF" at bounding box center [101, 395] width 119 height 63
drag, startPoint x: 133, startPoint y: 409, endPoint x: 38, endPoint y: 415, distance: 95.7
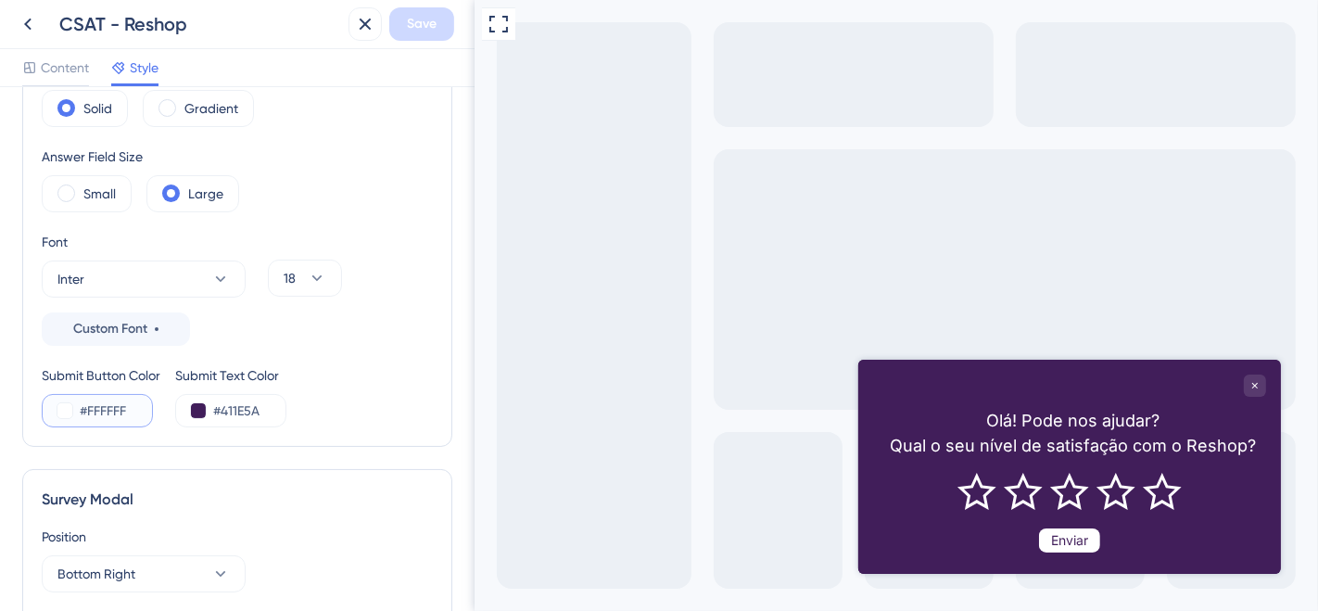
click at [38, 415] on div "Color & Typography Background #411E5A Text #FFFFFF Answers #FFFFFF Background S…" at bounding box center [237, 175] width 430 height 543
paste input "411E5A"
type input "#411E5A"
click at [438, 17] on button "Save" at bounding box center [421, 23] width 65 height 33
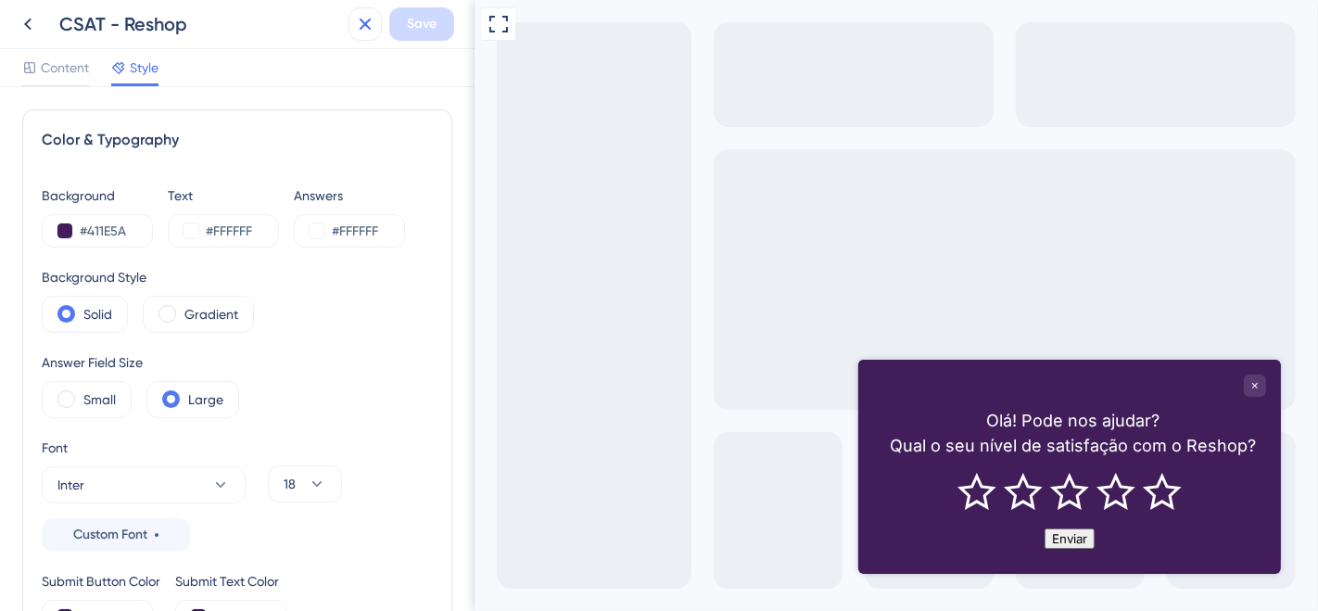
click at [368, 32] on icon at bounding box center [365, 24] width 22 height 22
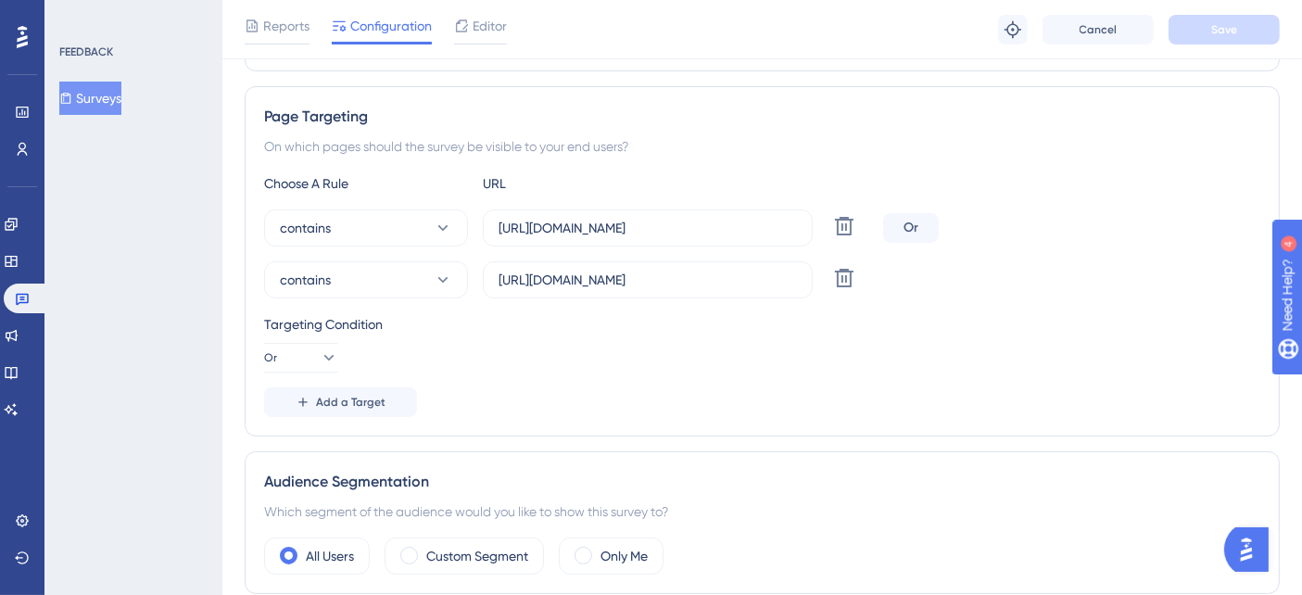
scroll to position [617, 0]
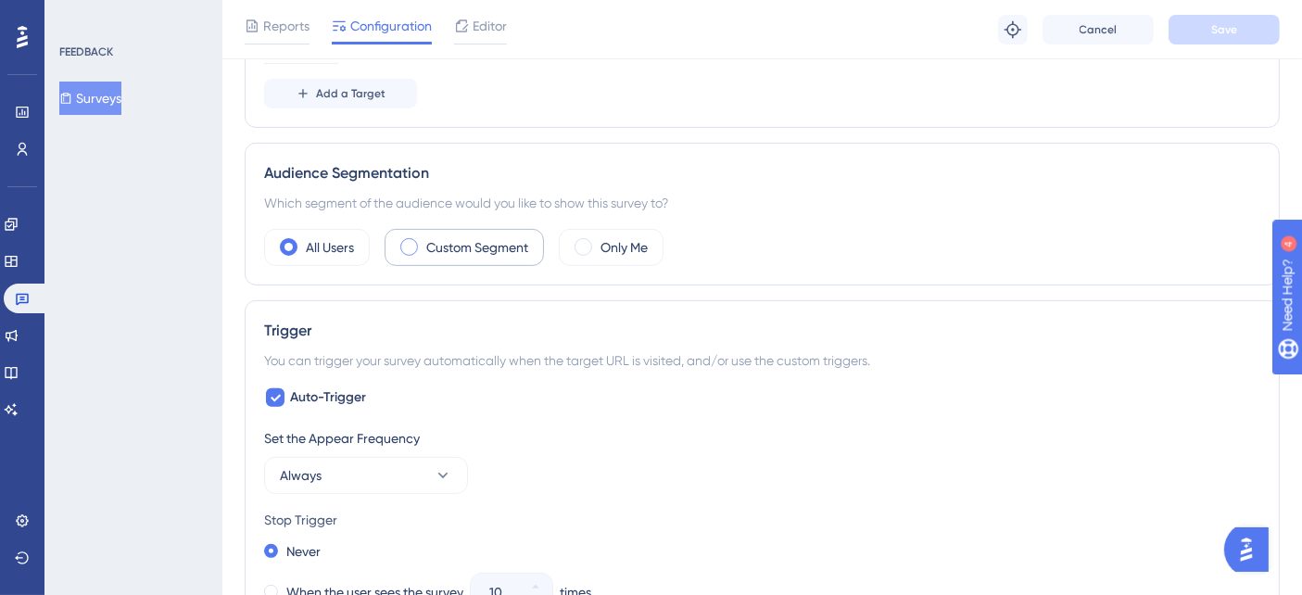
click at [482, 255] on label "Custom Segment" at bounding box center [477, 247] width 102 height 22
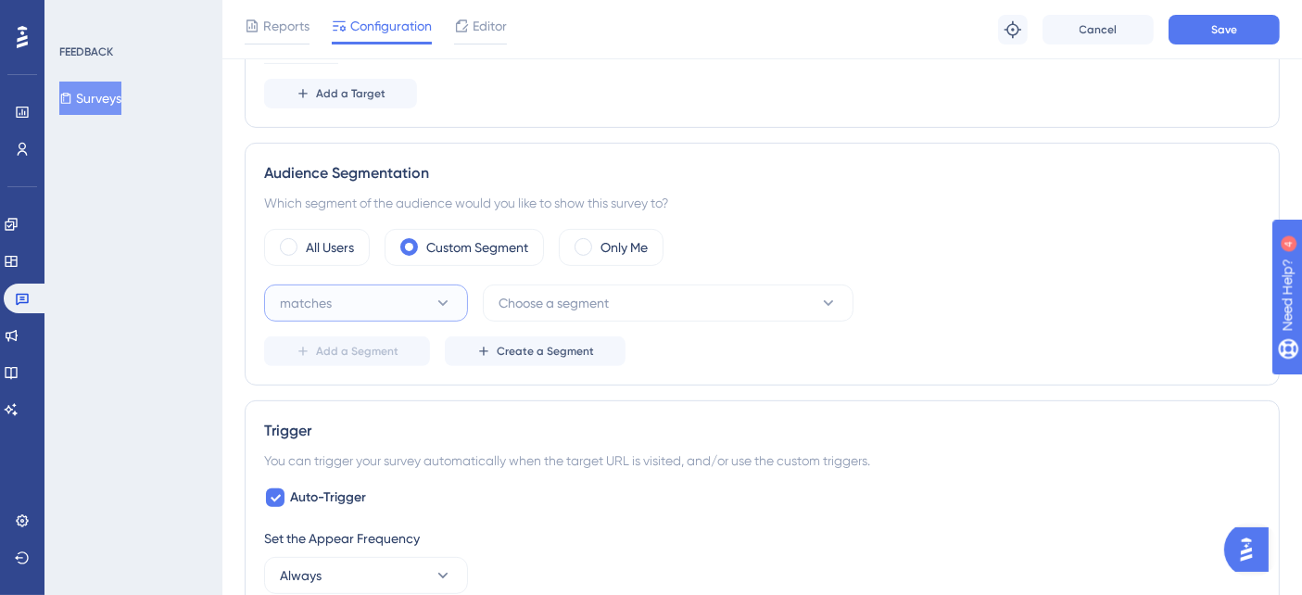
click at [357, 309] on button "matches" at bounding box center [366, 302] width 204 height 37
click at [353, 356] on div "matches matches" at bounding box center [366, 359] width 150 height 37
click at [632, 308] on button "Choose a segment" at bounding box center [668, 302] width 371 height 37
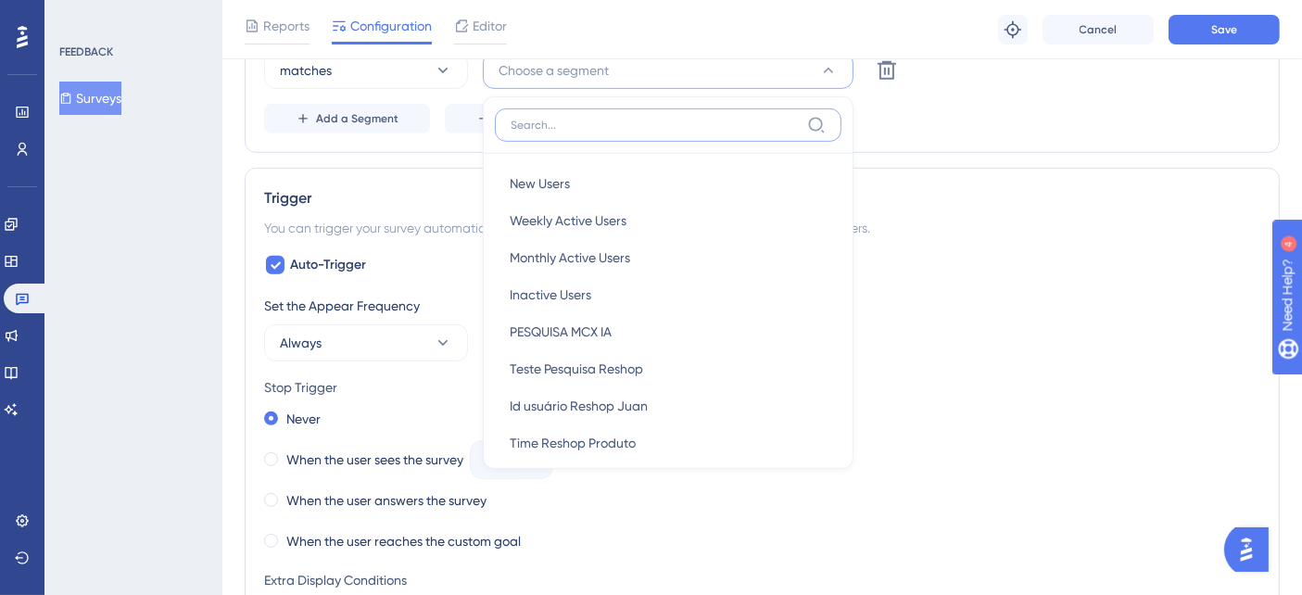
scroll to position [817, 0]
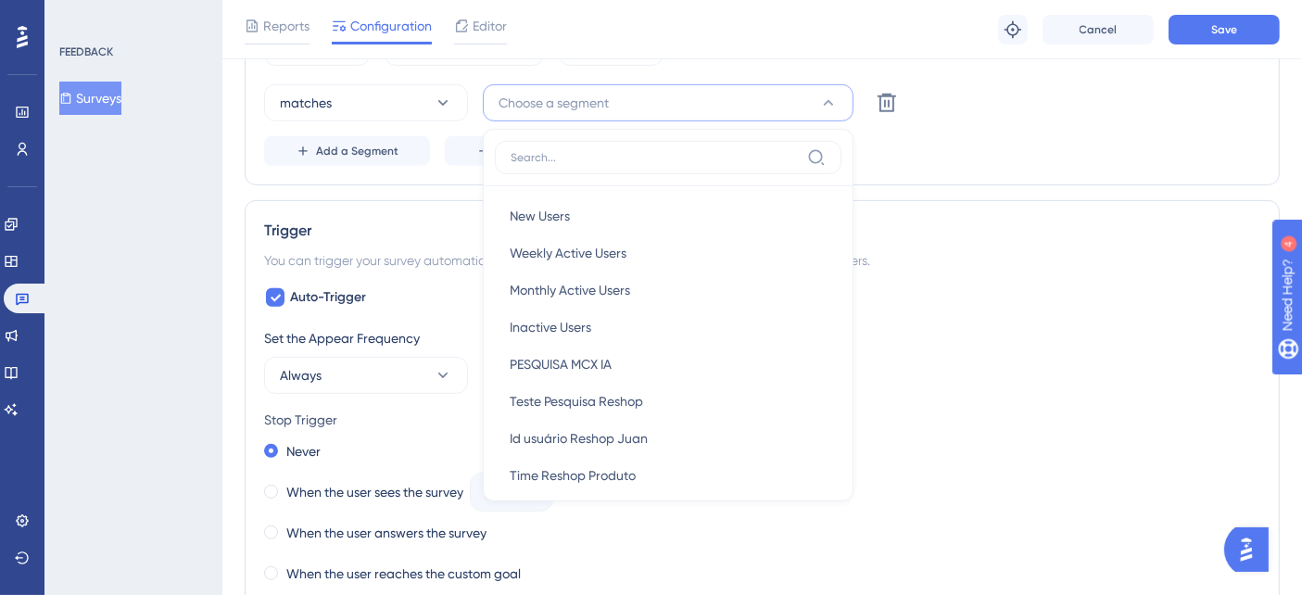
click at [1055, 230] on div "Trigger" at bounding box center [762, 231] width 996 height 22
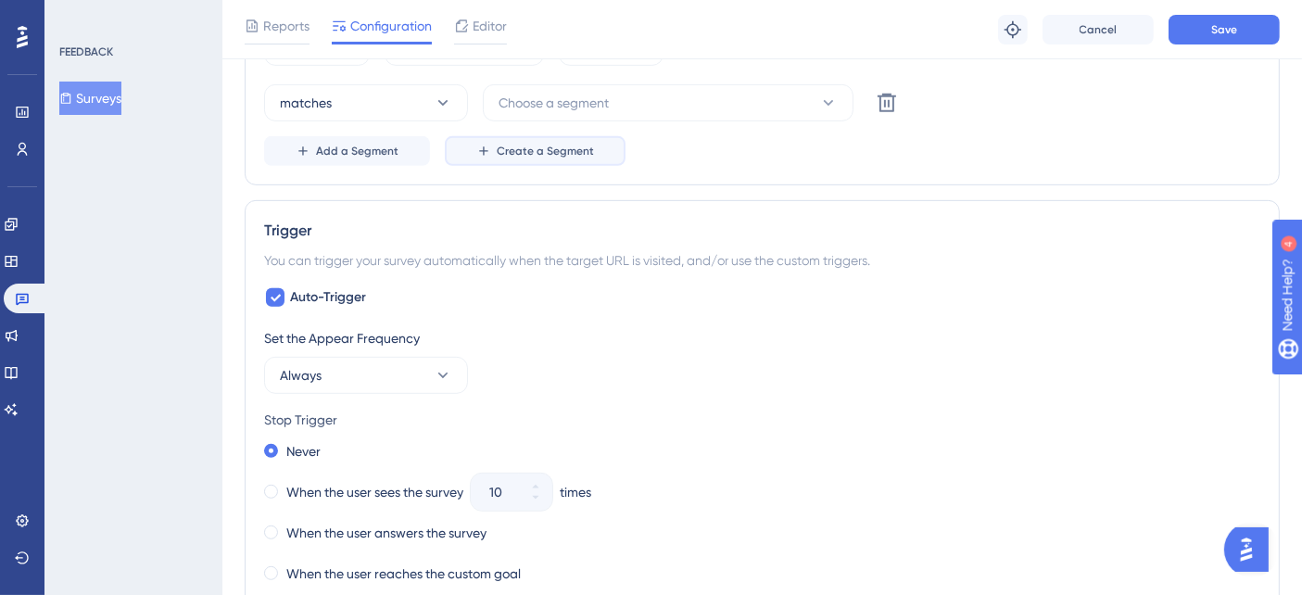
click at [572, 155] on button "Create a Segment" at bounding box center [535, 151] width 181 height 30
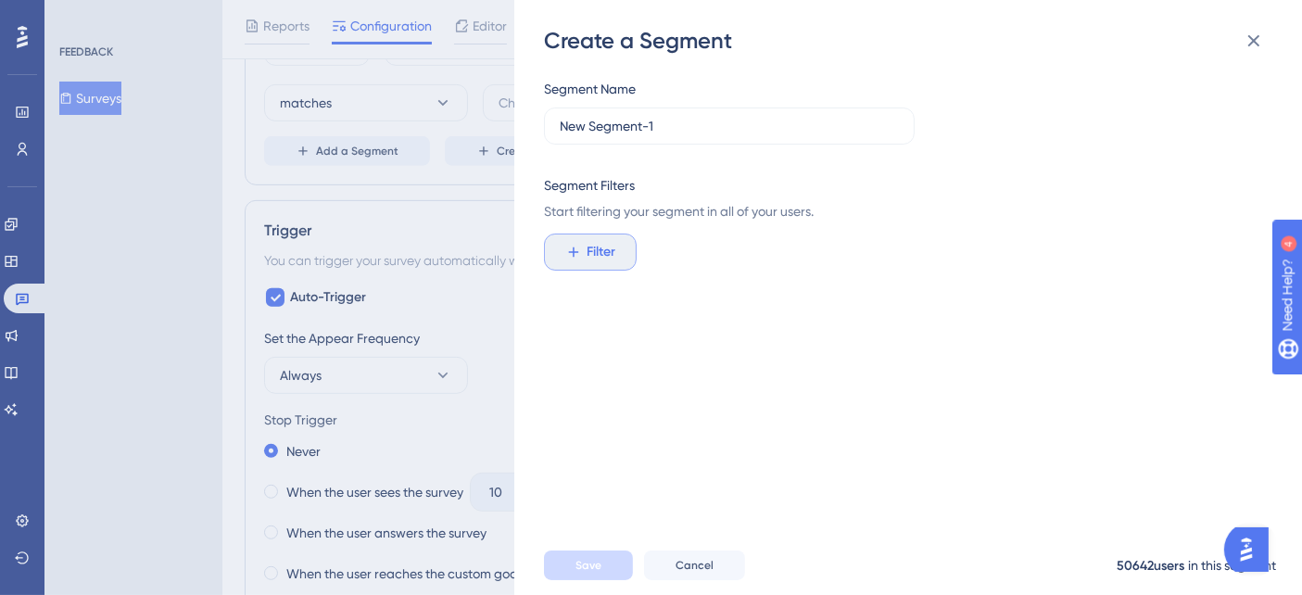
click at [600, 246] on span "Filter" at bounding box center [601, 252] width 29 height 22
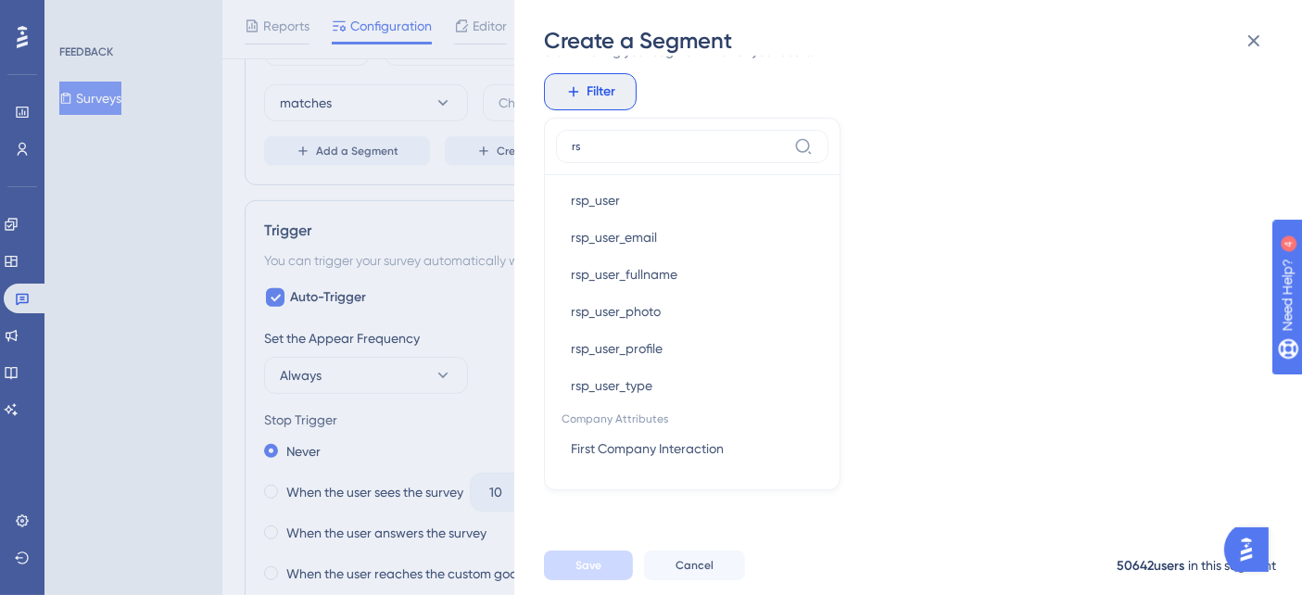
scroll to position [0, 0]
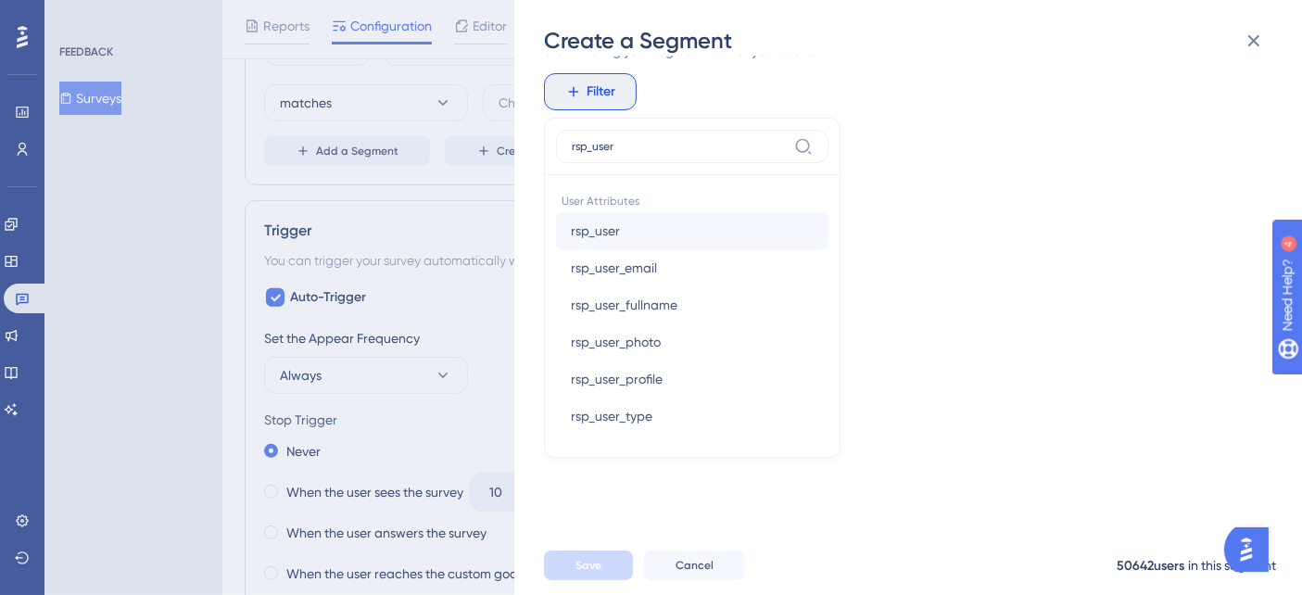
type input "rsp_user"
click at [671, 219] on button "rsp_user rsp_user" at bounding box center [692, 230] width 272 height 37
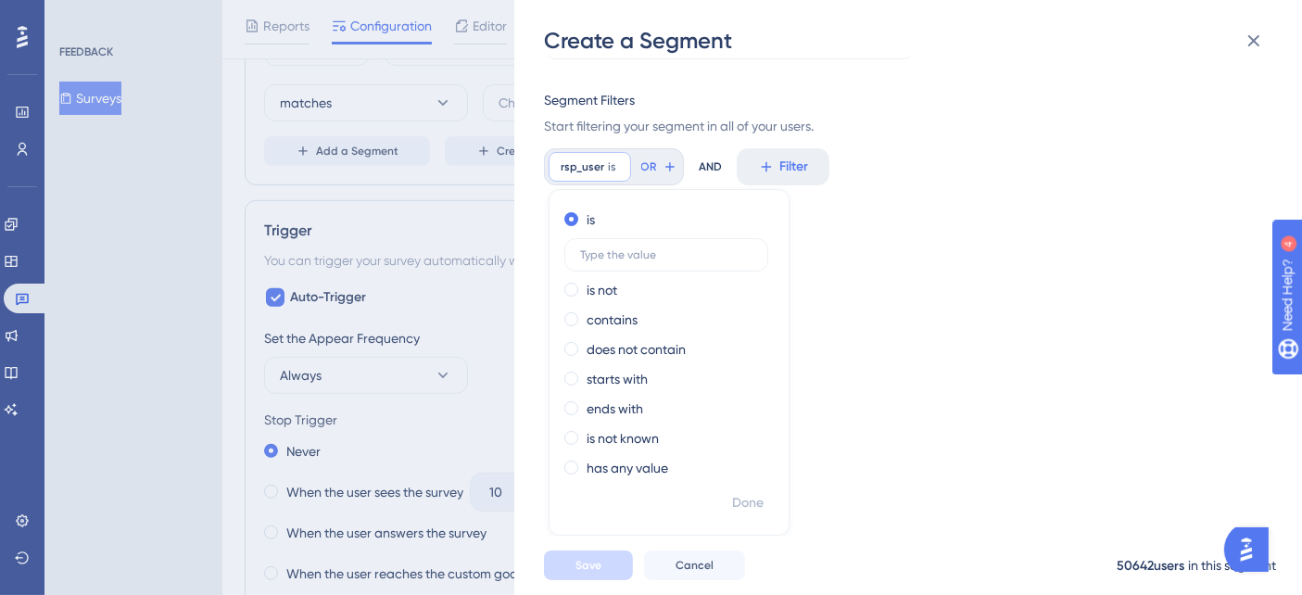
scroll to position [69, 0]
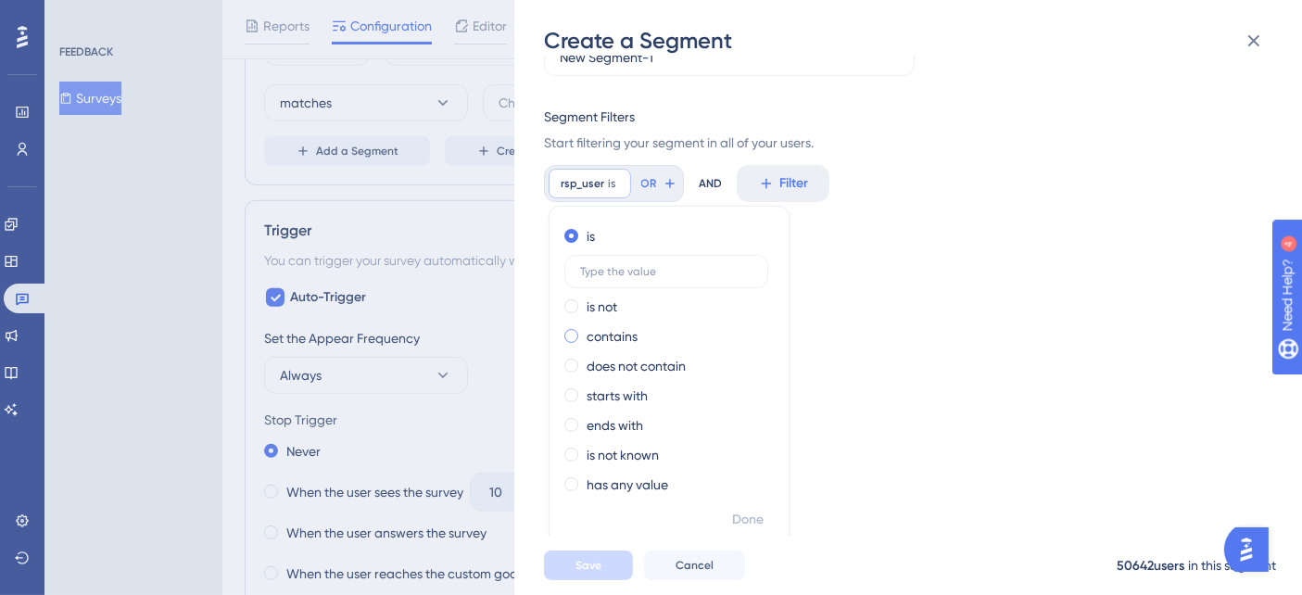
click at [568, 337] on span at bounding box center [571, 336] width 14 height 14
click at [584, 332] on input "radio" at bounding box center [584, 332] width 0 height 0
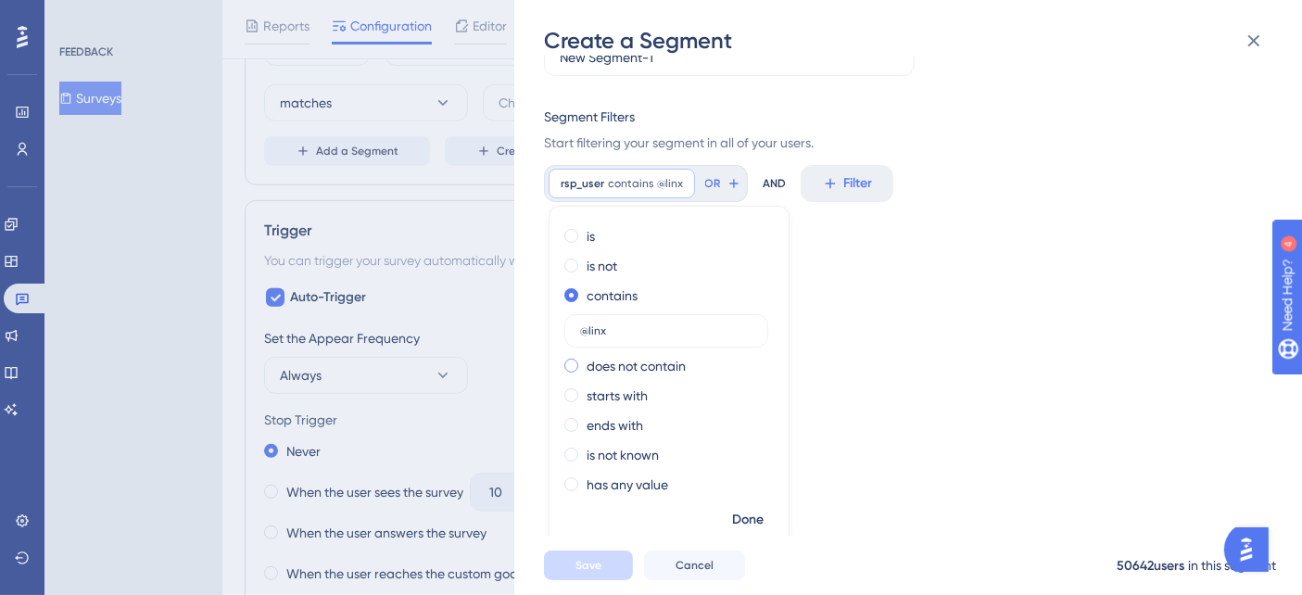
type input "@linx"
click at [568, 367] on span at bounding box center [571, 366] width 14 height 14
click at [584, 361] on input "radio" at bounding box center [584, 361] width 0 height 0
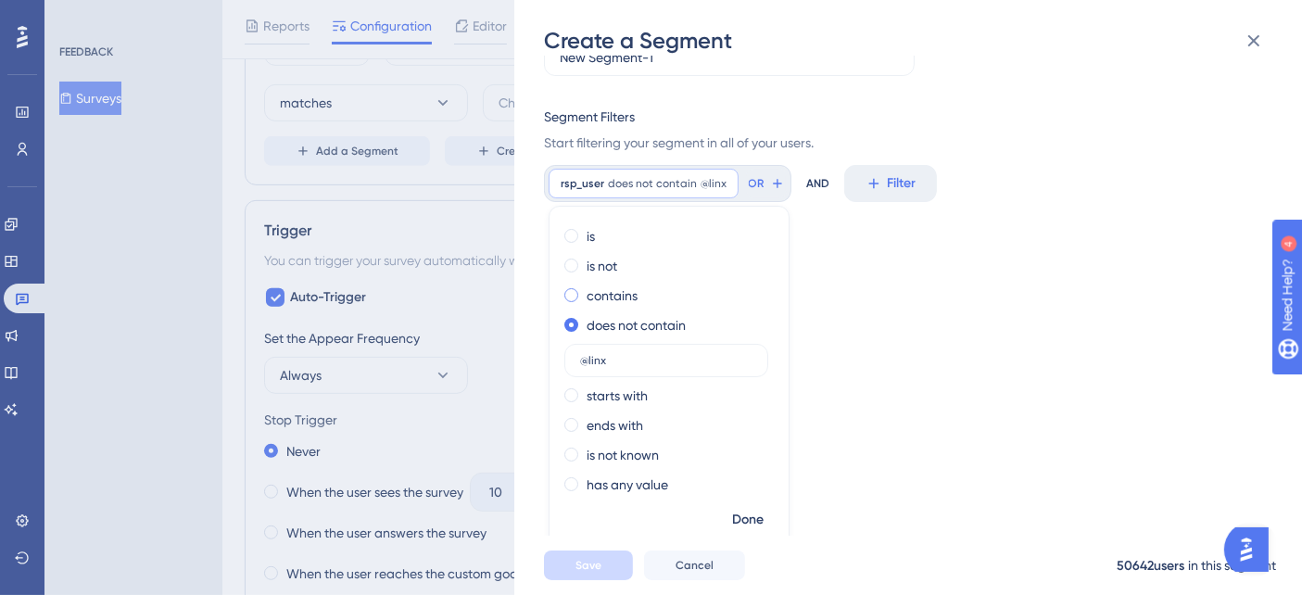
click at [566, 287] on div "contains" at bounding box center [665, 295] width 202 height 22
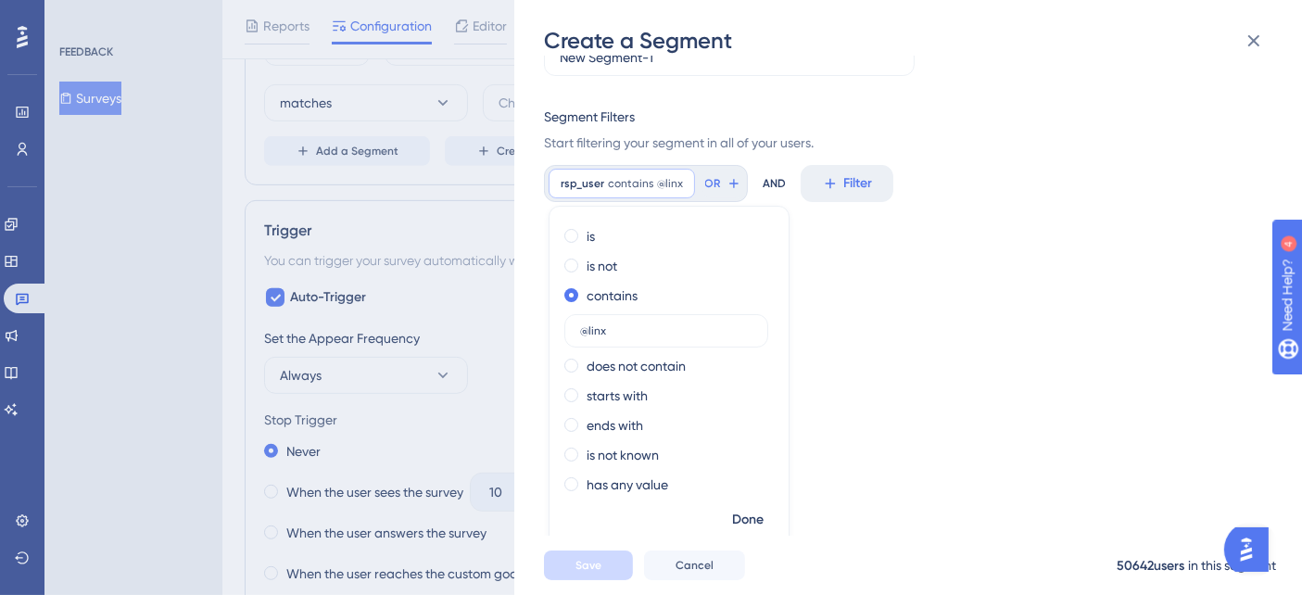
drag, startPoint x: 612, startPoint y: 329, endPoint x: 524, endPoint y: 328, distance: 87.1
click at [524, 328] on div "Create a Segment Segment Name New Segment-1 Segment Filters Start filtering you…" at bounding box center [908, 297] width 788 height 595
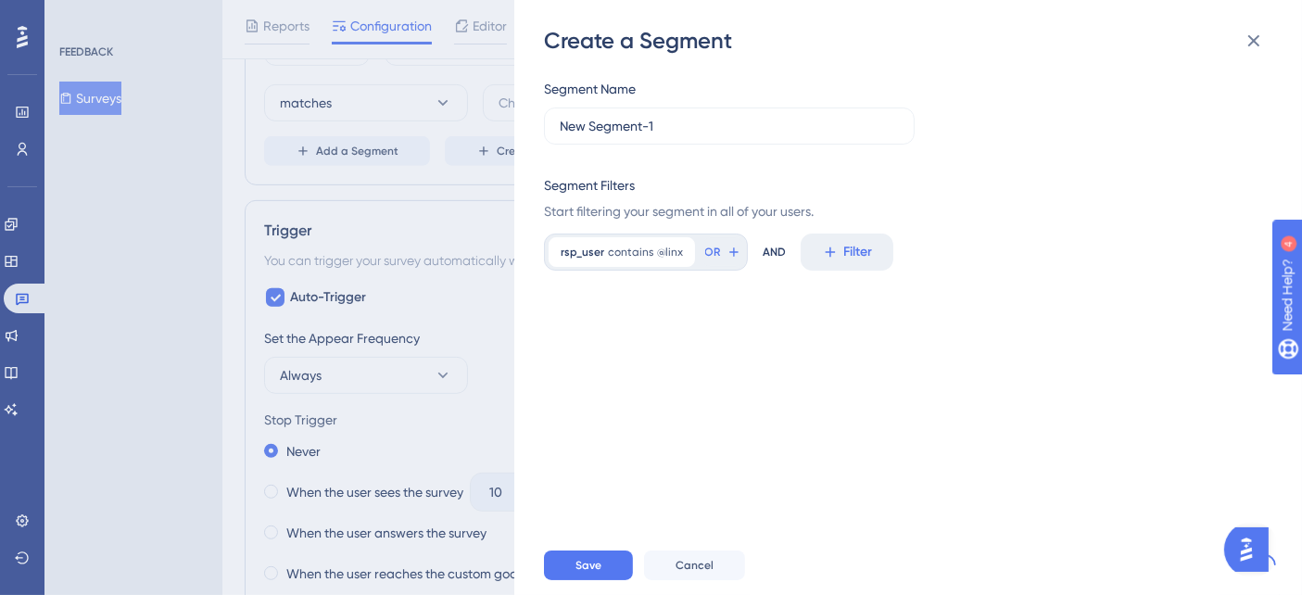
scroll to position [0, 0]
click at [612, 254] on span "contains" at bounding box center [630, 252] width 45 height 15
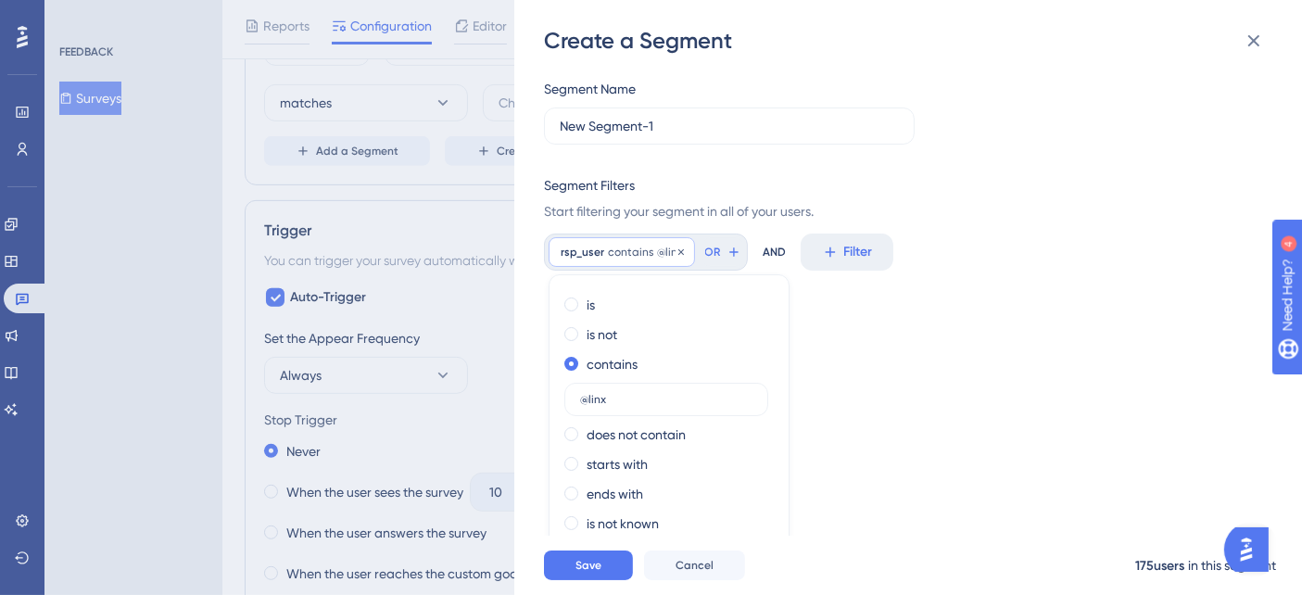
scroll to position [48, 0]
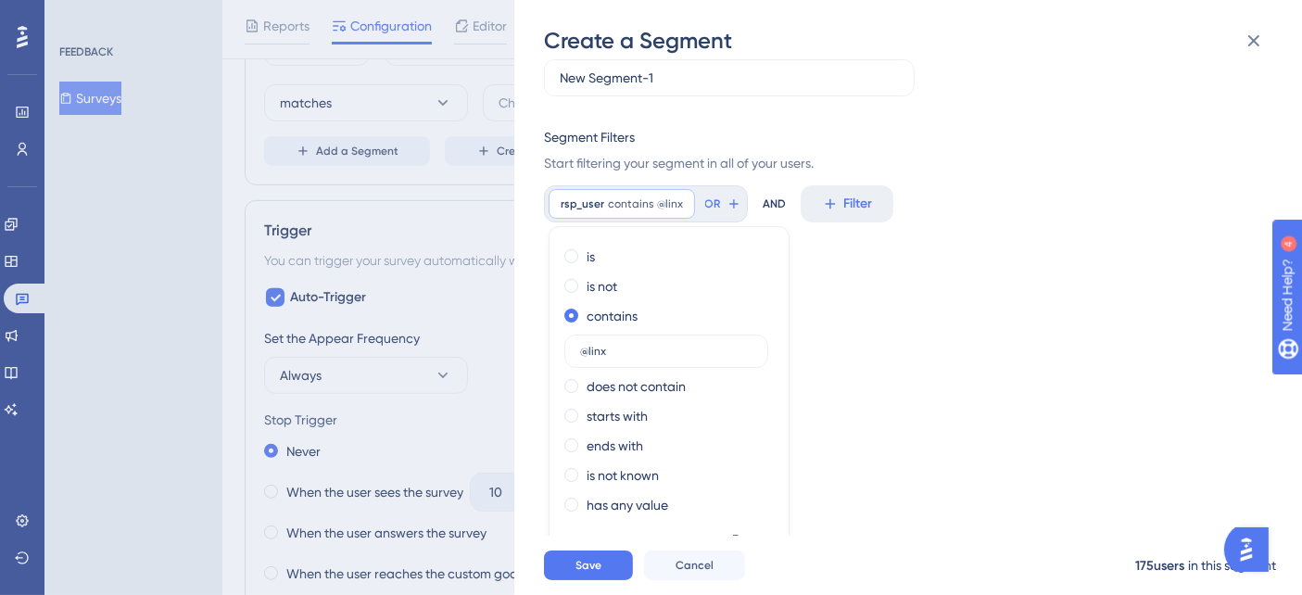
drag, startPoint x: 620, startPoint y: 347, endPoint x: 540, endPoint y: 348, distance: 79.7
click at [540, 348] on div "Create a Segment Segment Name New Segment-1 Segment Filters Start filtering you…" at bounding box center [908, 297] width 788 height 595
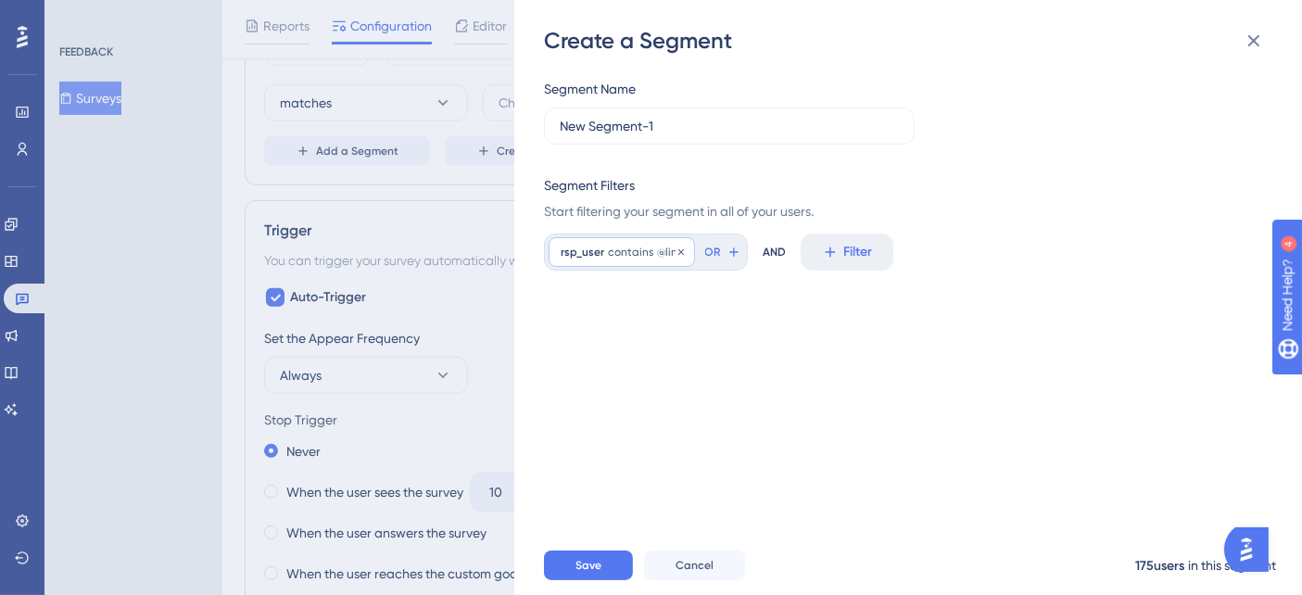
click at [667, 258] on span "@linx" at bounding box center [670, 252] width 26 height 15
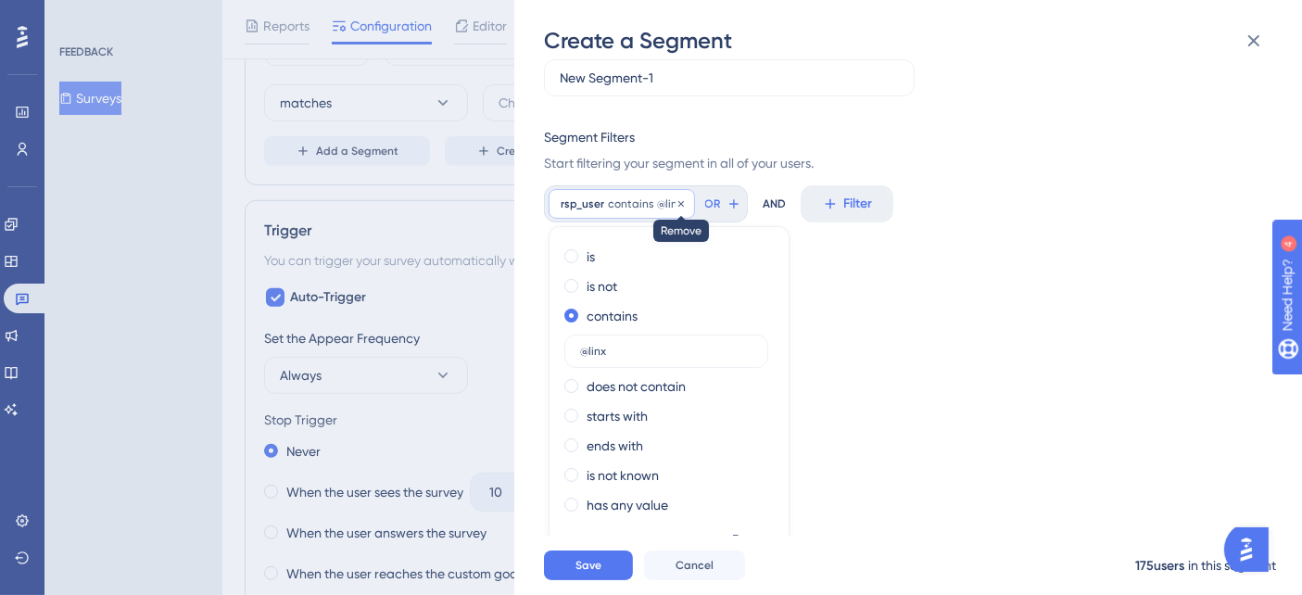
click at [675, 202] on icon at bounding box center [680, 203] width 11 height 11
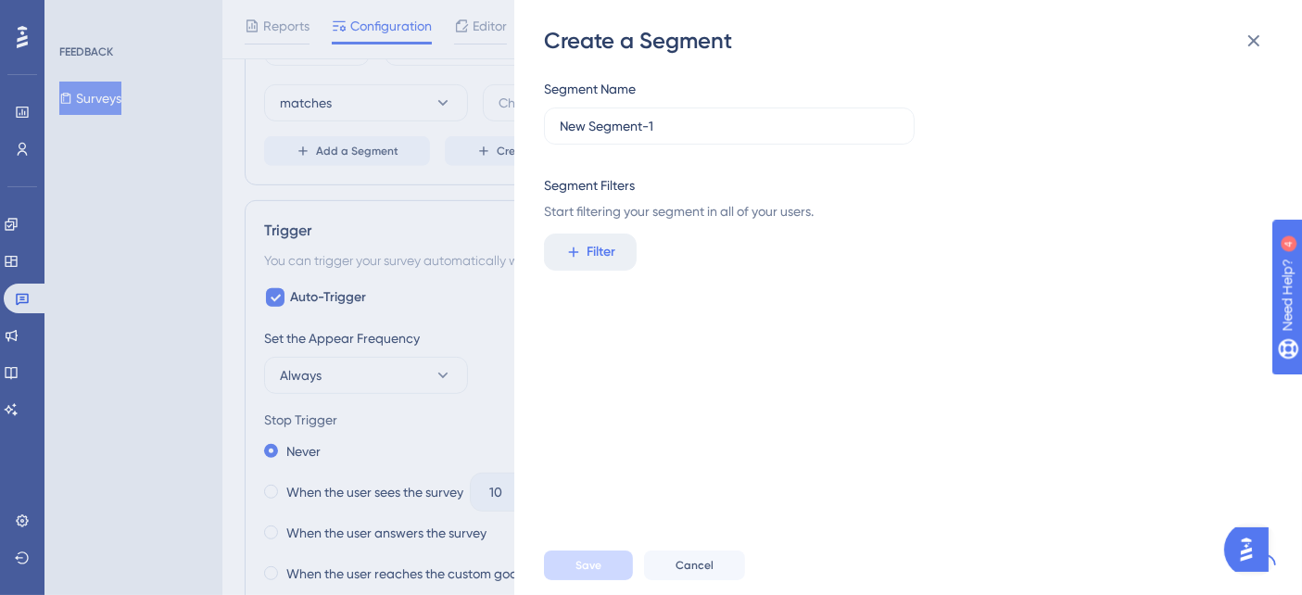
scroll to position [0, 0]
click at [583, 256] on button "Filter" at bounding box center [590, 252] width 93 height 37
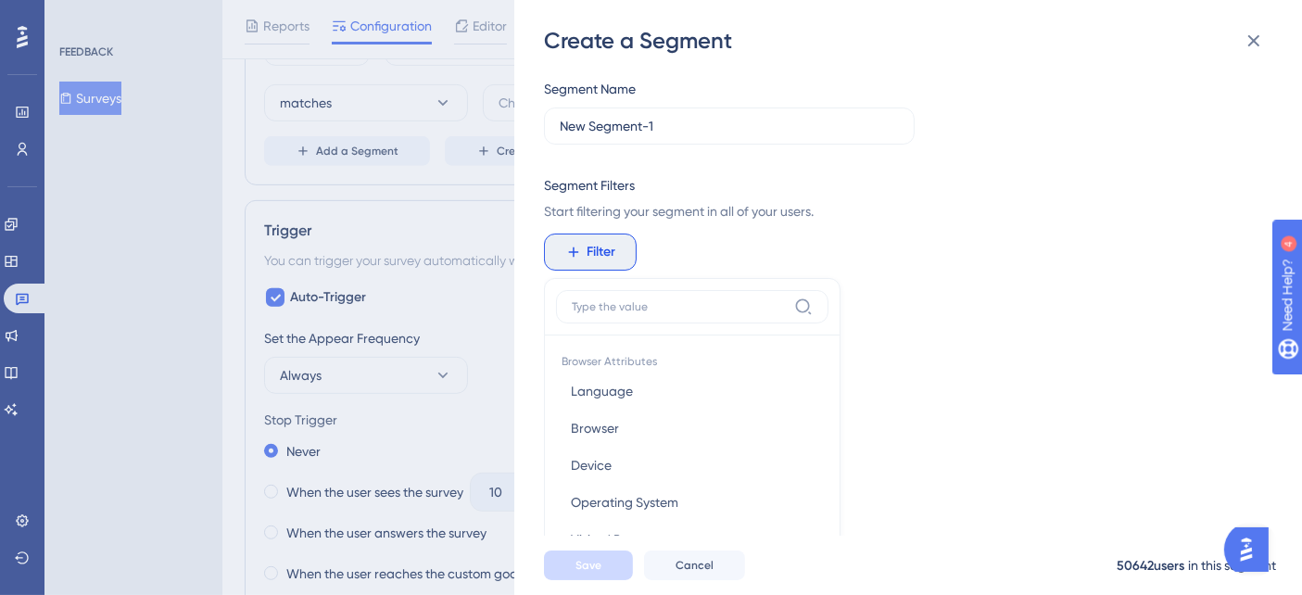
scroll to position [160, 0]
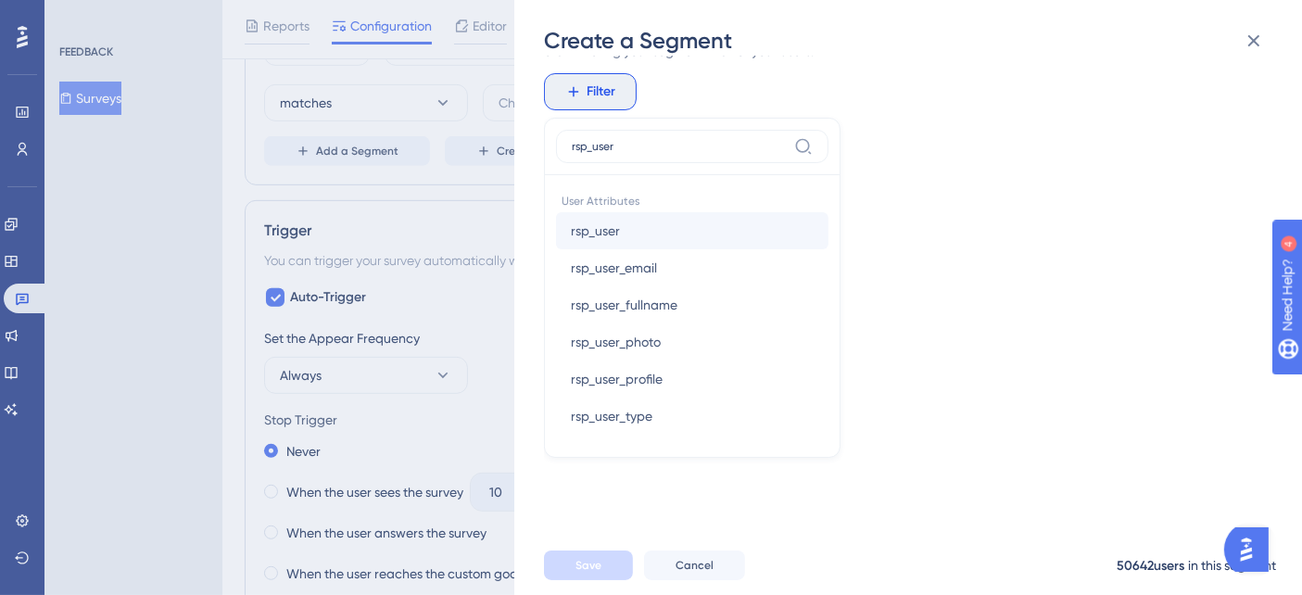
type input "rsp_user"
click at [615, 232] on span "rsp_user" at bounding box center [595, 231] width 49 height 22
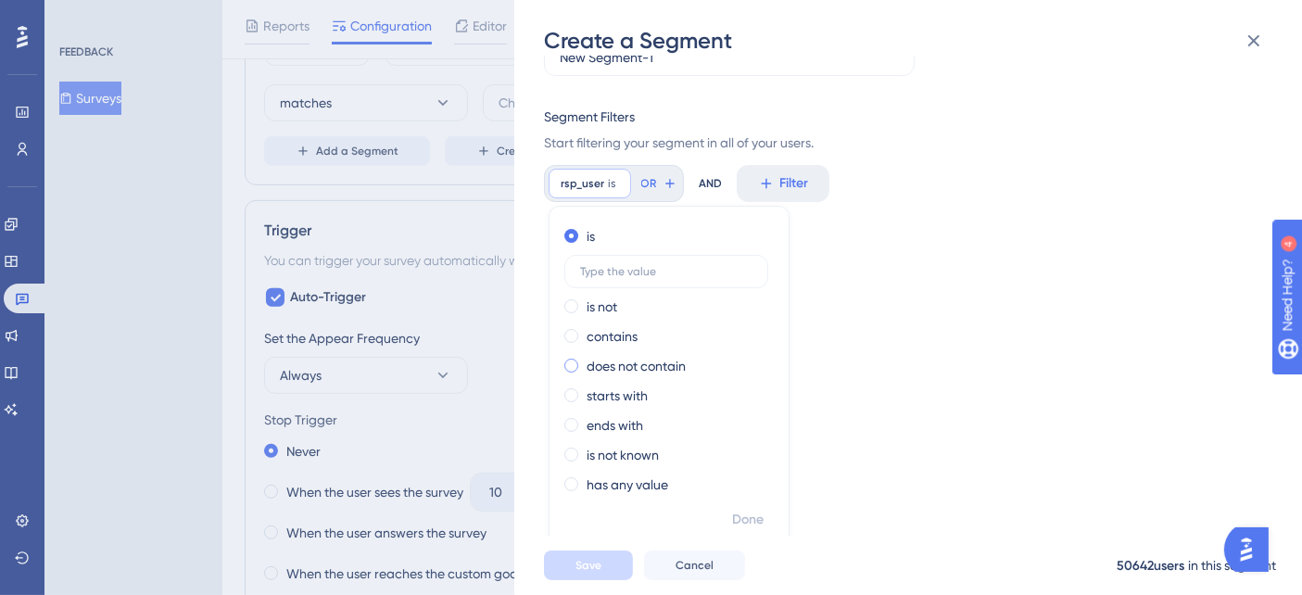
click at [572, 368] on span at bounding box center [571, 366] width 14 height 14
click at [584, 361] on input "radio" at bounding box center [584, 361] width 0 height 0
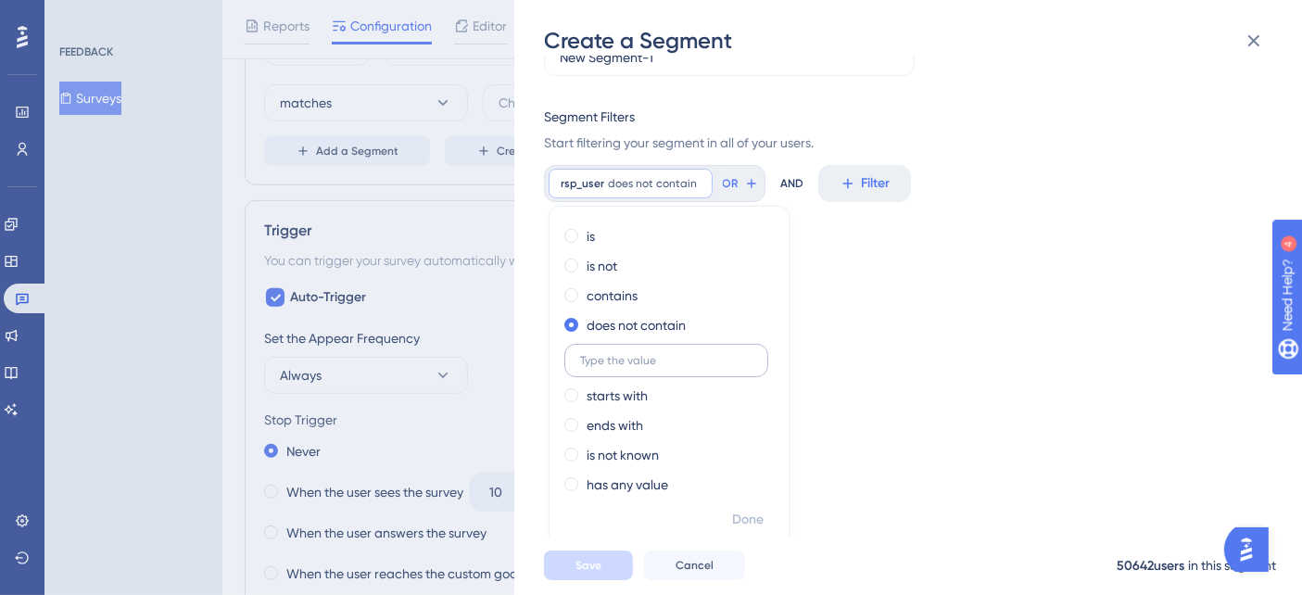
click at [590, 362] on input "text" at bounding box center [666, 360] width 172 height 13
type input "@linx.com.br"
click at [756, 519] on span "Done" at bounding box center [748, 520] width 32 height 22
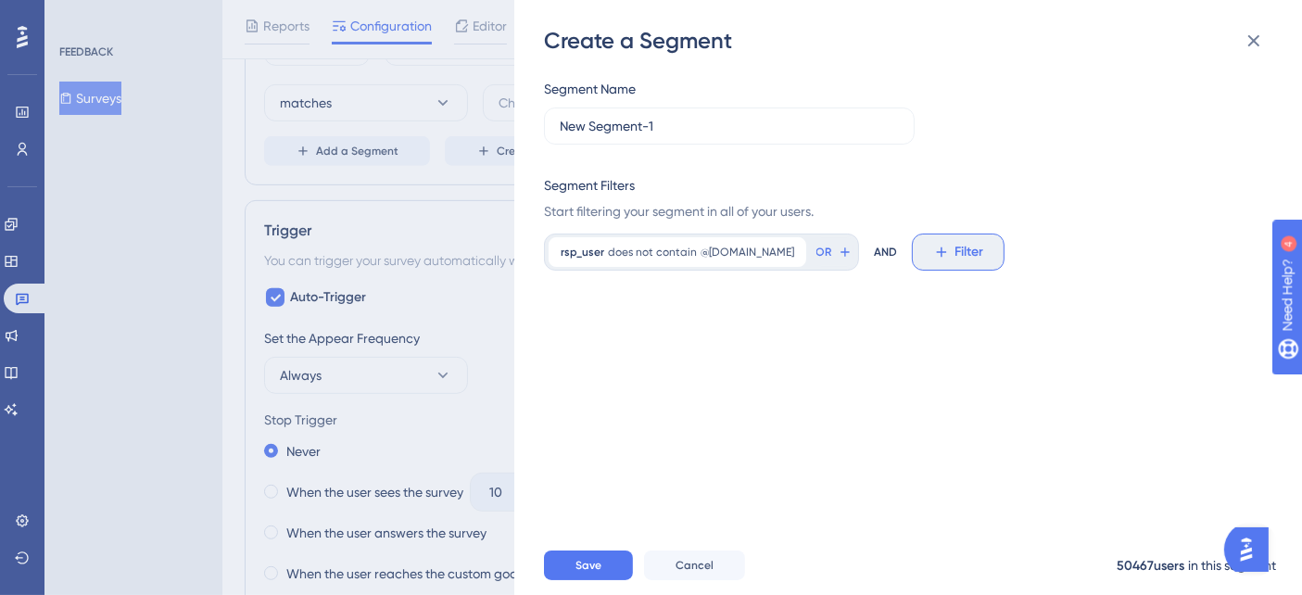
click at [915, 260] on button "Filter" at bounding box center [958, 252] width 93 height 37
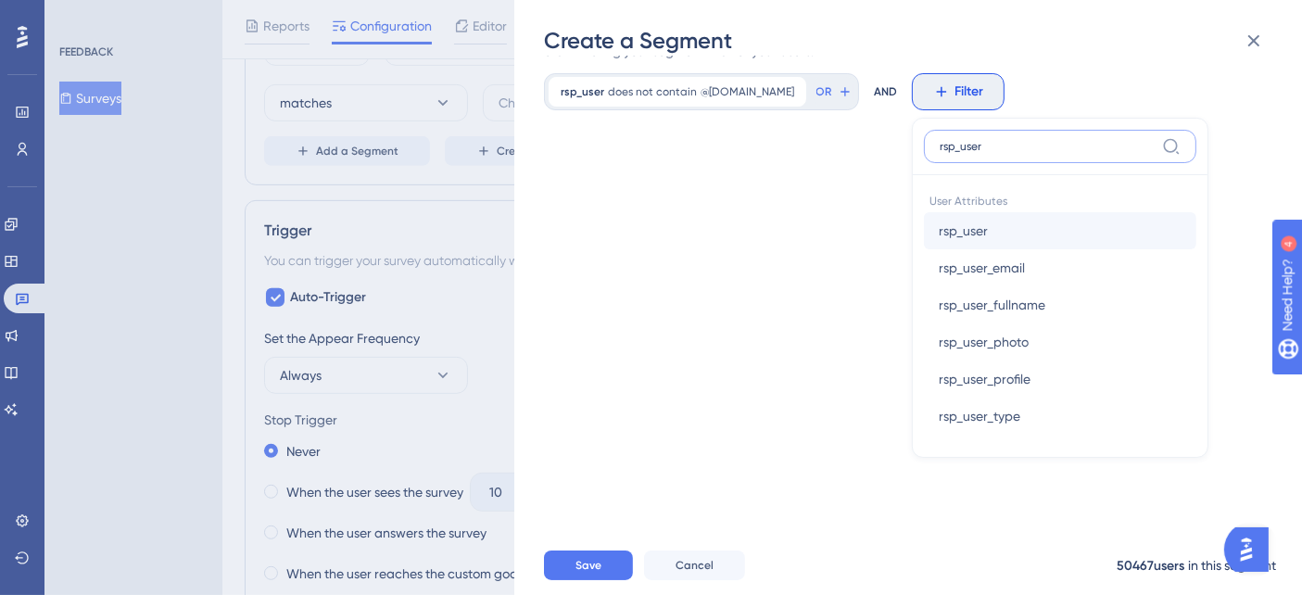
type input "rsp_user"
click at [939, 234] on span "rsp_user" at bounding box center [963, 231] width 49 height 22
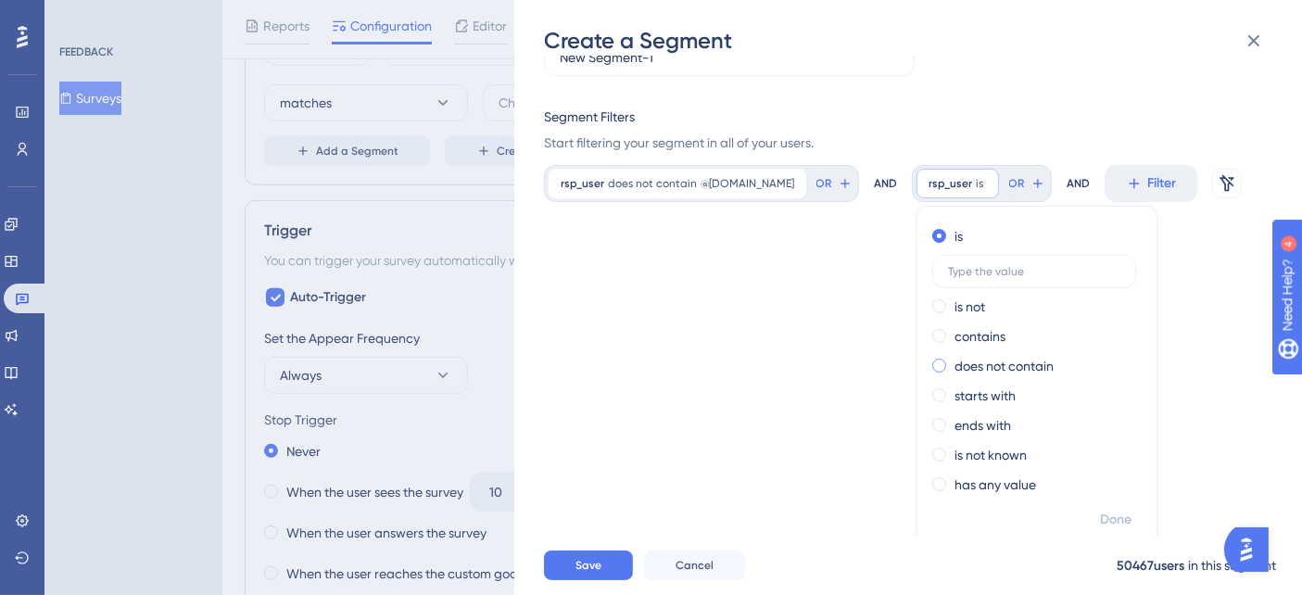
click at [954, 367] on label "does not contain" at bounding box center [1003, 366] width 99 height 22
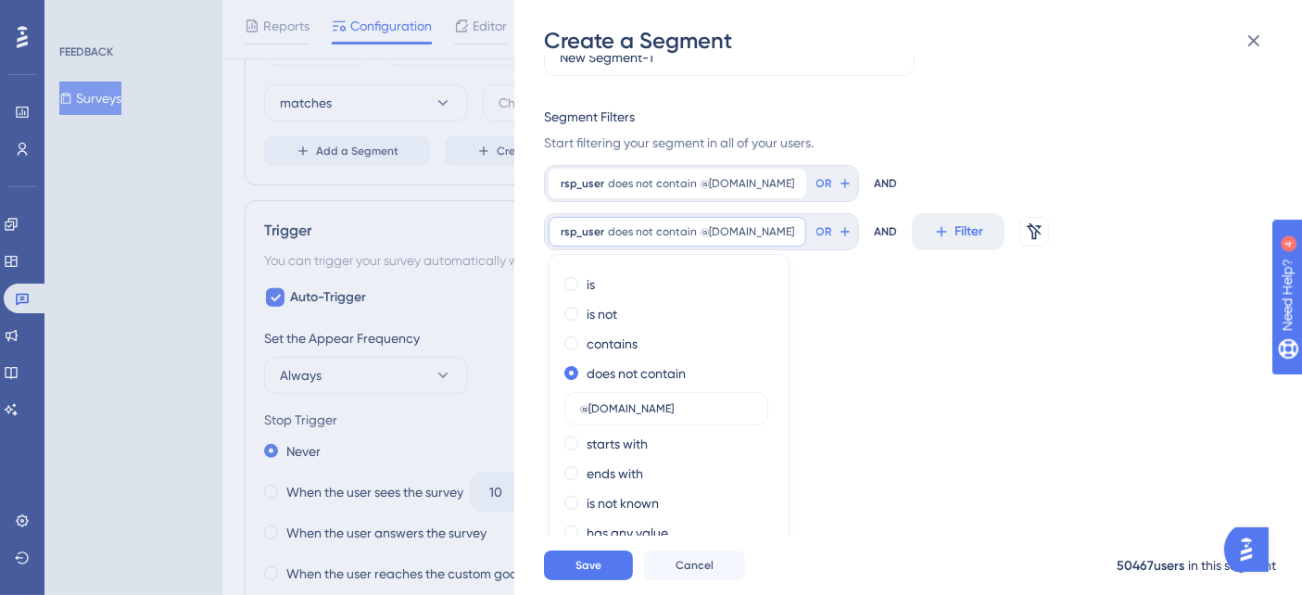
type input "@terceiroslinx.com.br"
click at [764, 557] on span "Done" at bounding box center [748, 568] width 32 height 22
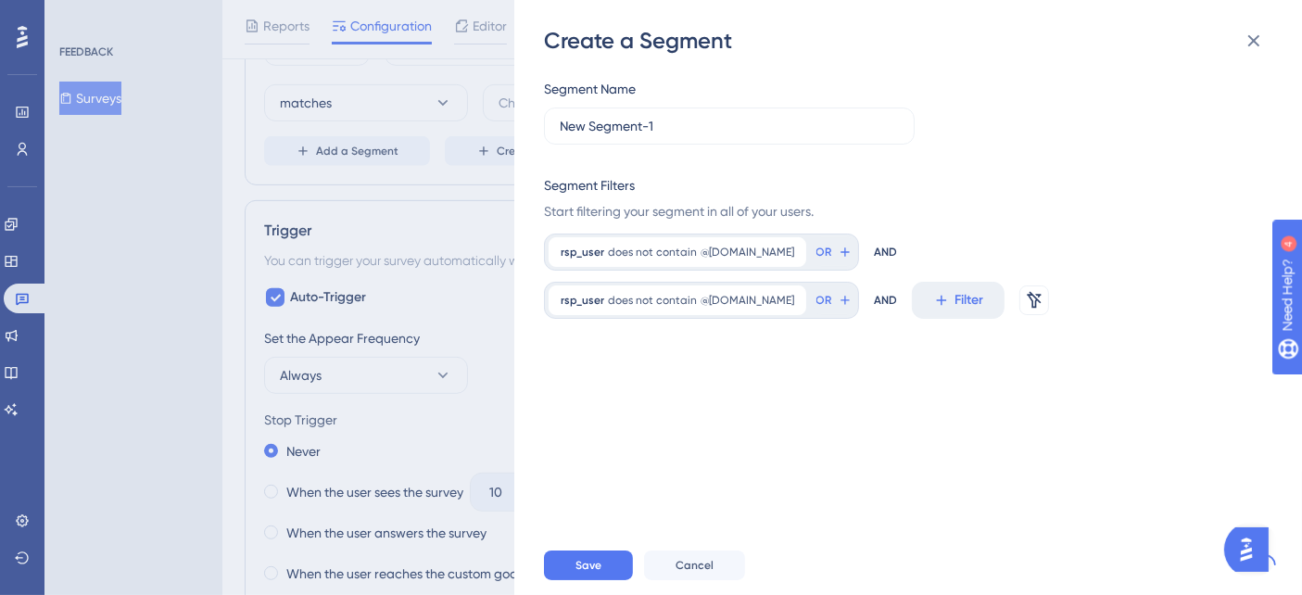
scroll to position [0, 0]
click at [955, 305] on span "Filter" at bounding box center [969, 300] width 29 height 22
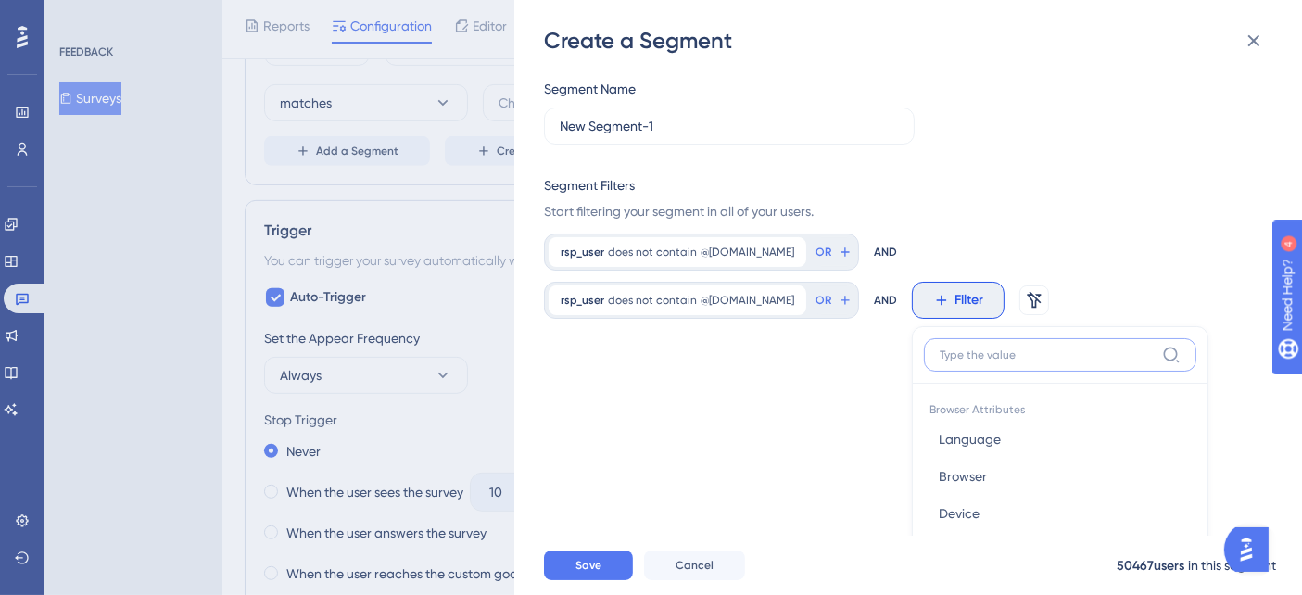
scroll to position [171, 0]
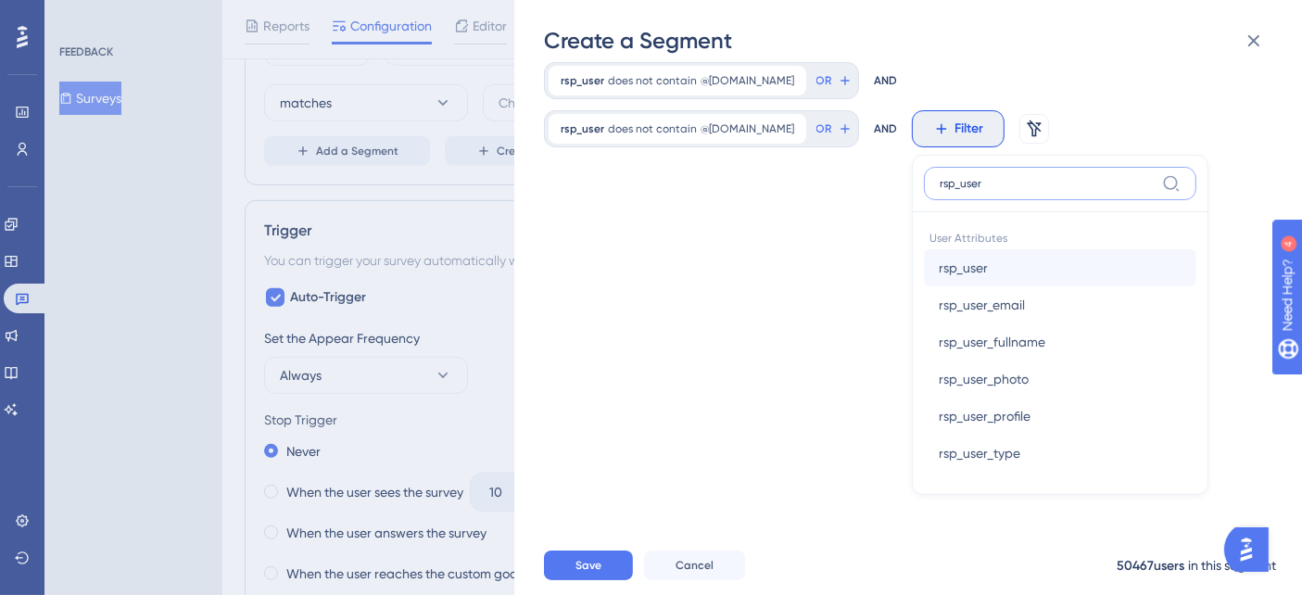
type input "rsp_user"
click at [924, 262] on button "rsp_user rsp_user" at bounding box center [1060, 267] width 272 height 37
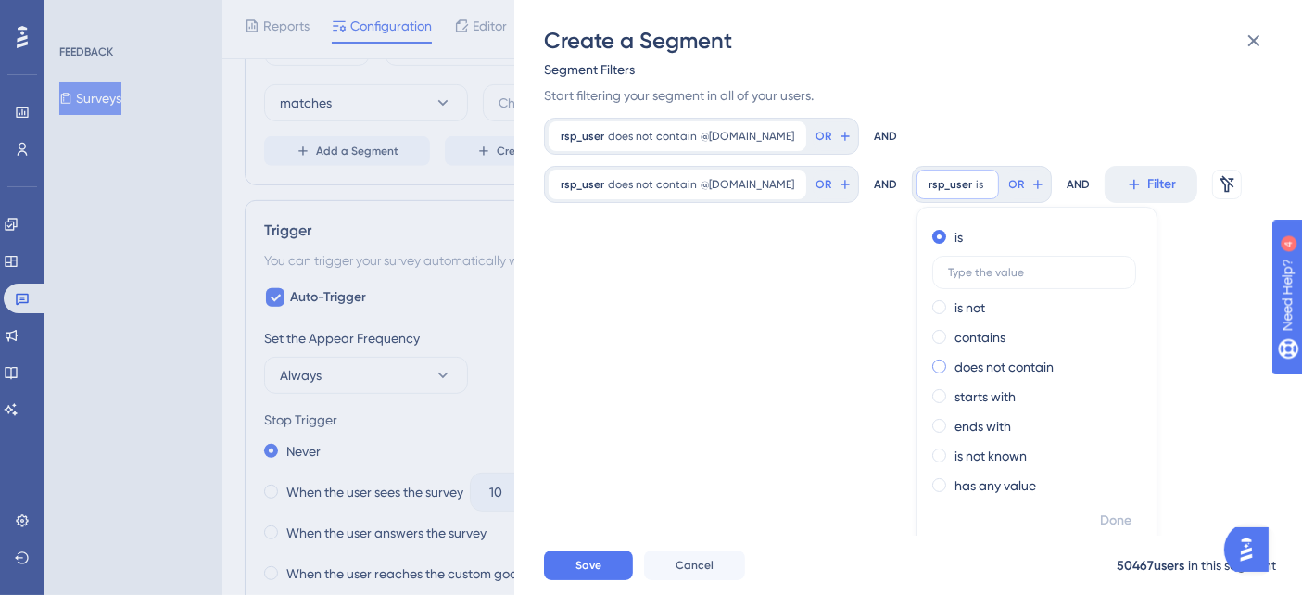
click at [932, 364] on span at bounding box center [939, 367] width 14 height 14
click at [952, 362] on input "radio" at bounding box center [952, 362] width 0 height 0
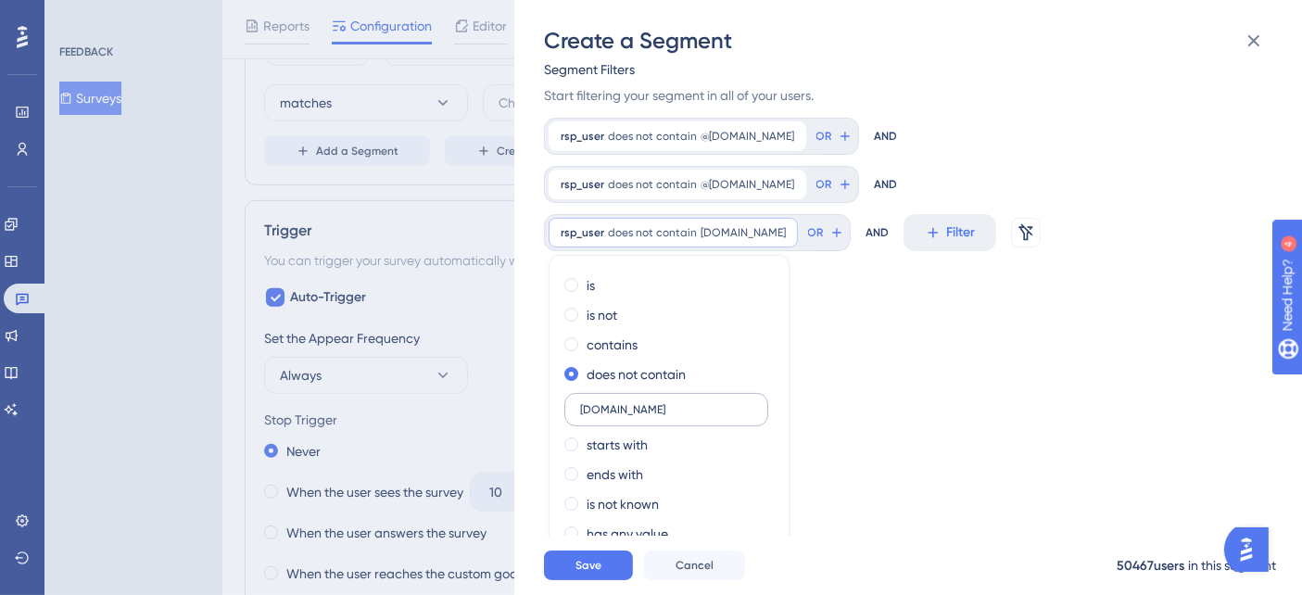
click at [576, 393] on label "franqueadolinx.com.br" at bounding box center [666, 409] width 204 height 33
click at [580, 403] on input "franqueadolinx.com.br" at bounding box center [666, 409] width 172 height 13
type input "@franqueadolinx.com.br"
click at [746, 558] on span "Done" at bounding box center [748, 569] width 32 height 22
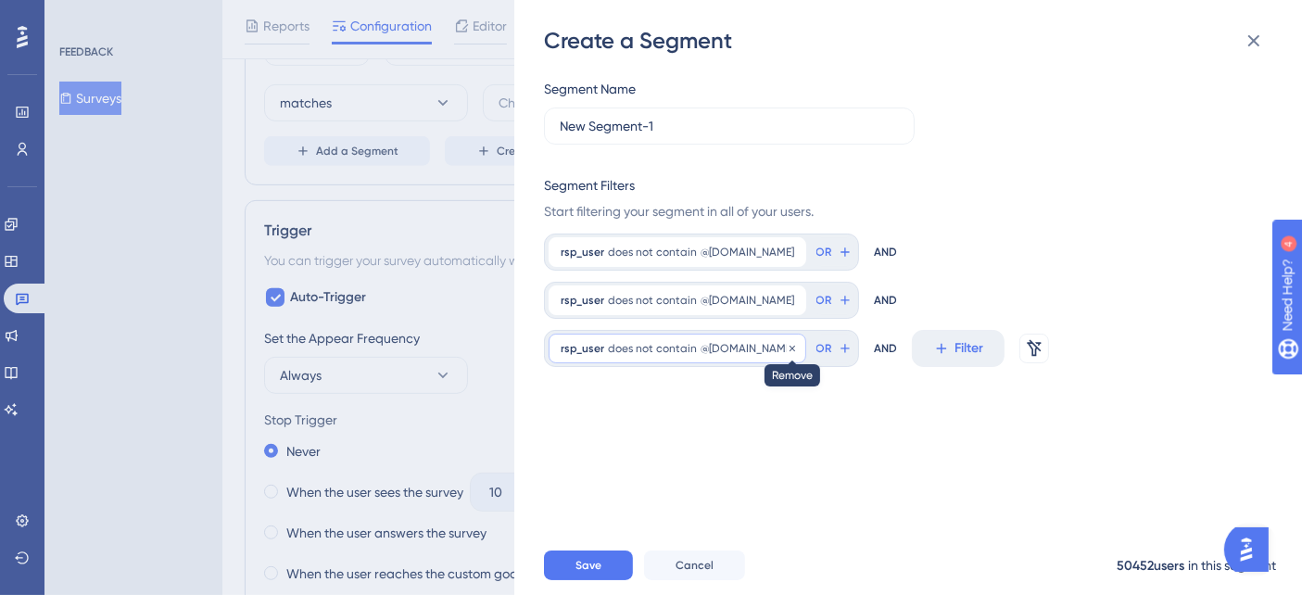
click at [798, 343] on icon at bounding box center [792, 348] width 11 height 11
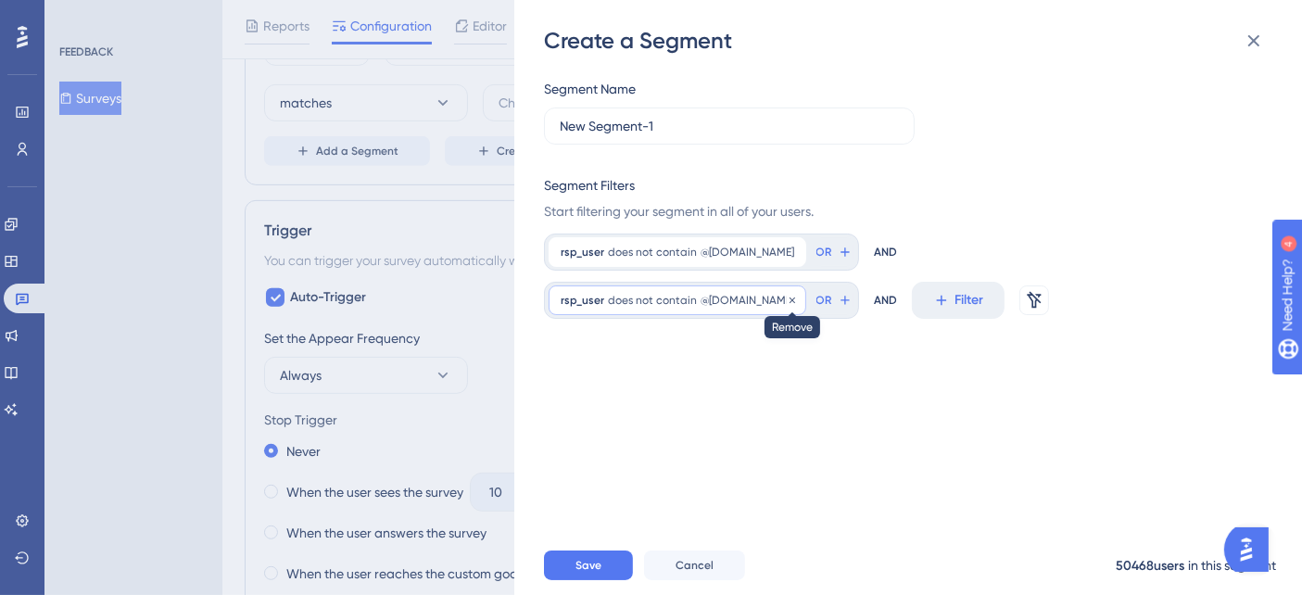
click at [795, 297] on icon at bounding box center [792, 300] width 6 height 6
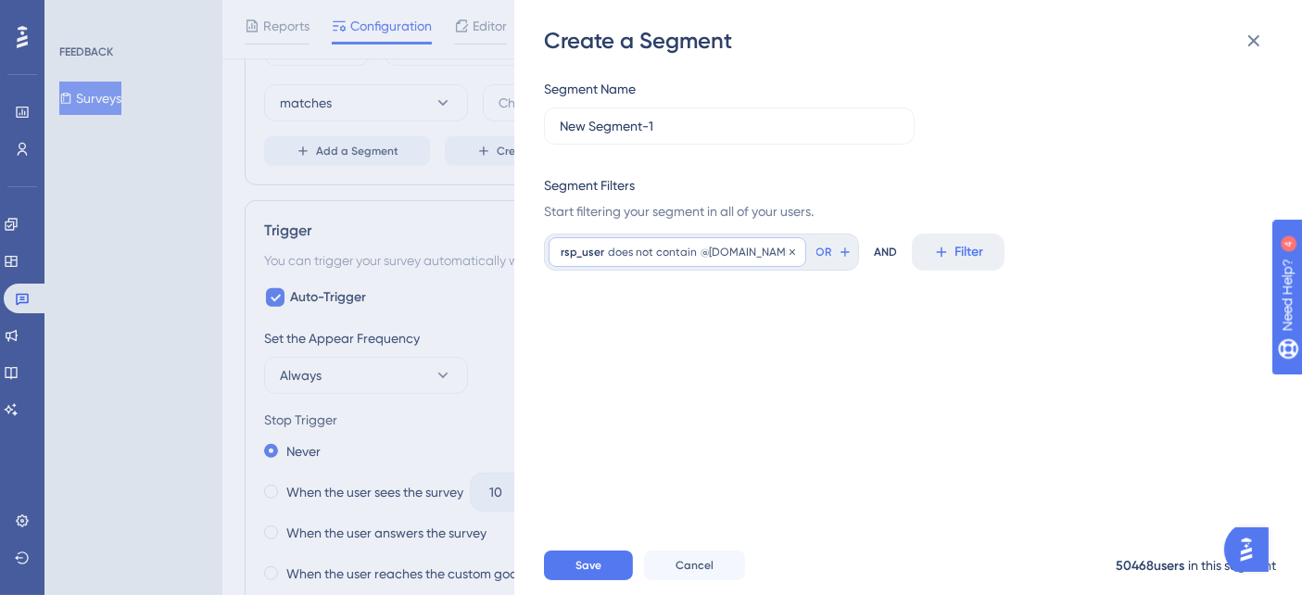
click at [721, 248] on span "@linx.com.br" at bounding box center [748, 252] width 94 height 15
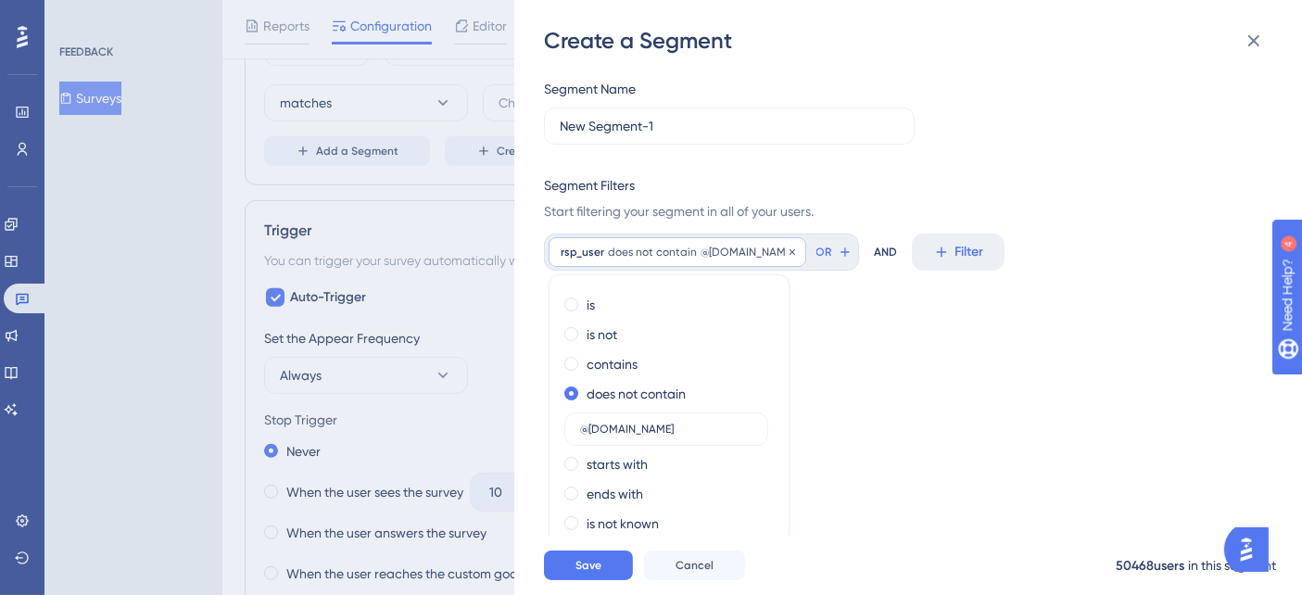
scroll to position [48, 0]
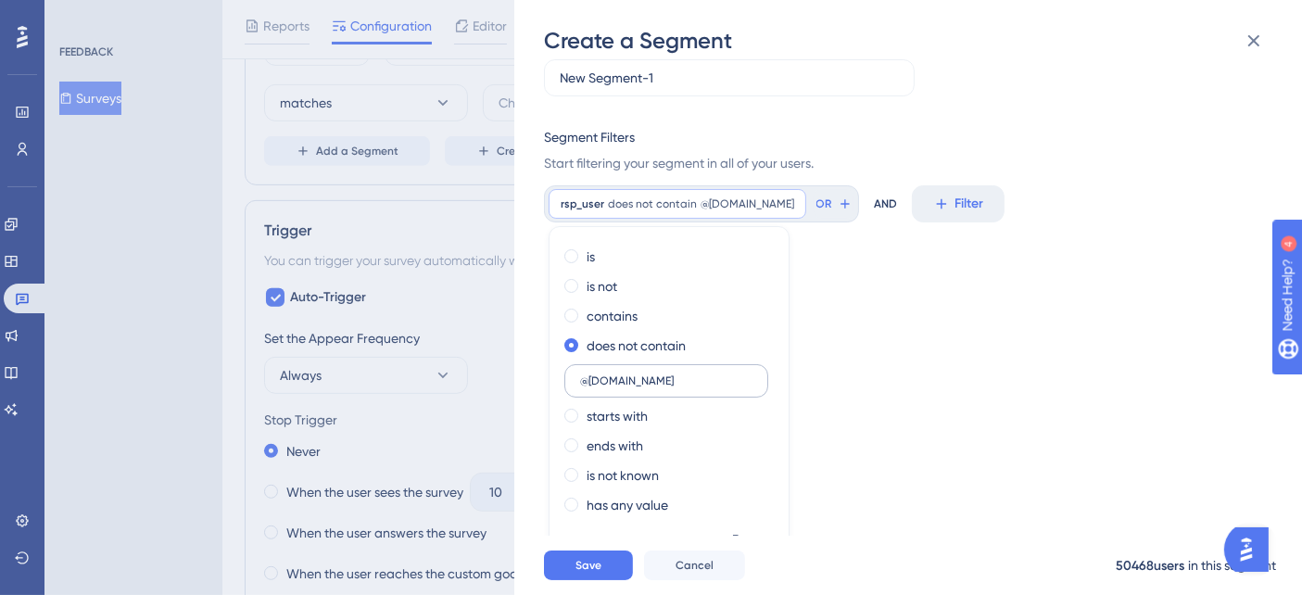
click at [587, 378] on input "@linx.com.br" at bounding box center [666, 380] width 172 height 13
type input "linx.com.br"
click at [749, 541] on span "Done" at bounding box center [748, 540] width 32 height 22
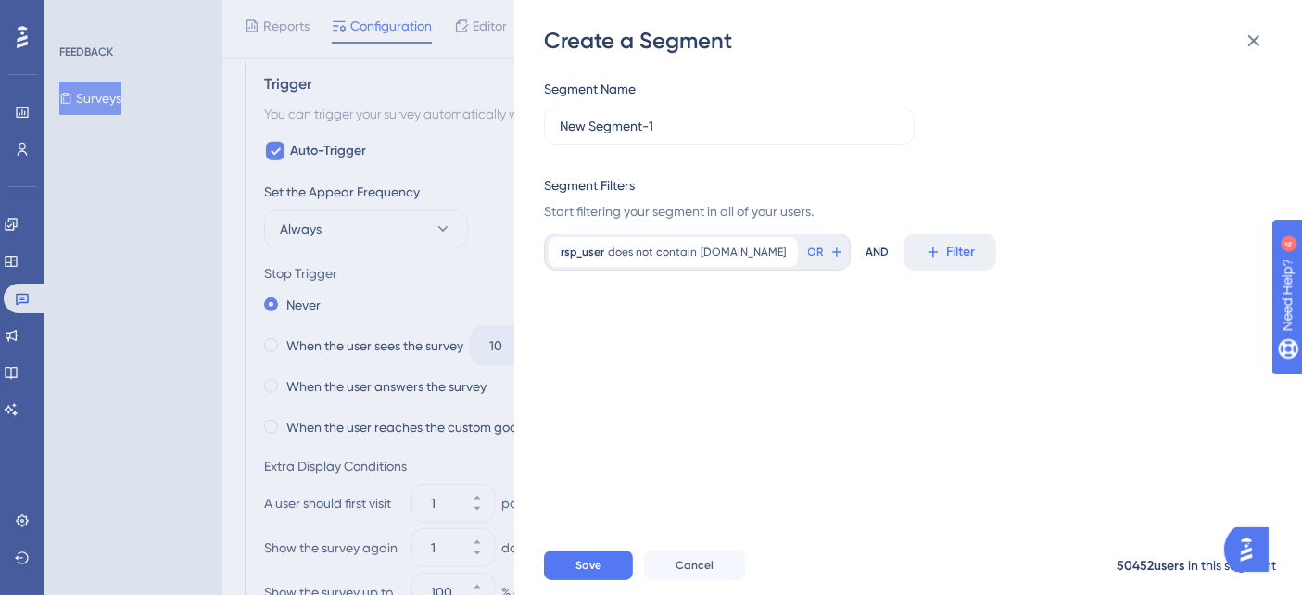
scroll to position [1024, 0]
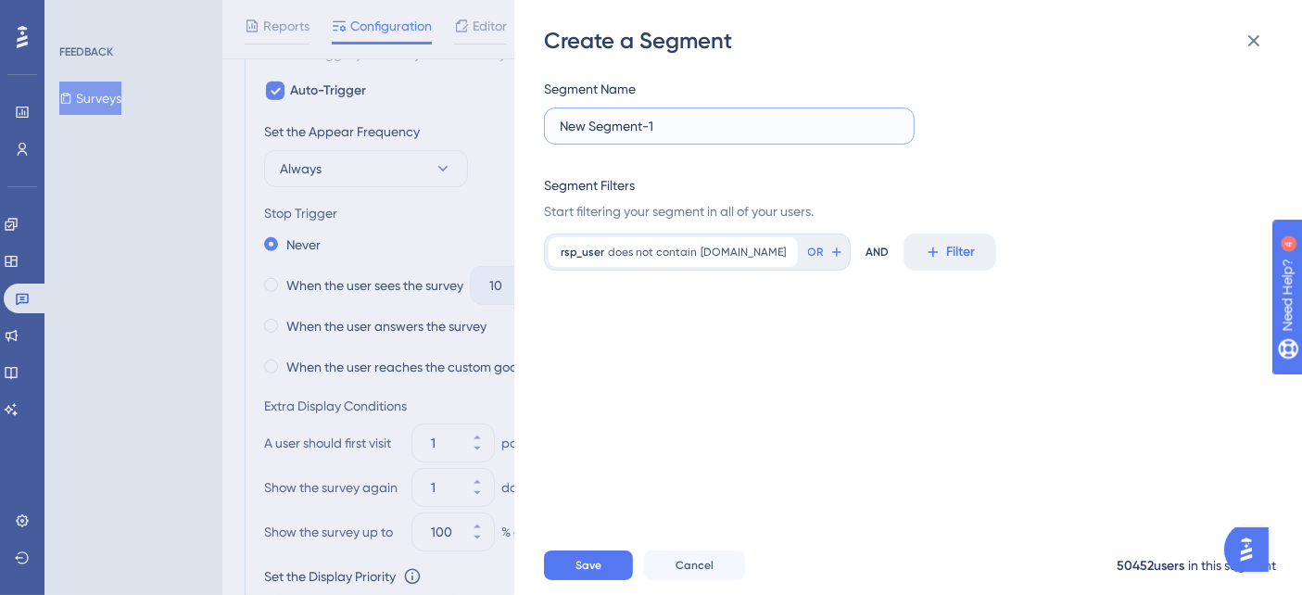
drag, startPoint x: 658, startPoint y: 126, endPoint x: 535, endPoint y: 118, distance: 123.5
click at [535, 118] on div "Create a Segment Segment Name New Segment-1 Segment Filters Start filtering you…" at bounding box center [908, 297] width 788 height 595
type input "Usuários Linx"
click at [594, 573] on span "Save" at bounding box center [588, 565] width 26 height 15
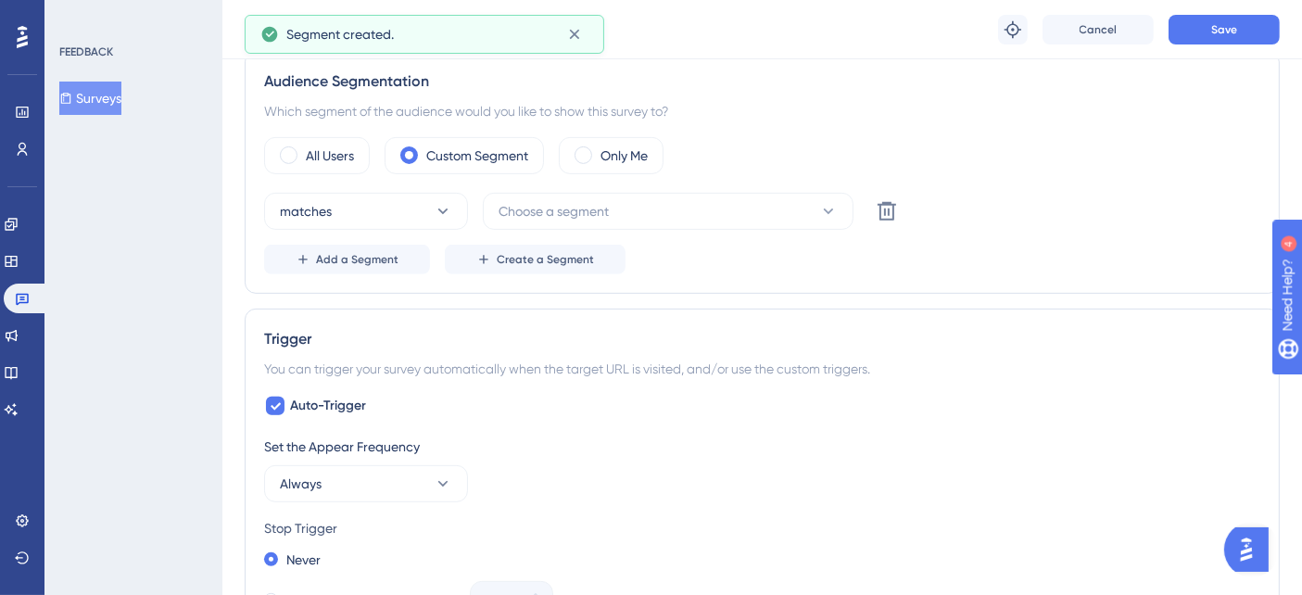
scroll to position [612, 0]
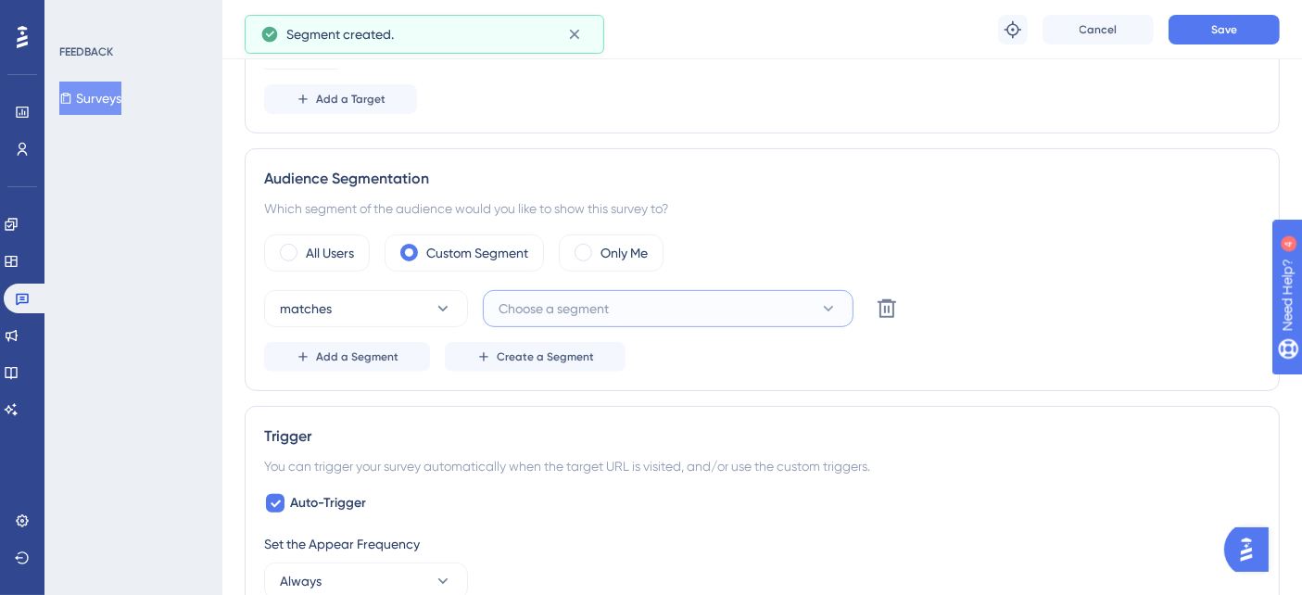
click at [621, 308] on button "Choose a segment" at bounding box center [668, 308] width 371 height 37
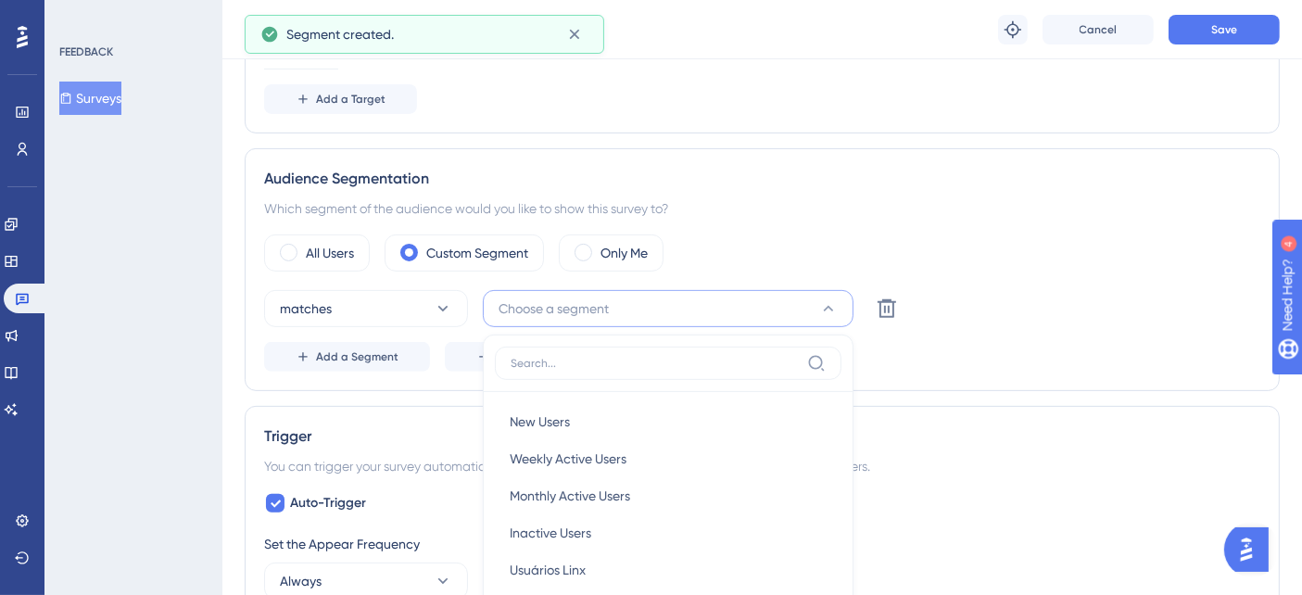
scroll to position [817, 0]
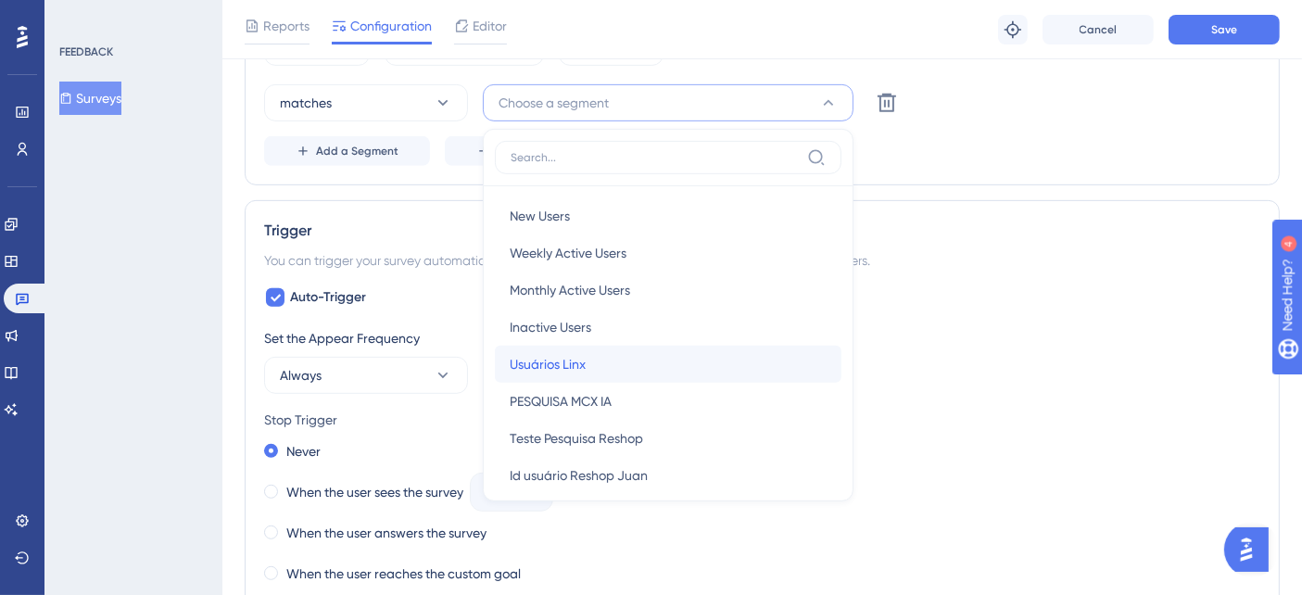
click at [589, 362] on div "Usuários Linx Usuários Linx" at bounding box center [668, 364] width 317 height 37
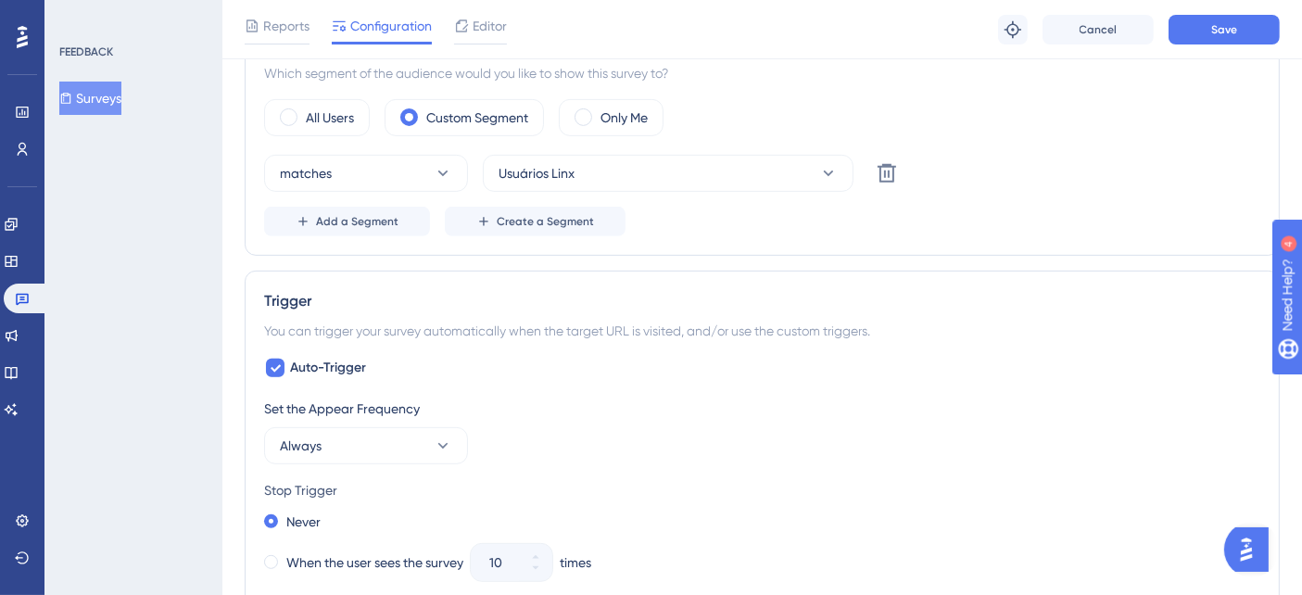
scroll to position [714, 0]
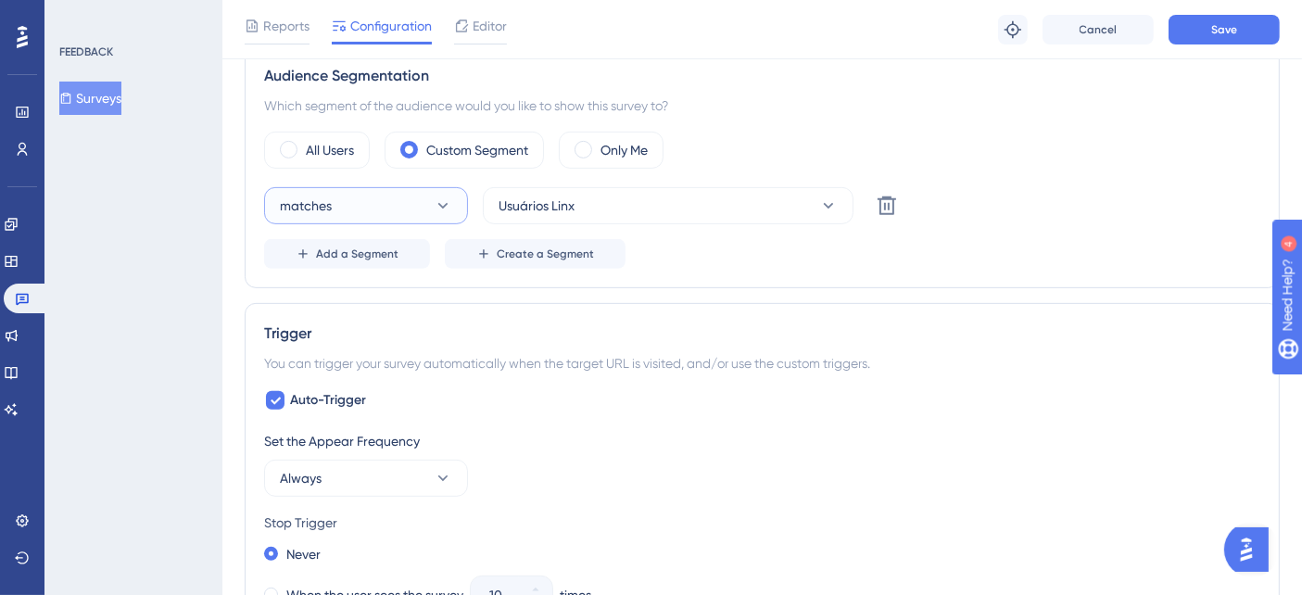
click at [362, 187] on button "matches" at bounding box center [366, 205] width 204 height 37
click at [327, 297] on span "doesn't match" at bounding box center [333, 299] width 84 height 22
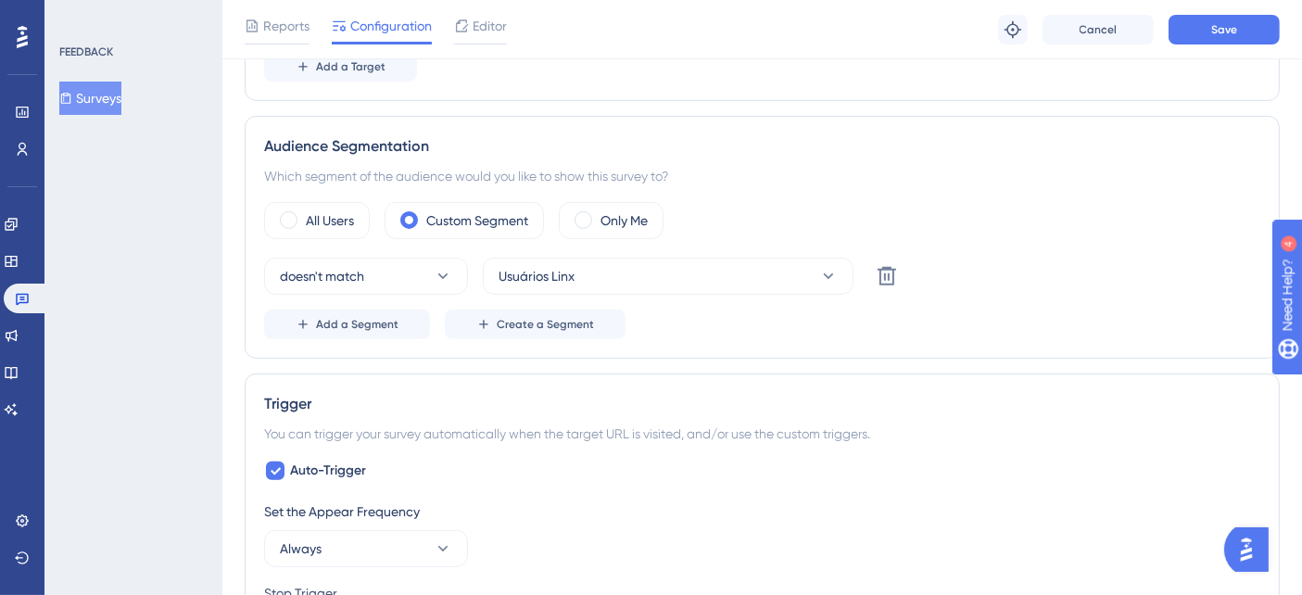
scroll to position [612, 0]
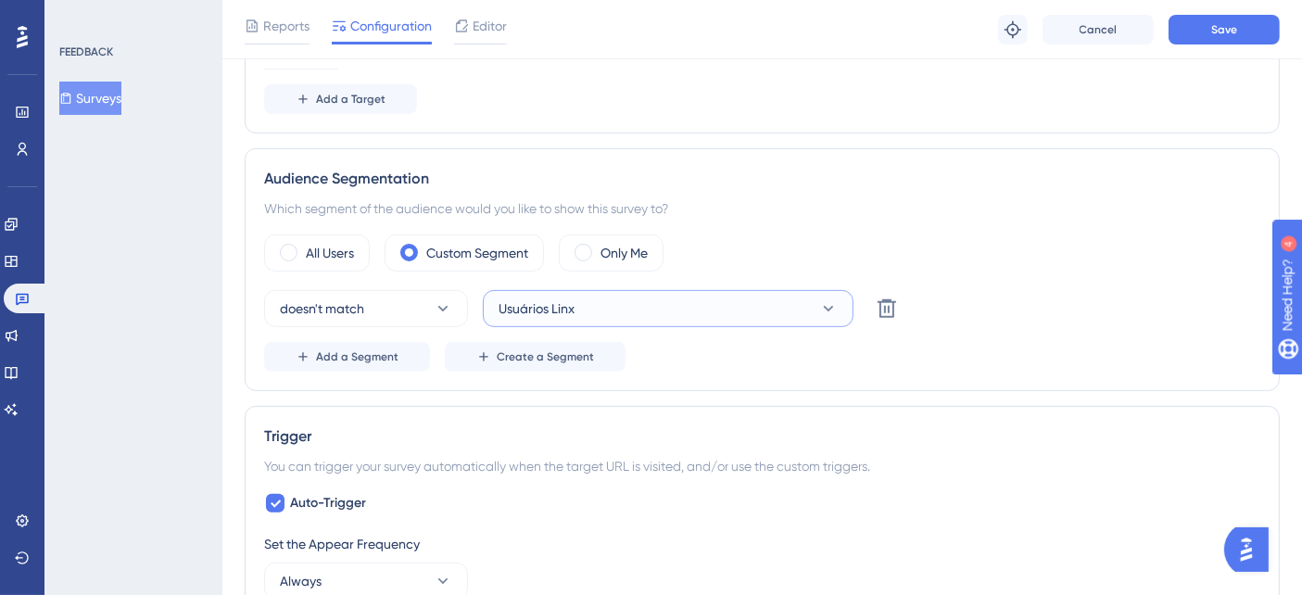
click at [825, 302] on icon at bounding box center [828, 308] width 19 height 19
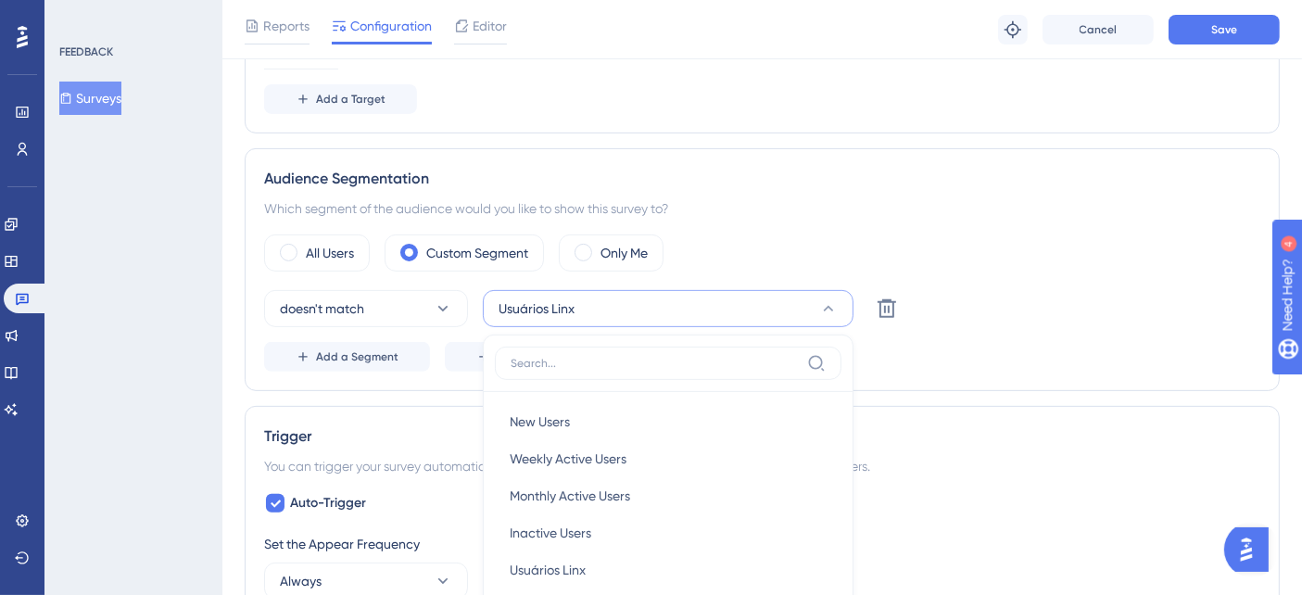
scroll to position [818, 0]
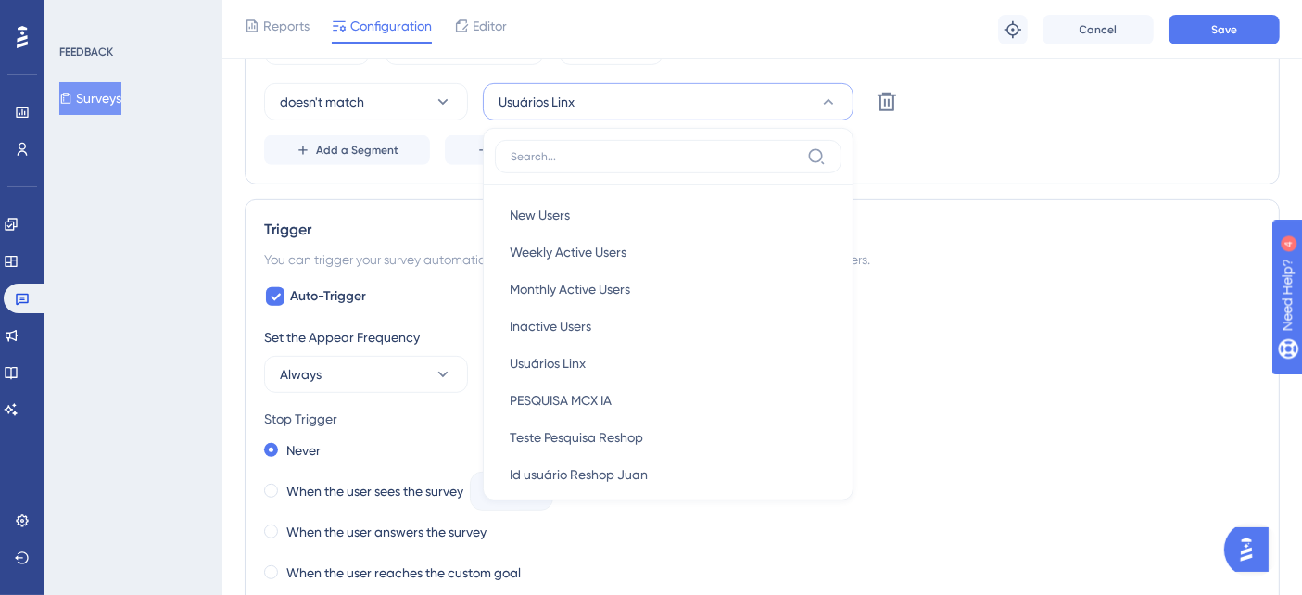
click at [1016, 124] on div "doesn't match Usuários Linx New Users New Users Weekly Active Users Weekly Acti…" at bounding box center [762, 124] width 996 height 82
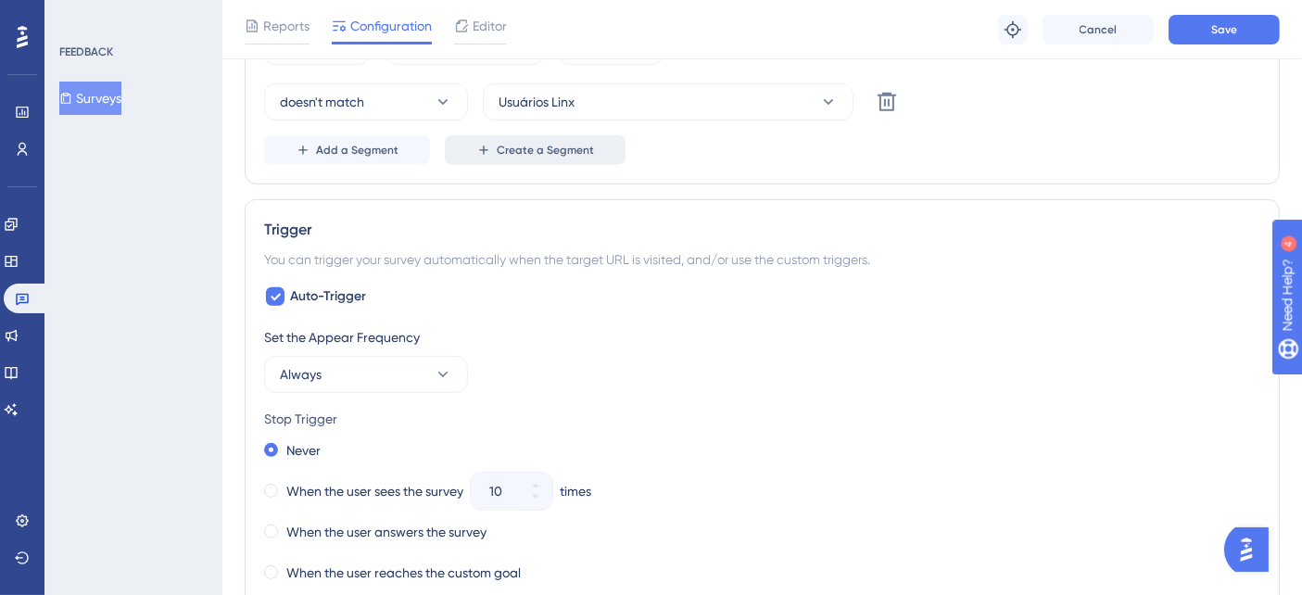
click at [513, 144] on span "Create a Segment" at bounding box center [545, 150] width 97 height 15
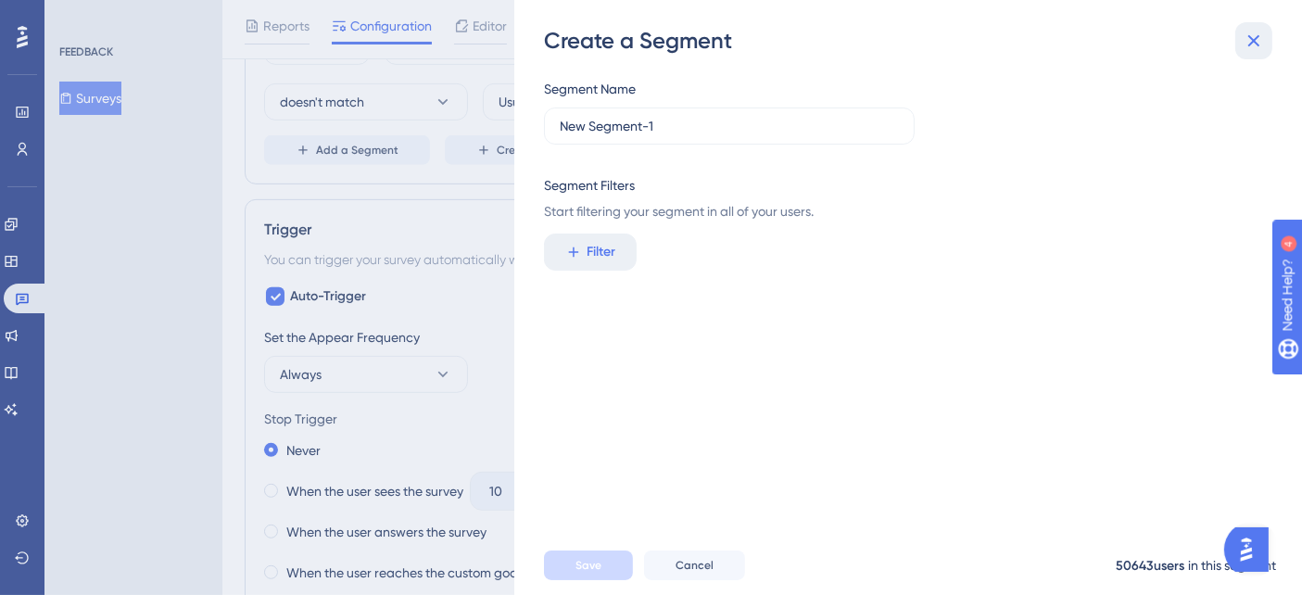
click at [1255, 35] on icon at bounding box center [1254, 41] width 22 height 22
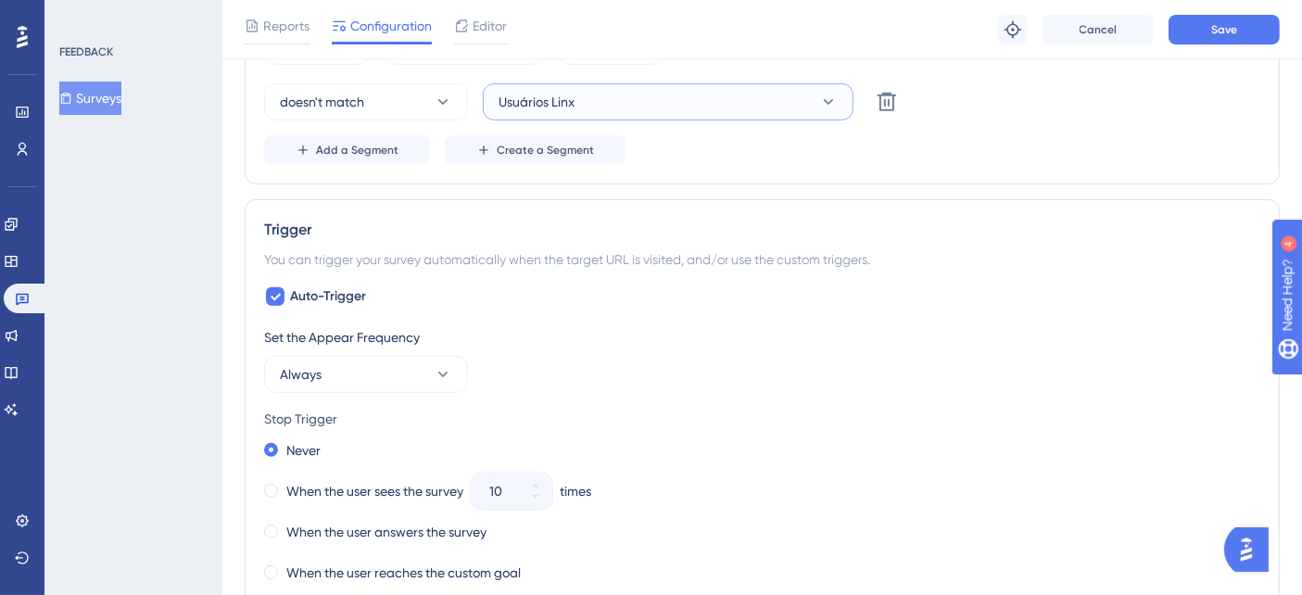
drag, startPoint x: 582, startPoint y: 90, endPoint x: 561, endPoint y: 95, distance: 22.0
click at [561, 95] on button "Usuários Linx" at bounding box center [668, 101] width 371 height 37
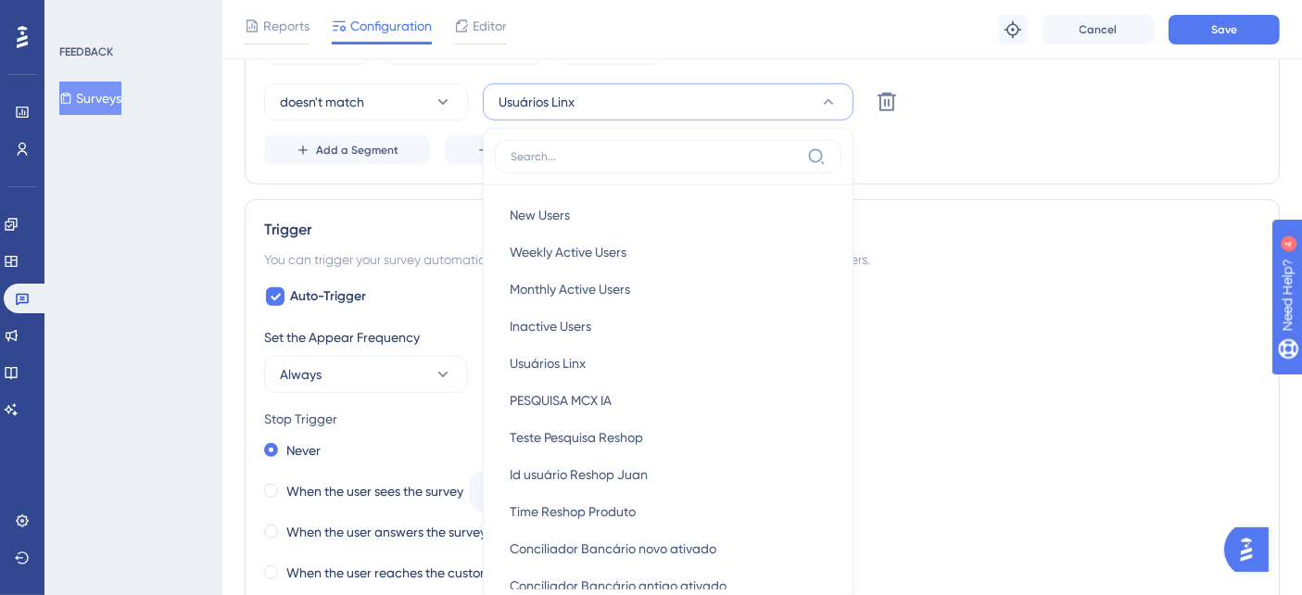
scroll to position [864, 0]
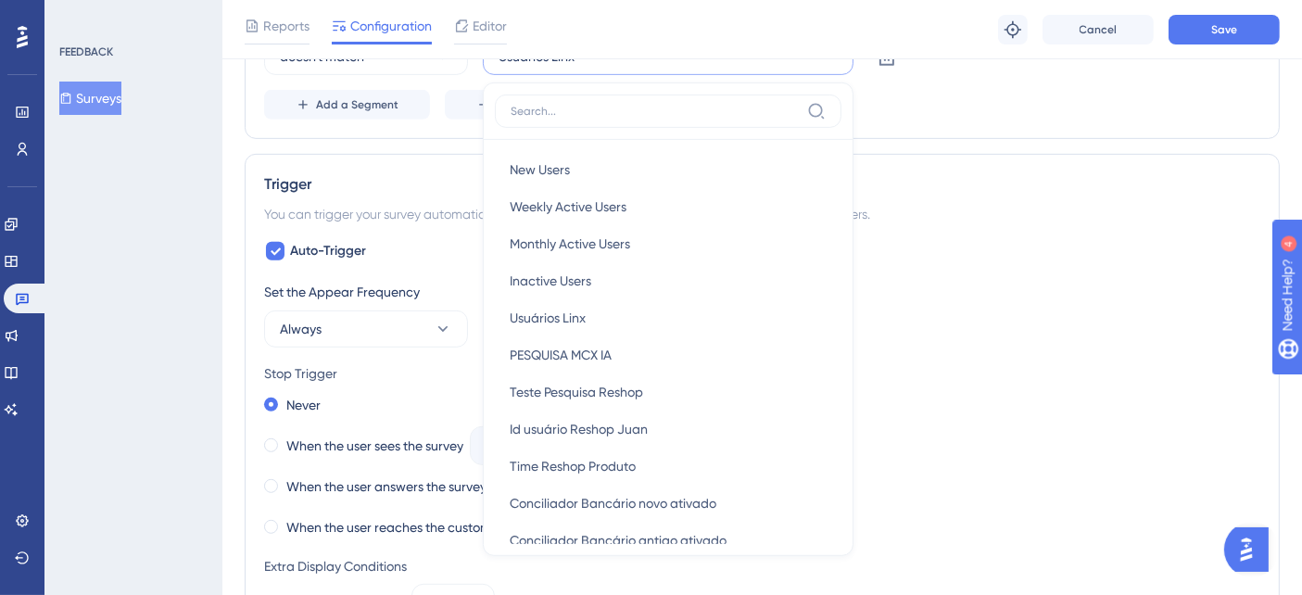
click at [959, 91] on div "Add a Segment Create a Segment" at bounding box center [762, 105] width 996 height 30
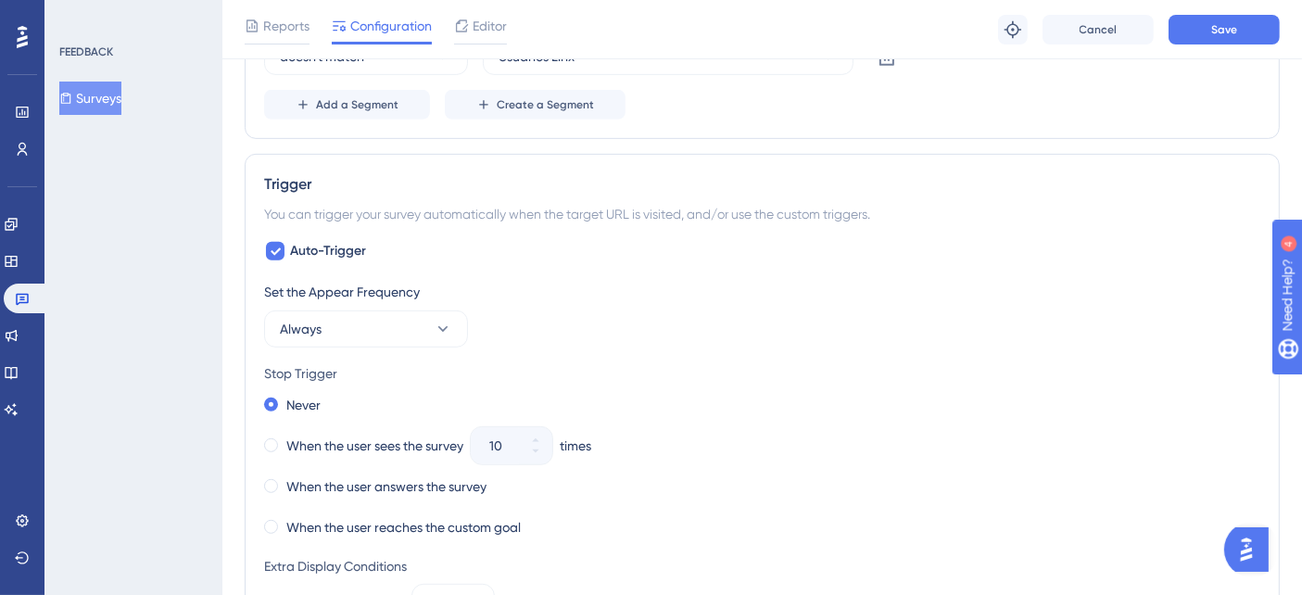
scroll to position [658, 0]
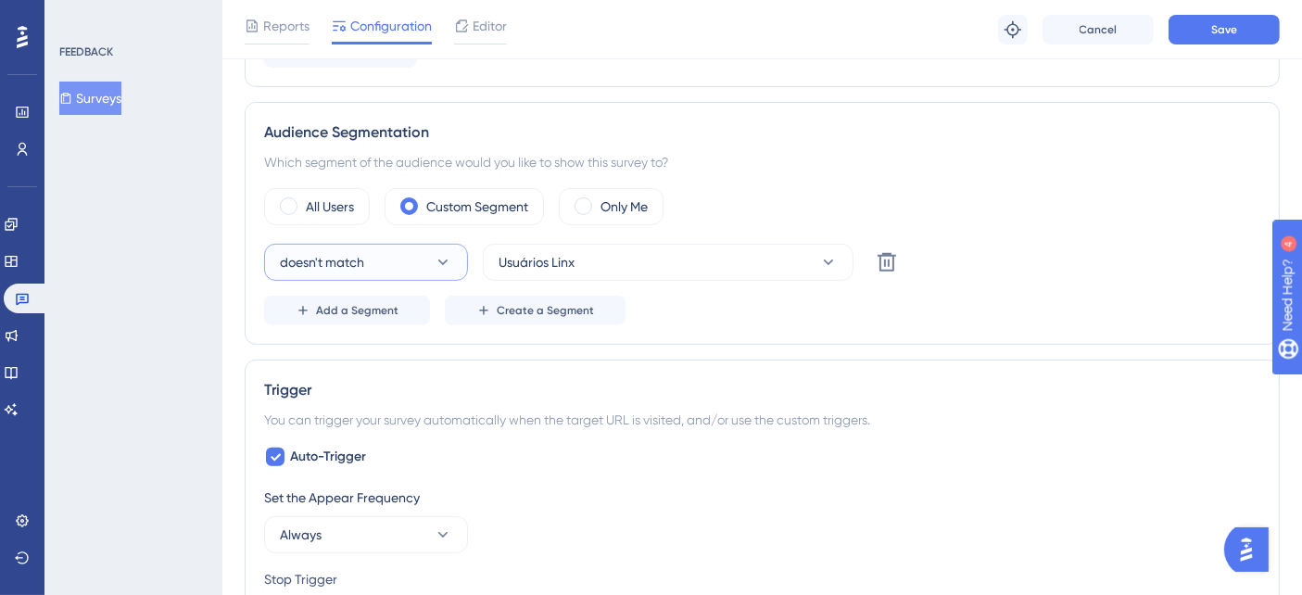
click at [423, 261] on button "doesn't match" at bounding box center [366, 262] width 204 height 37
click at [288, 319] on button "matches matches" at bounding box center [366, 318] width 180 height 37
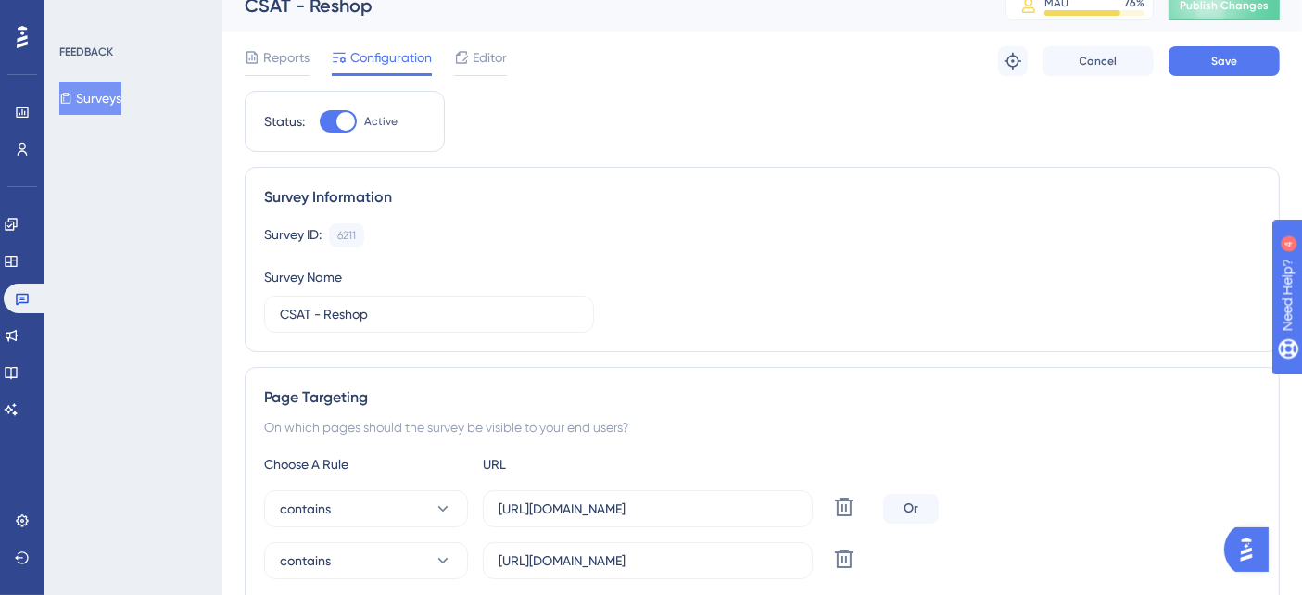
scroll to position [0, 0]
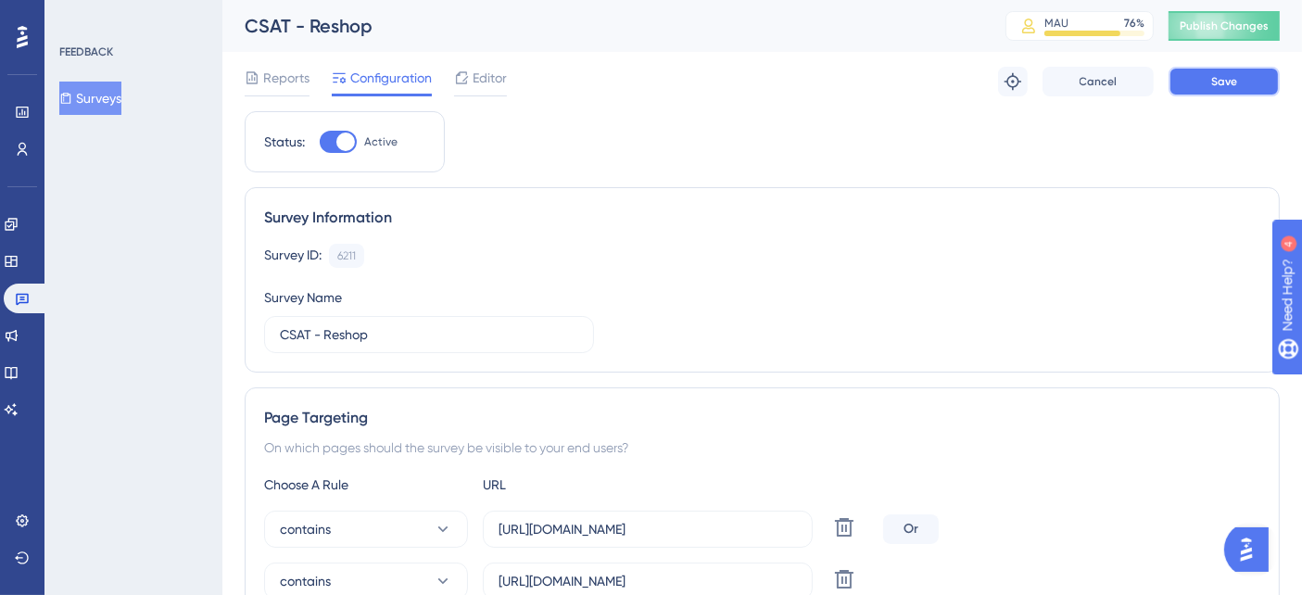
click at [1229, 86] on span "Save" at bounding box center [1224, 81] width 26 height 15
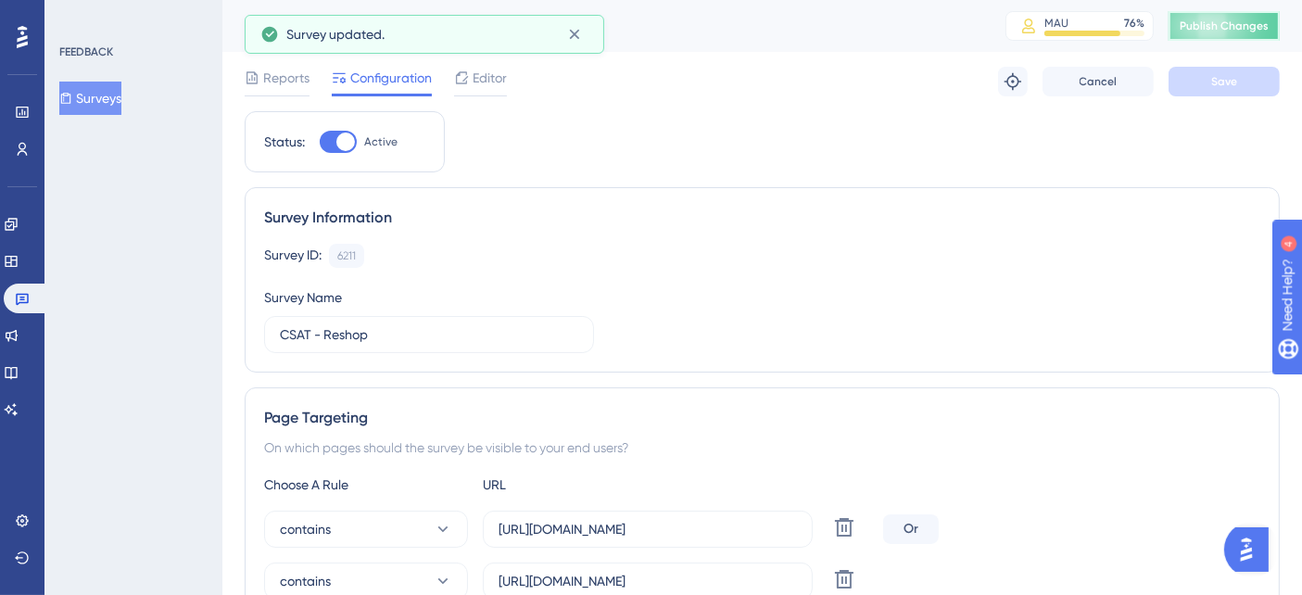
click at [1242, 22] on span "Publish Changes" at bounding box center [1224, 26] width 89 height 15
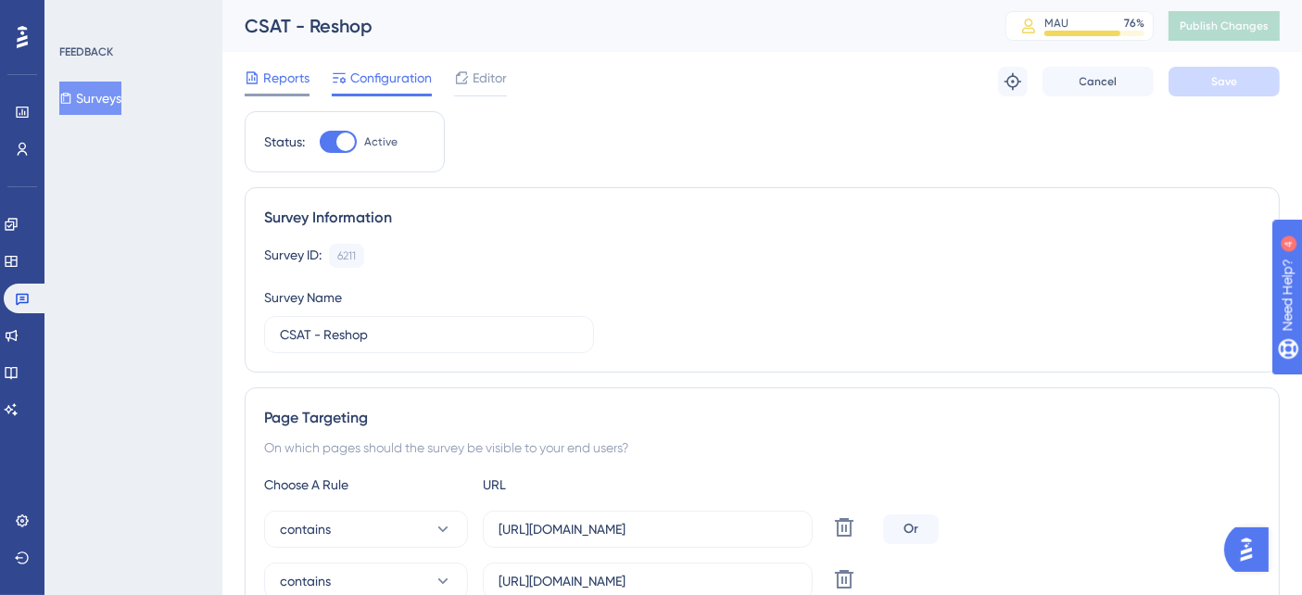
click at [289, 73] on span "Reports" at bounding box center [286, 78] width 46 height 22
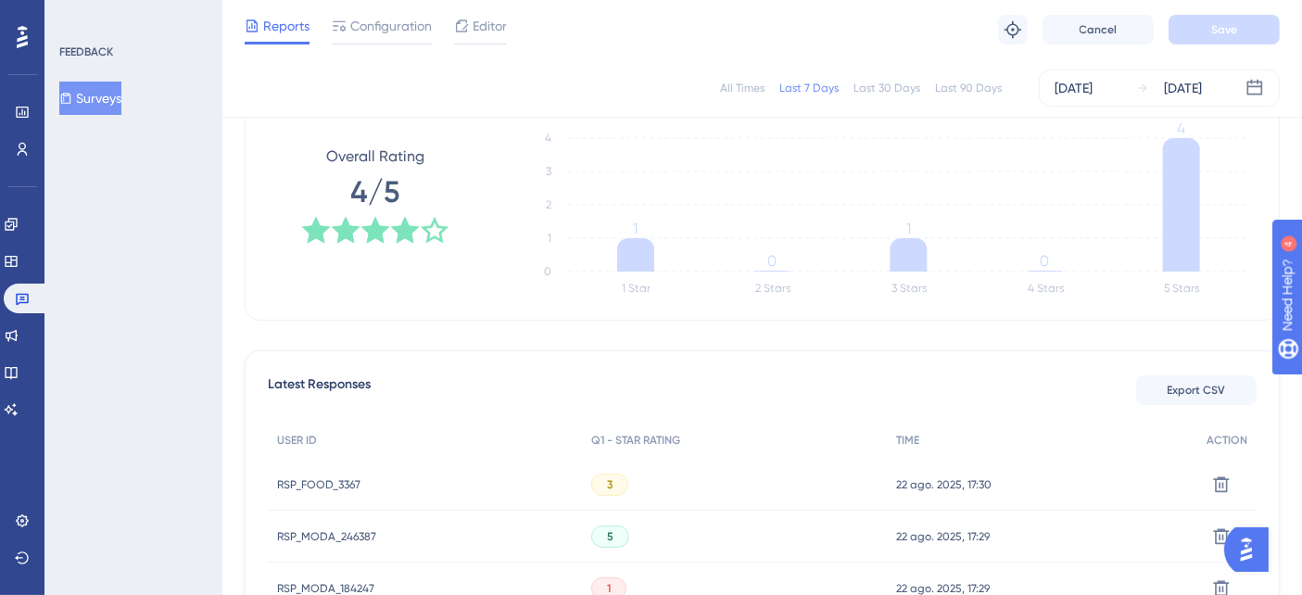
scroll to position [411, 0]
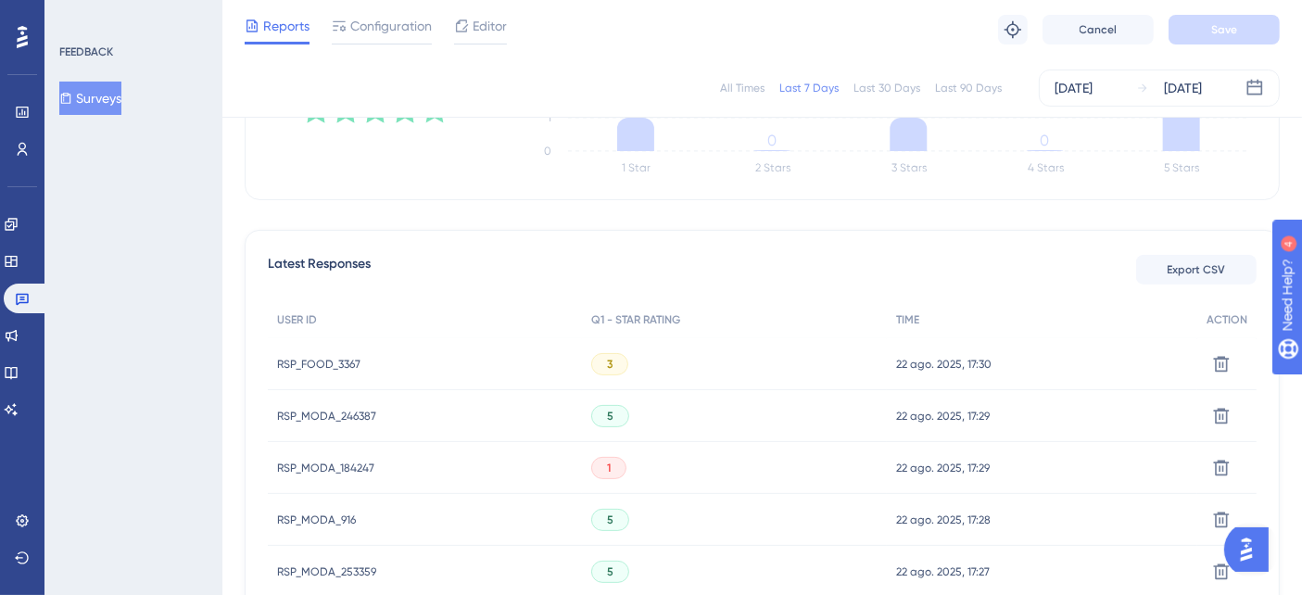
click at [492, 475] on div "RSP_MODA_184247 RSP_MODA_184247" at bounding box center [425, 468] width 314 height 52
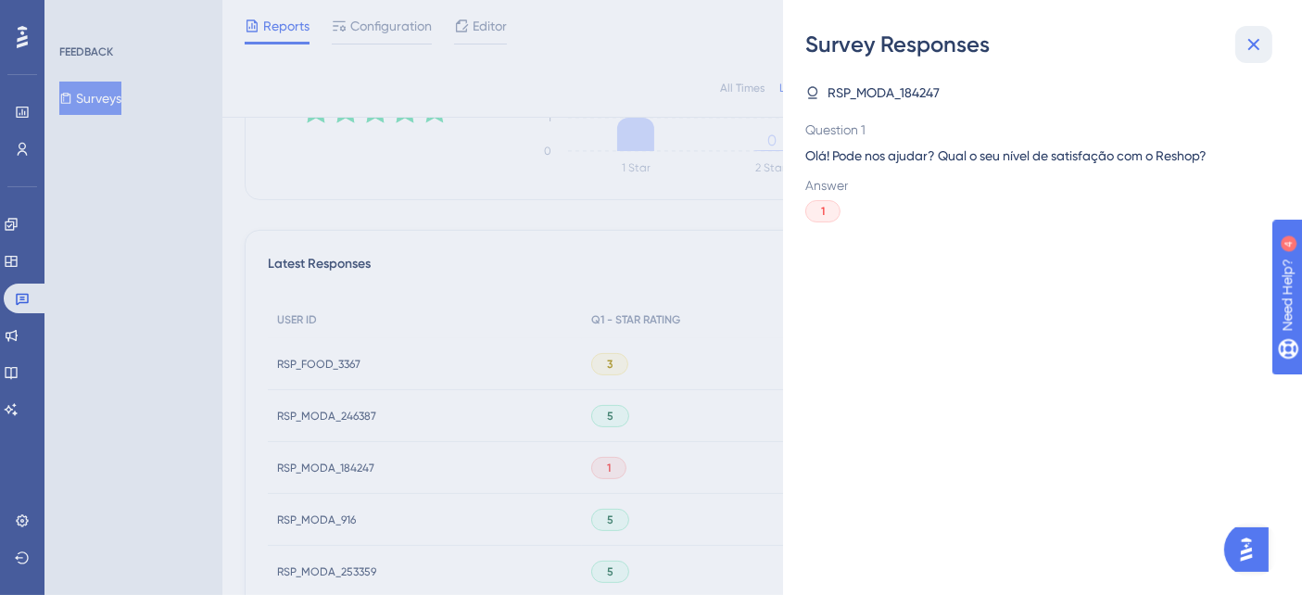
click at [1253, 46] on icon at bounding box center [1254, 44] width 22 height 22
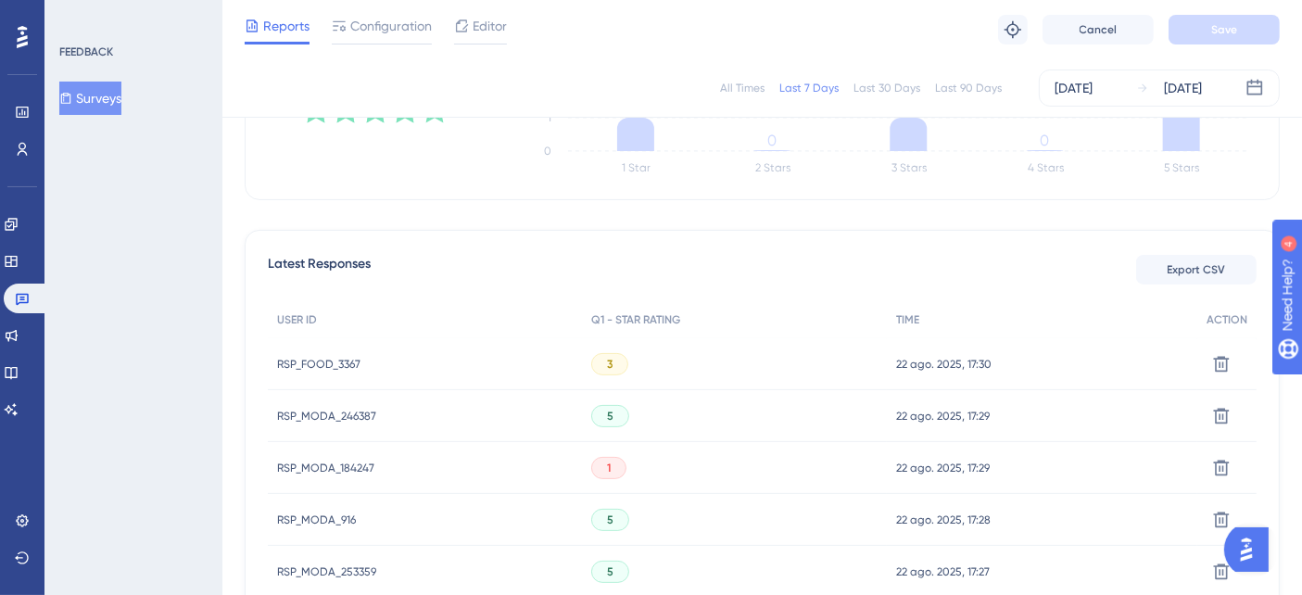
click at [332, 461] on span "RSP_MODA_184247" at bounding box center [325, 468] width 97 height 15
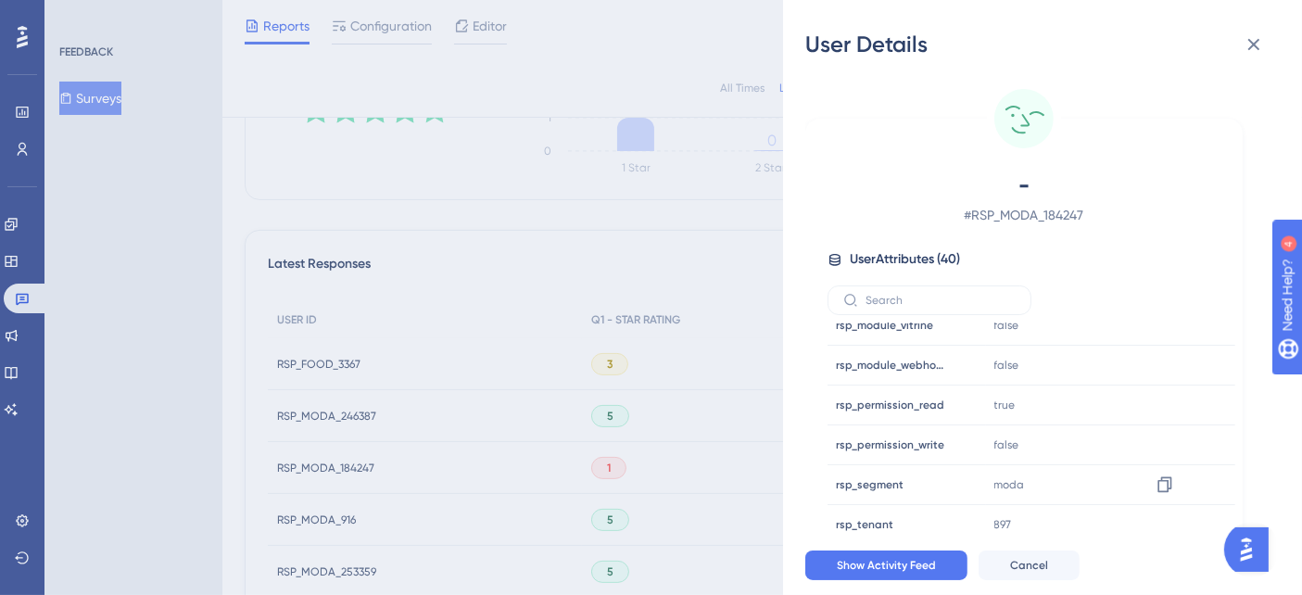
scroll to position [1310, 0]
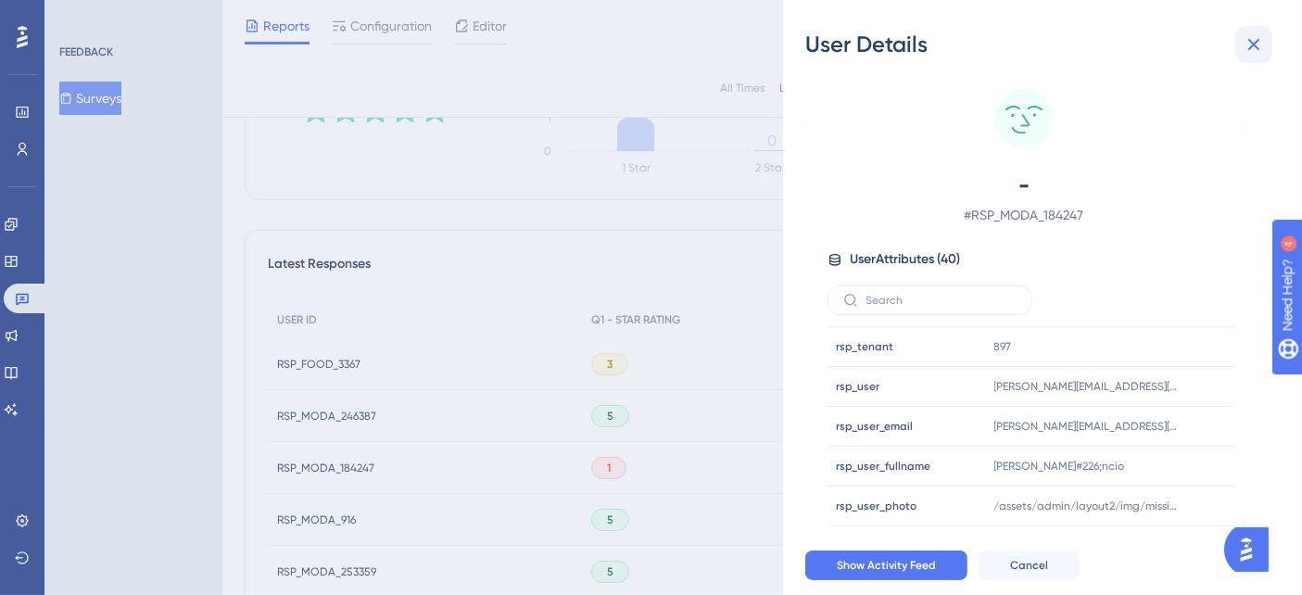
click at [1254, 46] on icon at bounding box center [1254, 44] width 22 height 22
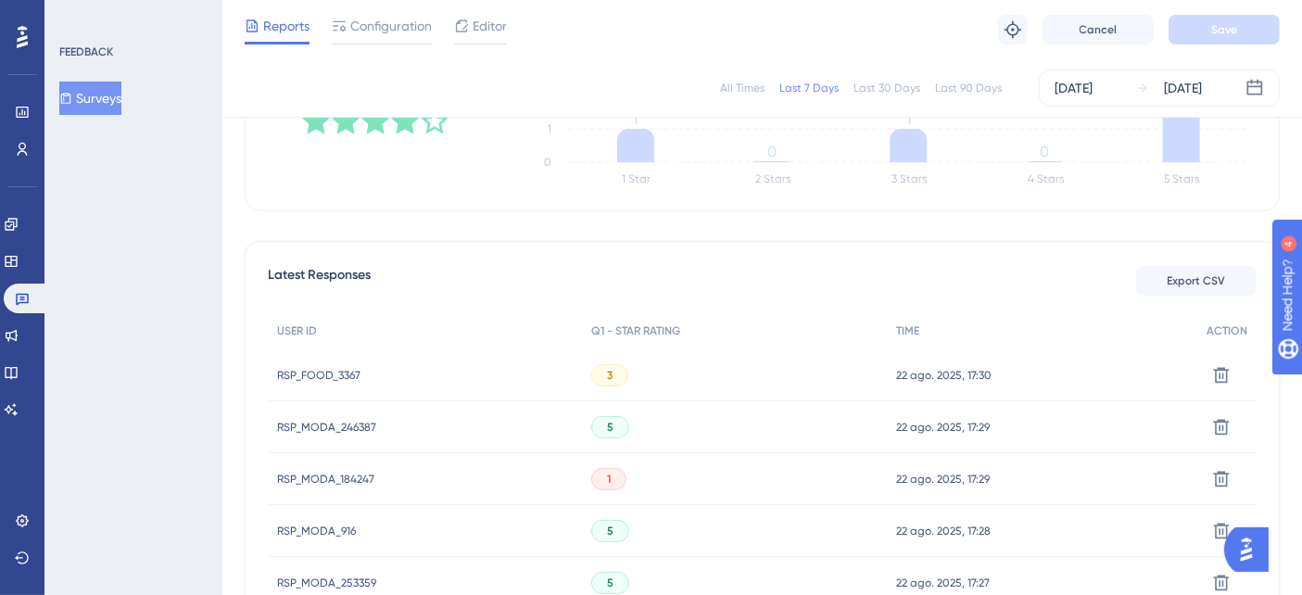
scroll to position [503, 0]
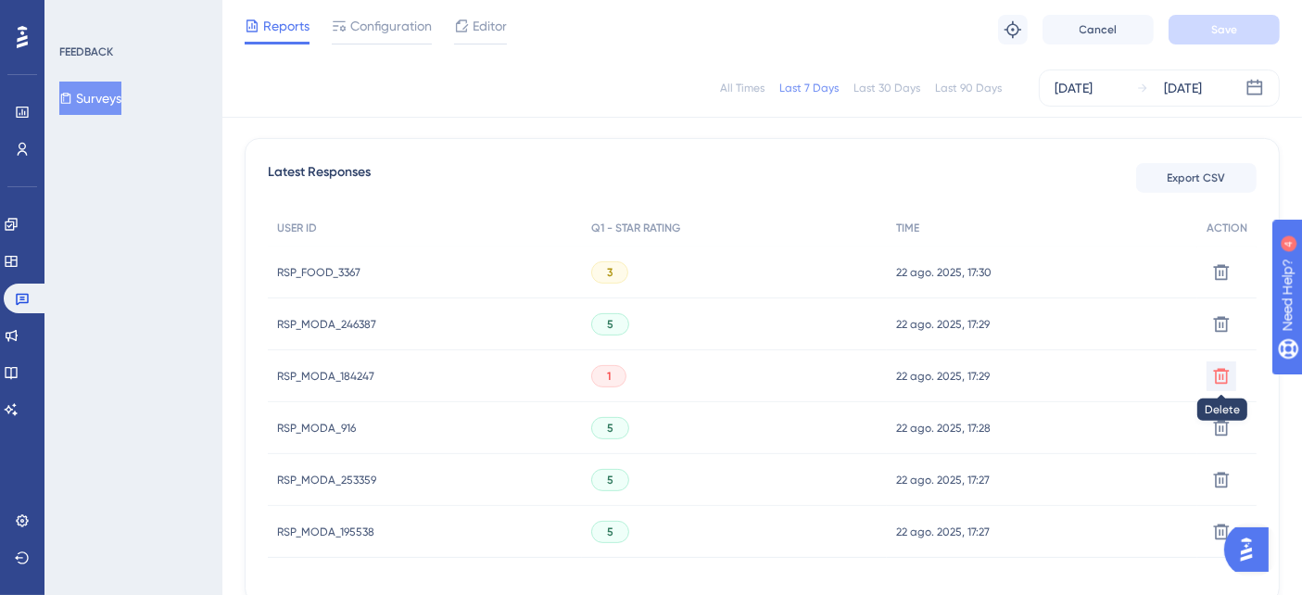
click at [1225, 282] on icon at bounding box center [1221, 272] width 19 height 19
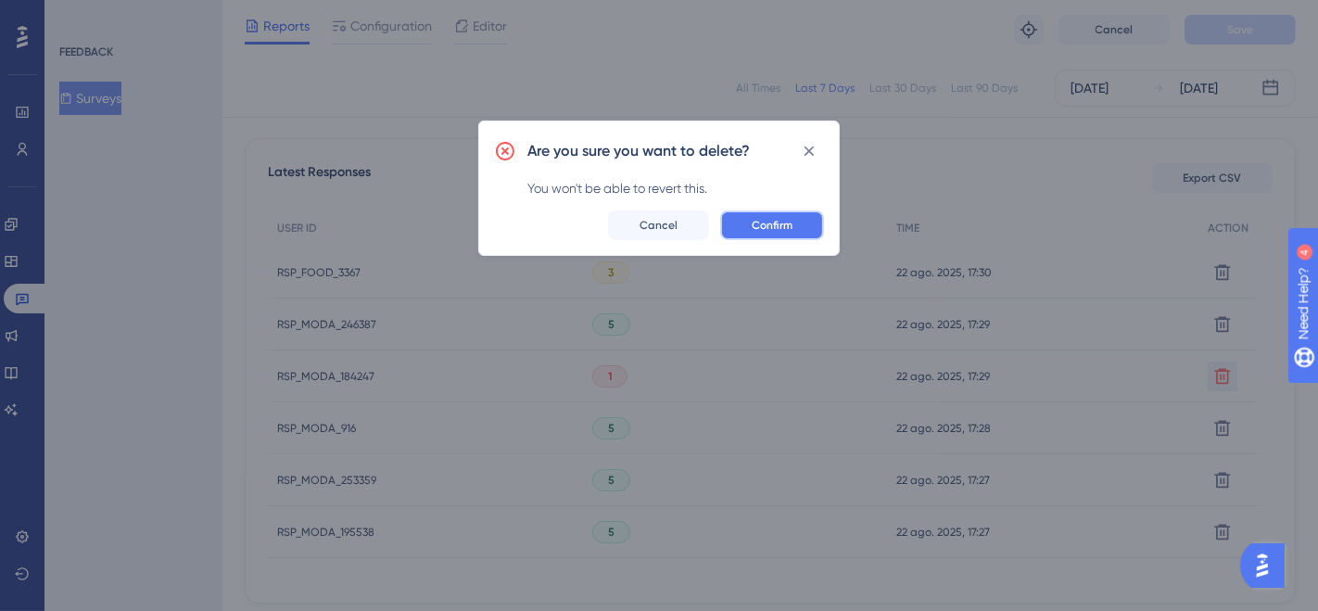
click at [753, 224] on span "Confirm" at bounding box center [771, 225] width 41 height 15
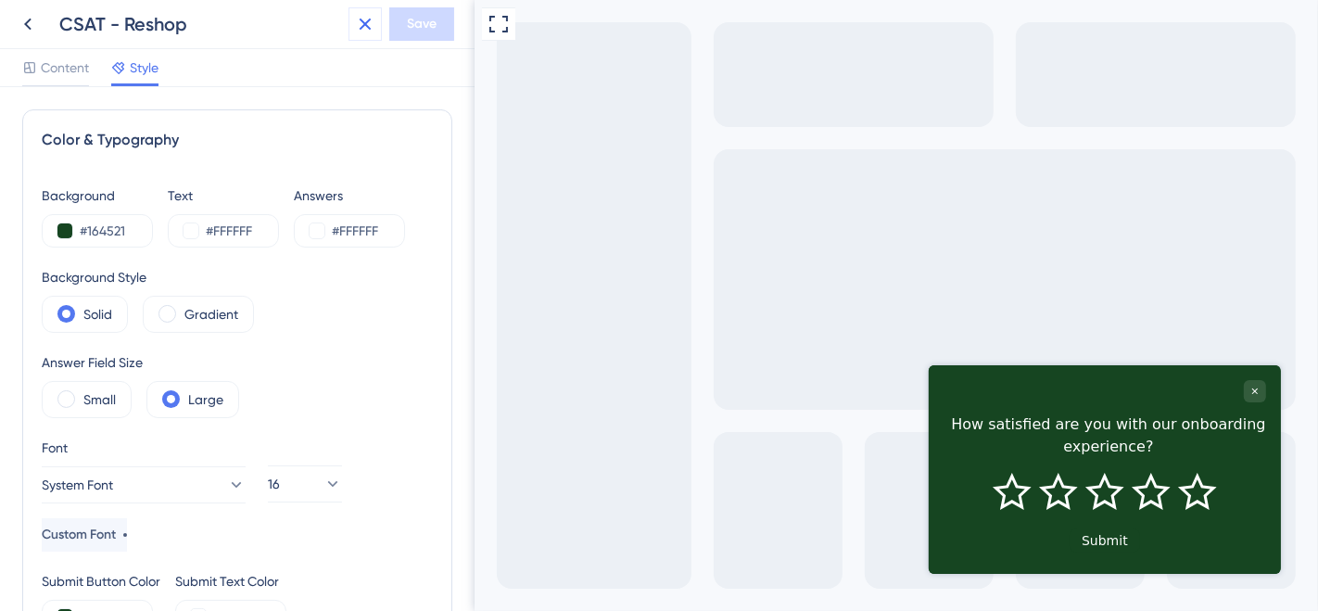
click at [369, 22] on icon at bounding box center [365, 24] width 22 height 22
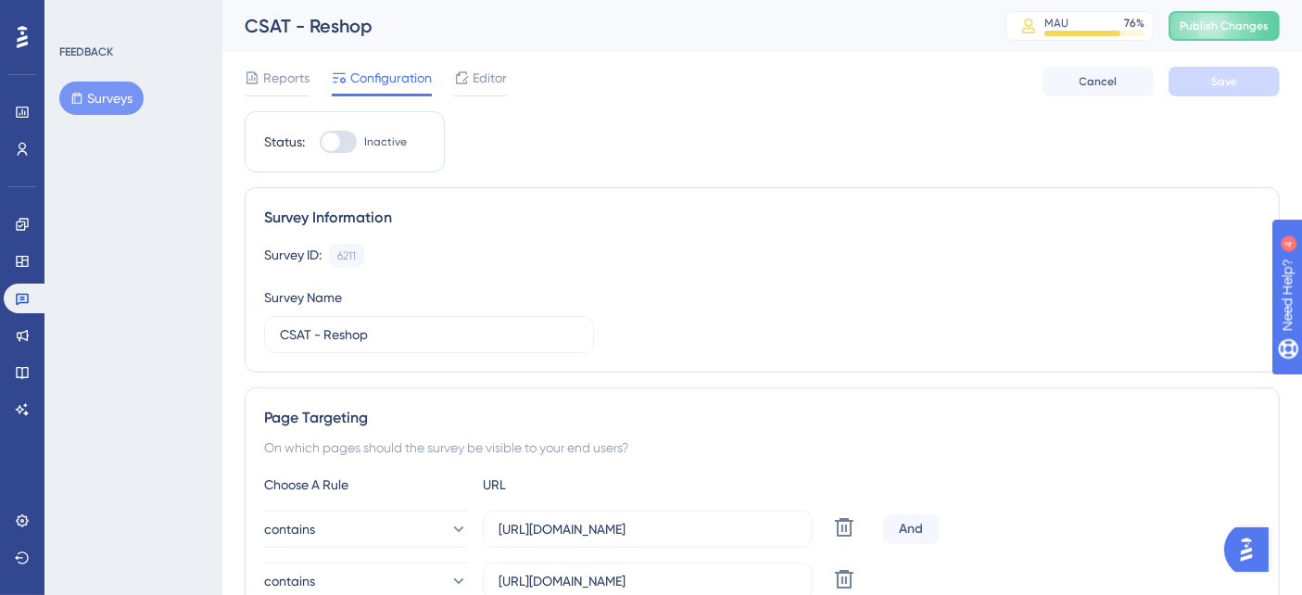
click at [106, 107] on button "Surveys" at bounding box center [101, 98] width 84 height 33
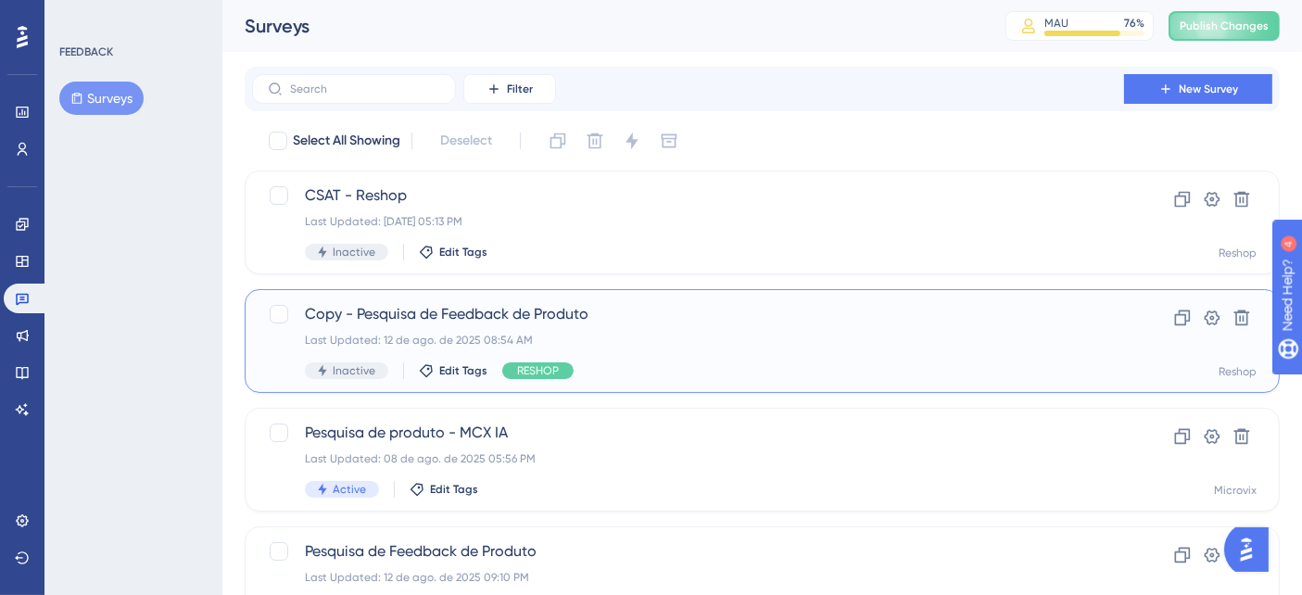
click at [656, 347] on div "Copy - Pesquisa de Feedback de Produto Last Updated: 12 de ago. de 2025 08:54 A…" at bounding box center [688, 341] width 766 height 76
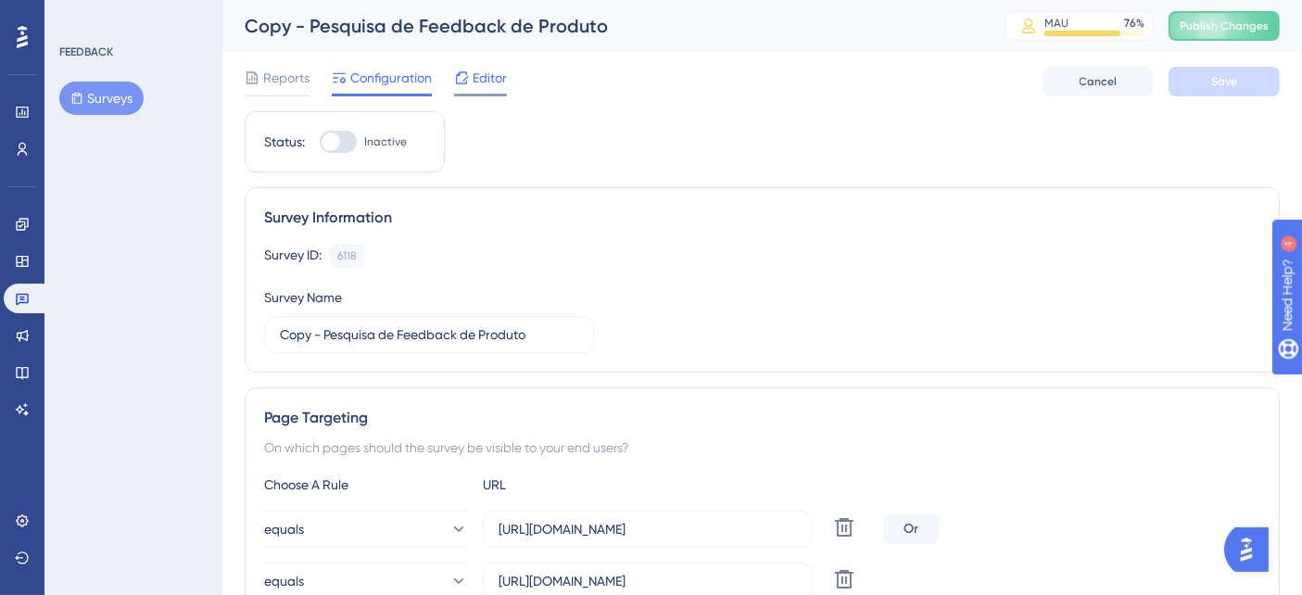
click at [487, 85] on span "Editor" at bounding box center [490, 78] width 34 height 22
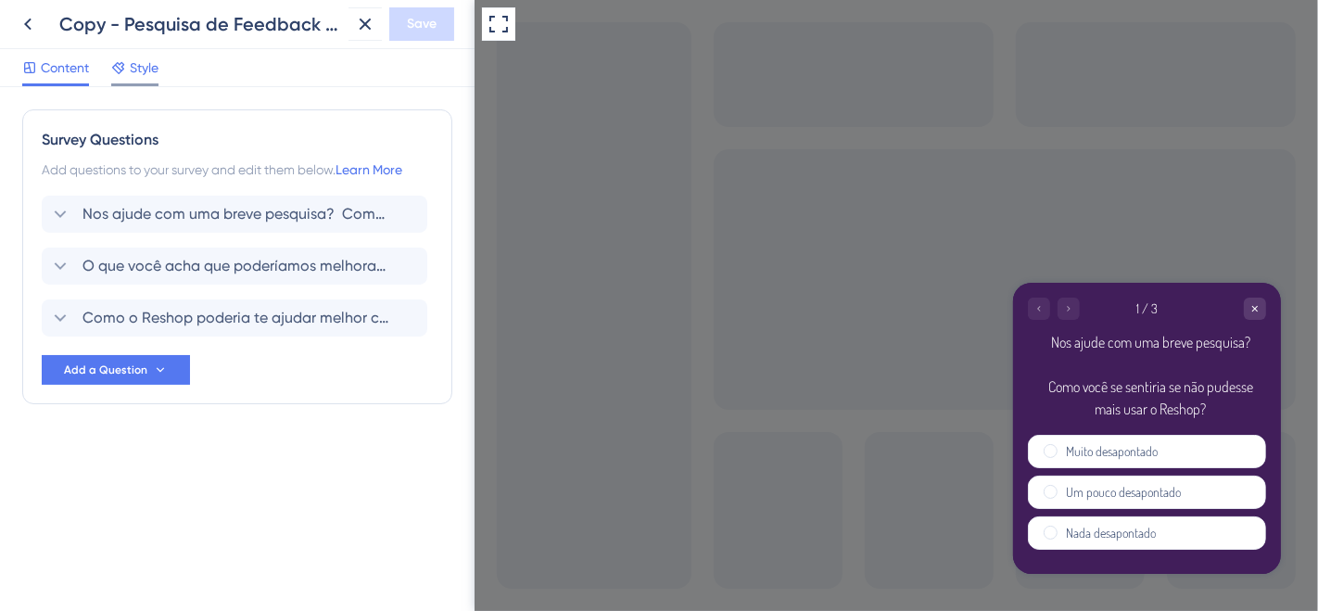
click at [132, 67] on span "Style" at bounding box center [144, 68] width 29 height 22
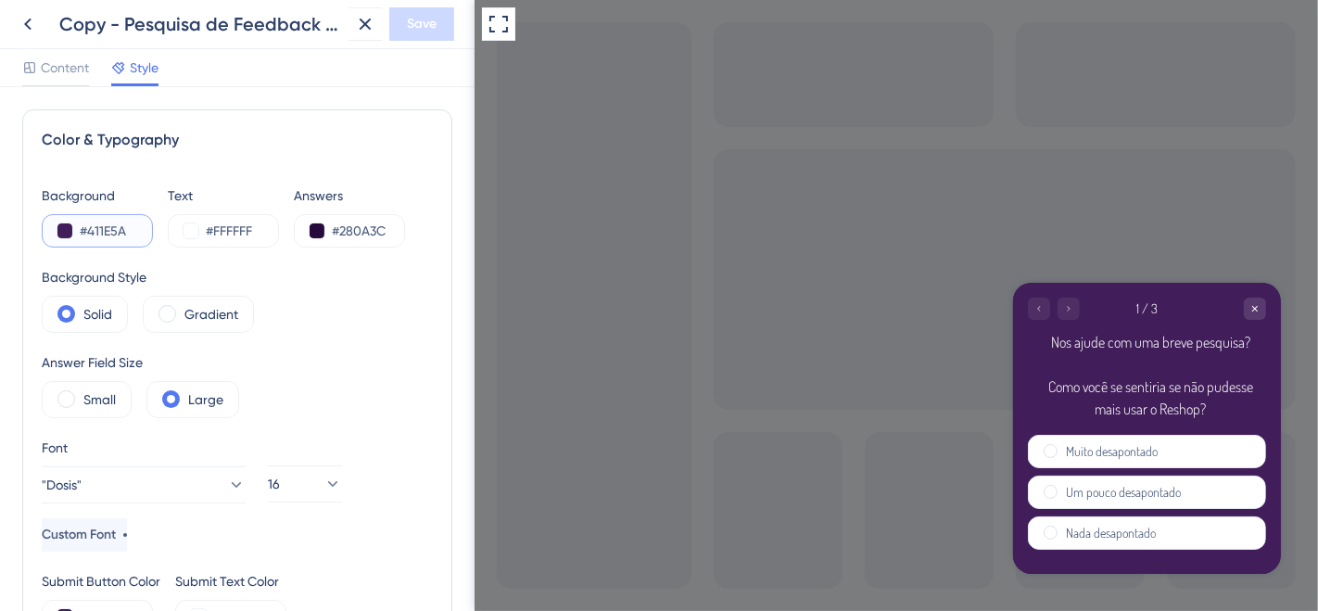
drag, startPoint x: 148, startPoint y: 235, endPoint x: 79, endPoint y: 234, distance: 69.5
click at [80, 234] on input "#411E5A" at bounding box center [118, 231] width 76 height 22
drag, startPoint x: 332, startPoint y: 235, endPoint x: 395, endPoint y: 234, distance: 63.0
click at [395, 234] on input "#280A3C" at bounding box center [370, 231] width 76 height 22
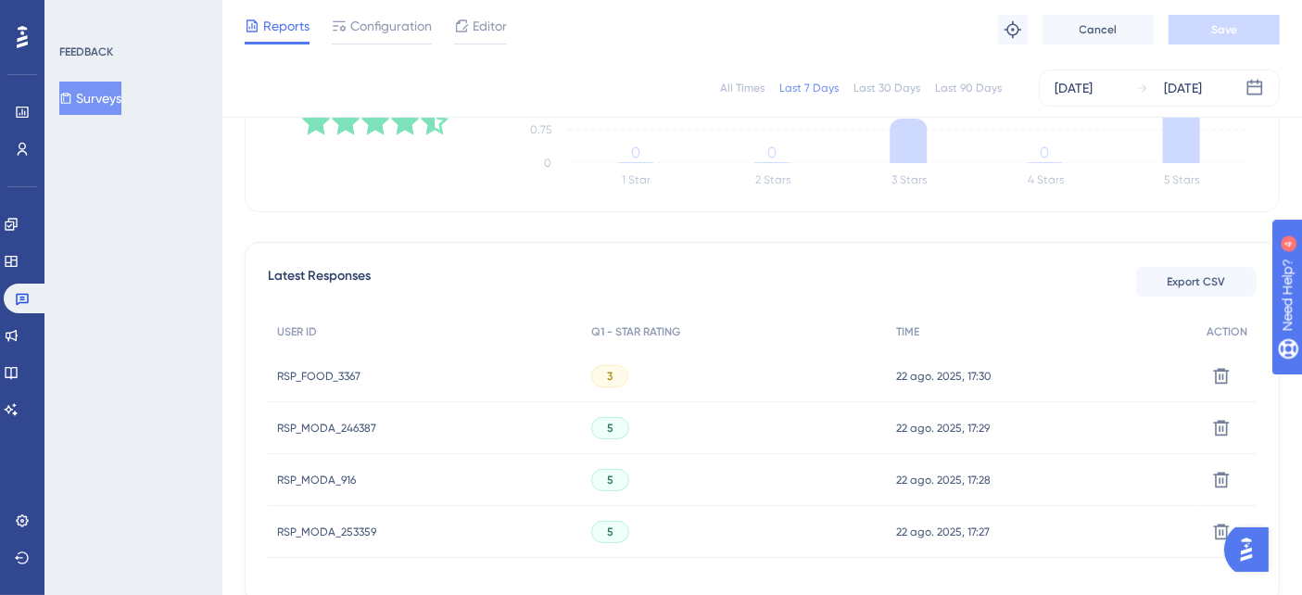
scroll to position [502, 0]
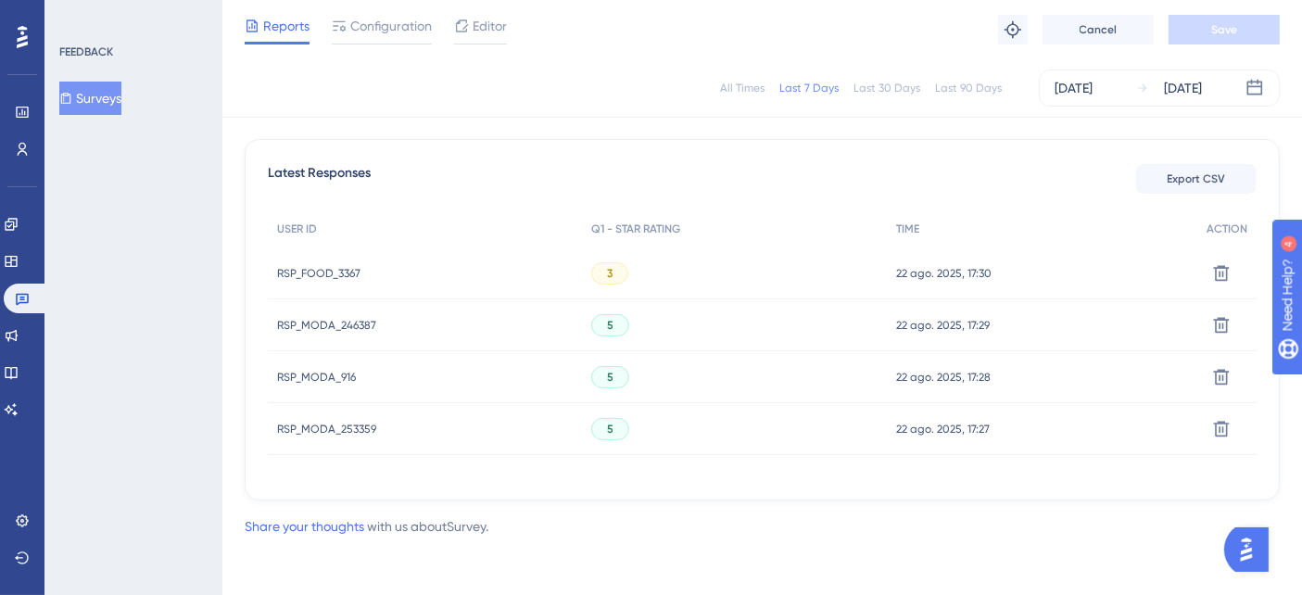
click at [338, 321] on span "RSP_MODA_246387" at bounding box center [326, 325] width 99 height 15
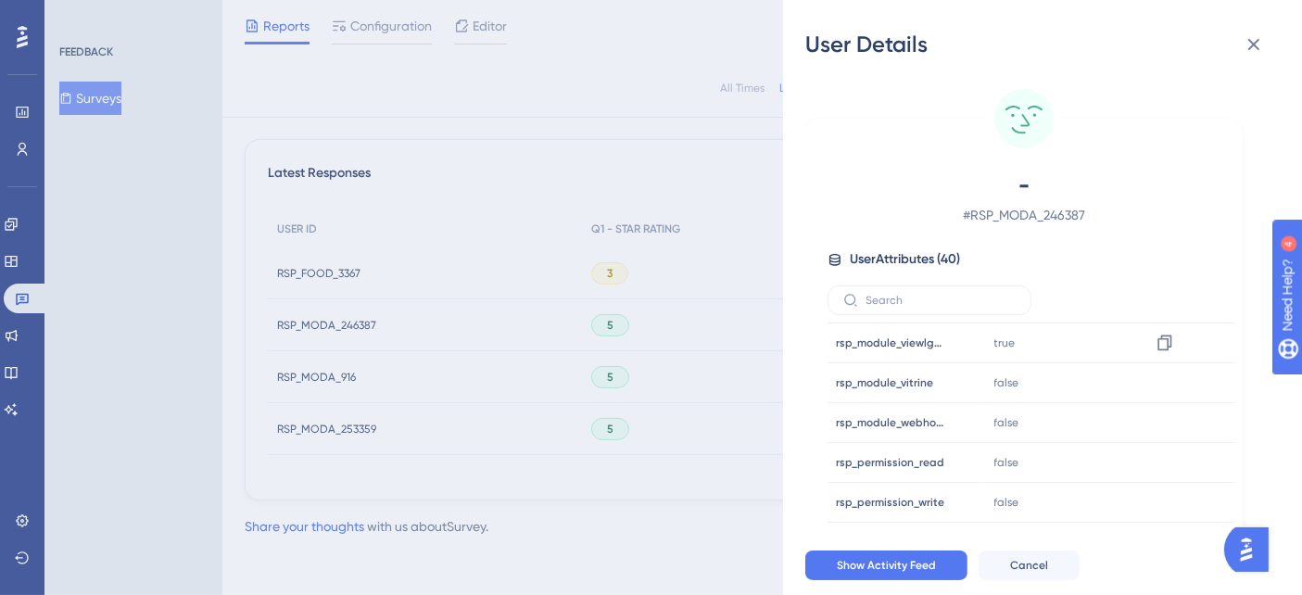
scroll to position [1235, 0]
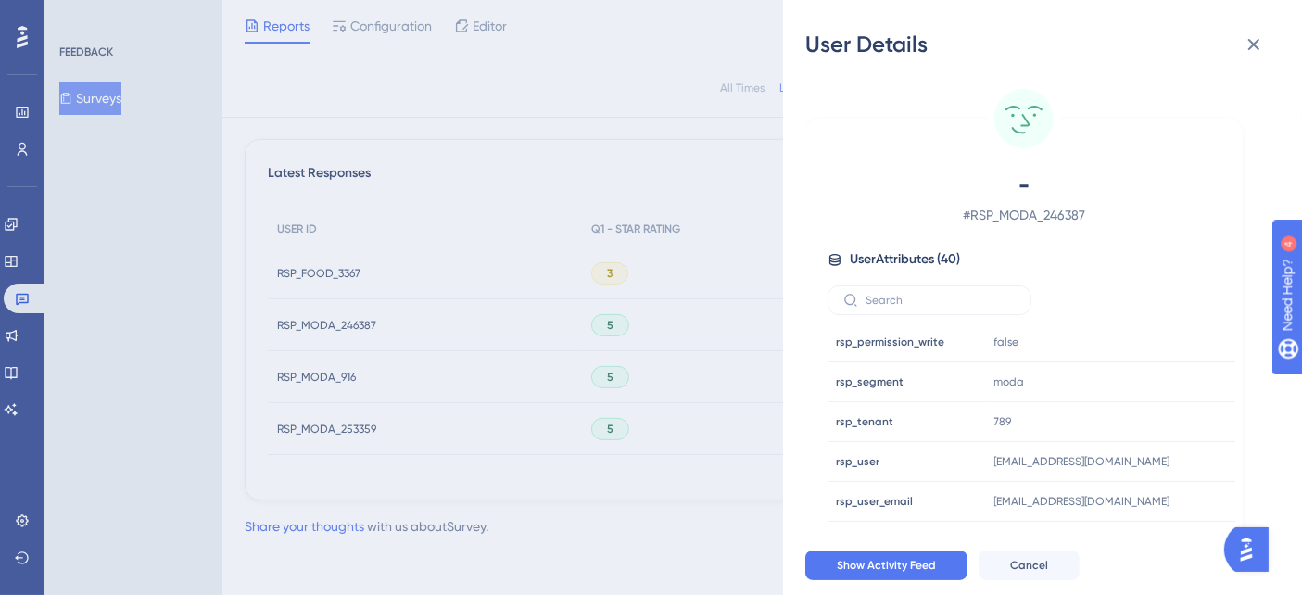
click at [452, 332] on div "User Details - # RSP_MODA_246387 User Attributes ( 40 ) Email Email - Signup Si…" at bounding box center [651, 297] width 1302 height 595
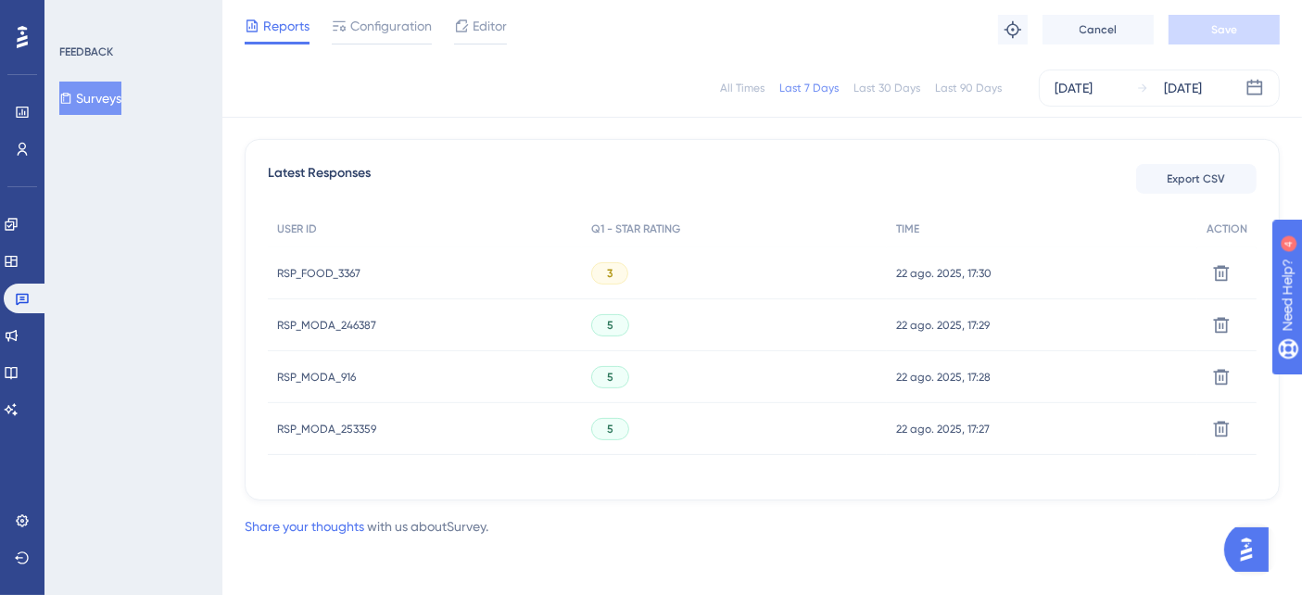
click at [294, 382] on span "RSP_MODA_916" at bounding box center [316, 377] width 79 height 15
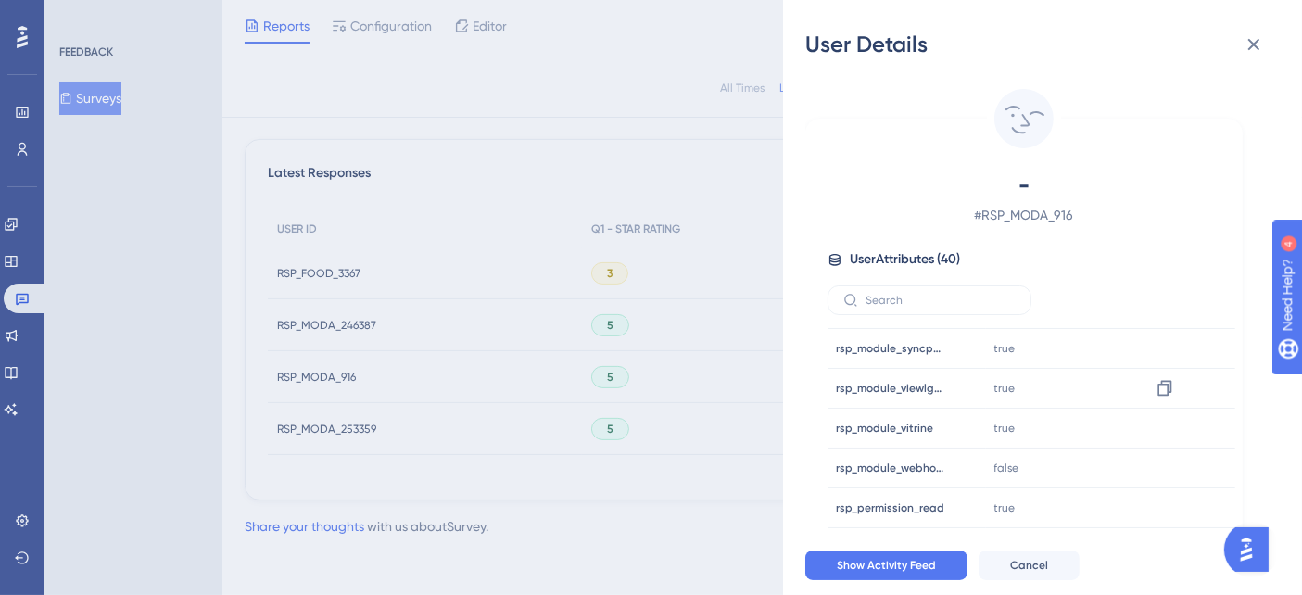
scroll to position [1310, 0]
click at [360, 373] on div "User Details - # RSP_MODA_916 User Attributes ( 40 ) Email Email - Signup Signu…" at bounding box center [651, 297] width 1302 height 595
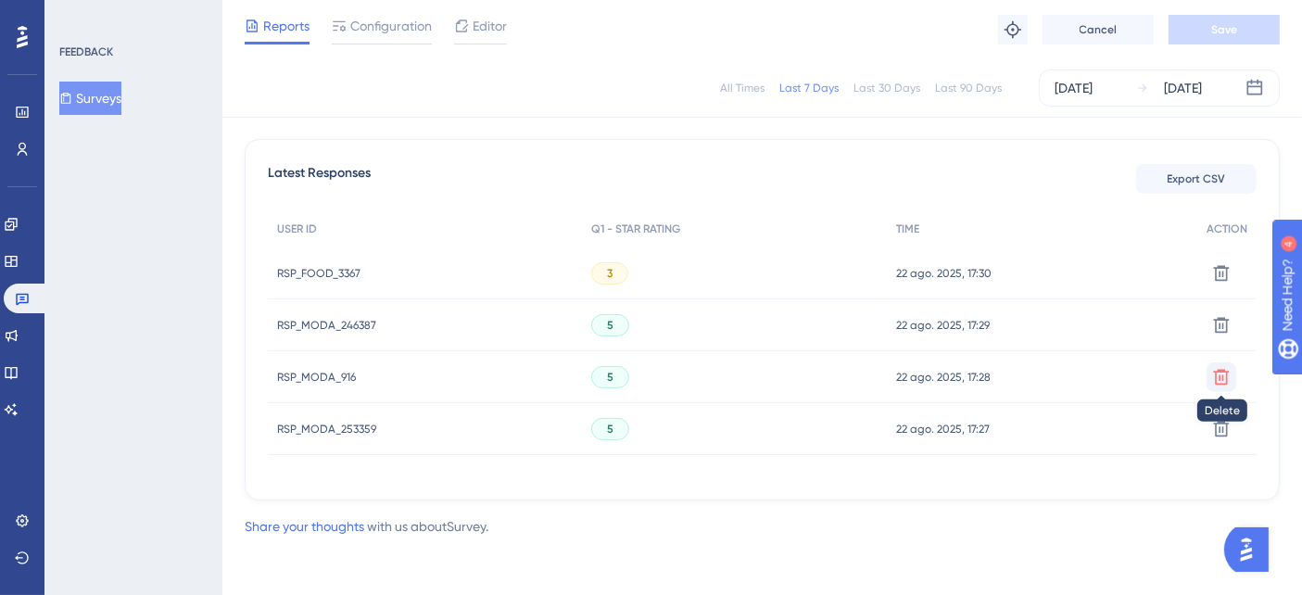
click at [1213, 283] on icon at bounding box center [1221, 273] width 19 height 19
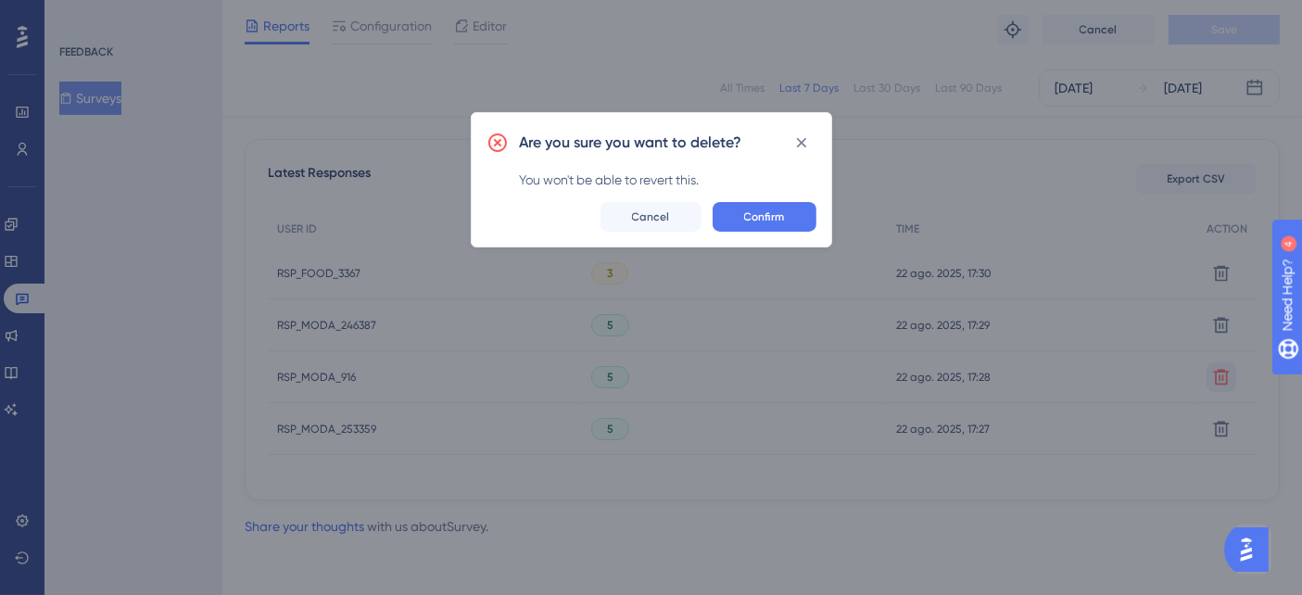
scroll to position [486, 0]
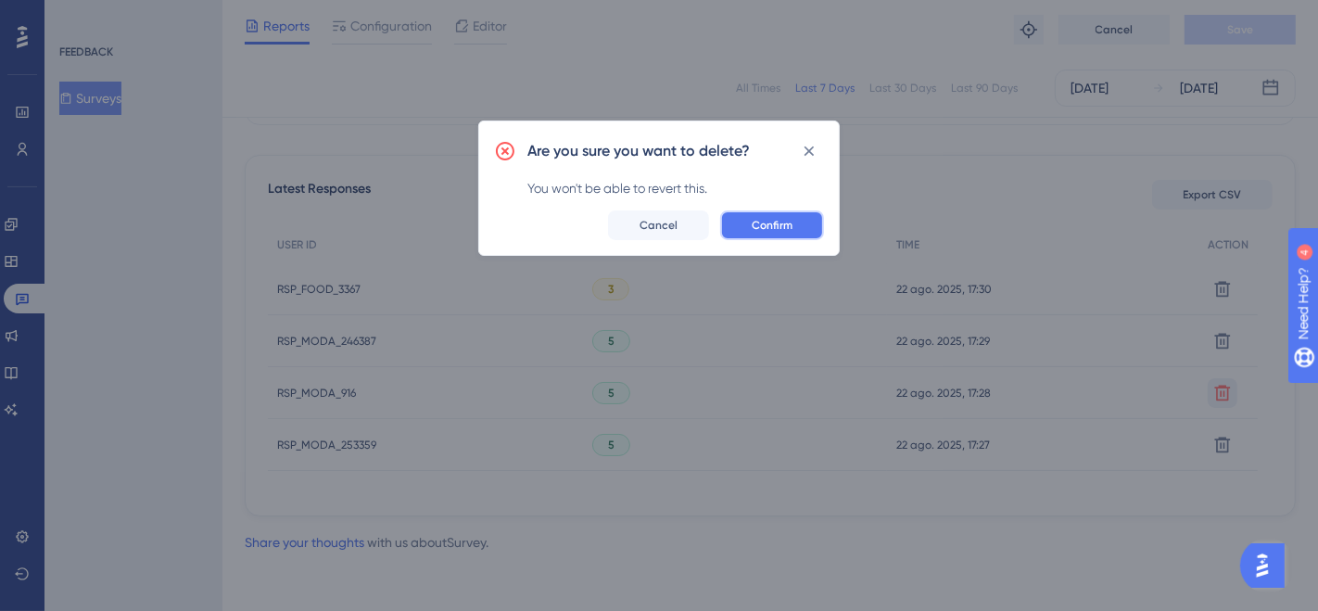
click at [776, 232] on button "Confirm" at bounding box center [772, 225] width 104 height 30
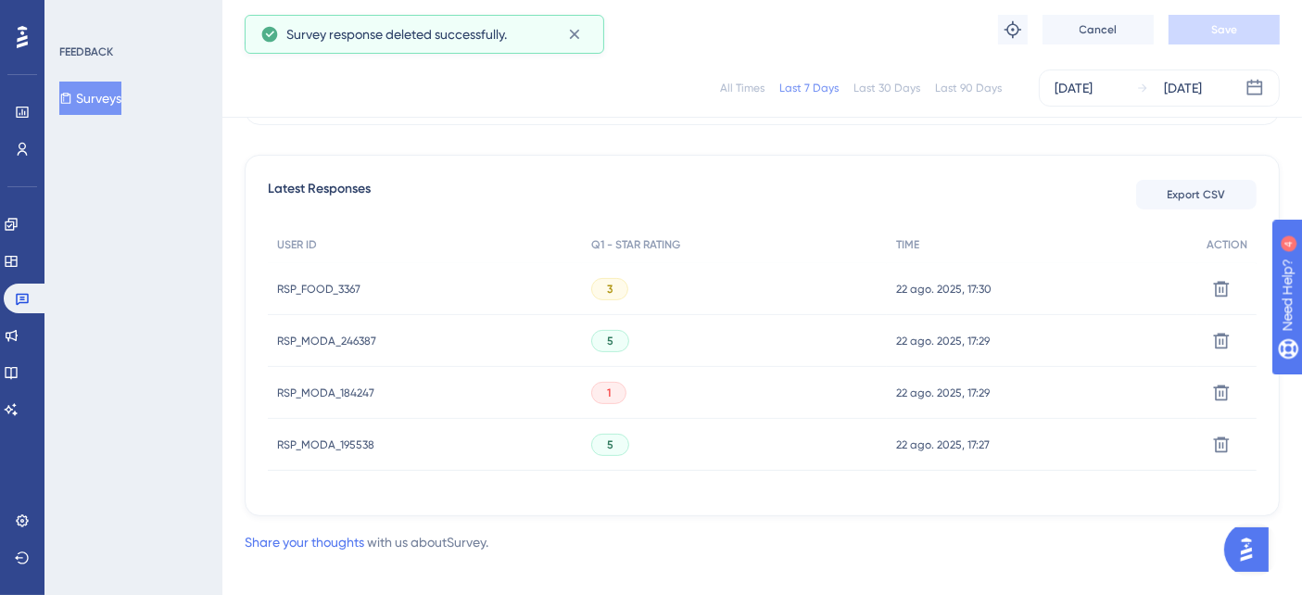
click at [335, 390] on span "RSP_MODA_184247" at bounding box center [325, 392] width 97 height 15
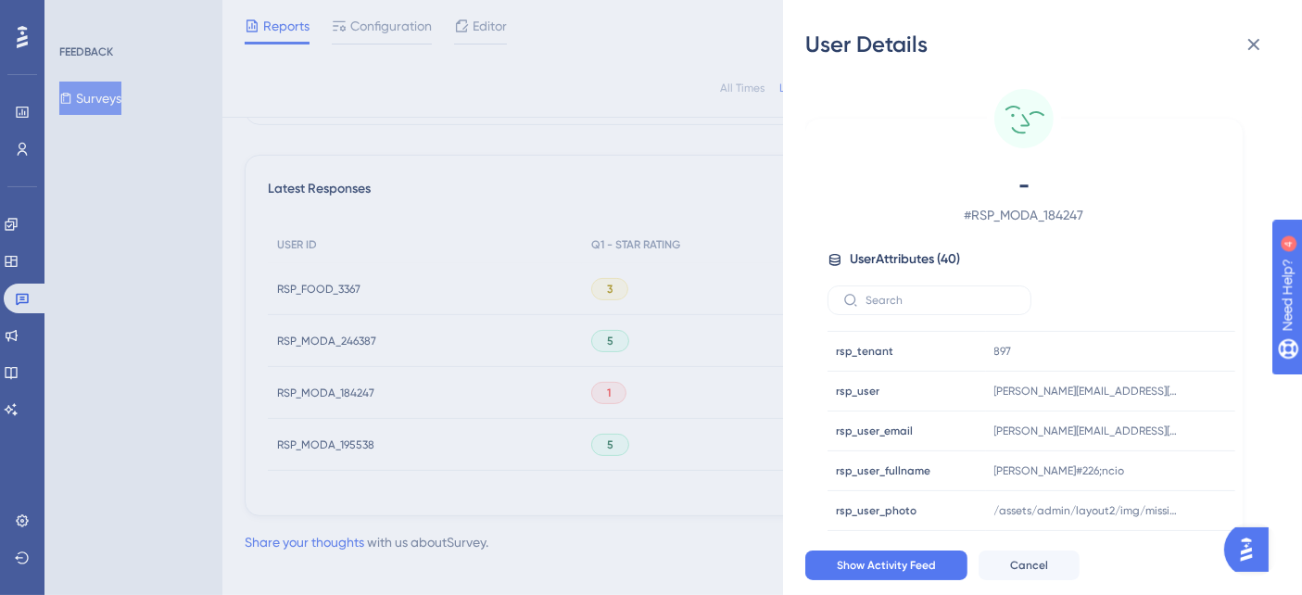
scroll to position [1310, 0]
click at [324, 388] on div "User Details - # RSP_MODA_184247 User Attributes ( 40 ) Email Email - Signup Si…" at bounding box center [651, 297] width 1302 height 595
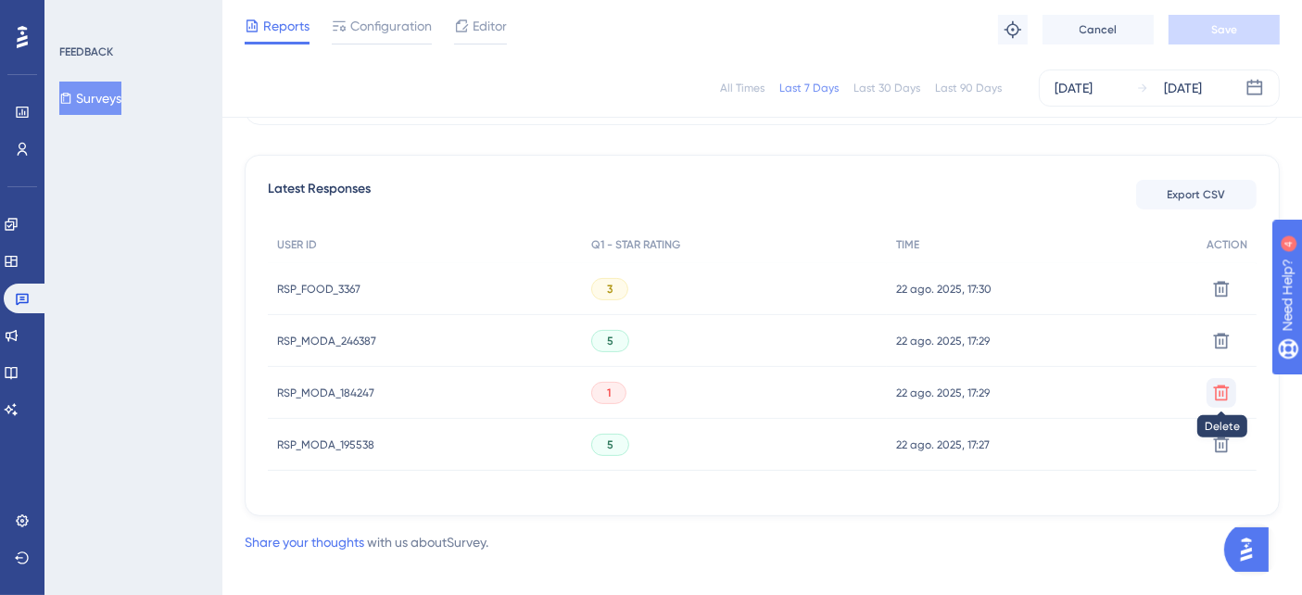
click at [1228, 297] on icon at bounding box center [1222, 289] width 16 height 16
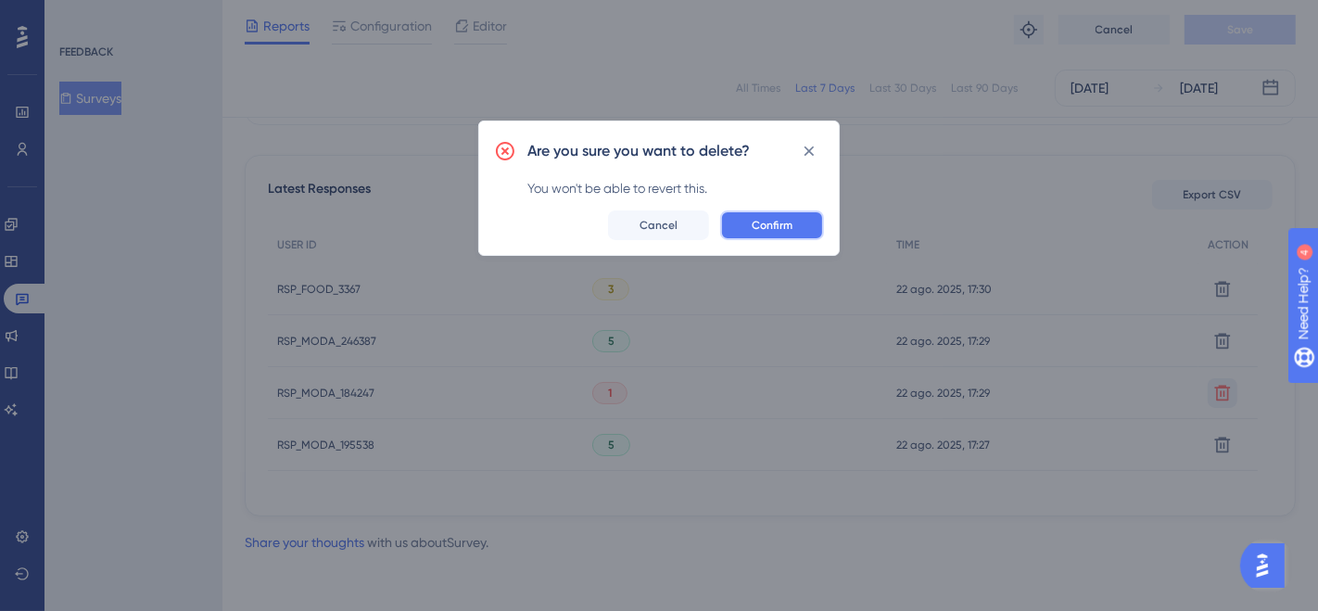
click at [784, 218] on span "Confirm" at bounding box center [771, 225] width 41 height 15
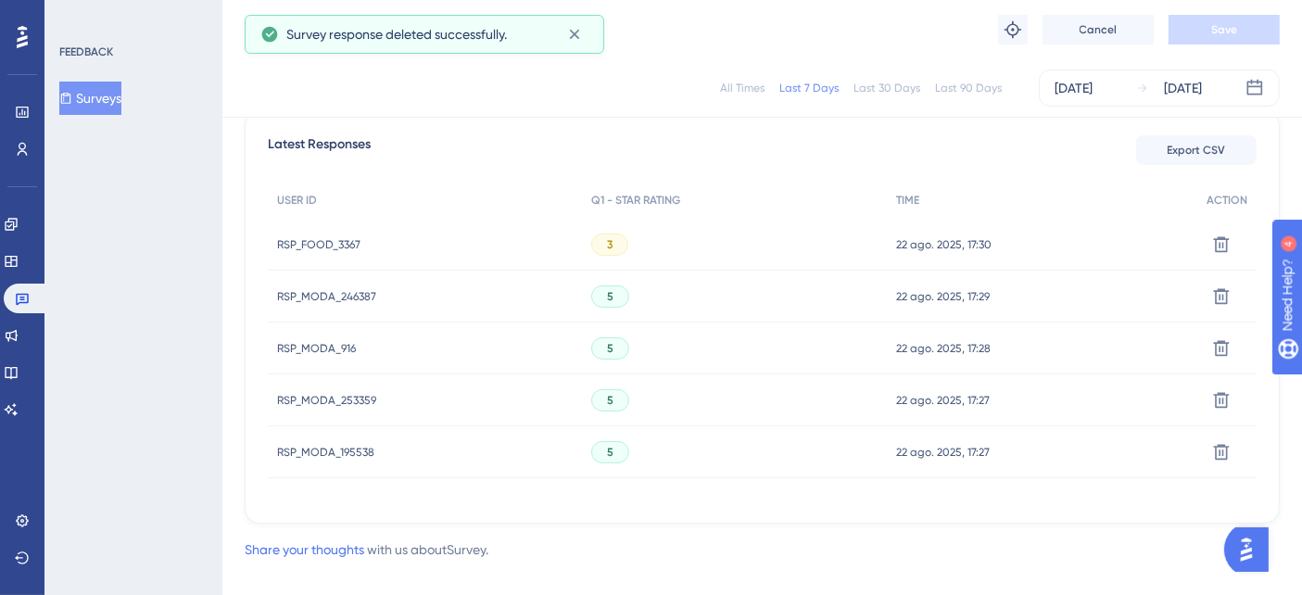
scroll to position [555, 0]
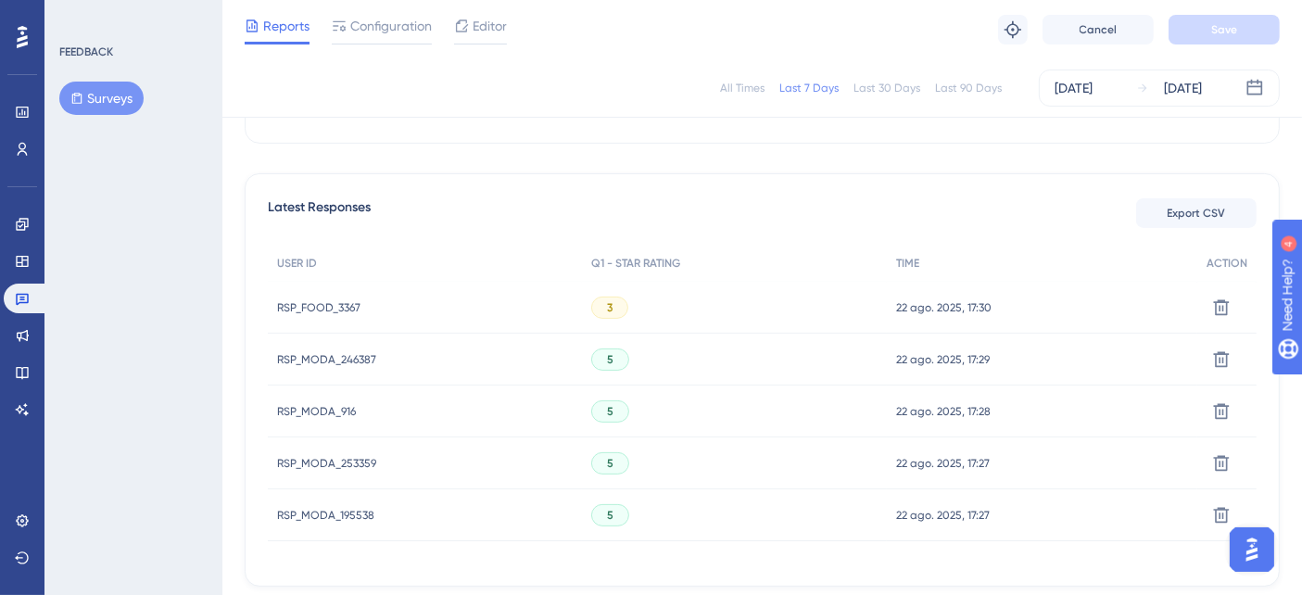
scroll to position [555, 0]
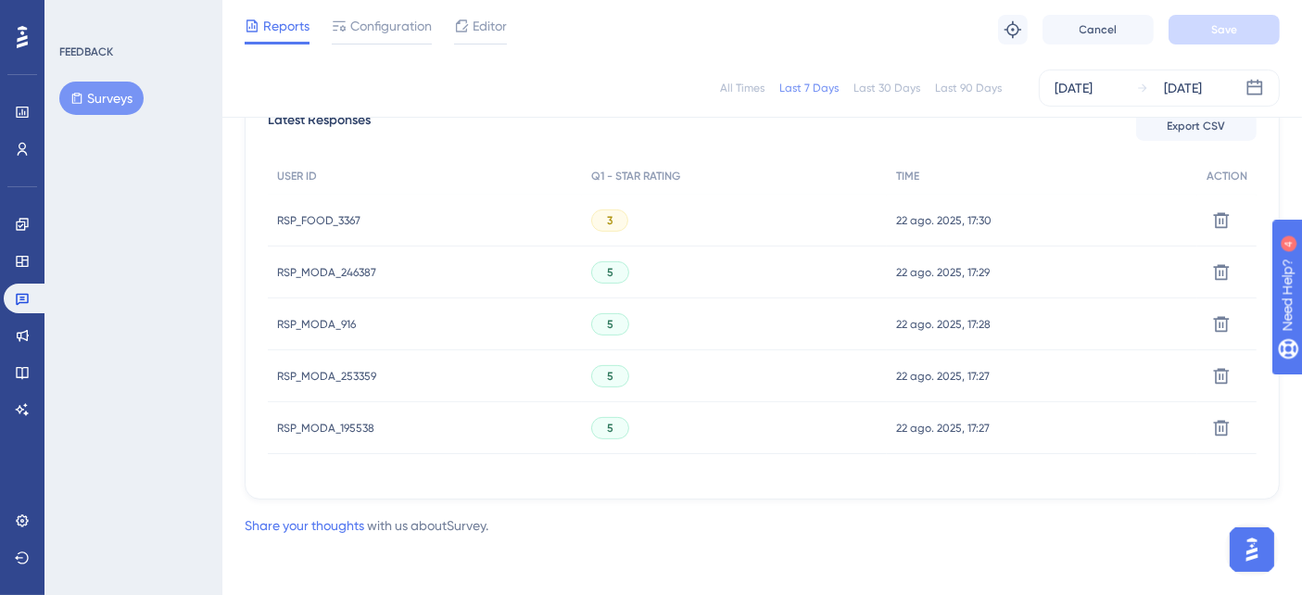
click at [309, 361] on div "RSP_MODA_253359 RSP_MODA_253359" at bounding box center [326, 376] width 99 height 52
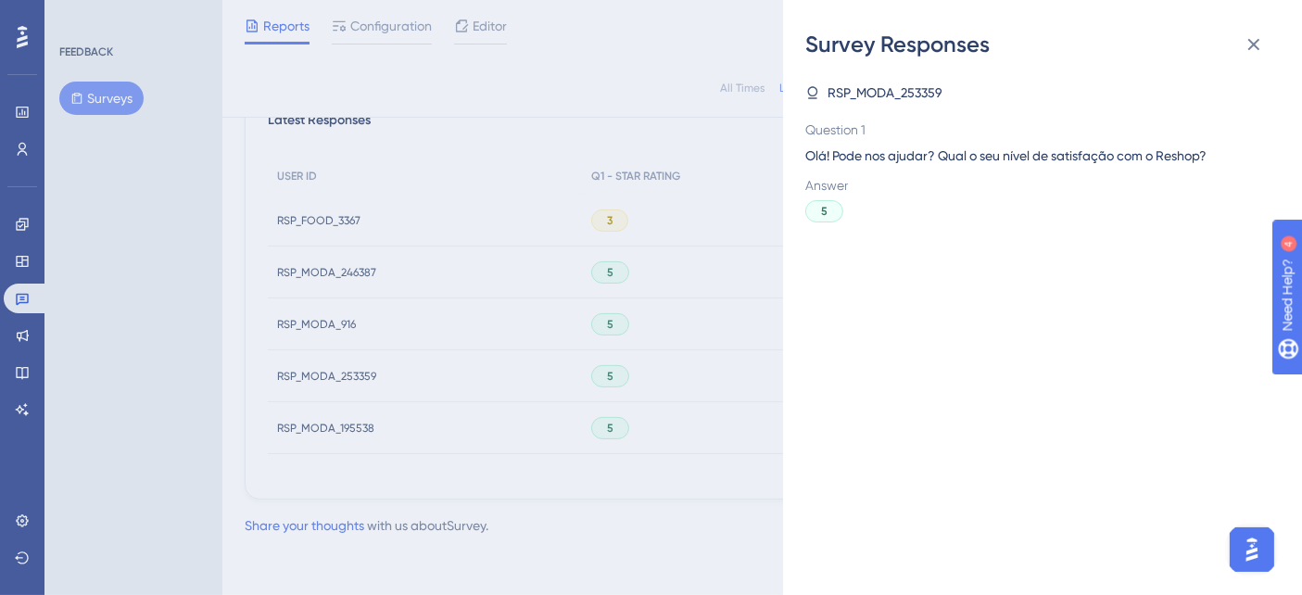
click at [374, 367] on div "Survey Responses RSP_MODA_253359 Question 1 Olá! Pode nos ajudar? Qual o seu ní…" at bounding box center [651, 297] width 1302 height 595
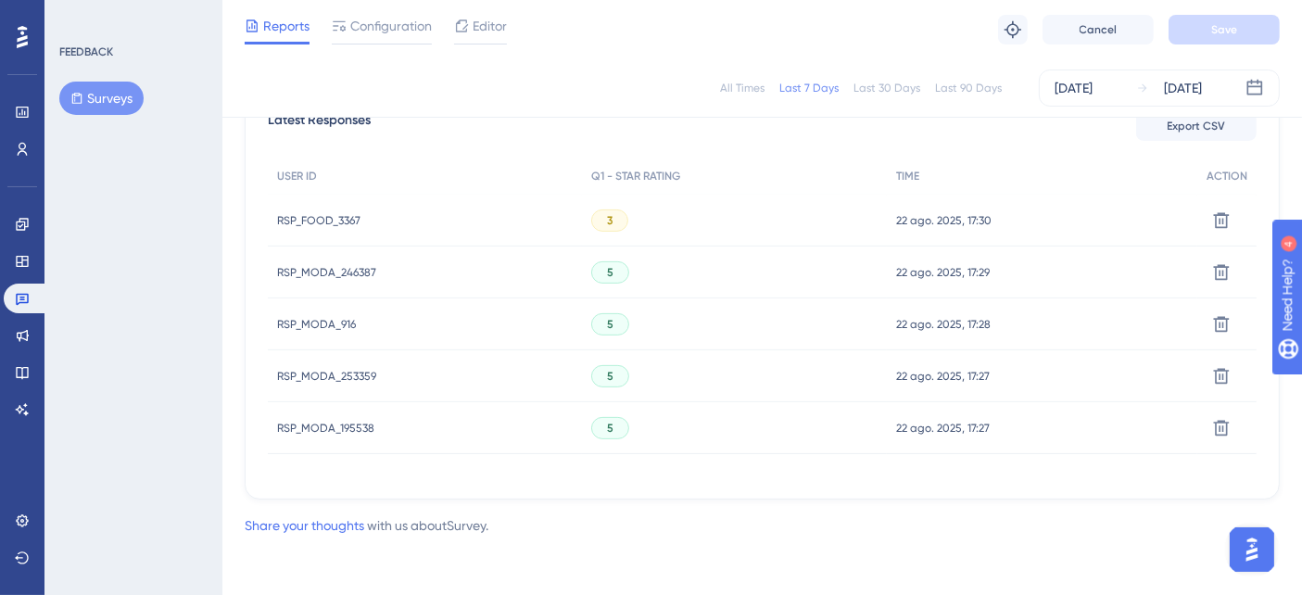
click at [347, 375] on span "RSP_MODA_253359" at bounding box center [326, 376] width 99 height 15
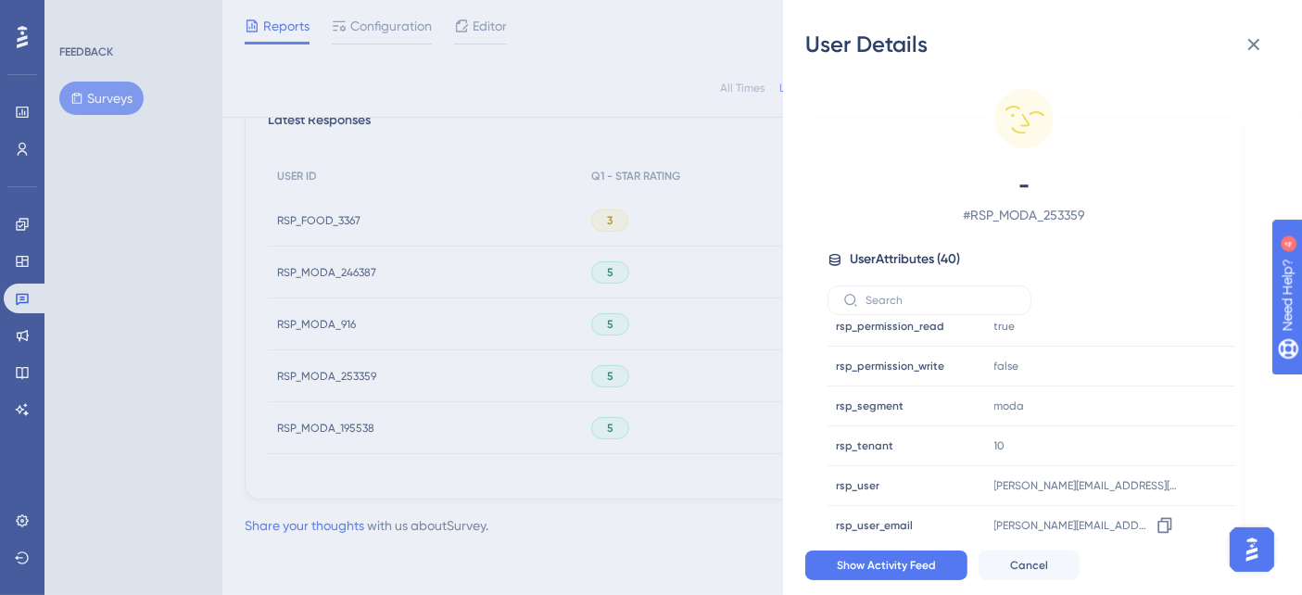
scroll to position [1310, 0]
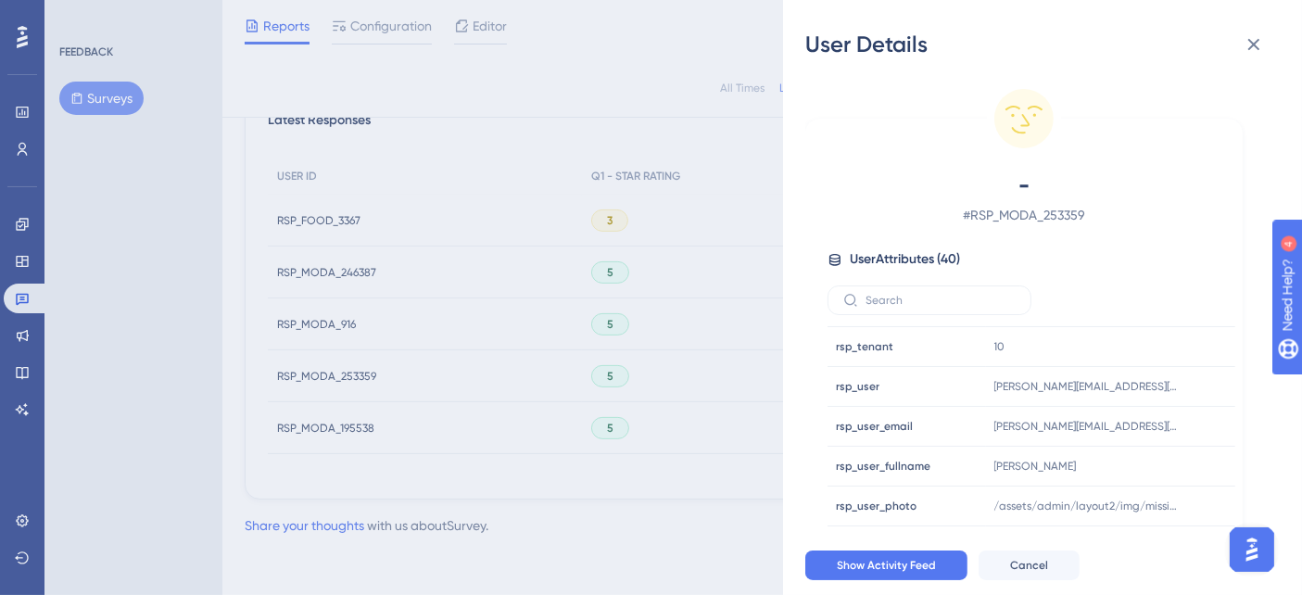
click at [415, 388] on div "User Details - # RSP_MODA_253359 User Attributes ( 40 ) Email Email - Signup Si…" at bounding box center [651, 297] width 1302 height 595
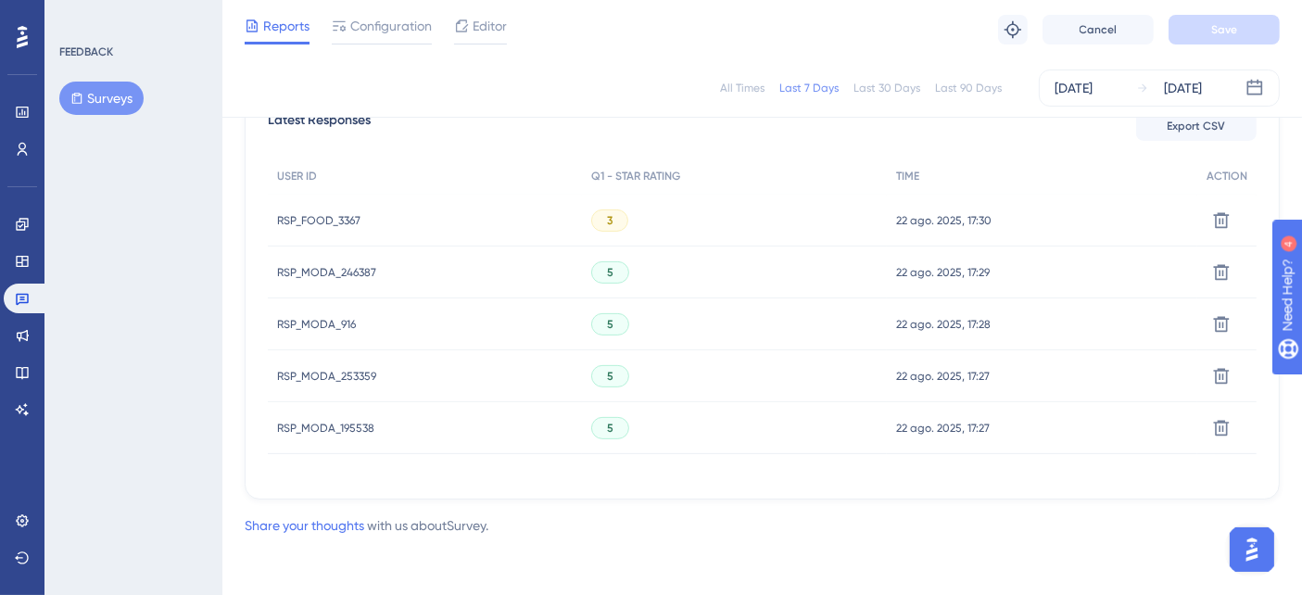
click at [338, 423] on span "RSP_MODA_195538" at bounding box center [325, 428] width 97 height 15
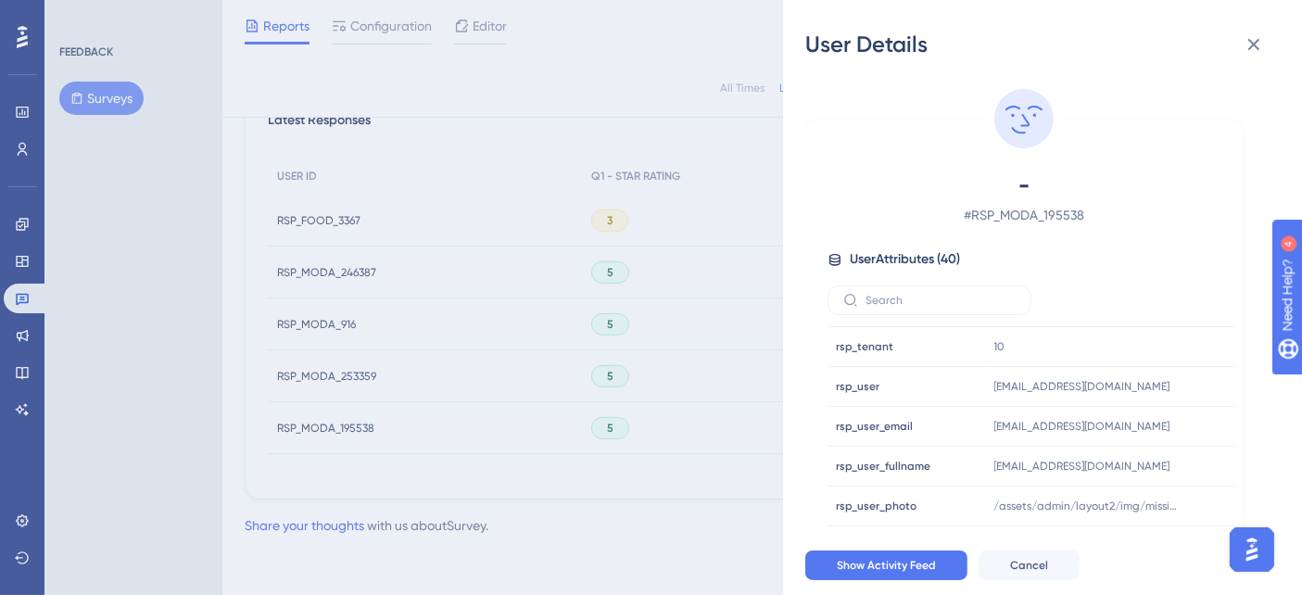
click at [359, 468] on div "User Details - # RSP_MODA_195538 User Attributes ( 40 ) Email Email - Signup Si…" at bounding box center [651, 297] width 1302 height 595
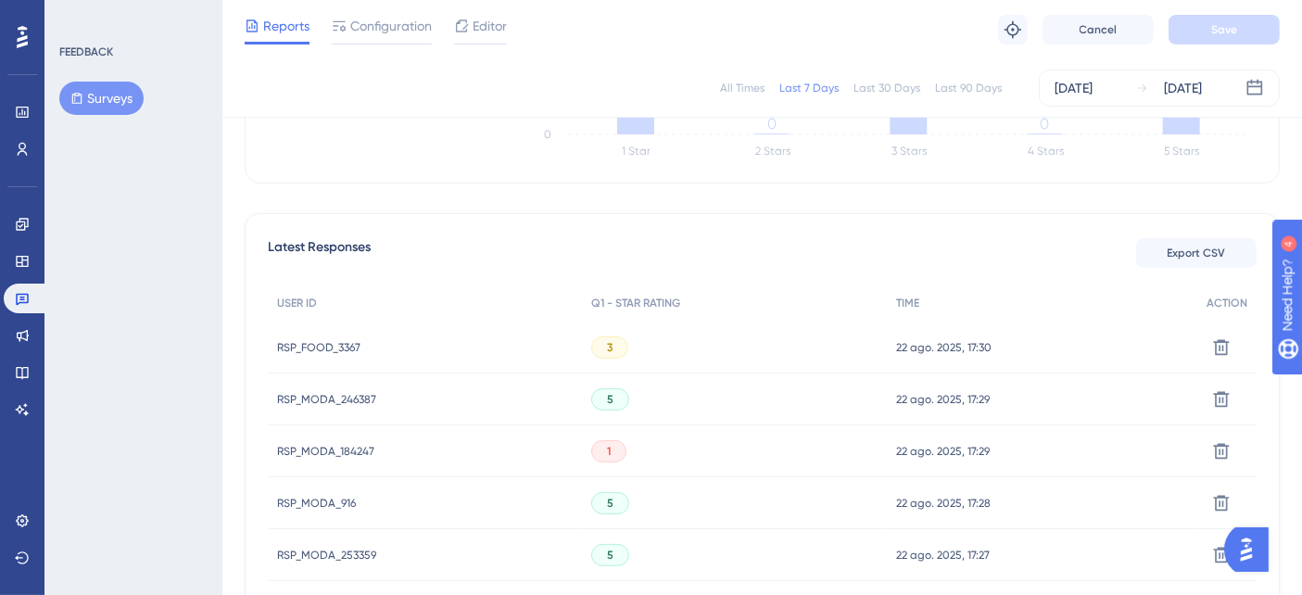
scroll to position [555, 0]
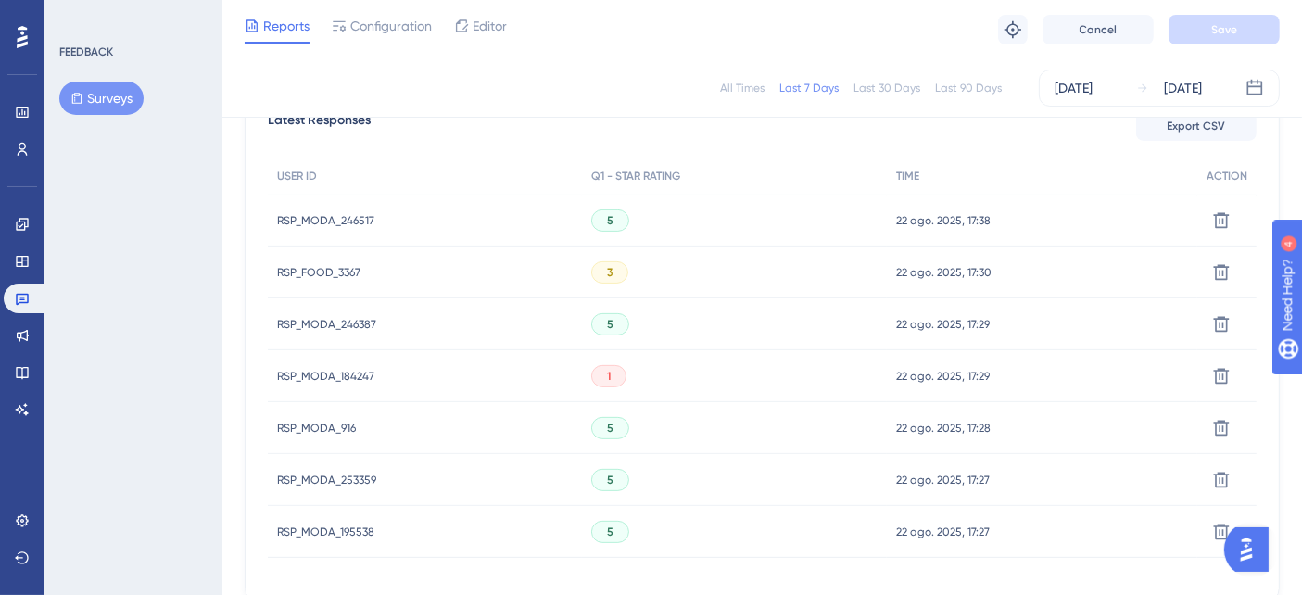
click at [320, 213] on span "RSP_MODA_246517" at bounding box center [325, 220] width 97 height 15
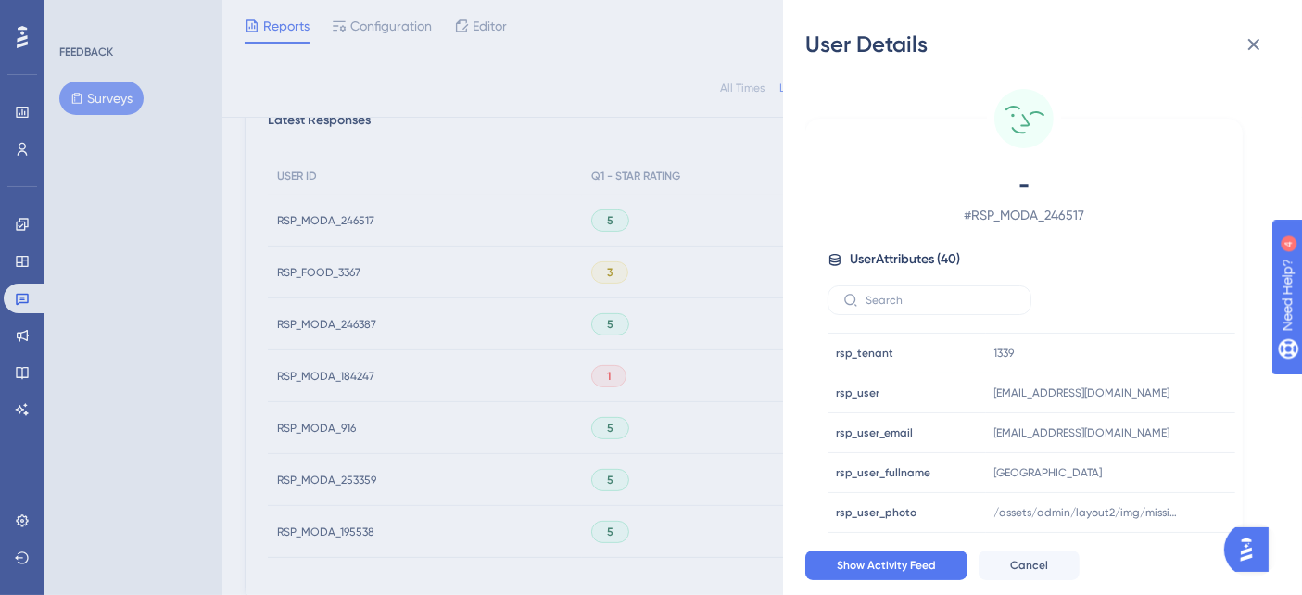
scroll to position [1310, 0]
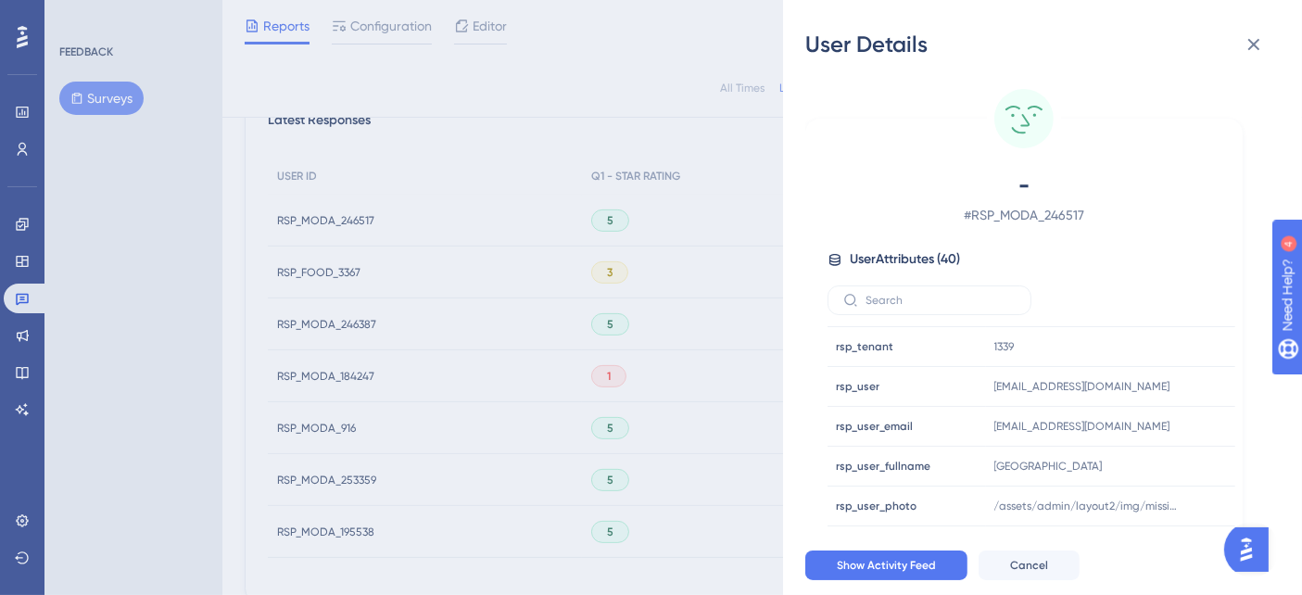
click at [558, 139] on div "User Details - # RSP_MODA_246517 User Attributes ( 40 ) Email Email - Signup Si…" at bounding box center [651, 297] width 1302 height 595
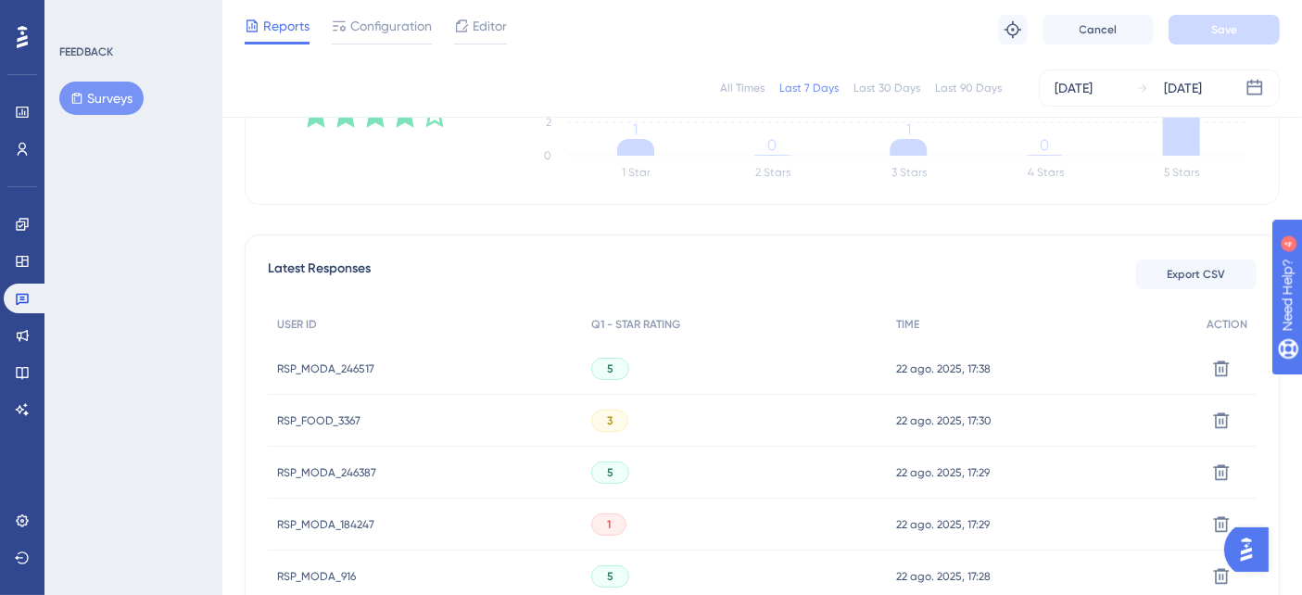
scroll to position [452, 0]
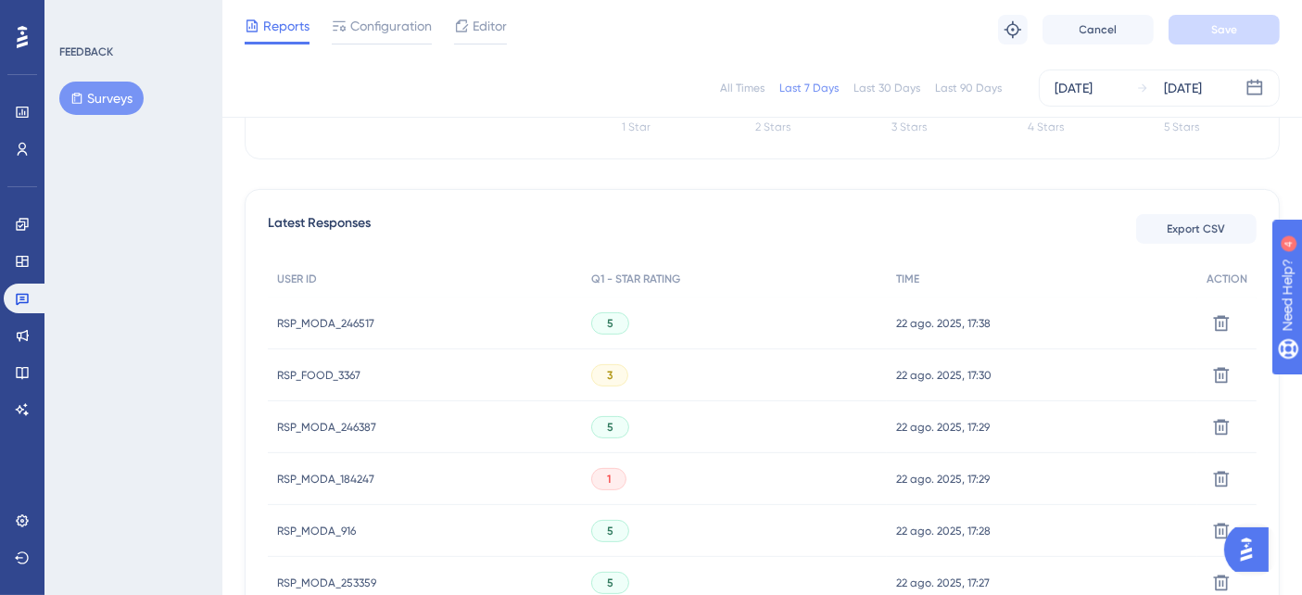
click at [331, 316] on span "RSP_MODA_246517" at bounding box center [325, 323] width 97 height 15
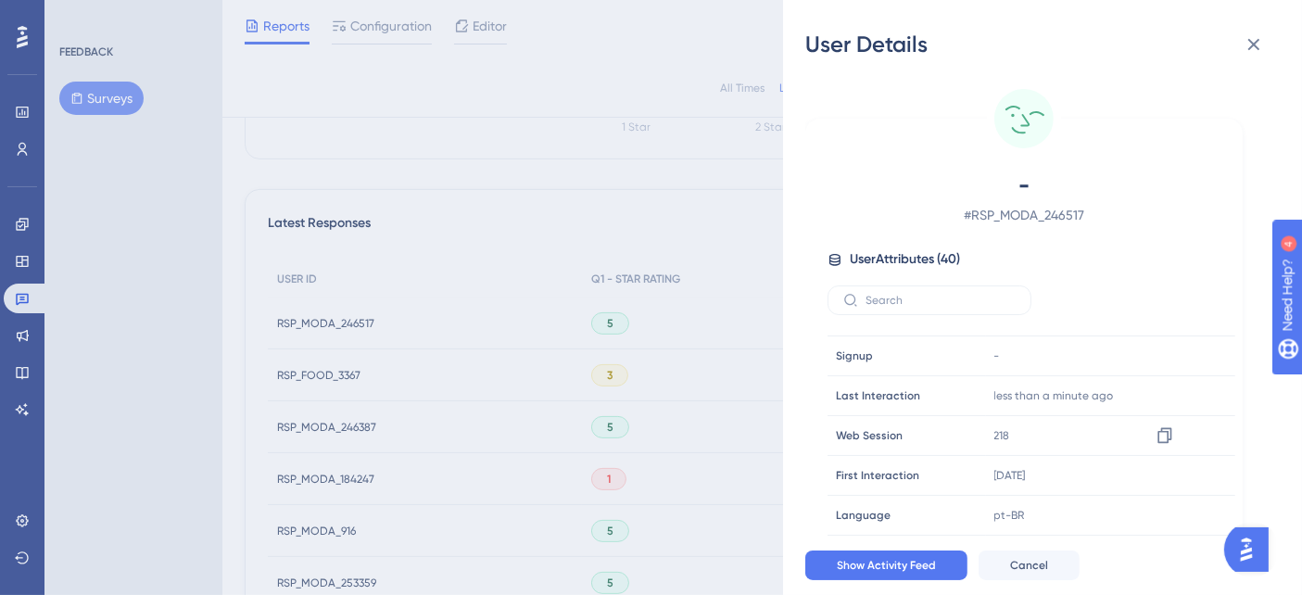
scroll to position [0, 0]
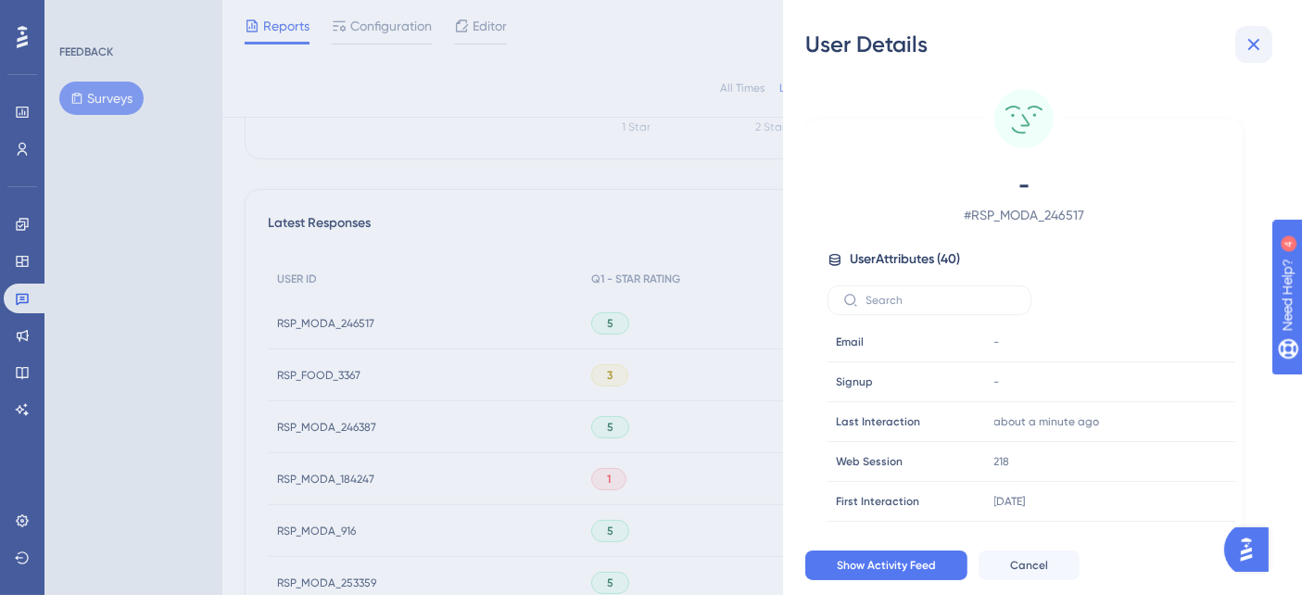
click at [1244, 42] on icon at bounding box center [1254, 44] width 22 height 22
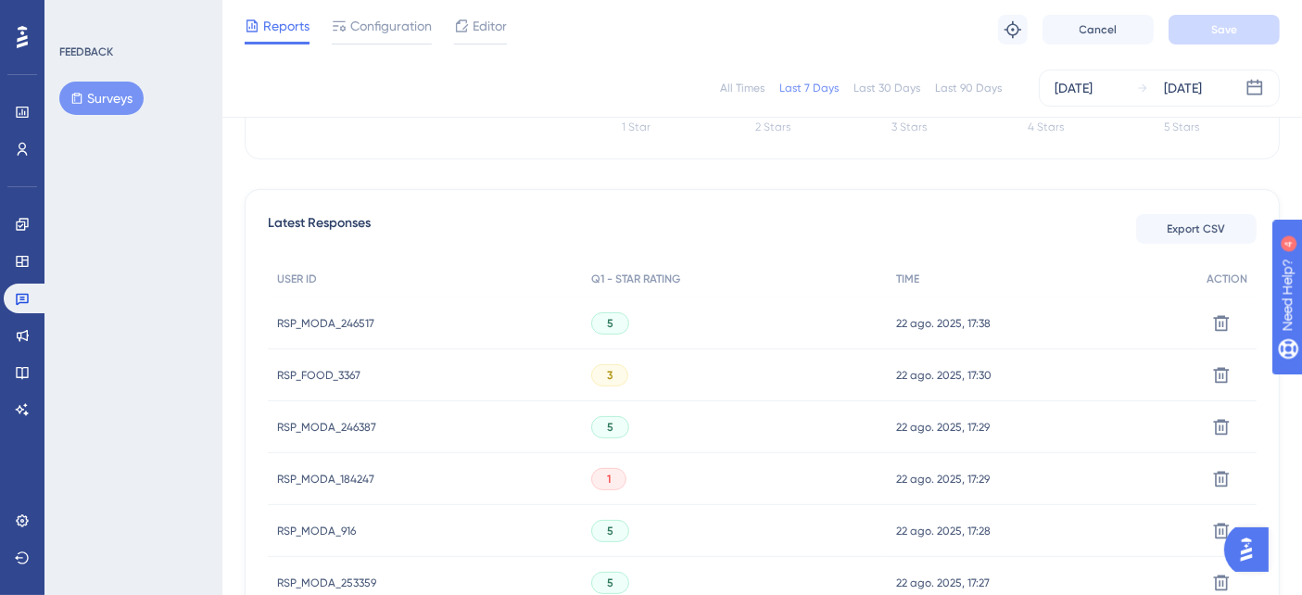
click at [555, 81] on div "All Times Last 7 Days Last 30 Days Last 90 Days [DATE] [DATE]" at bounding box center [762, 87] width 1035 height 37
drag, startPoint x: 741, startPoint y: 16, endPoint x: 701, endPoint y: 26, distance: 41.1
click at [736, 16] on div "Reports Configuration Editor Troubleshoot Cancel Save" at bounding box center [761, 29] width 1079 height 59
click at [548, 32] on div "Reports Configuration Editor Troubleshoot Cancel Save" at bounding box center [761, 29] width 1079 height 59
click at [606, 35] on div "Reports Configuration Editor Troubleshoot Cancel Save" at bounding box center [761, 29] width 1079 height 59
